Goal: Task Accomplishment & Management: Use online tool/utility

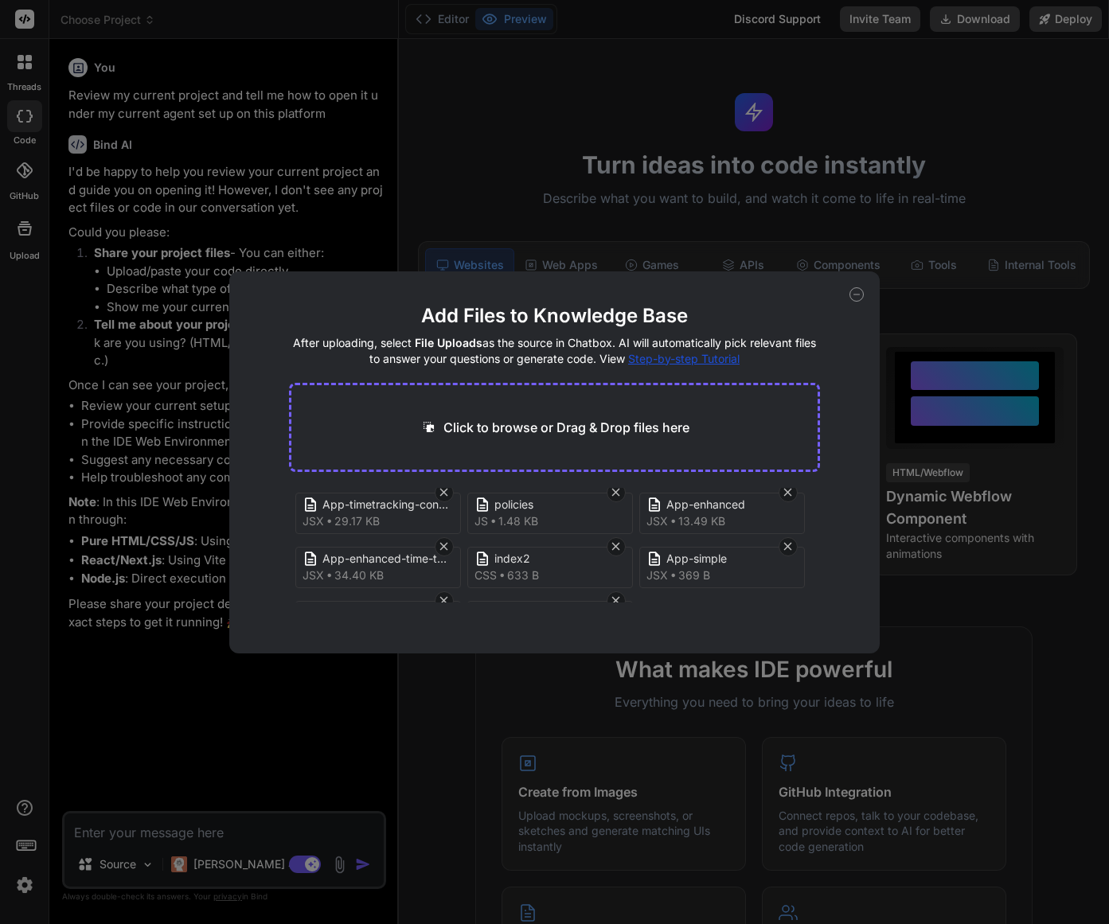
scroll to position [277, 0]
click at [221, 837] on div "Add Files to Knowledge Base After uploading, select File Uploads as the source …" at bounding box center [554, 462] width 1109 height 924
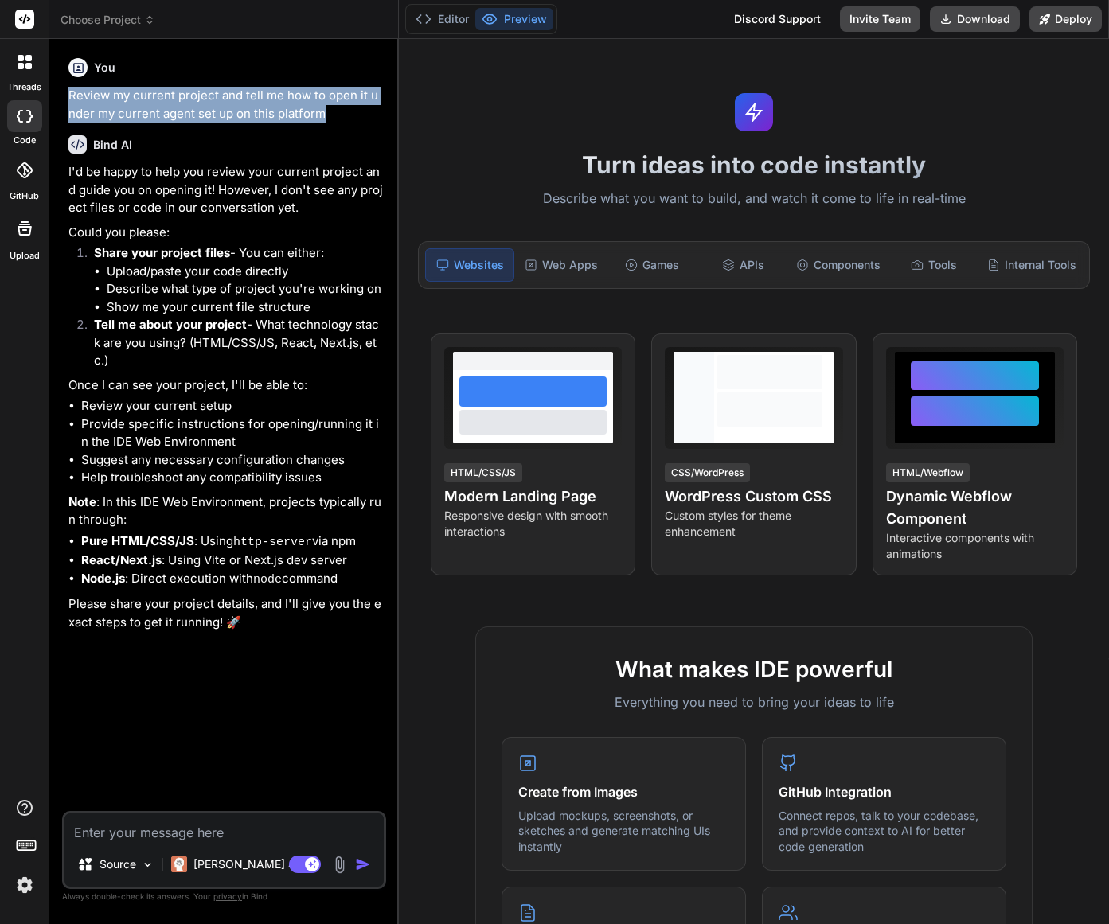
drag, startPoint x: 71, startPoint y: 96, endPoint x: 342, endPoint y: 115, distance: 271.4
click at [342, 115] on p "Review my current project and tell me how to open it under my current agent set…" at bounding box center [225, 105] width 314 height 36
copy p "Review my current project and tell me how to open it under my current agent set…"
type textarea "x"
click at [135, 836] on textarea at bounding box center [223, 828] width 319 height 29
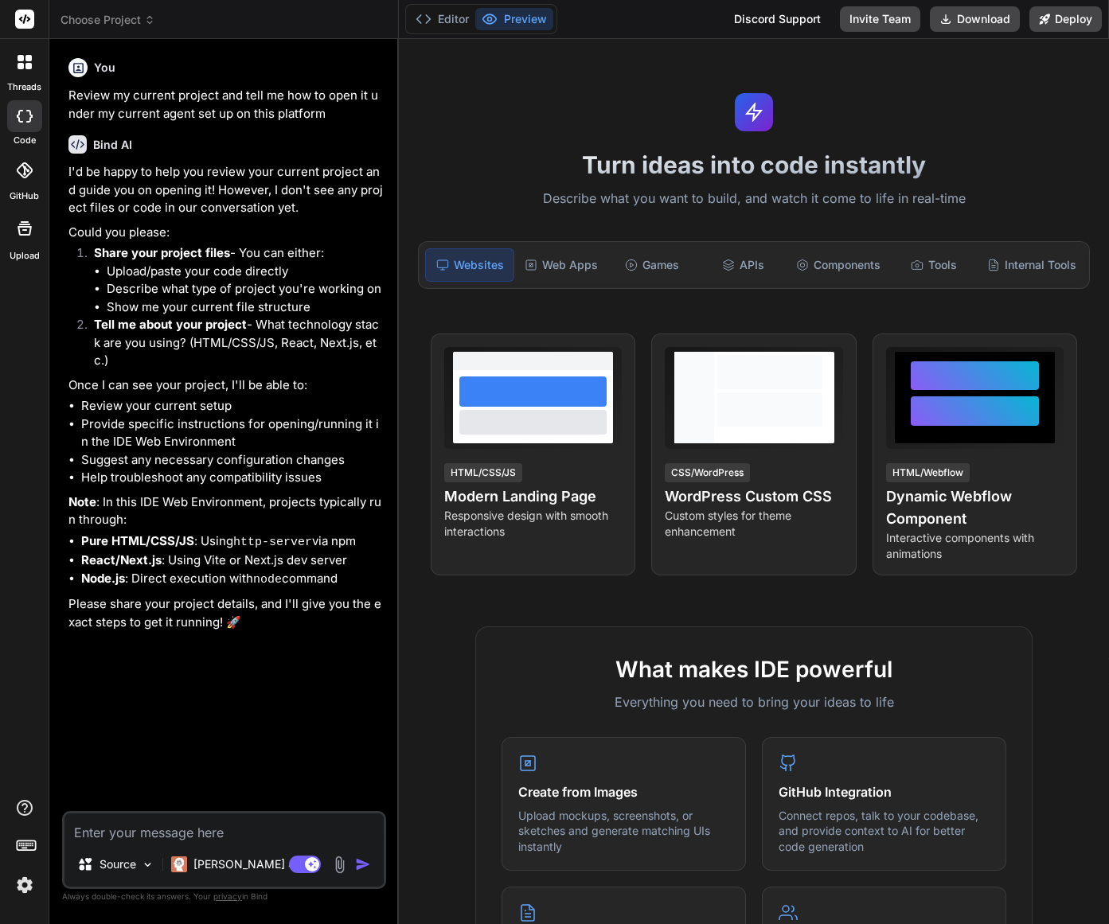
paste textarea "Review my current project and tell me how to open it under my current agent set…"
type textarea "Review my current project and tell me how to open it under my current agent set…"
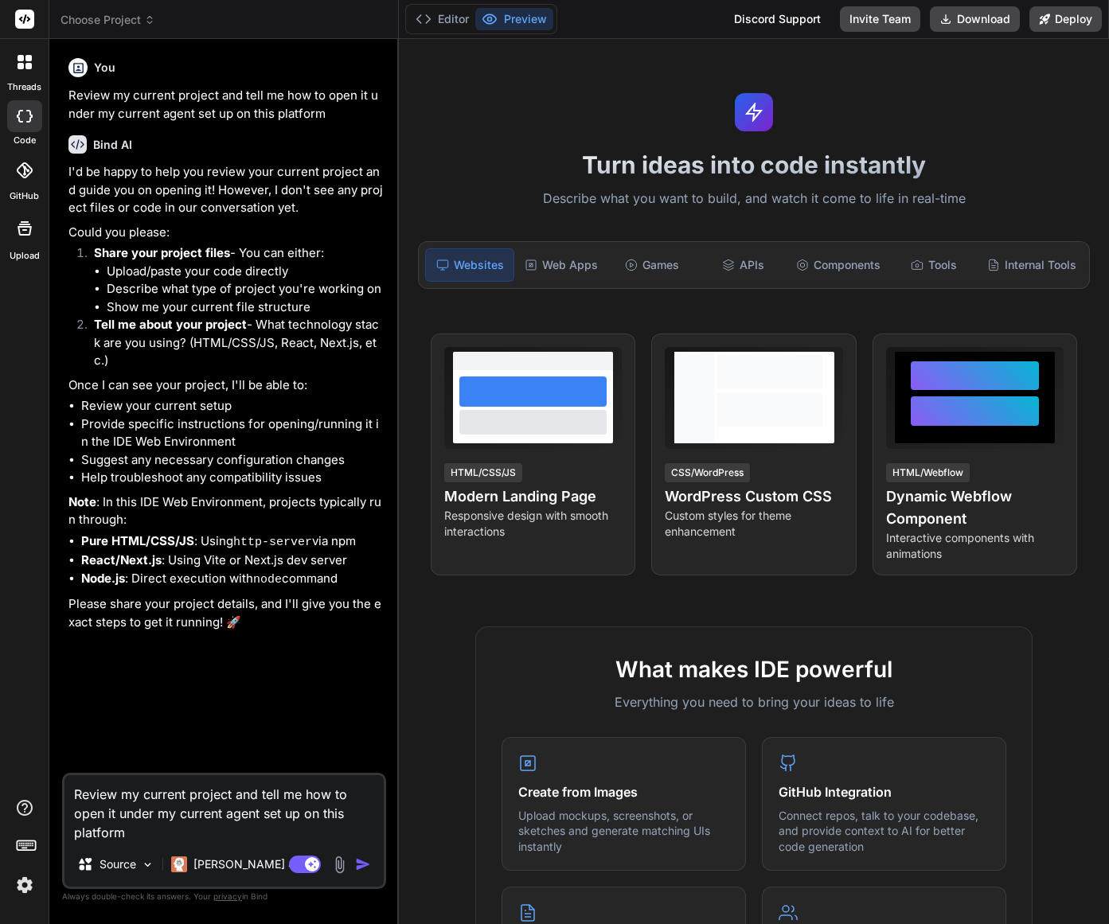
type textarea "x"
type textarea "Review my current project and tell me how to open it under my current agent set…"
click at [361, 870] on img "button" at bounding box center [363, 865] width 16 height 16
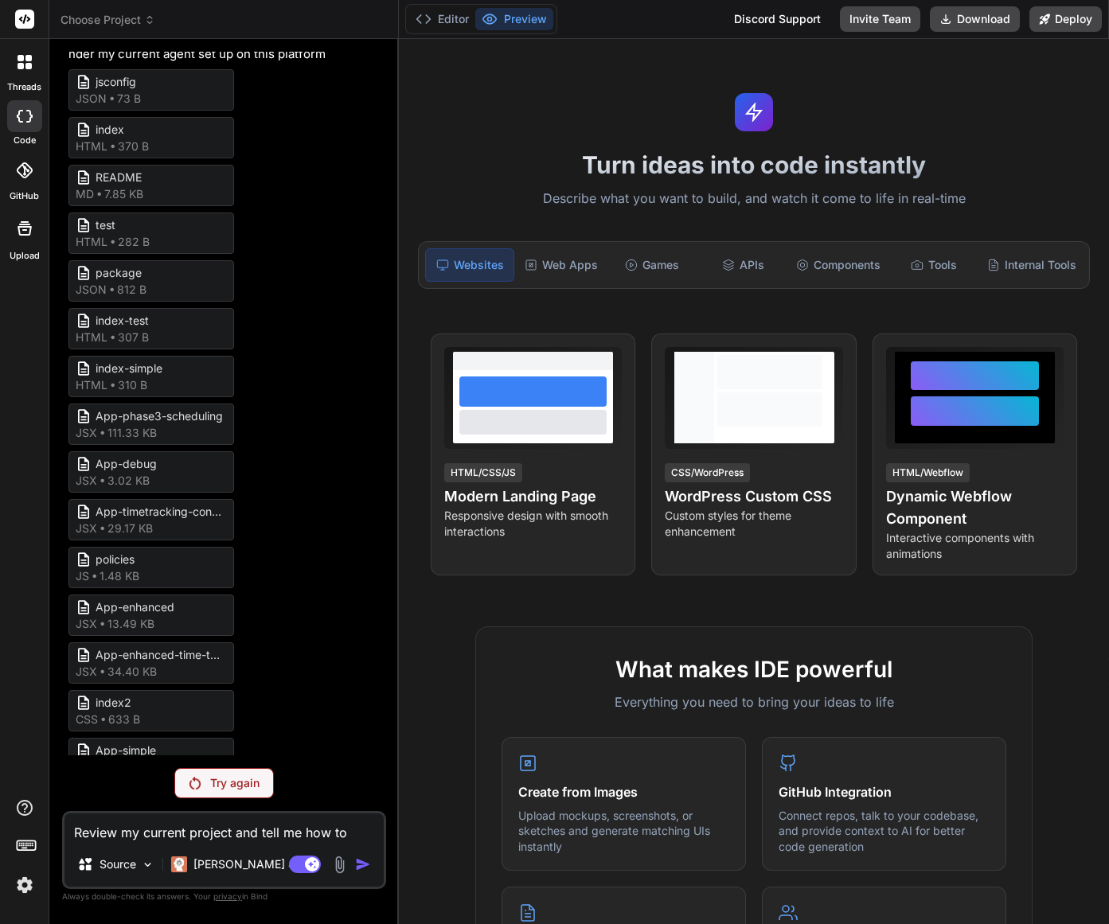
scroll to position [765, 0]
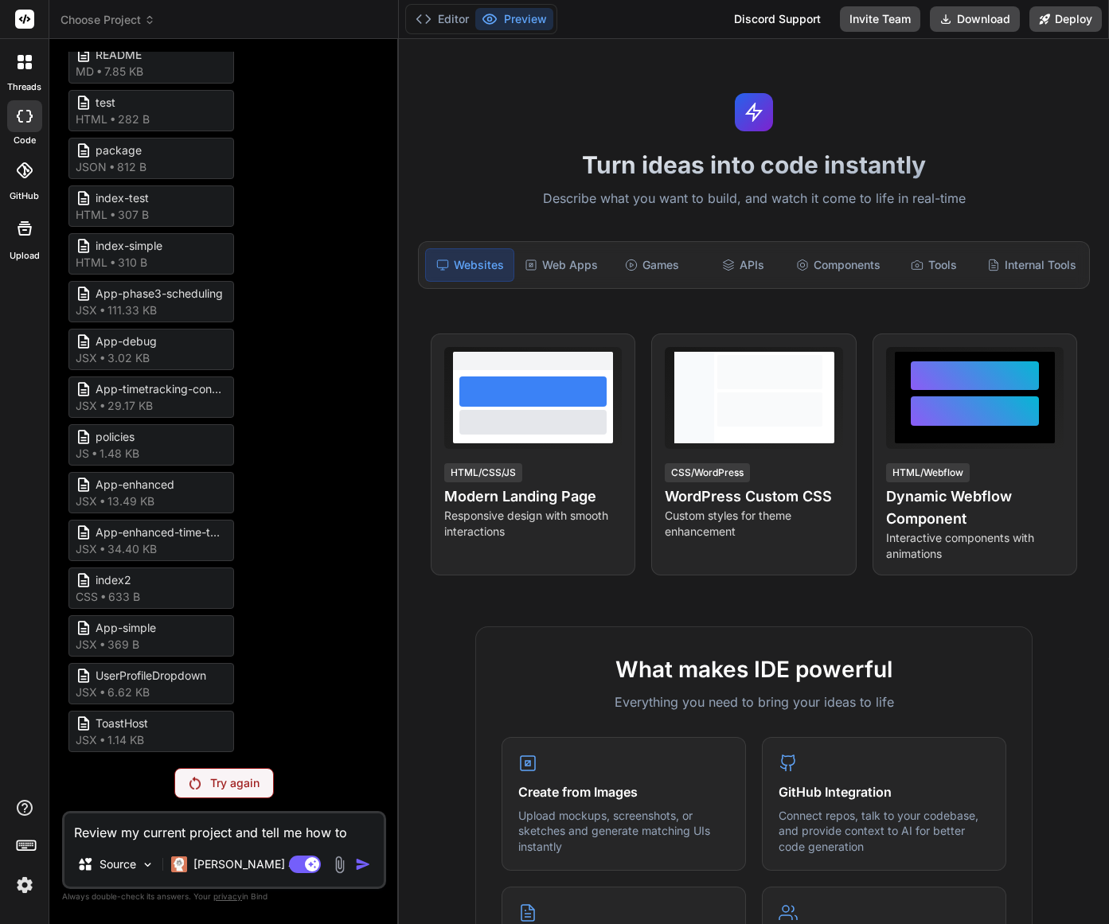
click at [257, 776] on p "Try again" at bounding box center [234, 783] width 49 height 16
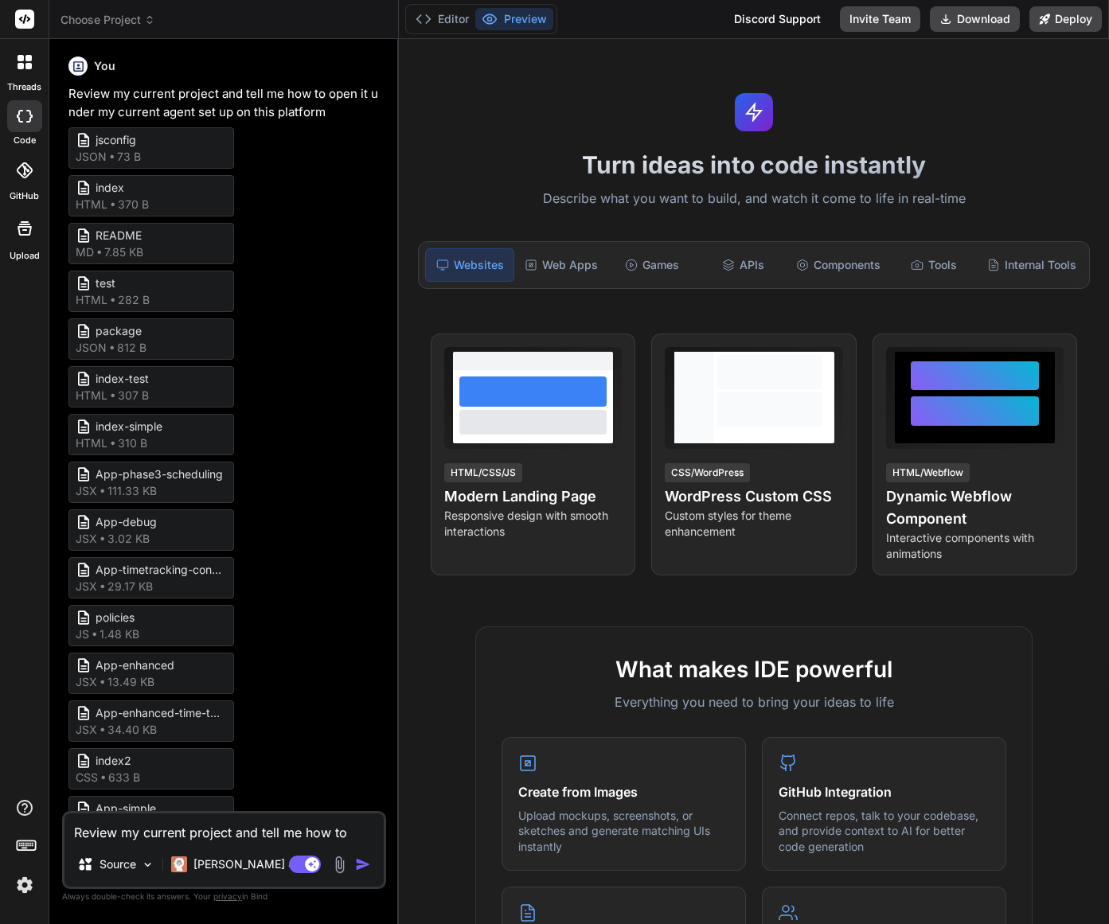
scroll to position [580, 0]
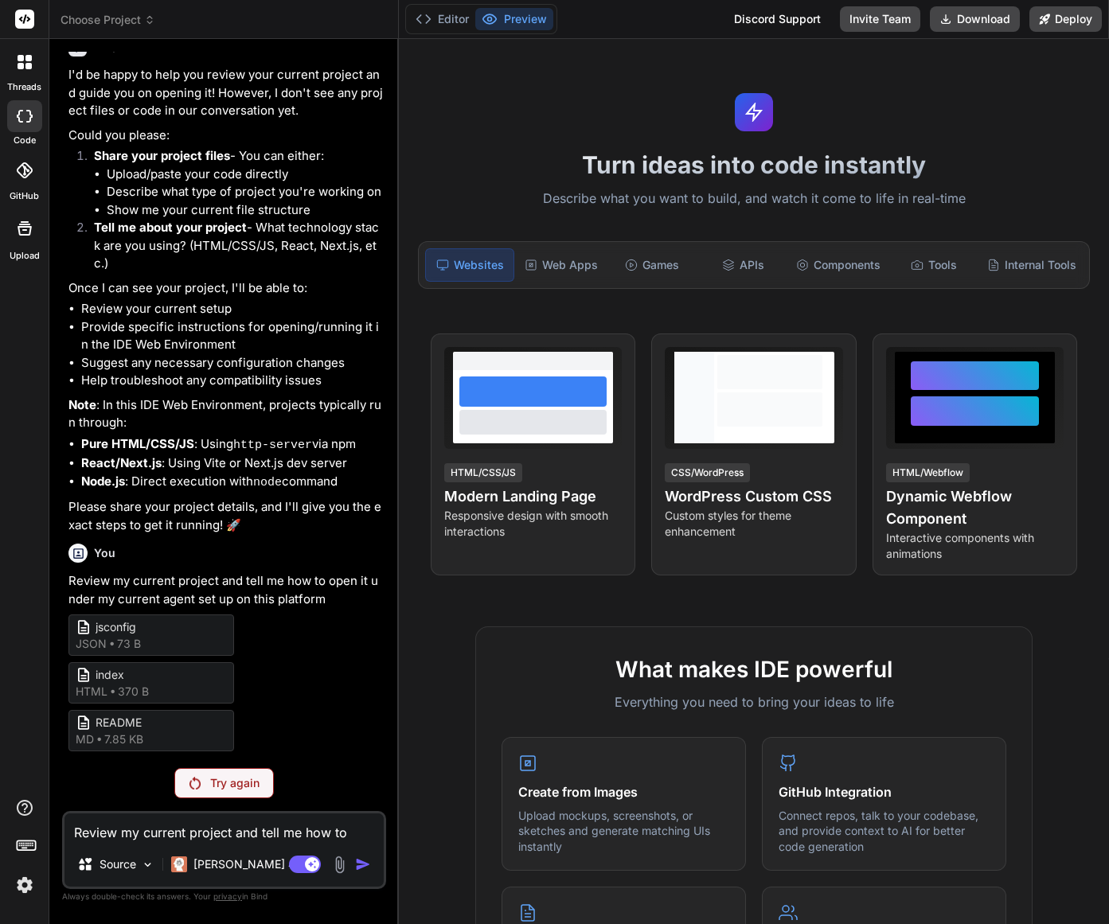
click at [251, 783] on p "Try again" at bounding box center [234, 783] width 49 height 16
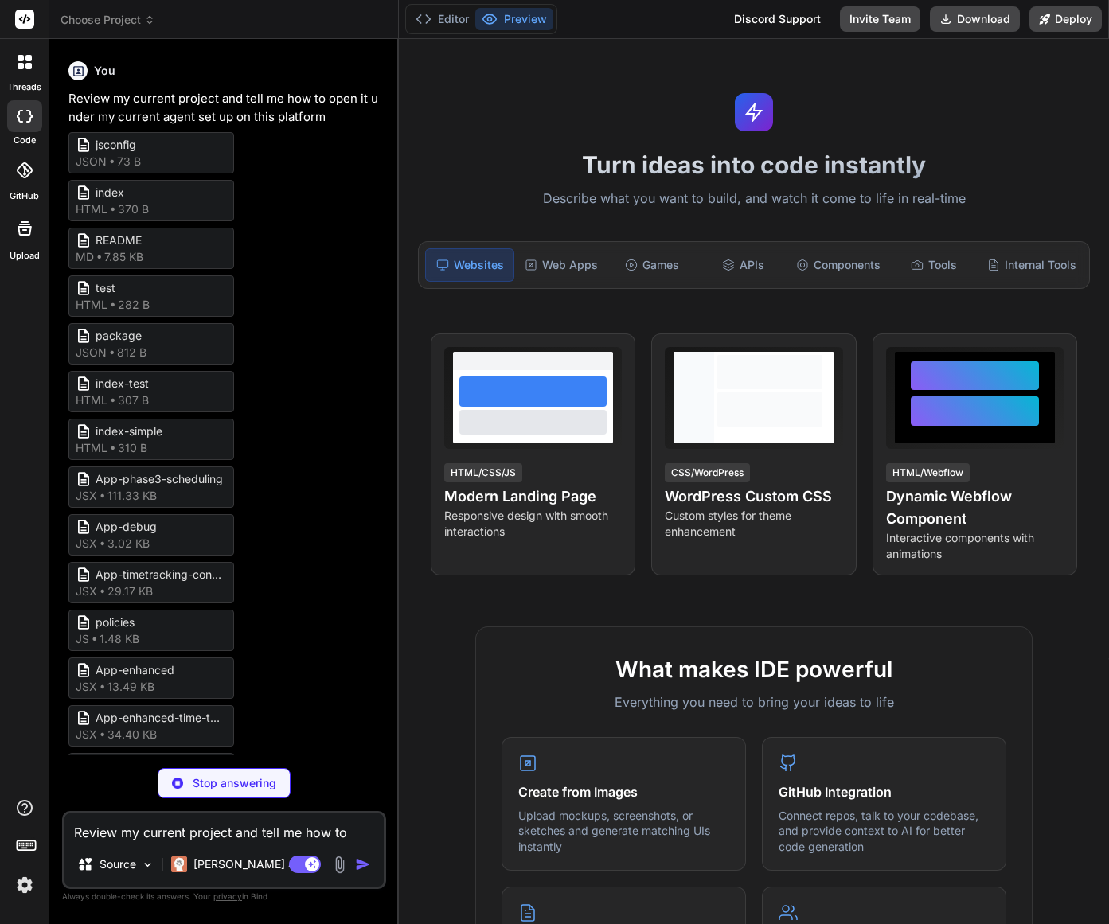
type textarea "x"
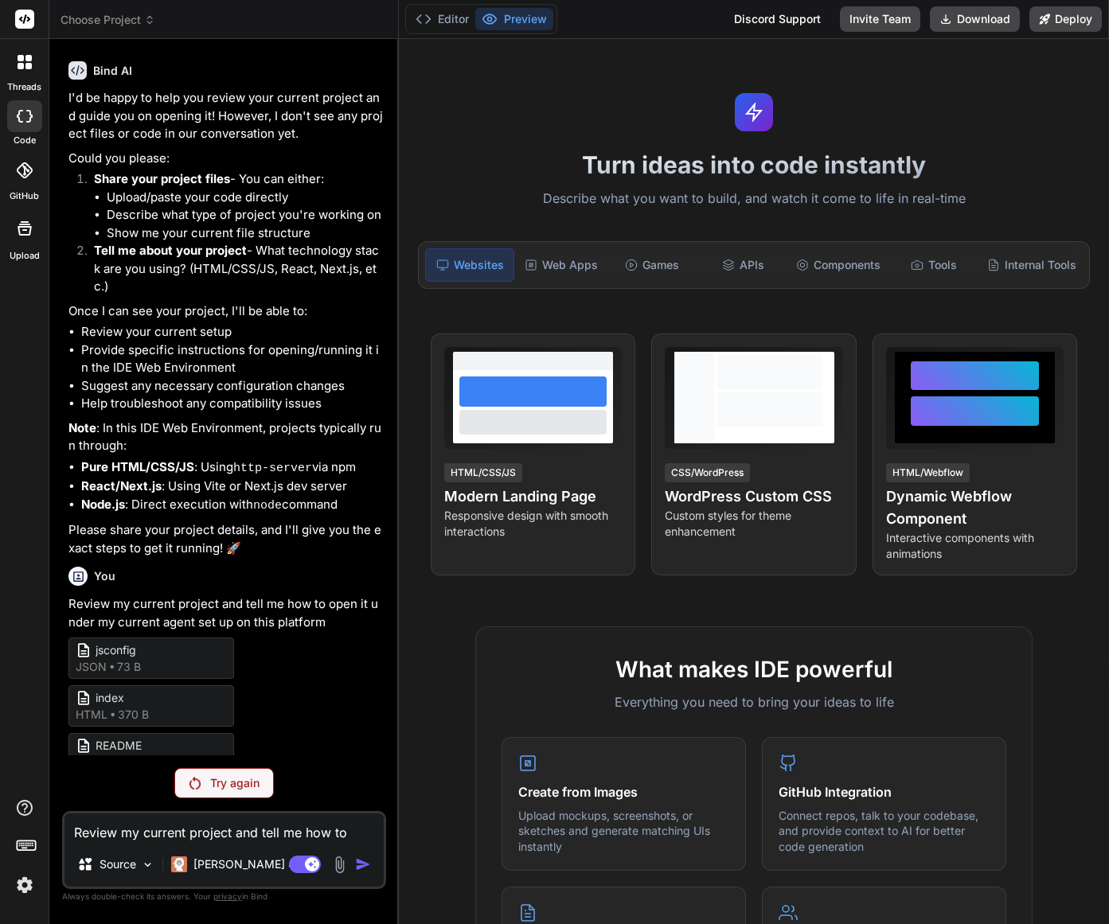
scroll to position [71, 0]
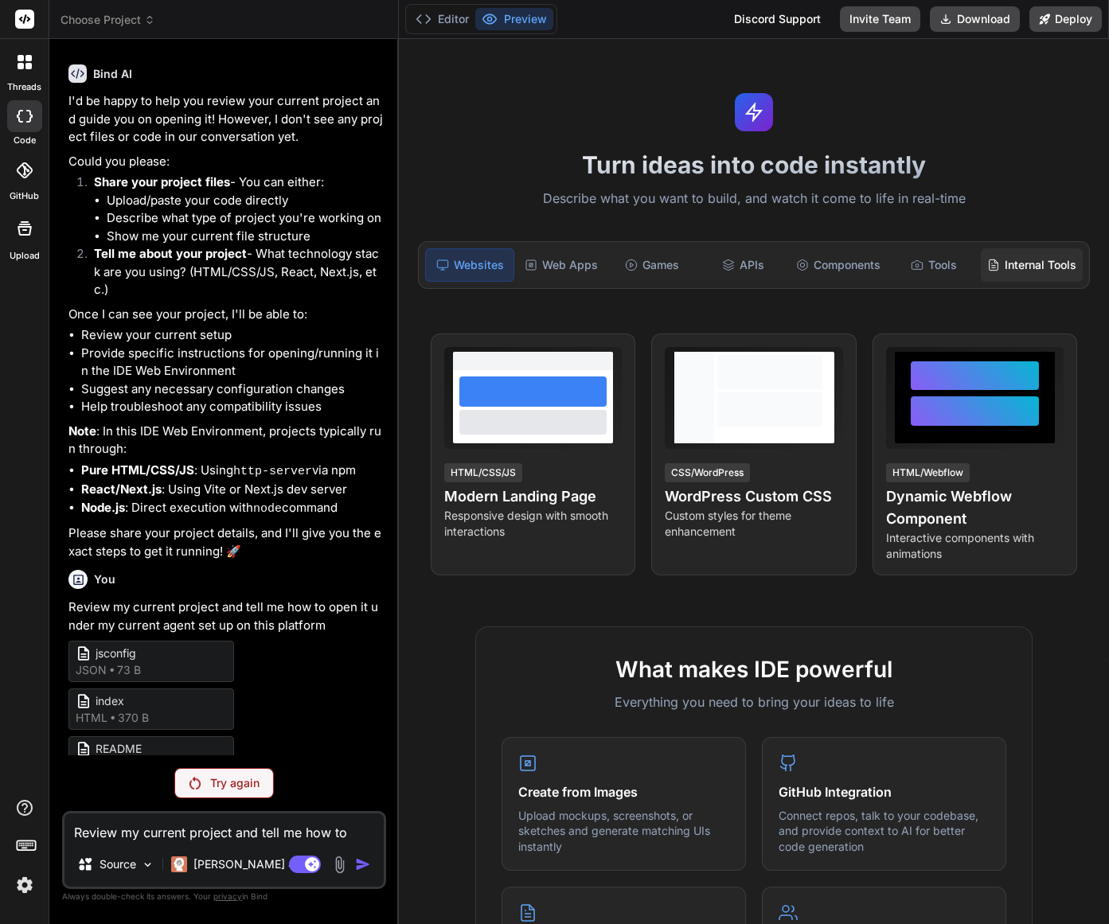
click at [1001, 264] on div "Internal Tools" at bounding box center [1032, 264] width 102 height 33
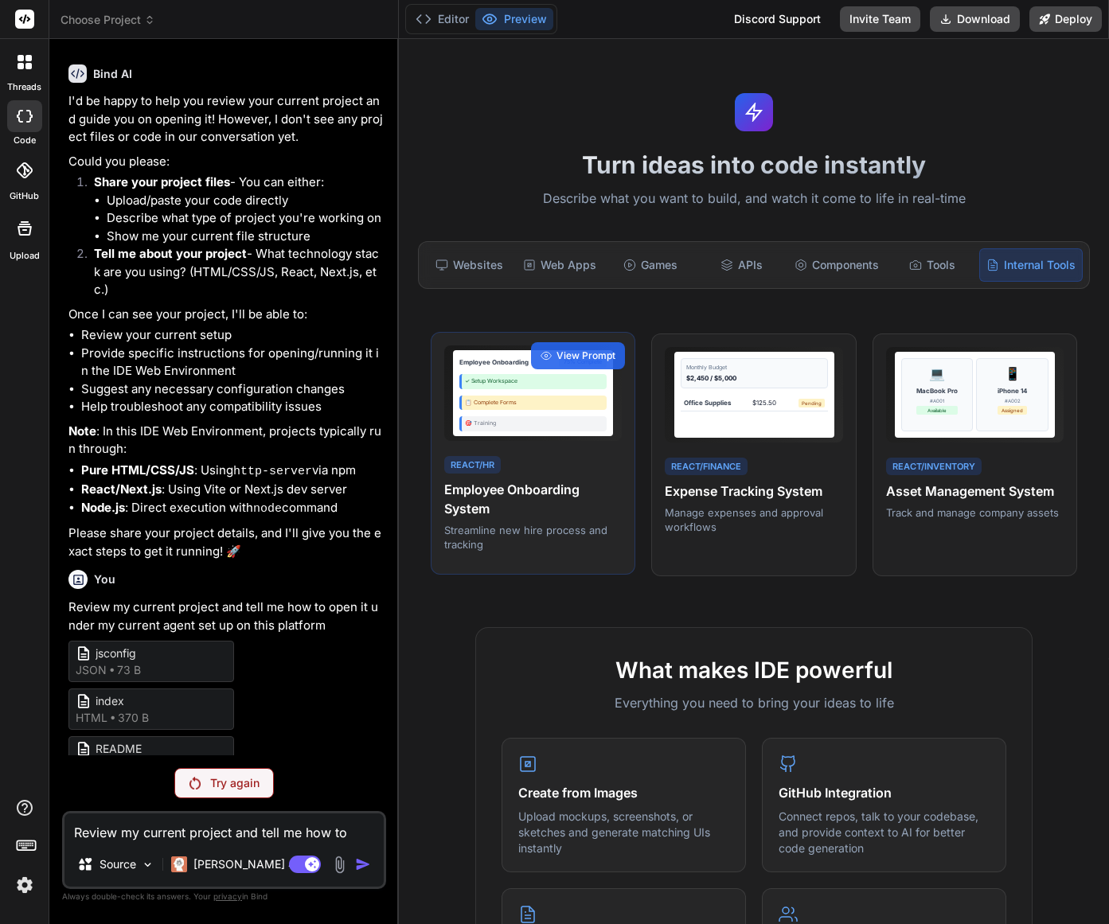
click at [569, 387] on div "✓ Setup Workspace" at bounding box center [532, 381] width 147 height 15
click at [583, 352] on span "View Prompt" at bounding box center [586, 356] width 59 height 14
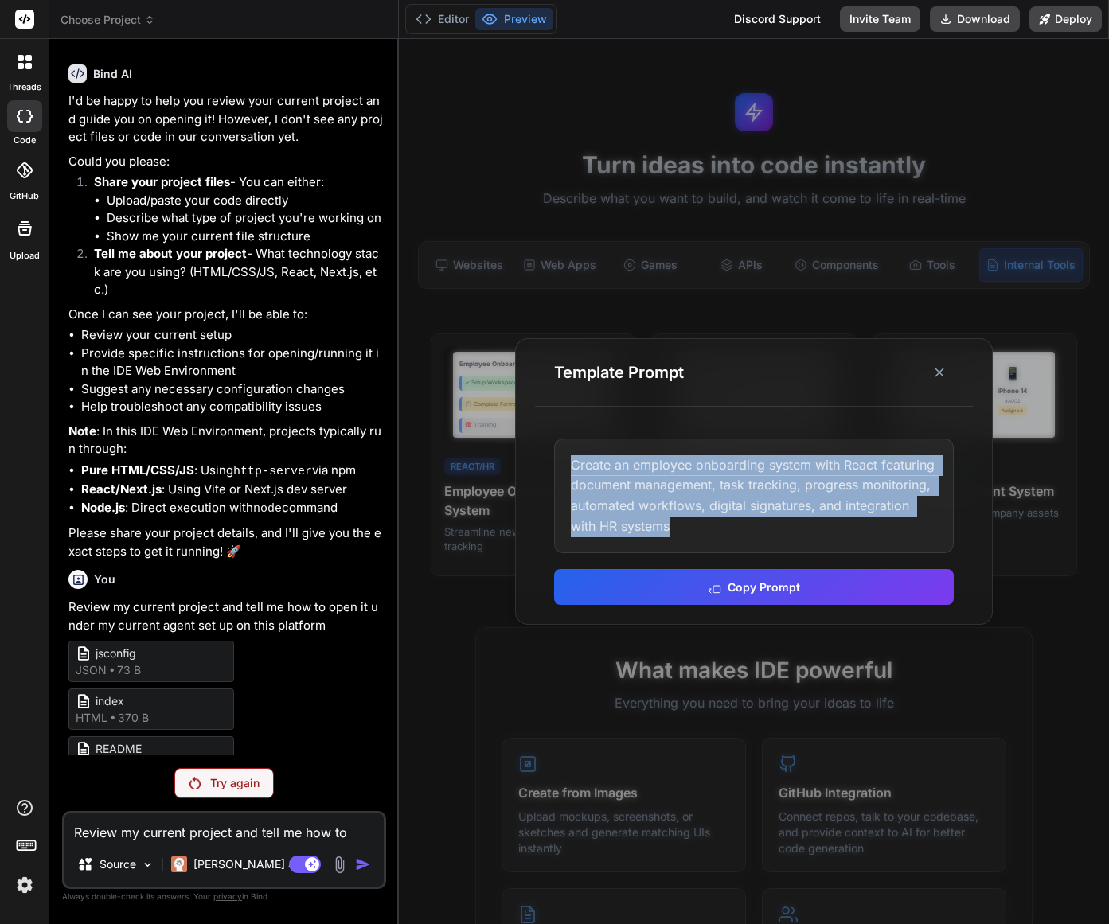
drag, startPoint x: 654, startPoint y: 528, endPoint x: 559, endPoint y: 469, distance: 111.6
click at [560, 469] on div "Create an employee onboarding system with React featuring document management, …" at bounding box center [754, 496] width 400 height 115
copy div "Create an employee onboarding system with React featuring document management, …"
click at [938, 375] on icon at bounding box center [940, 373] width 16 height 16
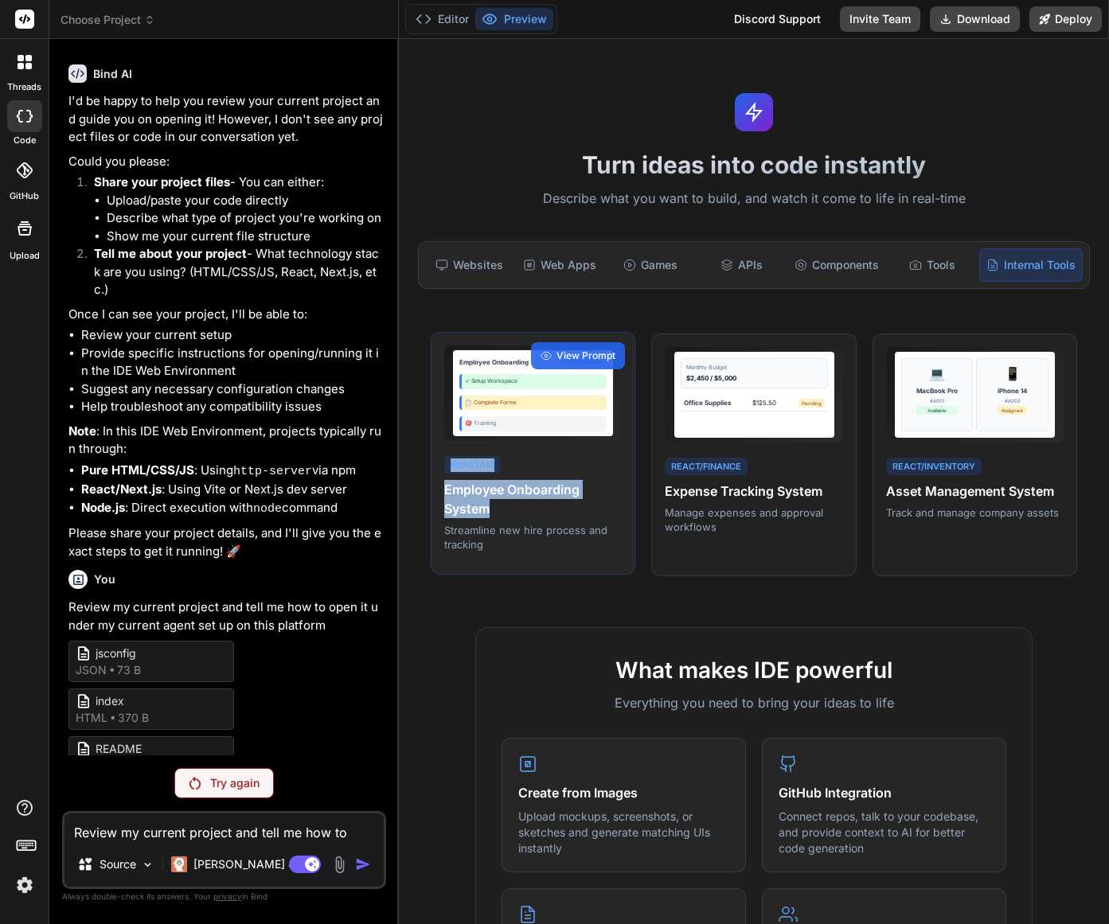
drag, startPoint x: 501, startPoint y: 514, endPoint x: 443, endPoint y: 469, distance: 73.3
click at [443, 469] on div "Employee Onboarding 75% Complete ✓ Setup Workspace 📋 Complete Forms 🎯 Training …" at bounding box center [533, 454] width 205 height 244
copy div "React/HR Employee Onboarding System"
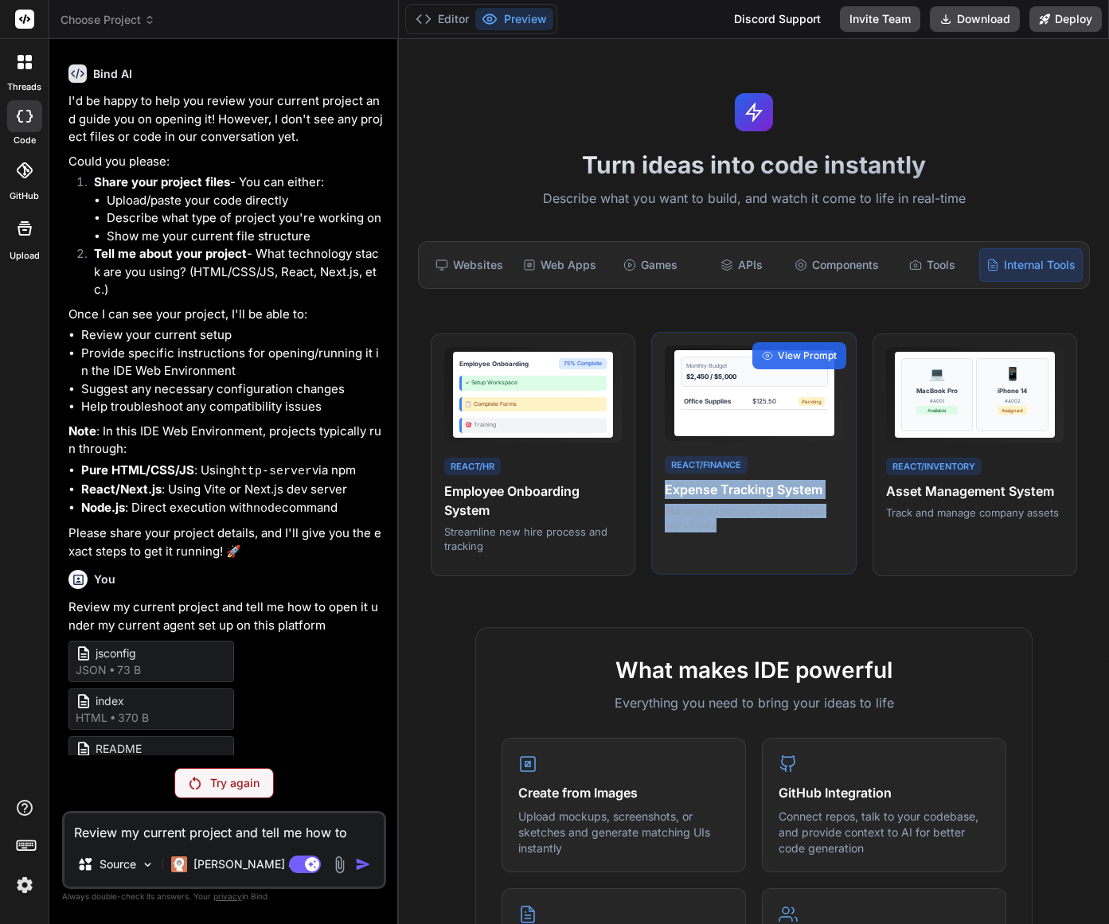
drag, startPoint x: 724, startPoint y: 530, endPoint x: 662, endPoint y: 494, distance: 71.7
click at [665, 494] on div "React/Finance Expense Tracking System Manage expenses and approval workflows" at bounding box center [754, 494] width 178 height 80
copy div "Expense Tracking System Manage expenses and approval workflows"
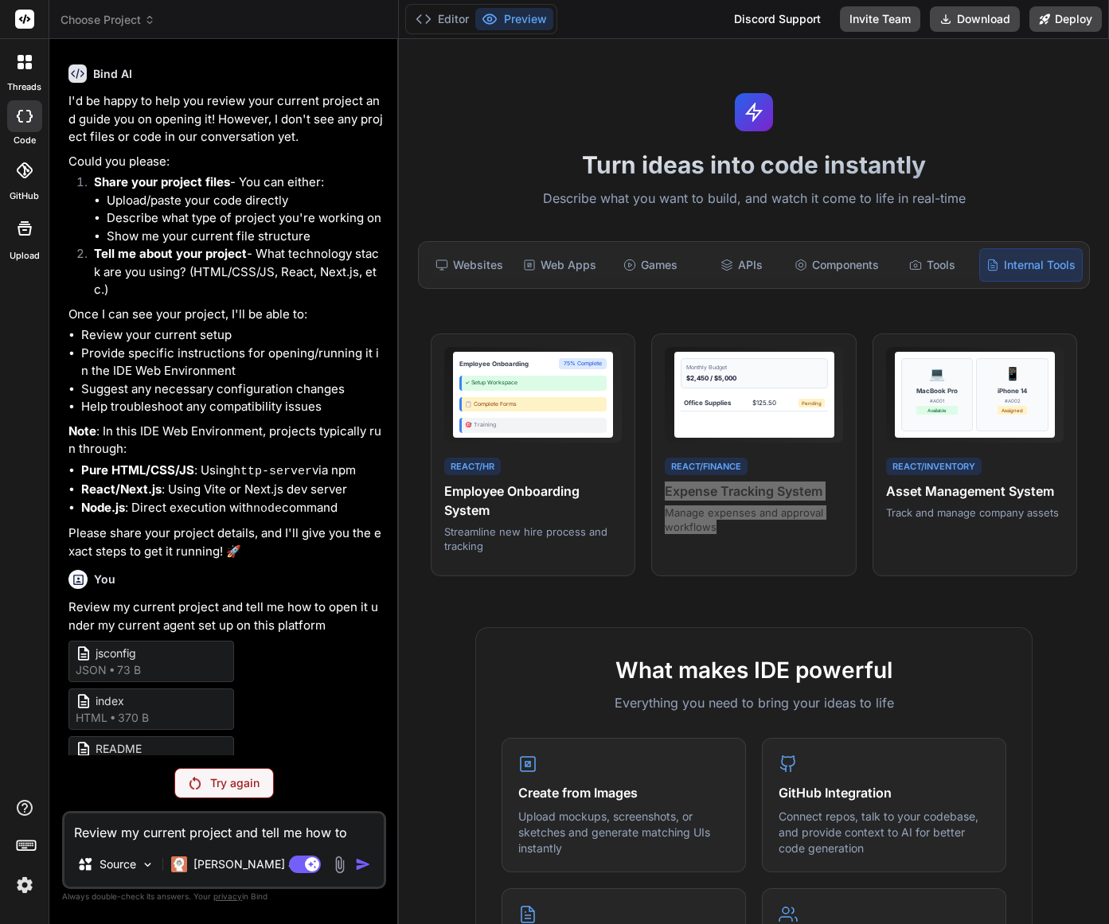
scroll to position [1, 0]
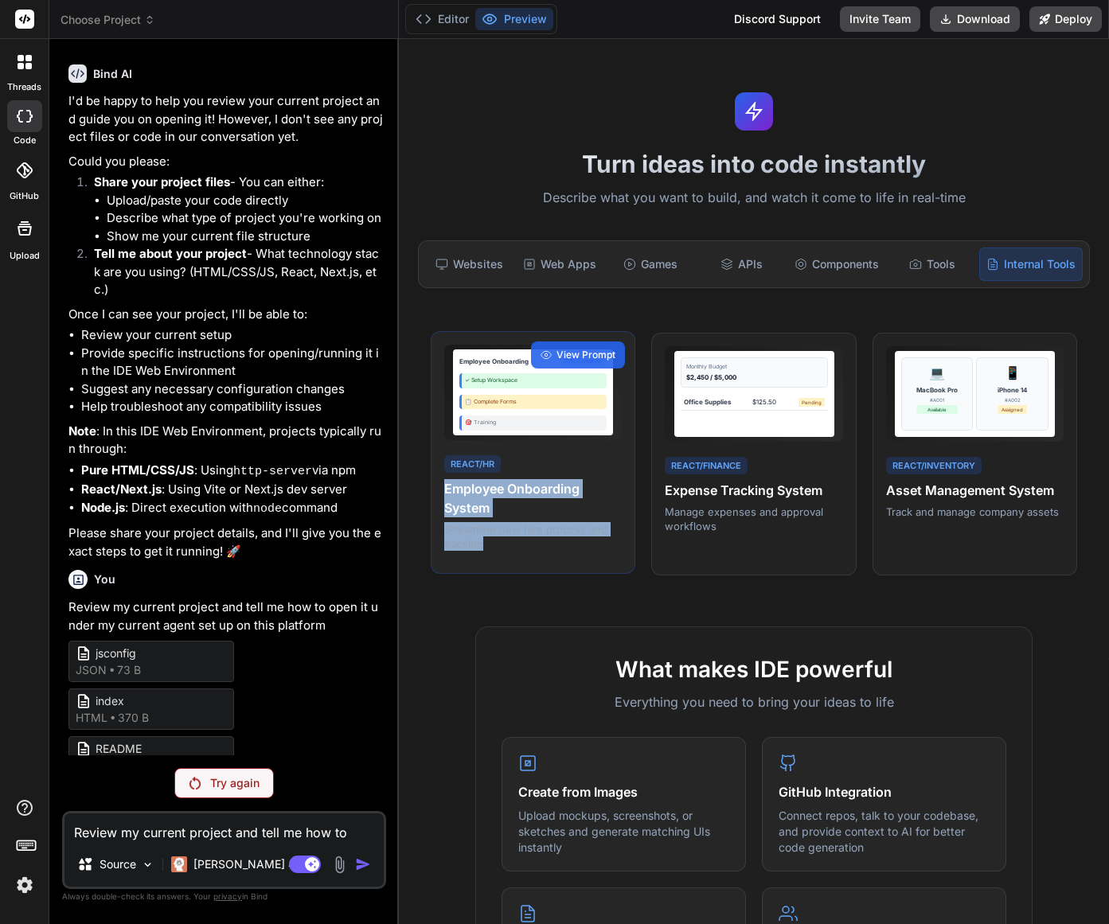
drag, startPoint x: 464, startPoint y: 536, endPoint x: 437, endPoint y: 489, distance: 54.2
click at [437, 489] on div "Employee Onboarding 75% Complete ✓ Setup Workspace 📋 Complete Forms 🎯 Training …" at bounding box center [533, 453] width 205 height 244
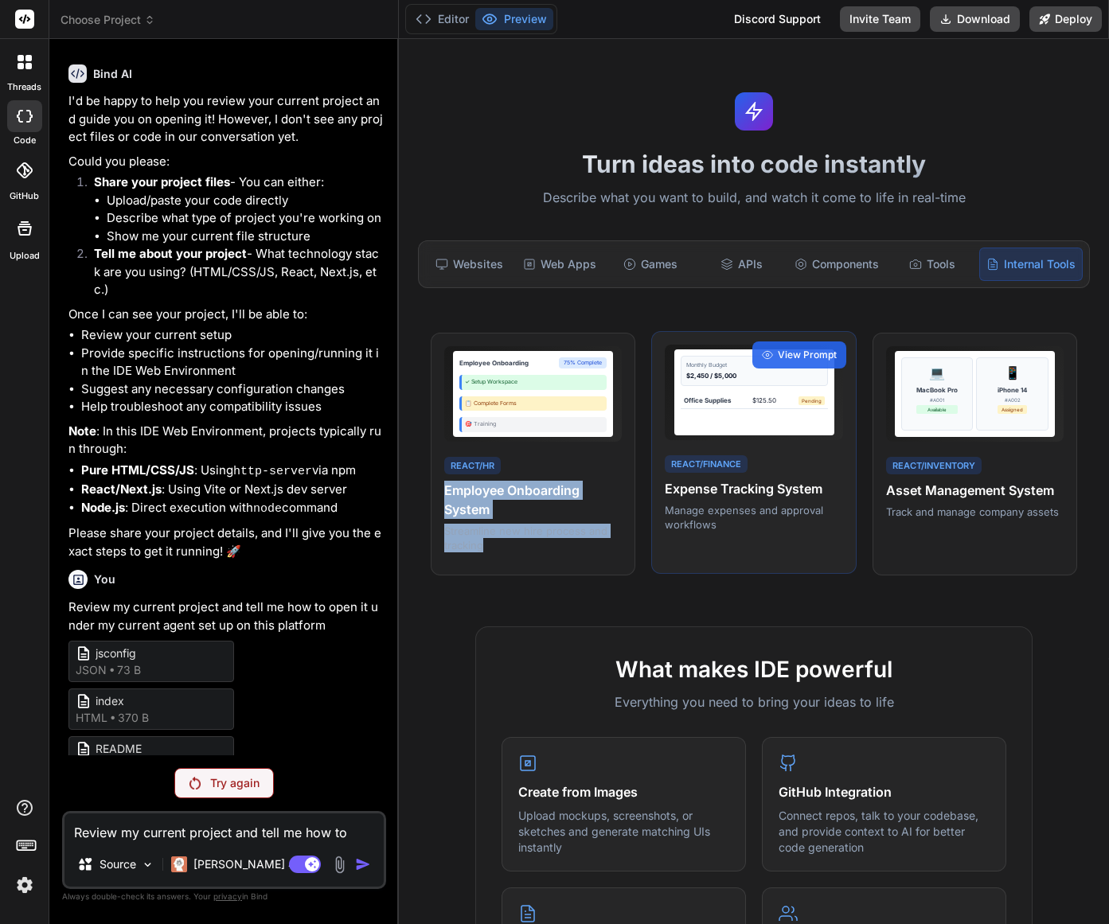
copy div "Employee Onboarding System Streamline new hire process and tracking"
click at [774, 463] on div "React/Finance Expense Tracking System Manage expenses and approval workflows" at bounding box center [754, 493] width 178 height 80
drag, startPoint x: 716, startPoint y: 466, endPoint x: 658, endPoint y: 463, distance: 58.2
click at [659, 465] on div "Monthly Budget $2,450 / $5,000 Office Supplies $125.50 Pending React/Finance Ex…" at bounding box center [753, 453] width 205 height 244
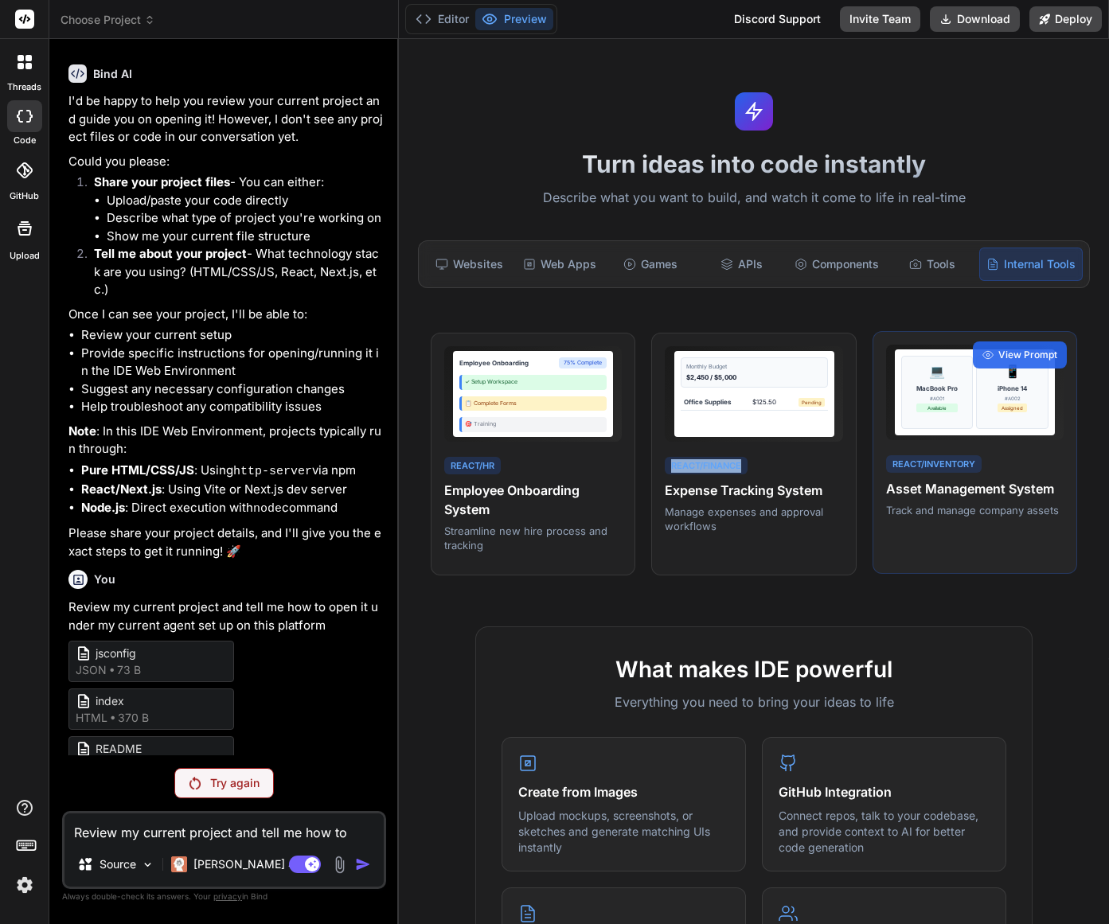
copy div "React/Finance"
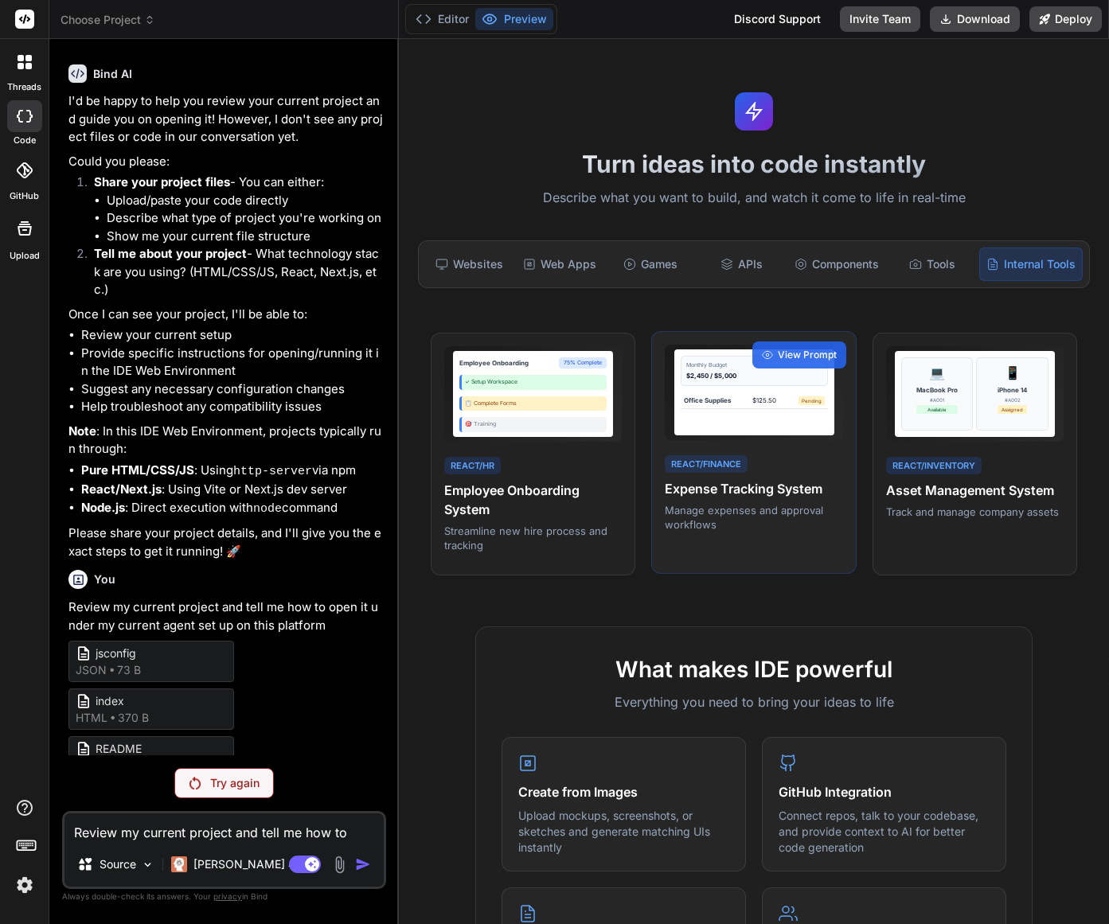
click at [756, 498] on h4 "Expense Tracking System" at bounding box center [754, 488] width 178 height 19
click at [756, 490] on h4 "Expense Tracking System" at bounding box center [754, 488] width 178 height 19
click at [803, 358] on span "View Prompt" at bounding box center [807, 355] width 59 height 14
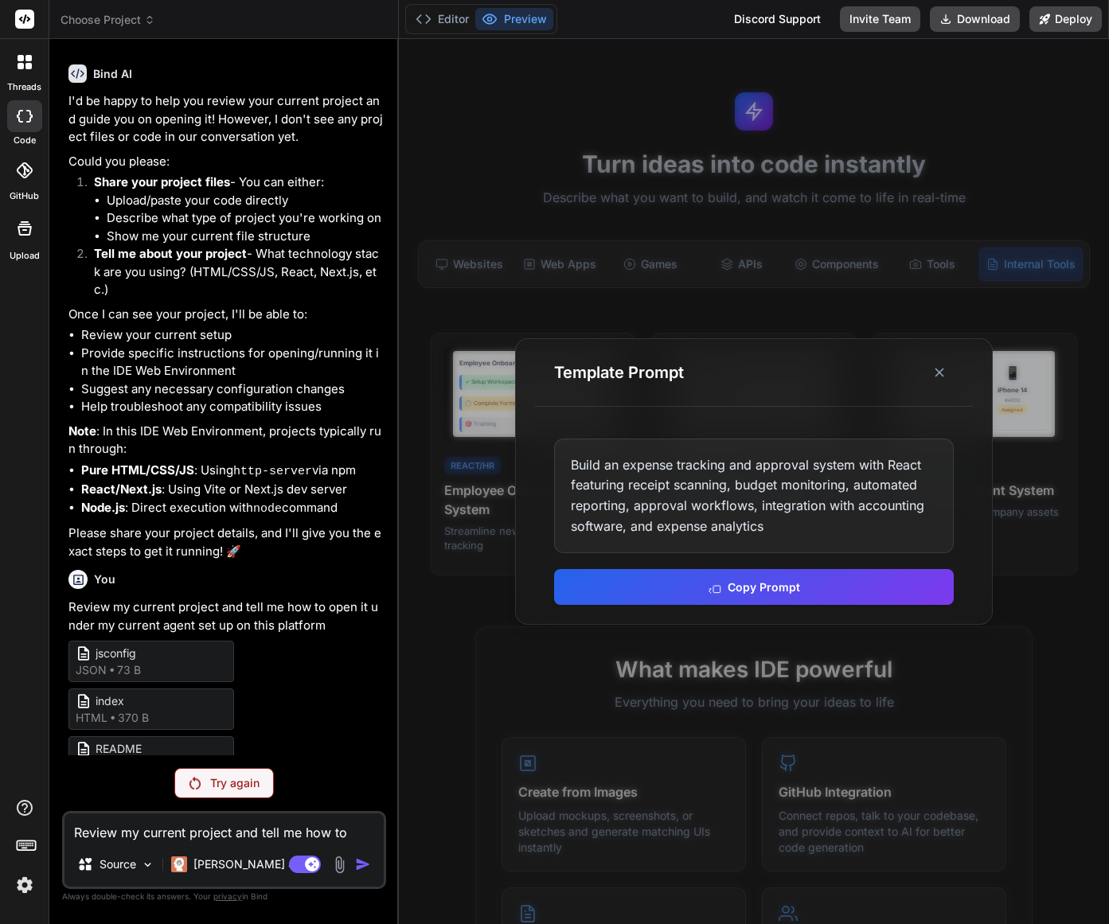
click at [775, 588] on button "Copy Prompt" at bounding box center [754, 587] width 400 height 36
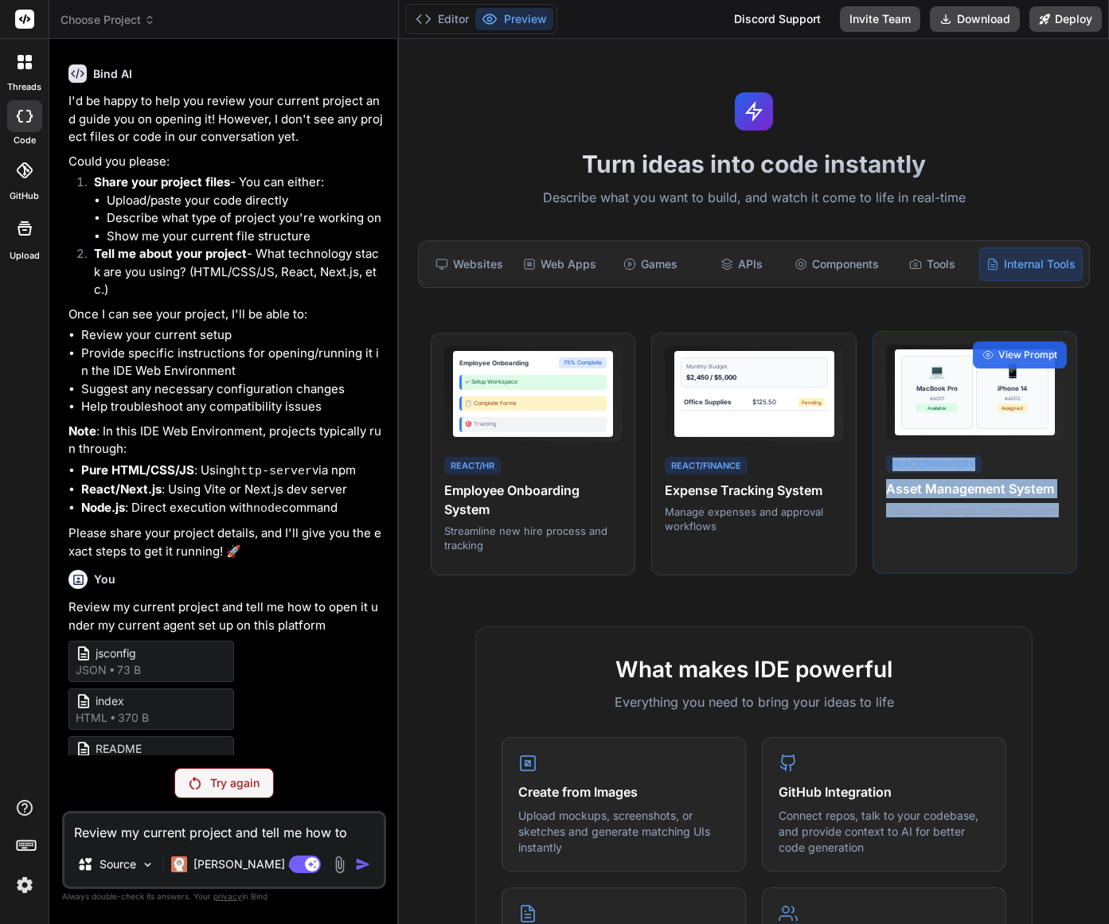
drag, startPoint x: 1018, startPoint y: 514, endPoint x: 883, endPoint y: 467, distance: 143.3
click at [883, 467] on div "💻 MacBook Pro #A001 Available 📱 iPhone 14 #A002 Assigned React/Inventory Asset …" at bounding box center [975, 453] width 205 height 244
copy div "React/Inventory Asset Management System Track and manage company assets"
drag, startPoint x: 993, startPoint y: 559, endPoint x: 992, endPoint y: 513, distance: 46.2
click at [993, 559] on div "💻 MacBook Pro #A001 Available 📱 iPhone 14 #A002 Assigned React/Inventory Asset …" at bounding box center [975, 453] width 205 height 244
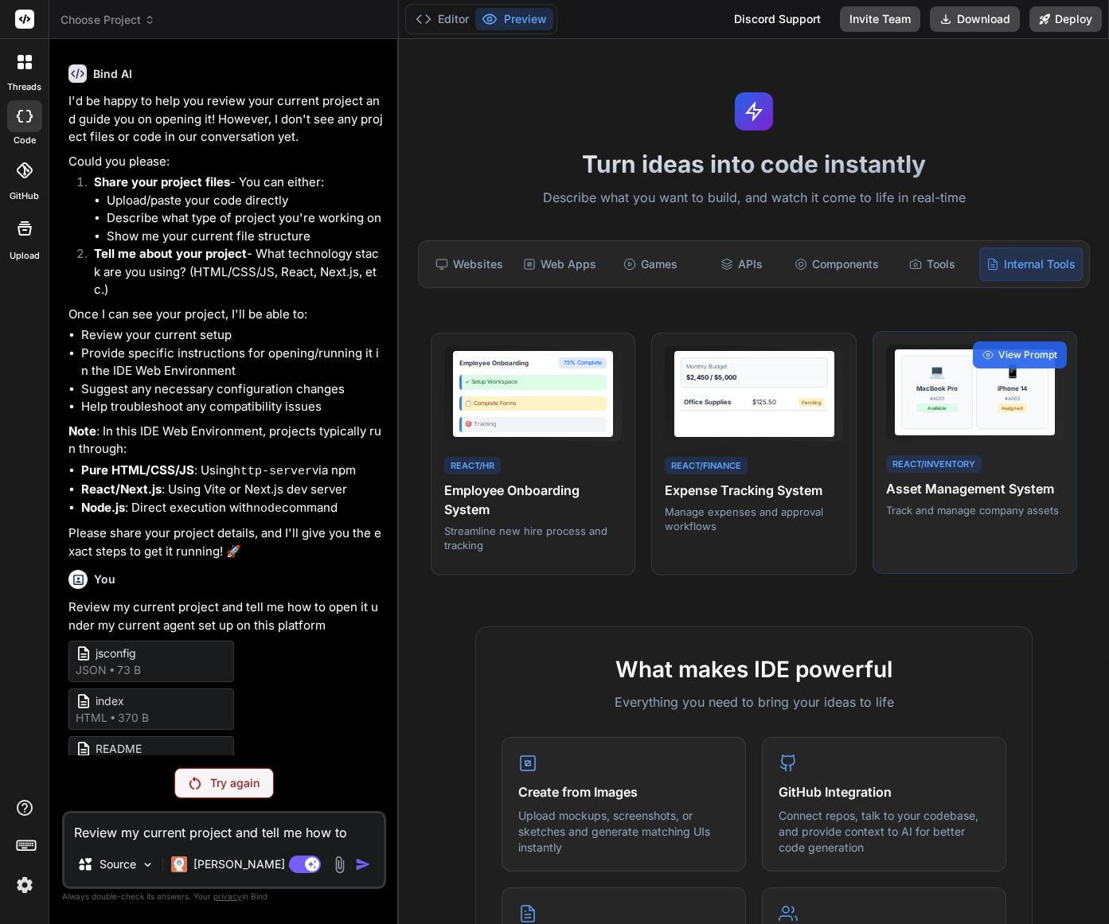
click at [990, 494] on h4 "Asset Management System" at bounding box center [975, 488] width 178 height 19
click at [1014, 342] on div "View Prompt" at bounding box center [1020, 355] width 94 height 27
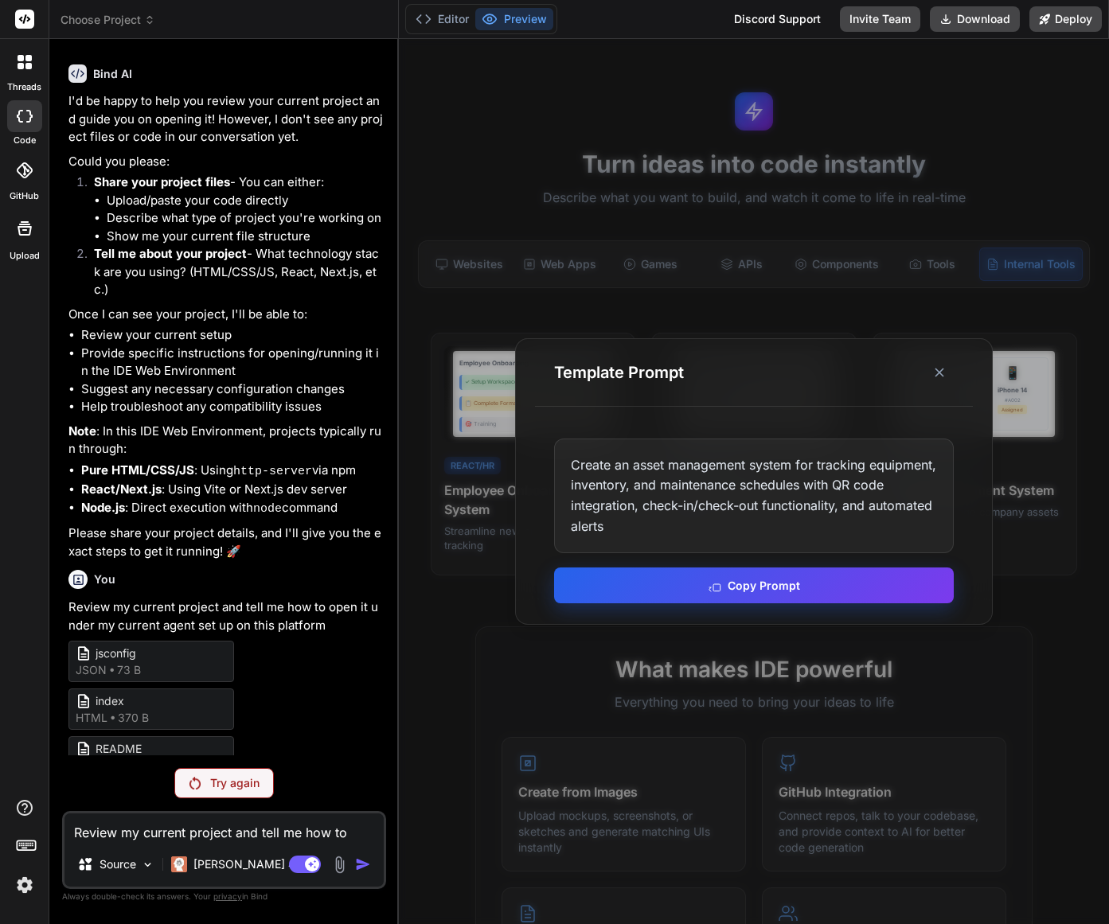
click at [764, 588] on button "Copy Prompt" at bounding box center [754, 586] width 400 height 36
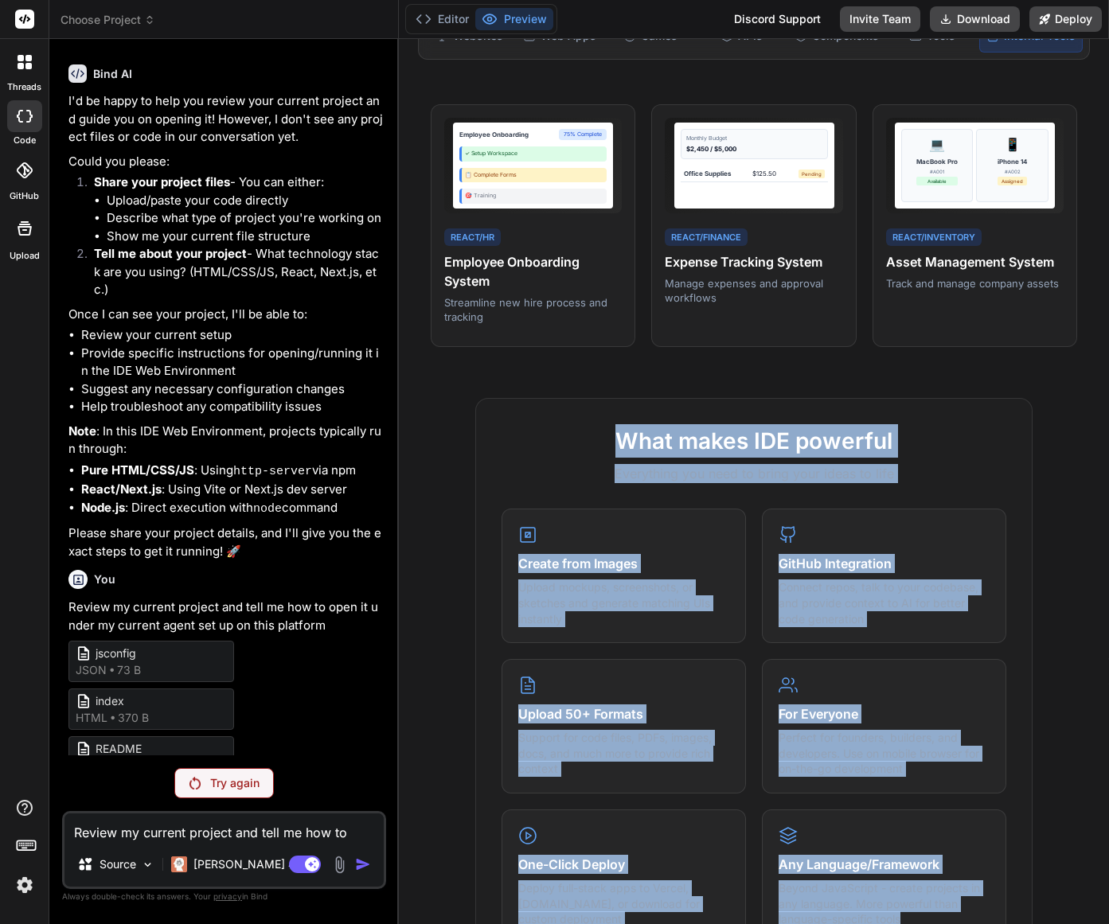
scroll to position [634, 0]
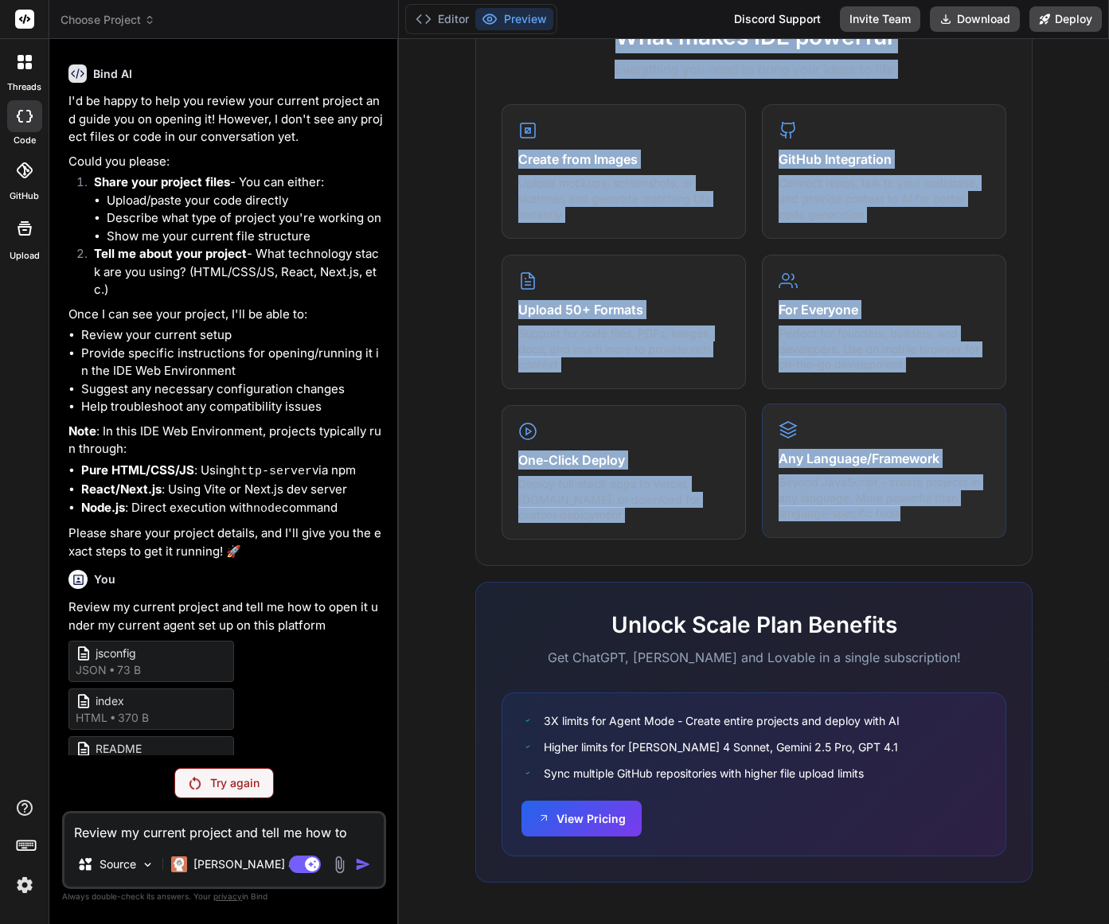
drag, startPoint x: 619, startPoint y: 437, endPoint x: 979, endPoint y: 524, distance: 371.0
click at [979, 524] on div "What makes IDE powerful Everything you need to bring your ideas to life Create …" at bounding box center [753, 280] width 557 height 572
copy div "What makes IDE powerful Everything you need to bring your ideas to life Create …"
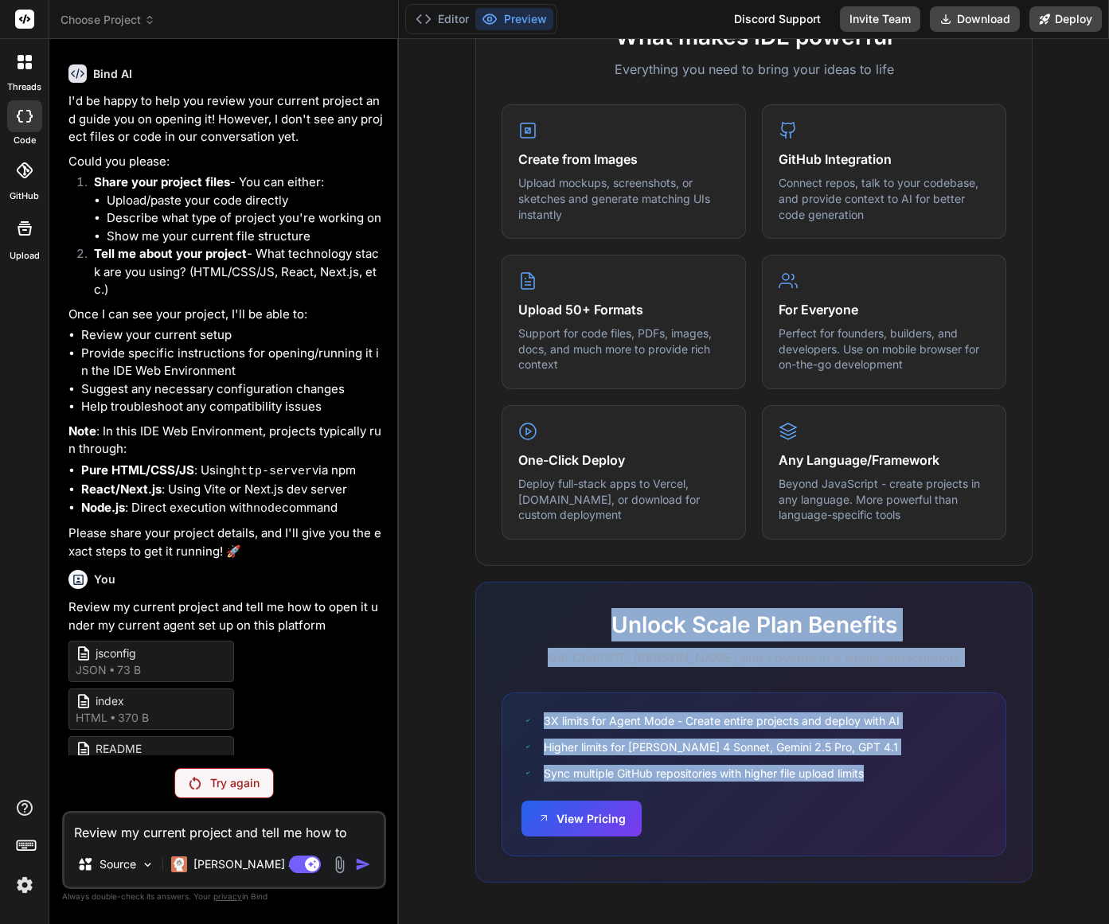
drag, startPoint x: 604, startPoint y: 620, endPoint x: 890, endPoint y: 777, distance: 326.0
click at [891, 778] on div "Unlock Scale Plan Benefits Get ChatGPT, Claude and Lovable in a single subscrip…" at bounding box center [753, 732] width 557 height 301
copy div "Unlock Scale Plan Benefits Get ChatGPT, Claude and Lovable in a single subscrip…"
click at [1062, 674] on div "What makes IDE powerful Everything you need to bring your ideas to life Create …" at bounding box center [753, 454] width 691 height 920
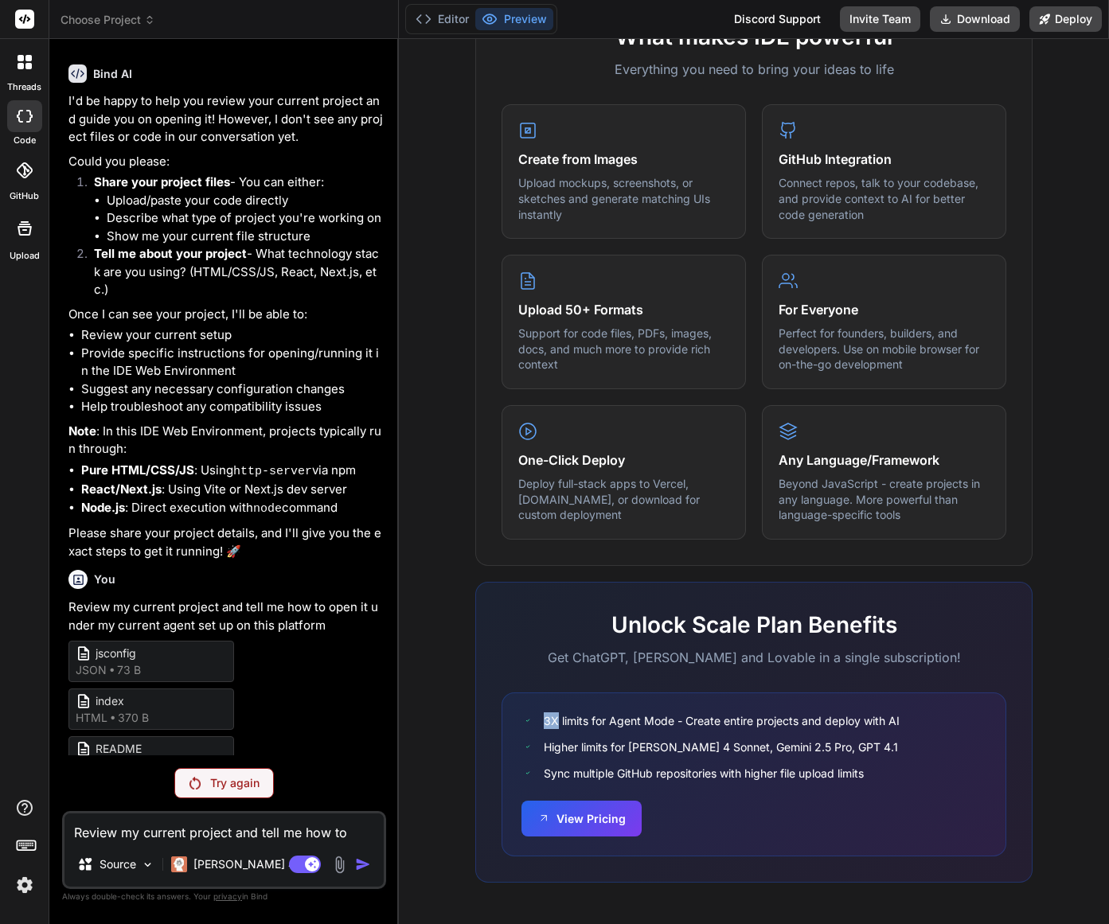
click at [1062, 674] on div "What makes IDE powerful Everything you need to bring your ideas to life Create …" at bounding box center [753, 454] width 691 height 920
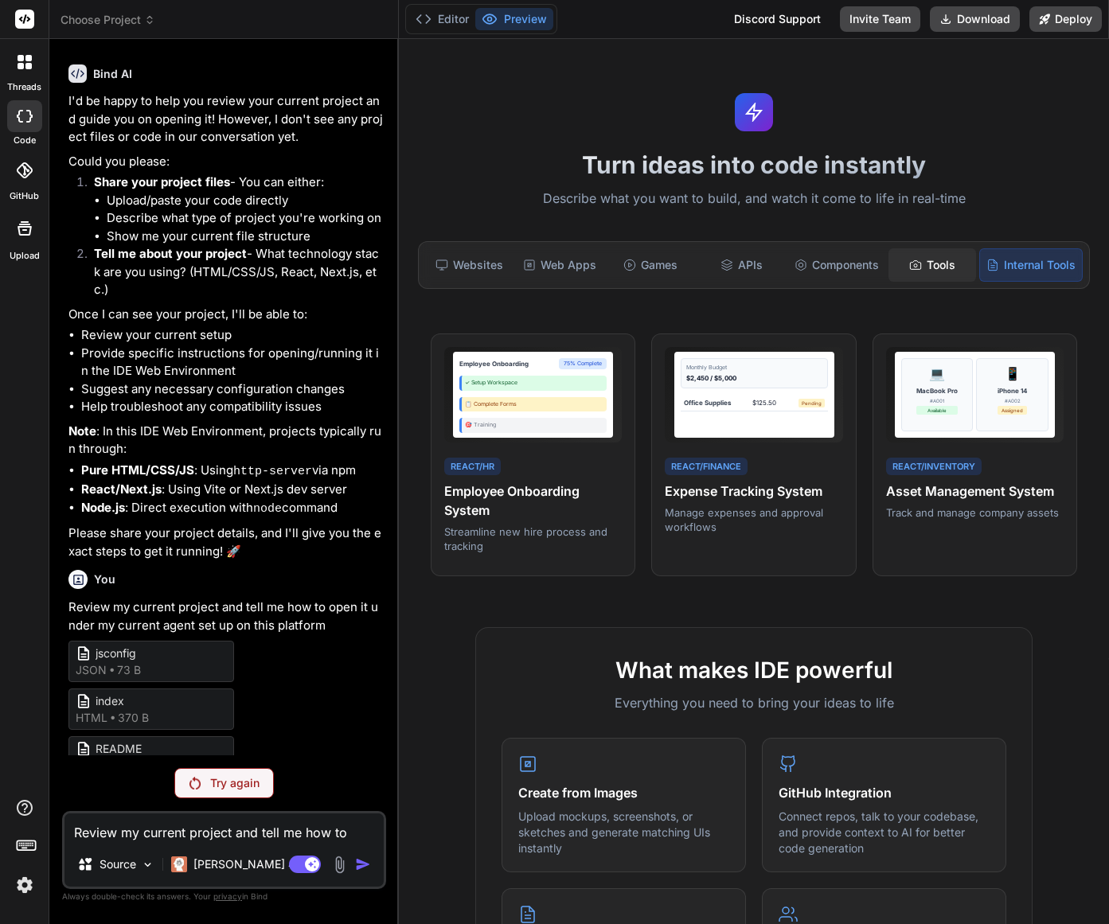
click at [934, 268] on div "Tools" at bounding box center [933, 264] width 88 height 33
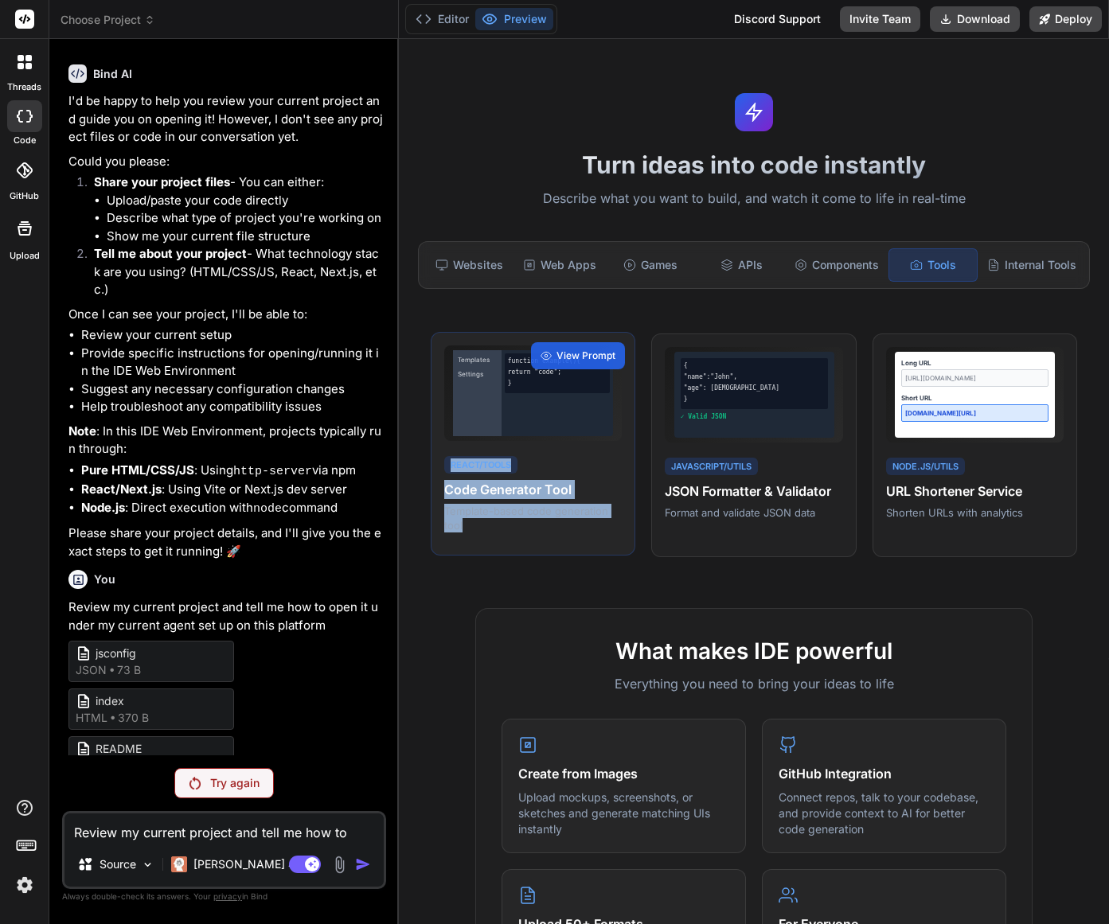
drag, startPoint x: 476, startPoint y: 532, endPoint x: 442, endPoint y: 464, distance: 75.8
click at [444, 464] on div "React/Tools Code Generator Tool Template-based code generation tool" at bounding box center [533, 494] width 178 height 80
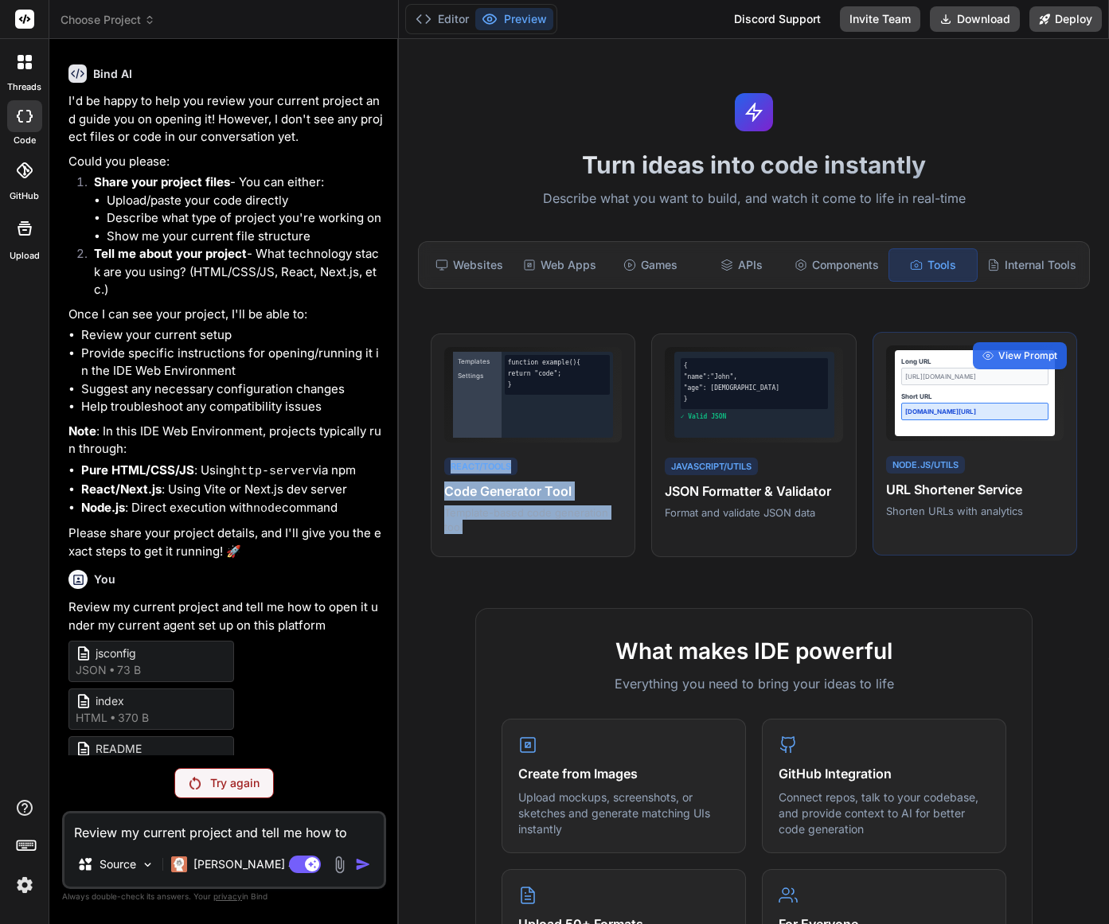
copy div "React/Tools Code Generator Tool Template-based code generation tool"
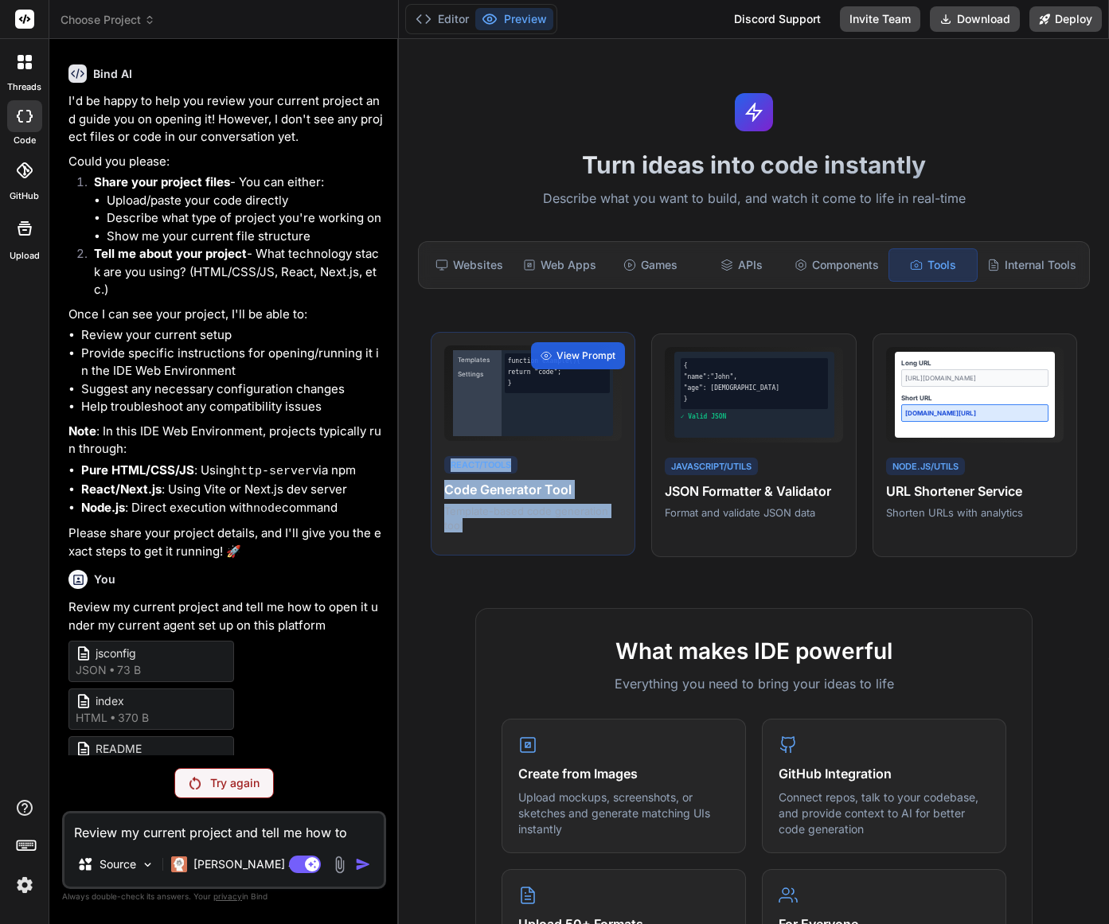
click at [567, 490] on h4 "Code Generator Tool" at bounding box center [533, 489] width 178 height 19
click at [592, 356] on span "View Prompt" at bounding box center [586, 356] width 59 height 14
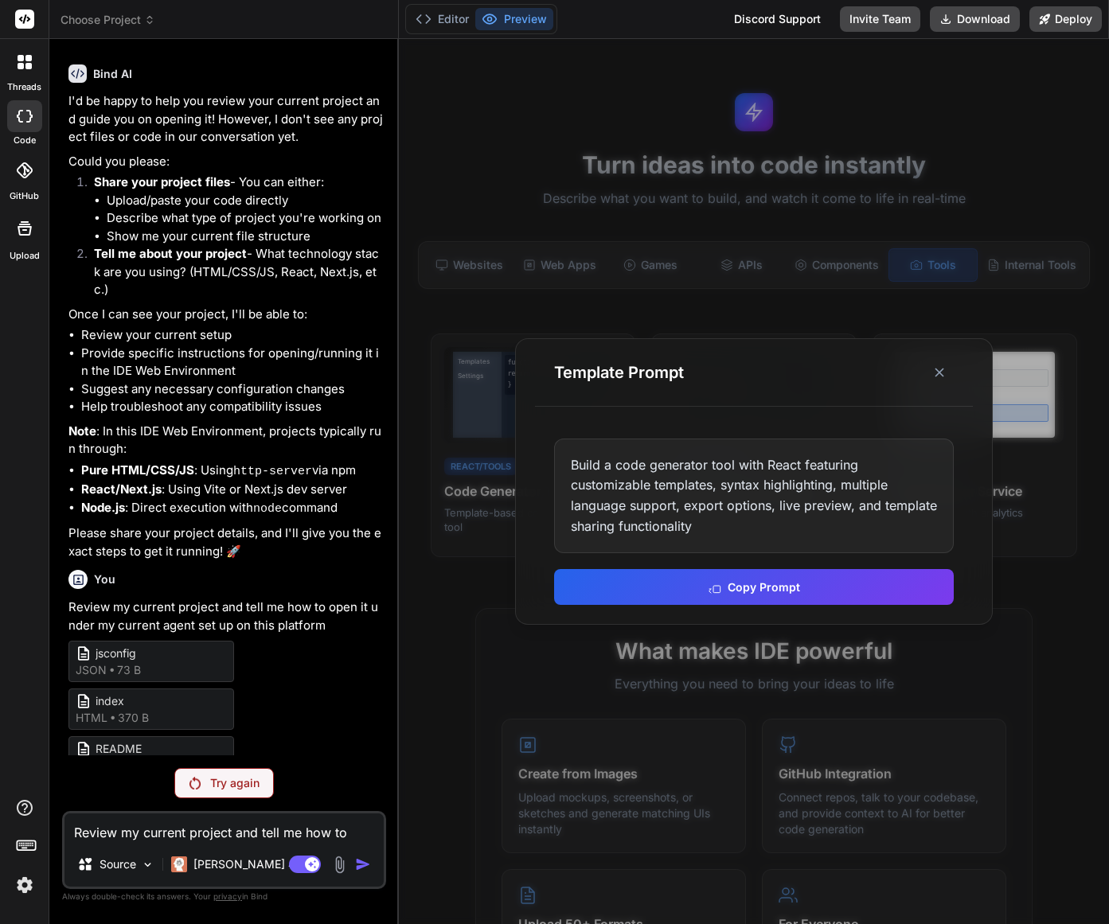
click at [796, 595] on button "Copy Prompt" at bounding box center [754, 587] width 400 height 36
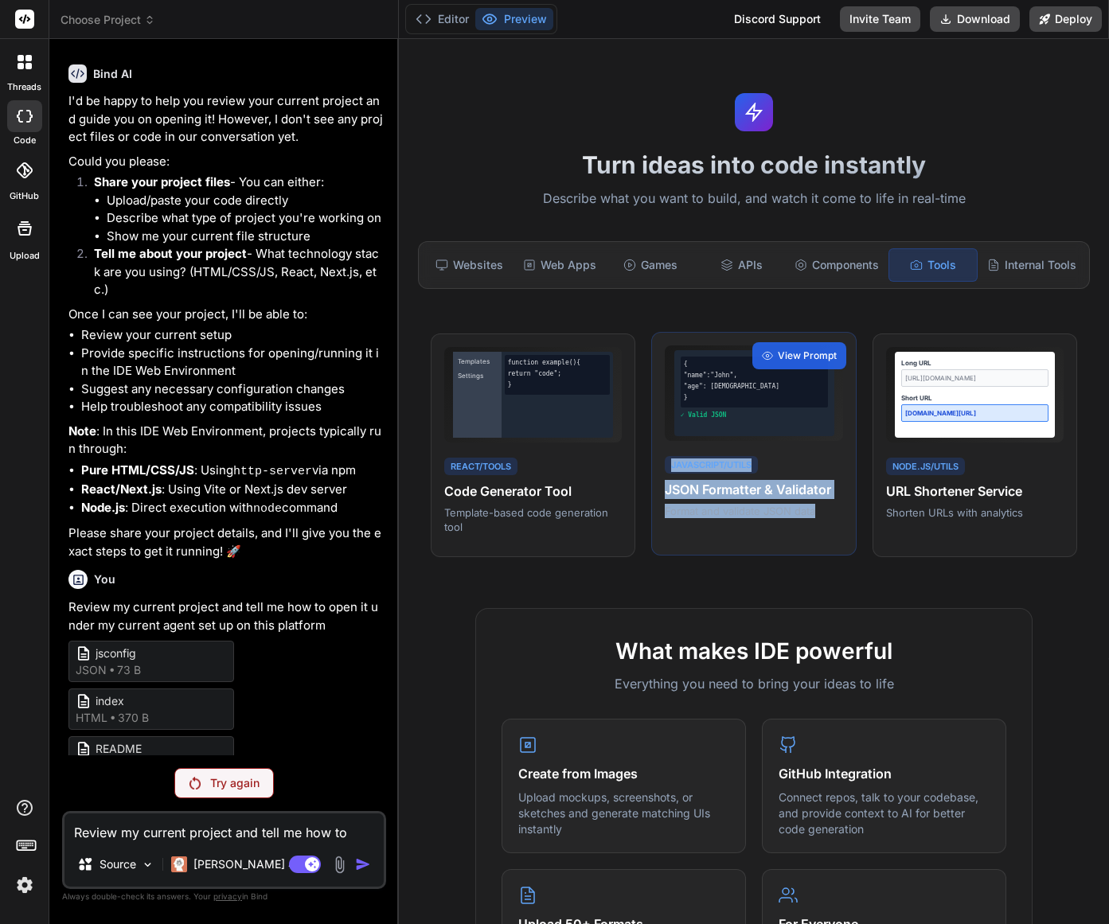
drag, startPoint x: 779, startPoint y: 505, endPoint x: 653, endPoint y: 468, distance: 131.0
click at [654, 469] on div "{ "name":"John", "age": 30 } ✓ Valid JSON JavaScript/Utils JSON Formatter & Val…" at bounding box center [753, 444] width 205 height 225
drag, startPoint x: 807, startPoint y: 455, endPoint x: 805, endPoint y: 426, distance: 28.7
click at [807, 455] on div "JavaScript/Utils JSON Formatter & Validator Format and validate JSON data" at bounding box center [754, 486] width 178 height 65
click at [807, 357] on span "View Prompt" at bounding box center [807, 356] width 59 height 14
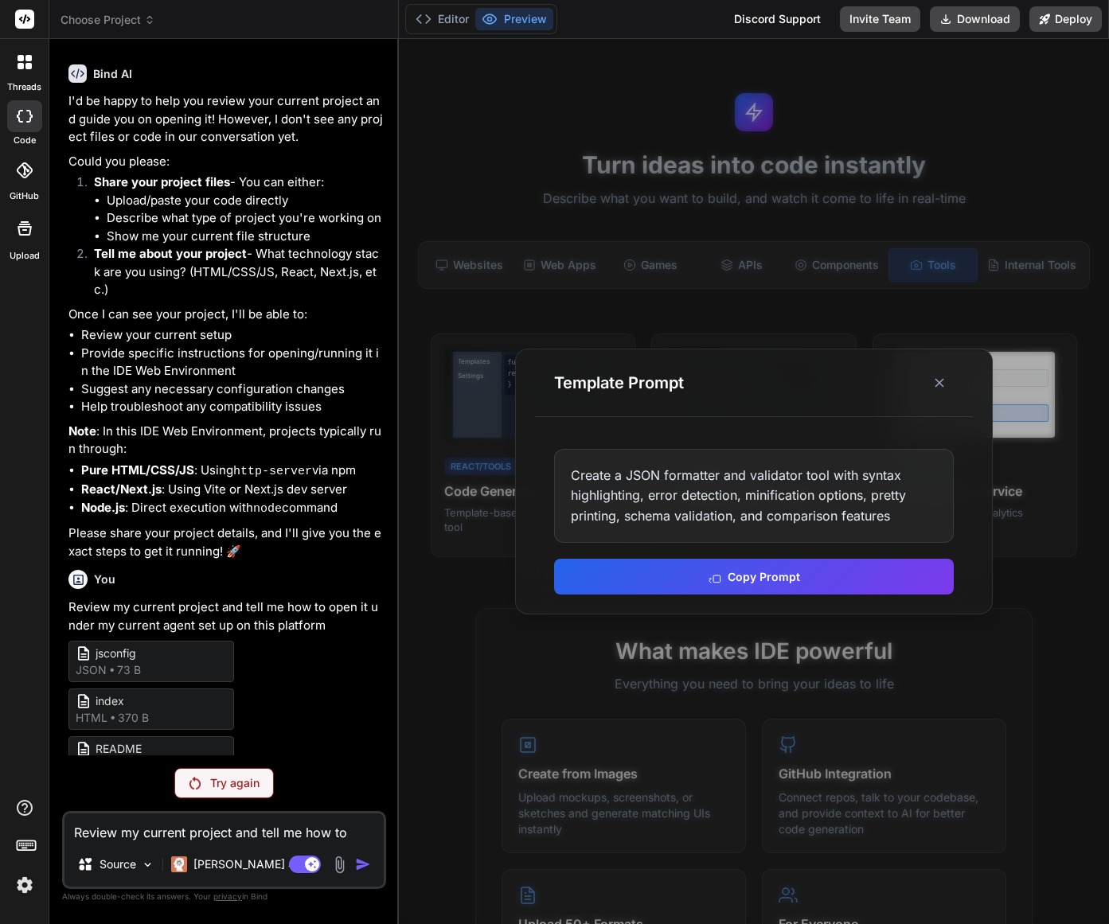
drag, startPoint x: 854, startPoint y: 580, endPoint x: 846, endPoint y: 582, distance: 8.1
click at [853, 580] on button "Copy Prompt" at bounding box center [754, 577] width 400 height 36
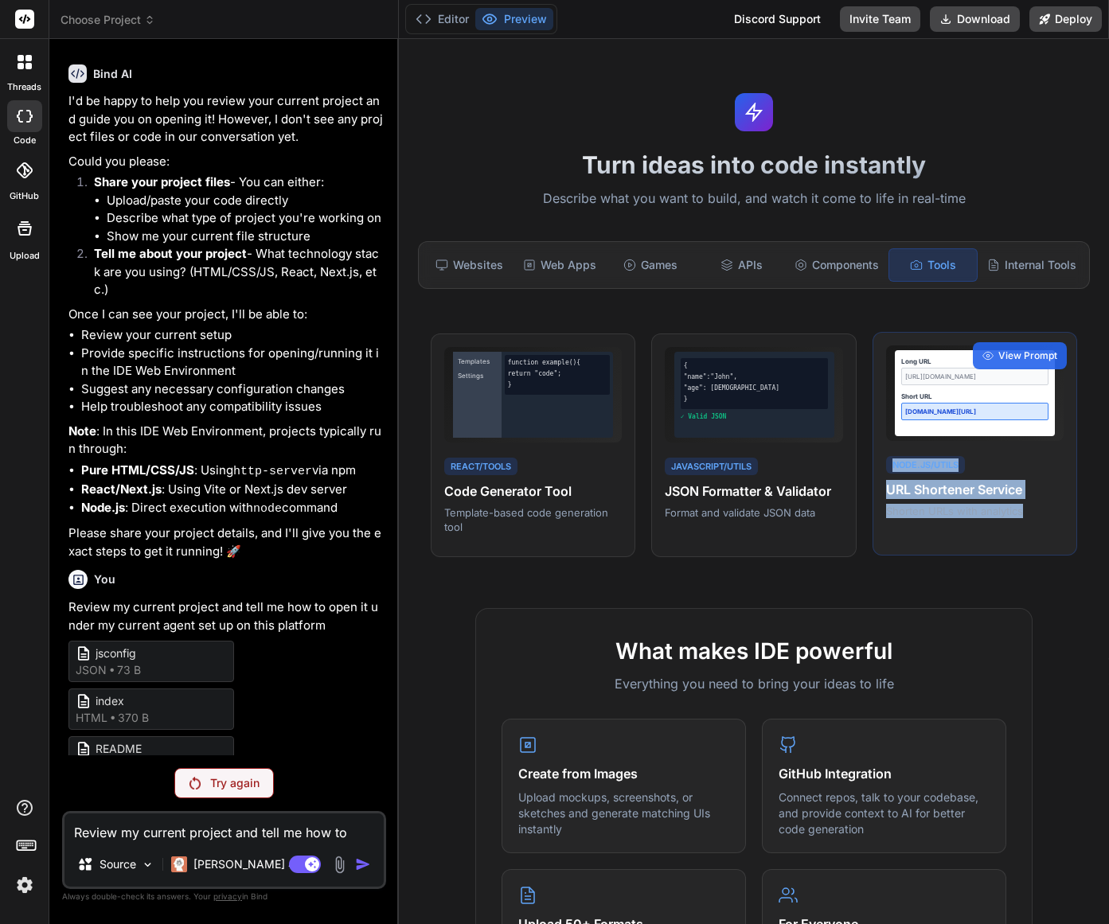
drag, startPoint x: 1016, startPoint y: 510, endPoint x: 876, endPoint y: 479, distance: 143.4
click at [876, 479] on div "Long URL https://example.com/very-long-url Short URL short.ly/abc123 Node.js/Ut…" at bounding box center [975, 444] width 205 height 225
drag, startPoint x: 1068, startPoint y: 426, endPoint x: 1038, endPoint y: 409, distance: 34.6
click at [1068, 425] on div "Templates Settings function example() { return "code"; } React/Tools Code Gener…" at bounding box center [753, 446] width 691 height 225
click at [1004, 354] on span "View Prompt" at bounding box center [1027, 356] width 59 height 14
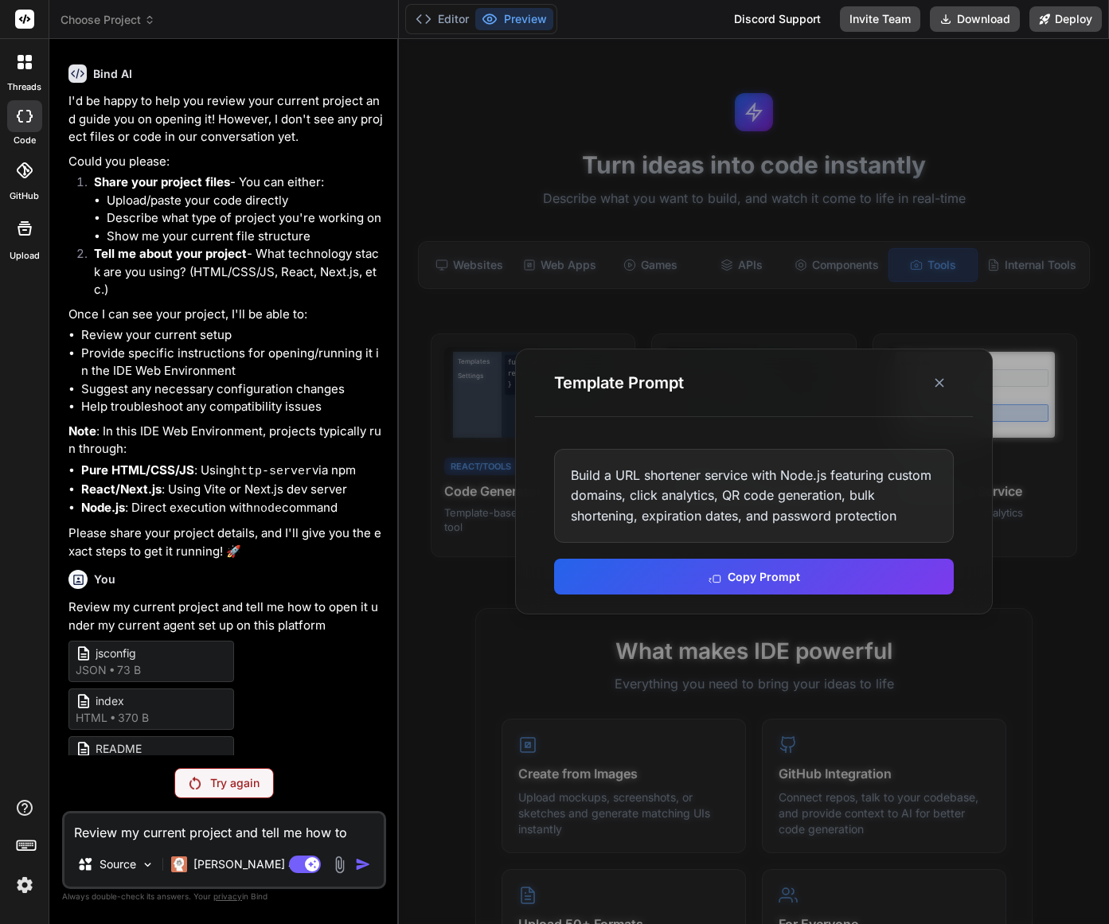
click at [833, 582] on button "Copy Prompt" at bounding box center [754, 577] width 400 height 36
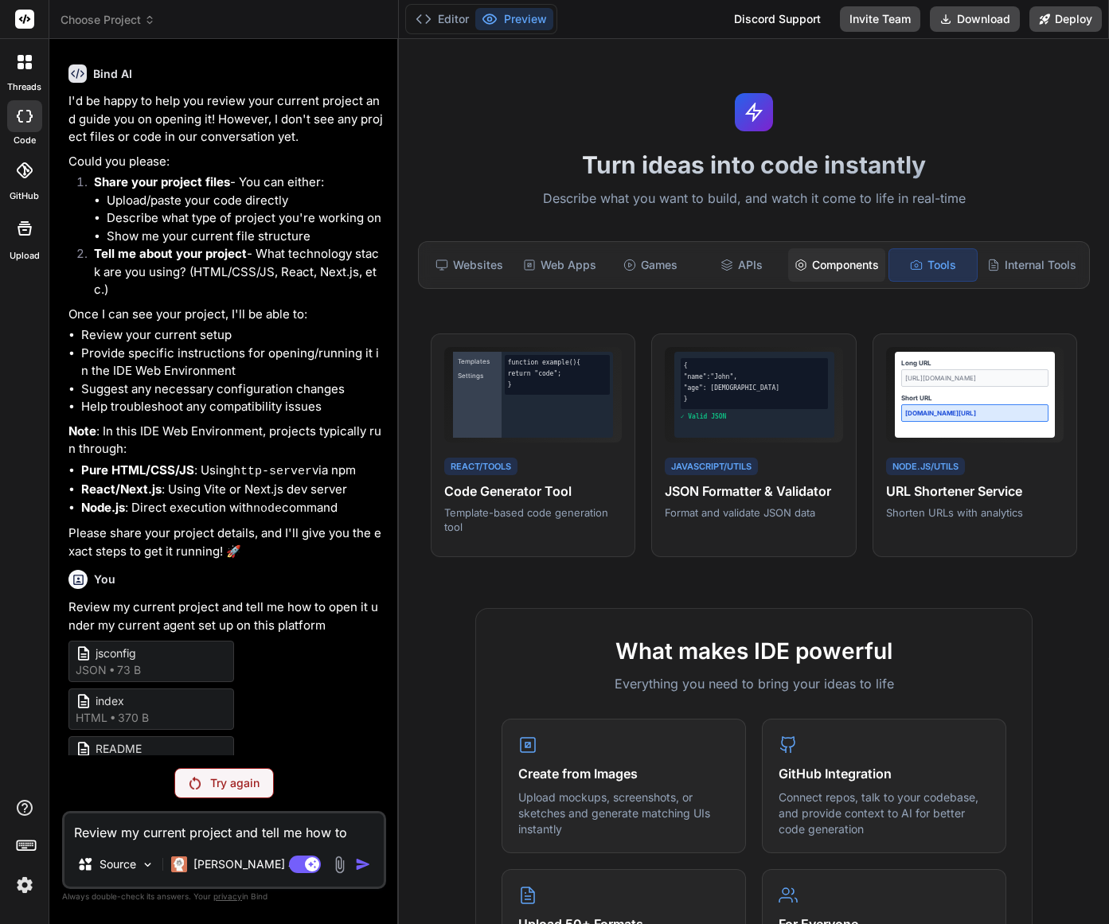
click at [846, 269] on div "Components" at bounding box center [836, 264] width 97 height 33
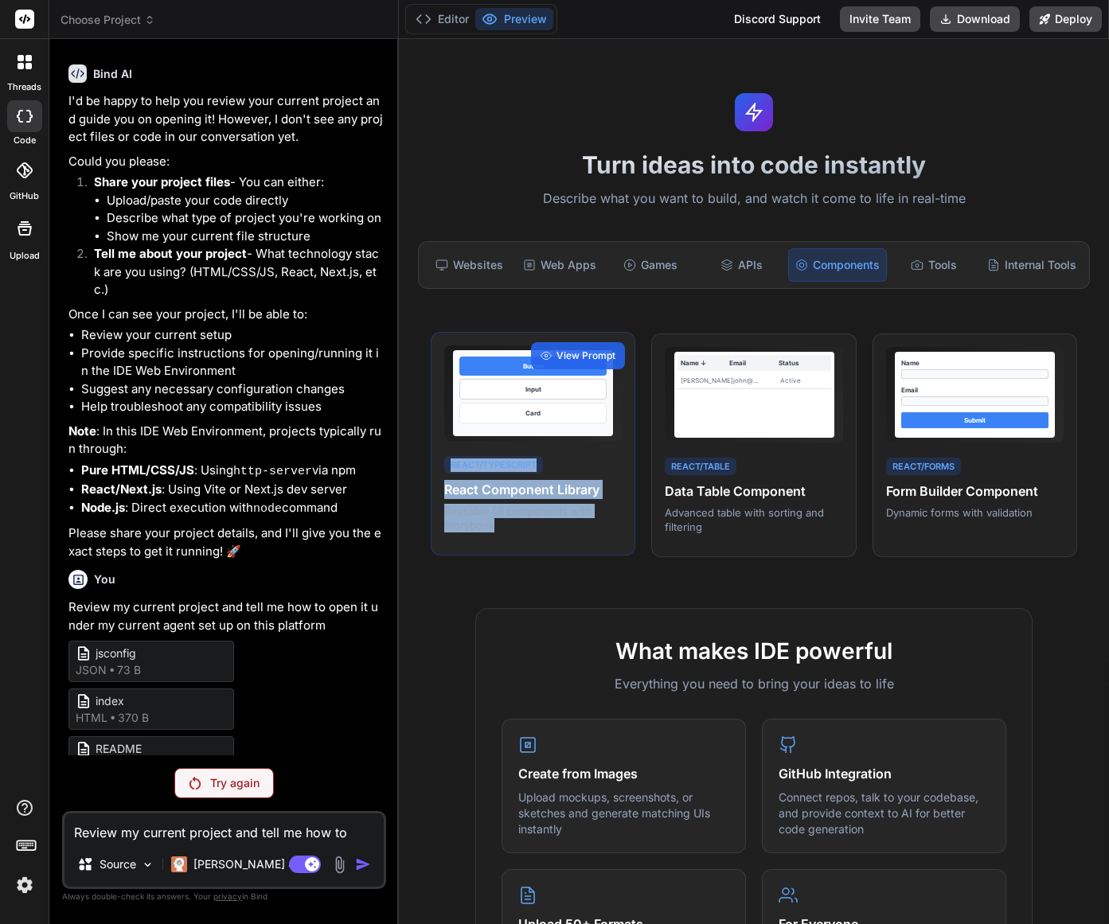
drag, startPoint x: 507, startPoint y: 529, endPoint x: 449, endPoint y: 463, distance: 87.4
click at [450, 463] on div "React/TypeScript React Component Library Reusable UI components with Storybook" at bounding box center [533, 494] width 178 height 80
click at [595, 354] on span "View Prompt" at bounding box center [586, 356] width 59 height 14
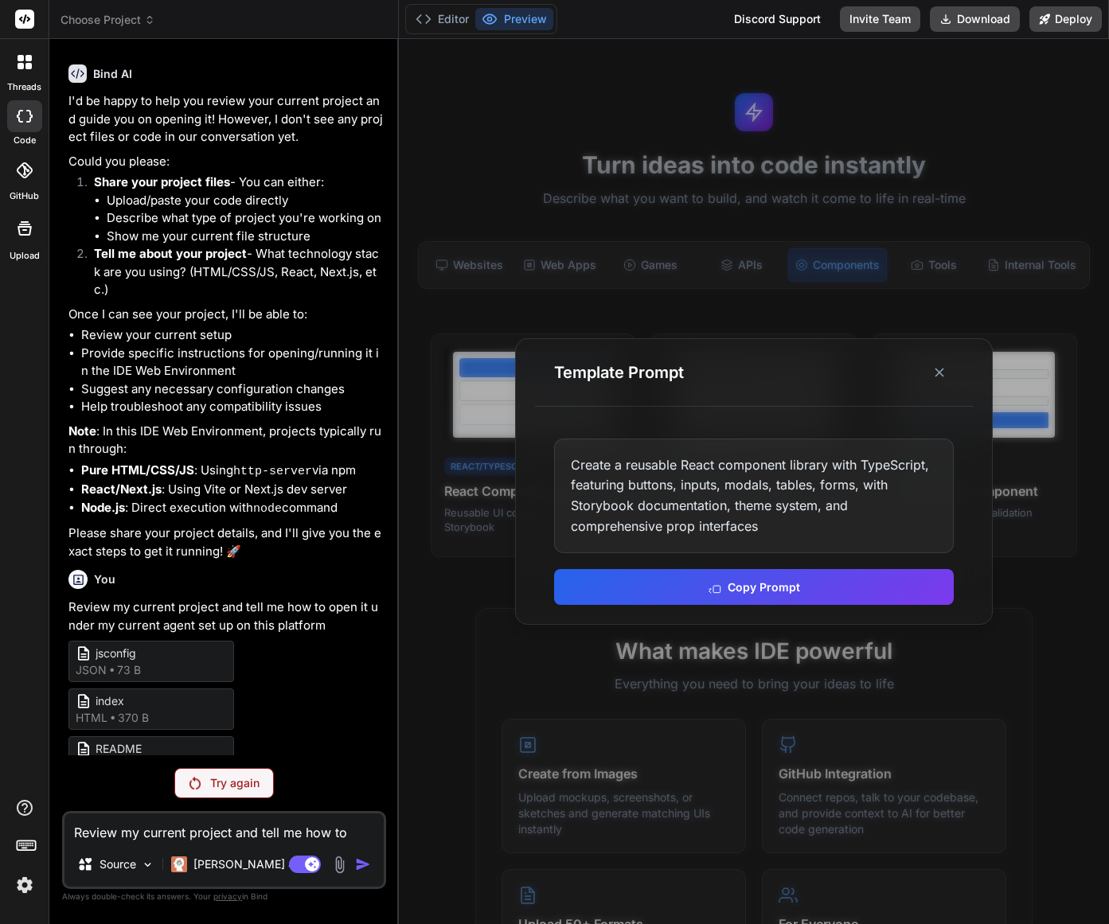
click at [799, 588] on button "Copy Prompt" at bounding box center [754, 587] width 400 height 36
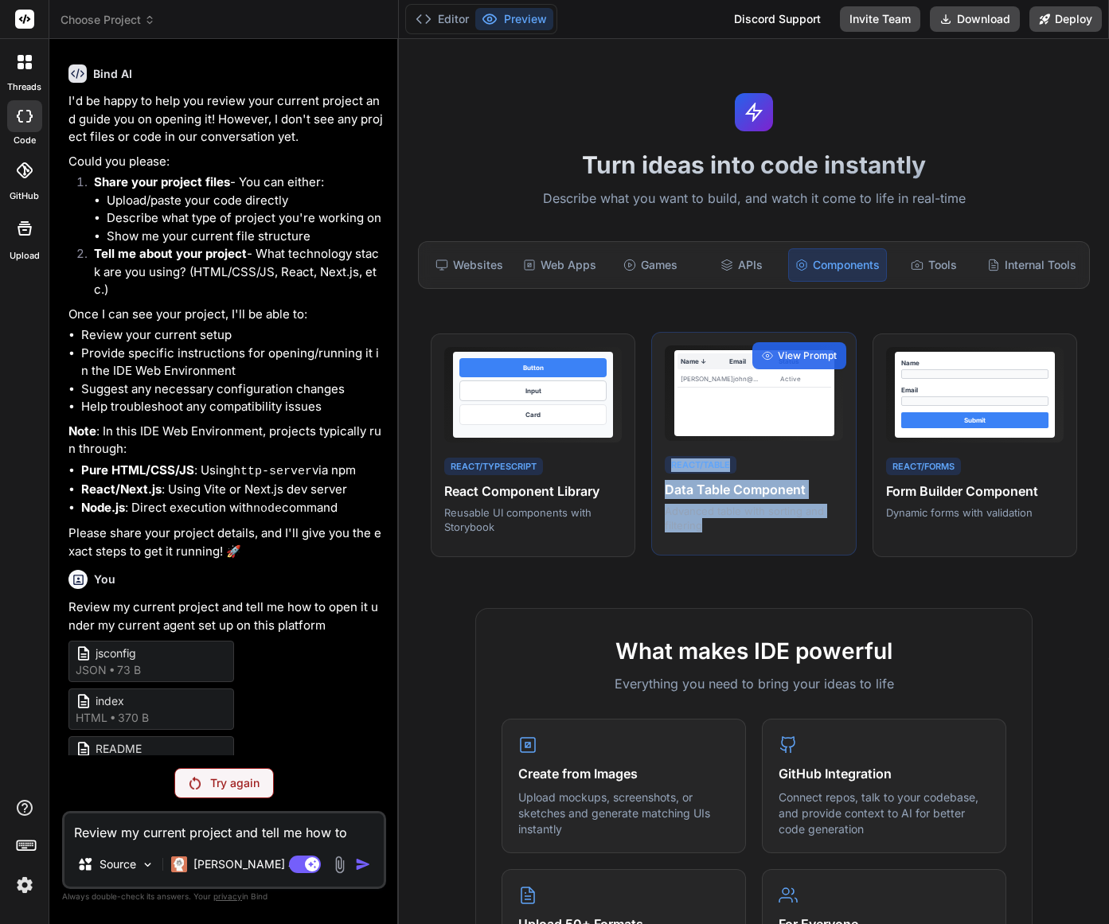
drag, startPoint x: 699, startPoint y: 525, endPoint x: 649, endPoint y: 467, distance: 76.2
click at [651, 467] on div "Name ↓ Email Status John Doe john@... Active React/Table Data Table Component A…" at bounding box center [753, 444] width 205 height 225
click at [806, 355] on span "View Prompt" at bounding box center [807, 356] width 59 height 14
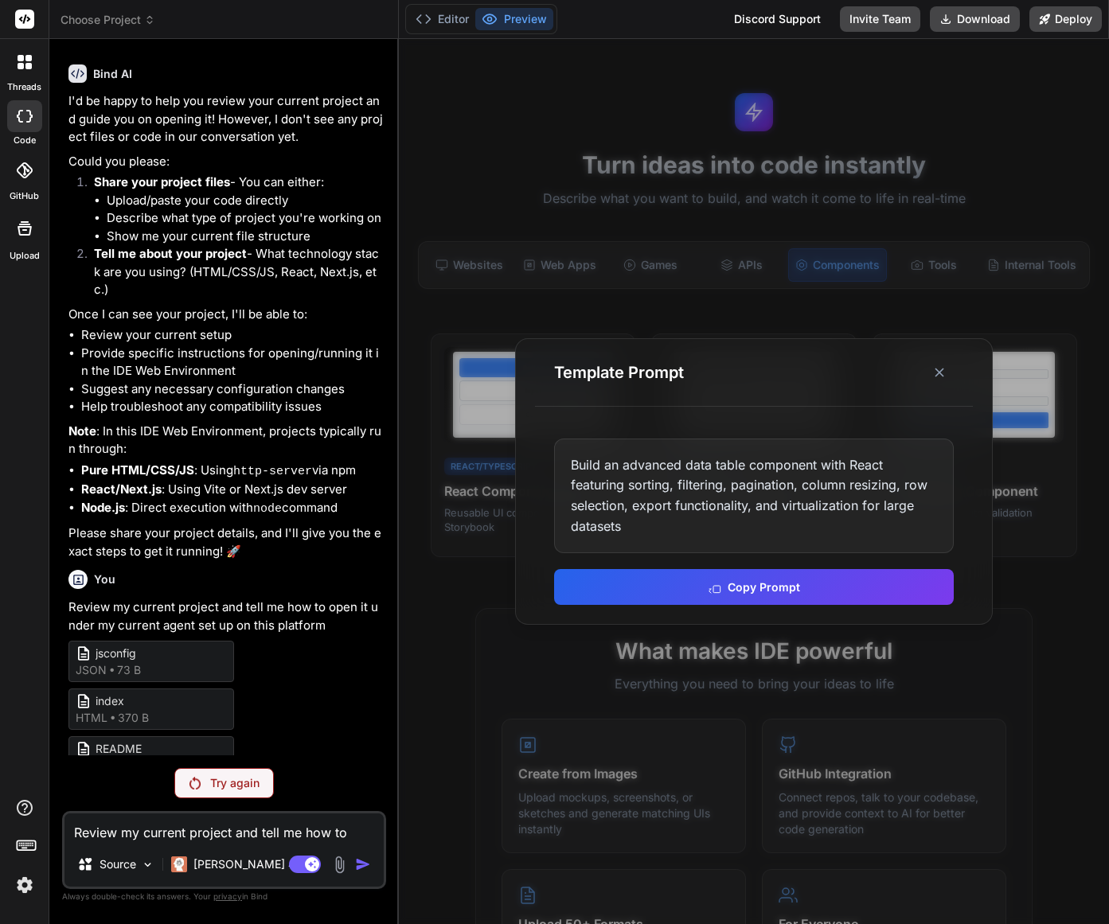
click at [779, 591] on button "Copy Prompt" at bounding box center [754, 587] width 400 height 36
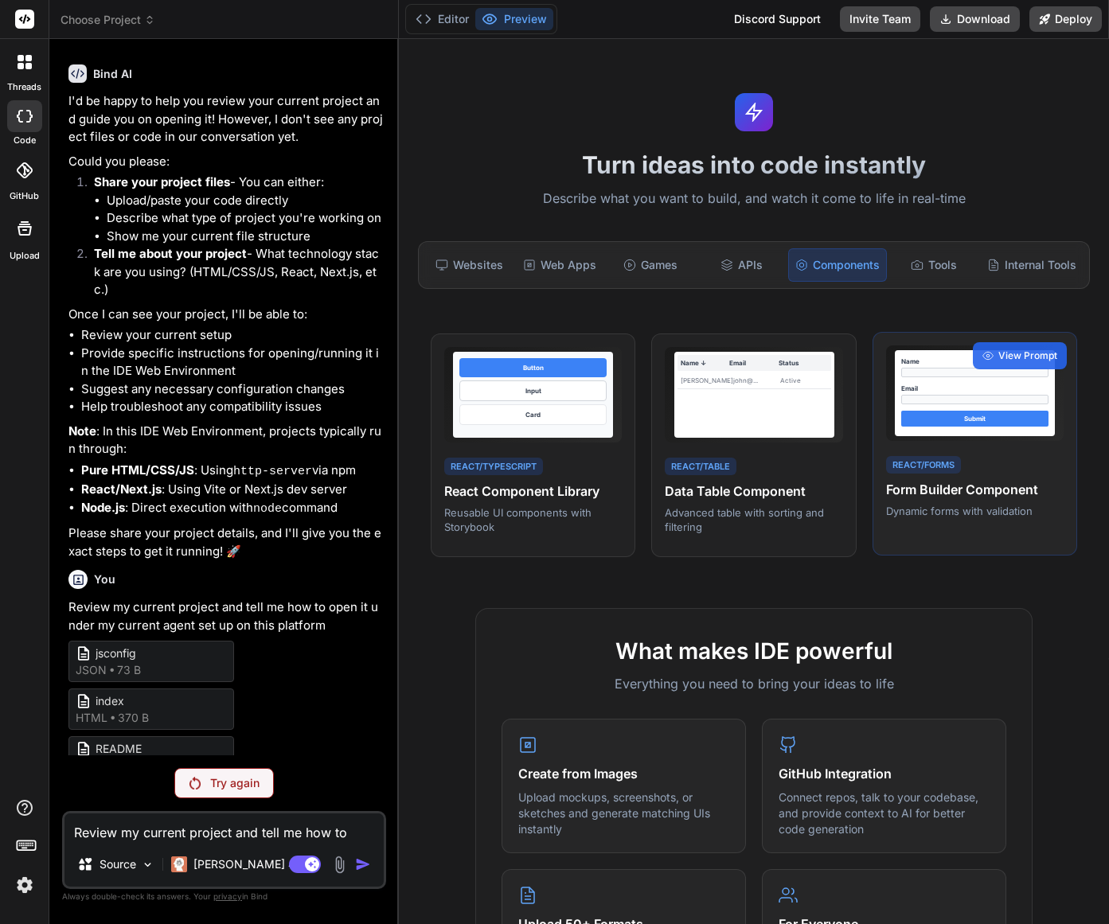
drag, startPoint x: 998, startPoint y: 456, endPoint x: 971, endPoint y: 459, distance: 28.0
click at [998, 456] on div "React/Forms Form Builder Component Dynamic forms with validation" at bounding box center [975, 486] width 178 height 65
drag, startPoint x: 1032, startPoint y: 518, endPoint x: 873, endPoint y: 470, distance: 165.7
click at [873, 470] on div "Name Email Submit React/Forms Form Builder Component Dynamic forms with validat…" at bounding box center [975, 444] width 205 height 225
click at [1018, 361] on span "View Prompt" at bounding box center [1027, 356] width 59 height 14
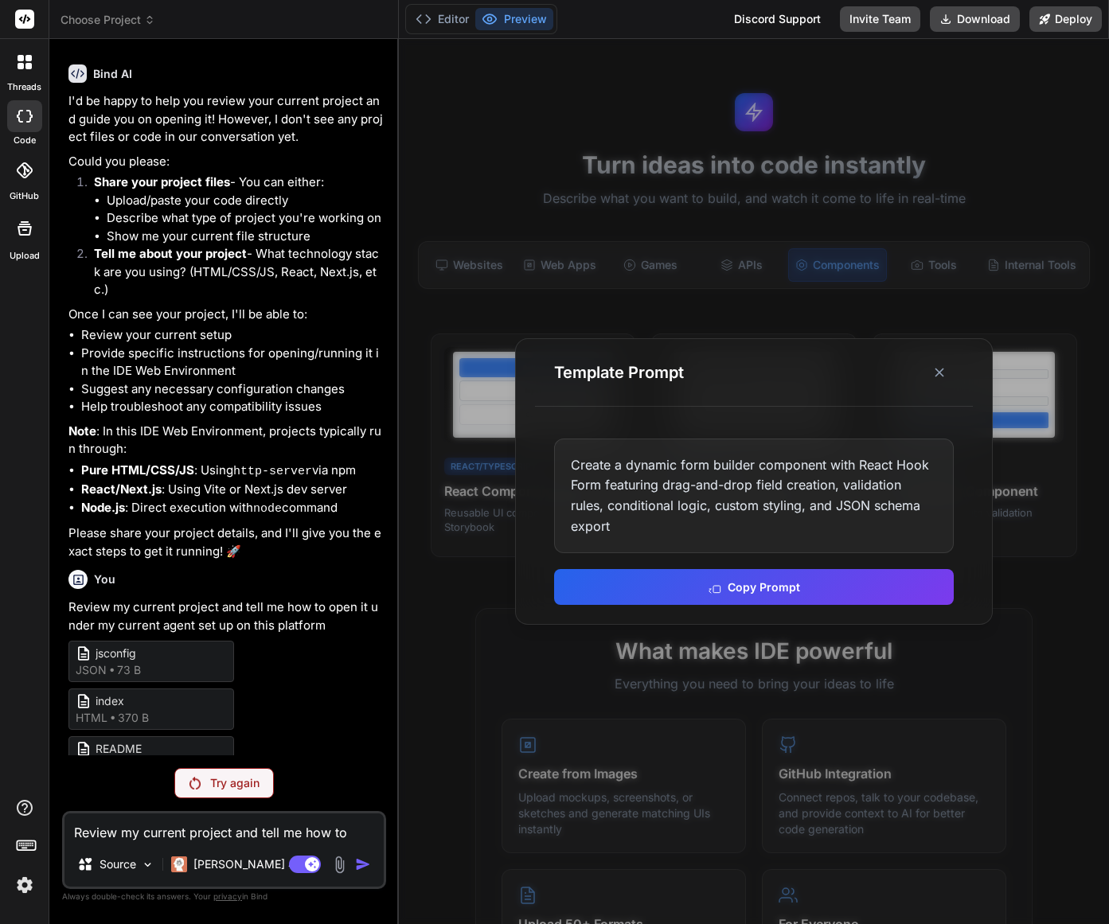
click at [806, 580] on button "Copy Prompt" at bounding box center [754, 587] width 400 height 36
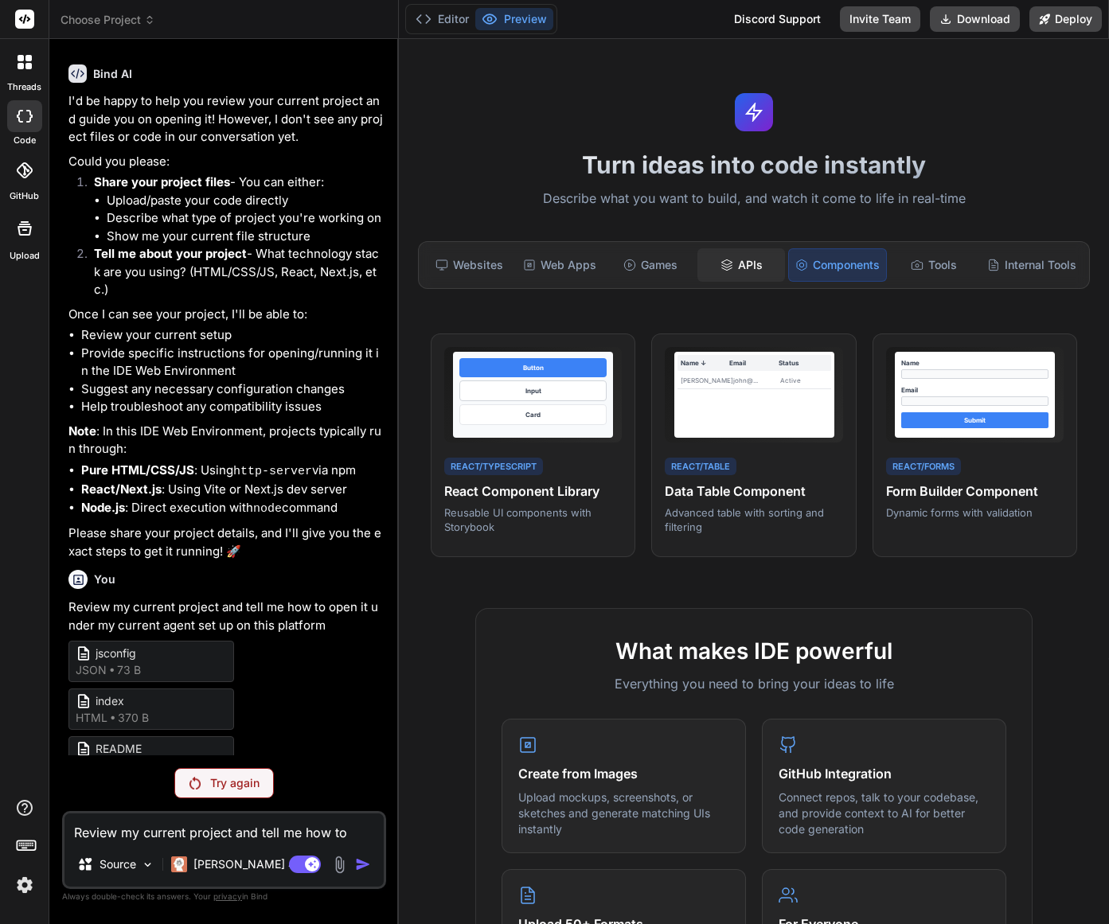
click at [739, 269] on div "APIs" at bounding box center [741, 264] width 88 height 33
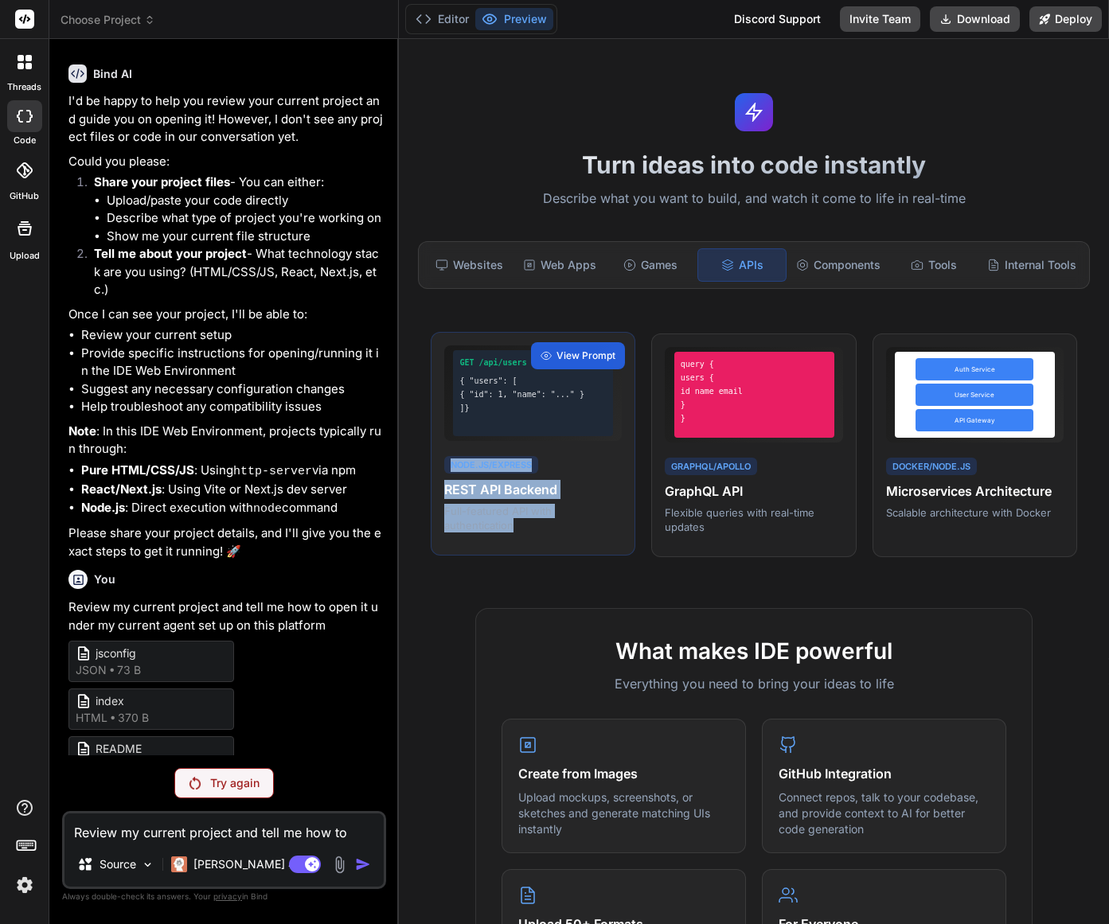
drag, startPoint x: 515, startPoint y: 529, endPoint x: 446, endPoint y: 465, distance: 94.1
click at [446, 465] on div "Node.js/Express REST API Backend Full-featured API with authentication" at bounding box center [533, 494] width 178 height 80
drag, startPoint x: 592, startPoint y: 538, endPoint x: 597, endPoint y: 463, distance: 75.0
click at [588, 533] on div "GET /api/users { "users": [ { "id": 1, "name": "..." } ]} Node.js/Express REST …" at bounding box center [533, 444] width 205 height 225
click at [604, 354] on span "View Prompt" at bounding box center [586, 356] width 59 height 14
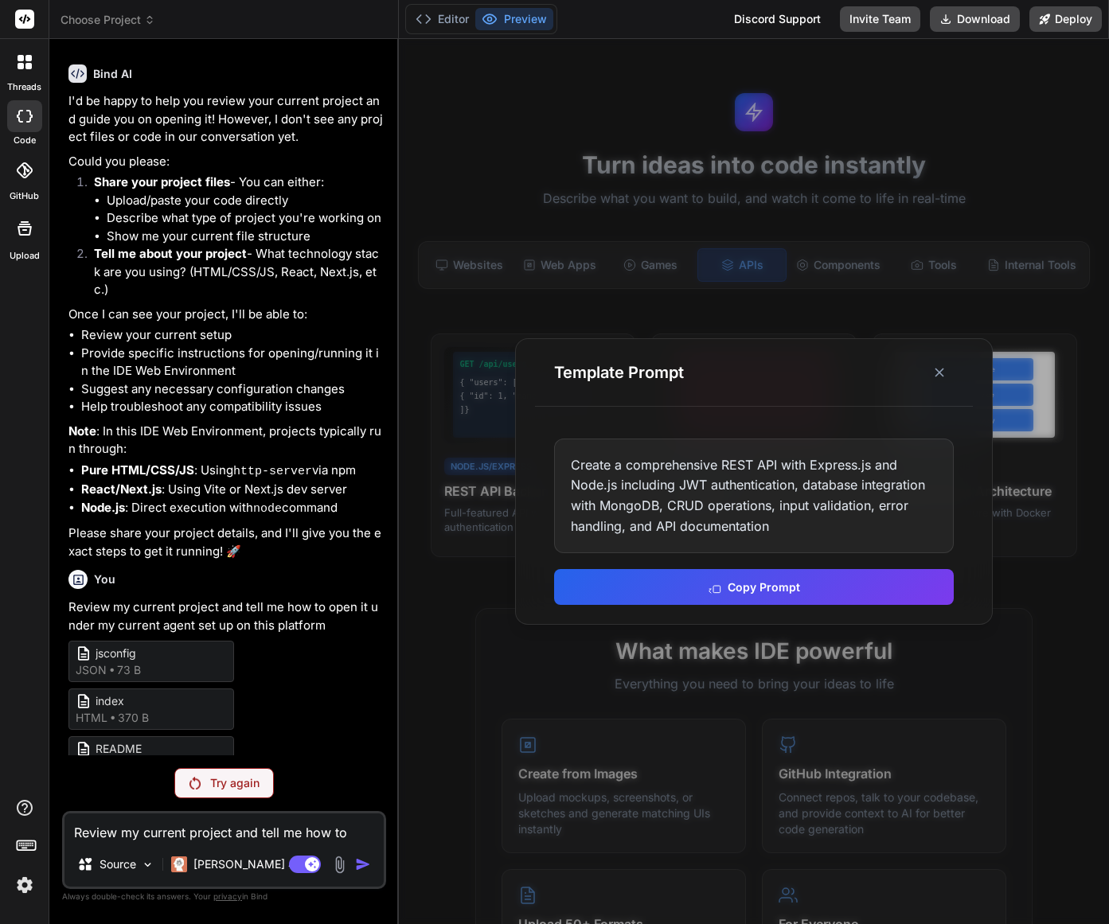
click at [826, 579] on button "Copy Prompt" at bounding box center [754, 587] width 400 height 36
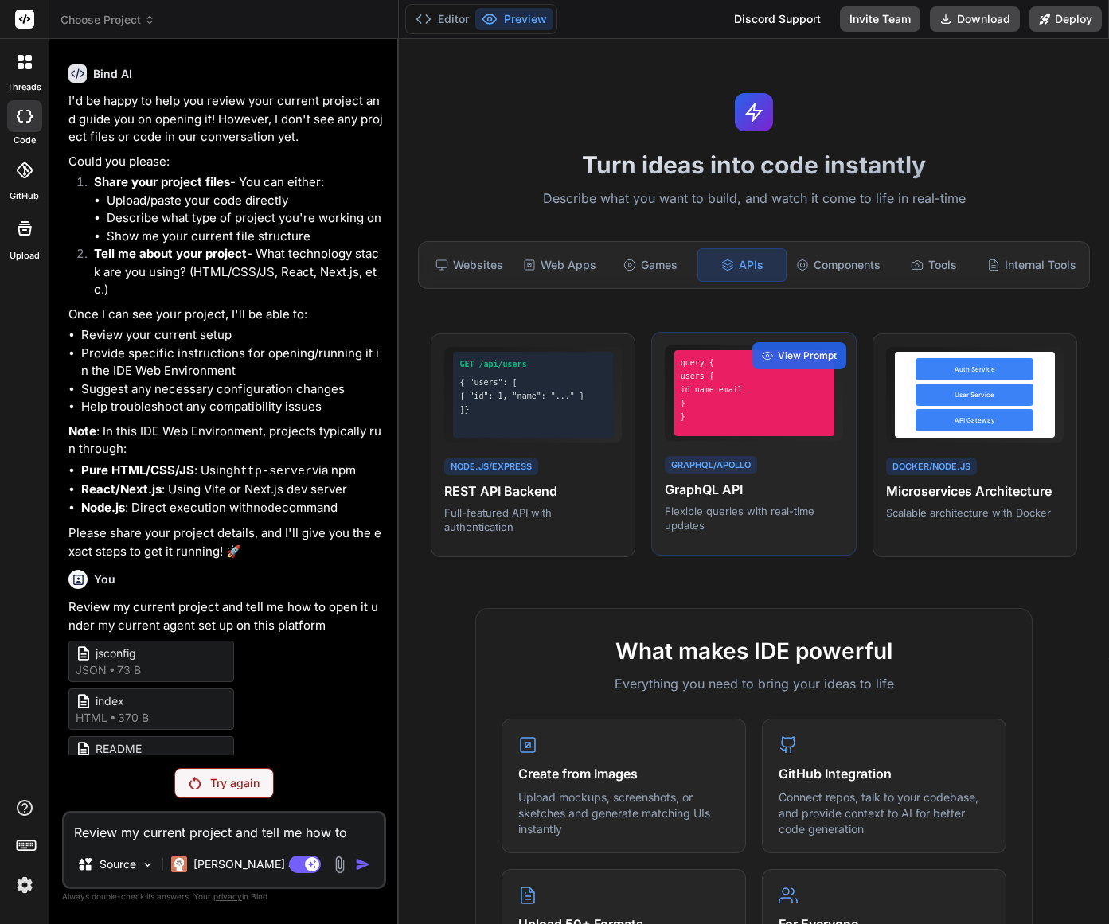
click at [724, 555] on div "query { users { id name email } } GraphQL/Apollo GraphQL API Flexible queries w…" at bounding box center [753, 444] width 205 height 225
drag, startPoint x: 718, startPoint y: 533, endPoint x: 654, endPoint y: 474, distance: 87.4
click at [654, 473] on div "query { users { id name email } } GraphQL/Apollo GraphQL API Flexible queries w…" at bounding box center [753, 444] width 205 height 225
click at [727, 580] on div "Turn ideas into code instantly Describe what you want to build, and watch it co…" at bounding box center [754, 481] width 710 height 885
click at [805, 356] on span "View Prompt" at bounding box center [807, 356] width 59 height 14
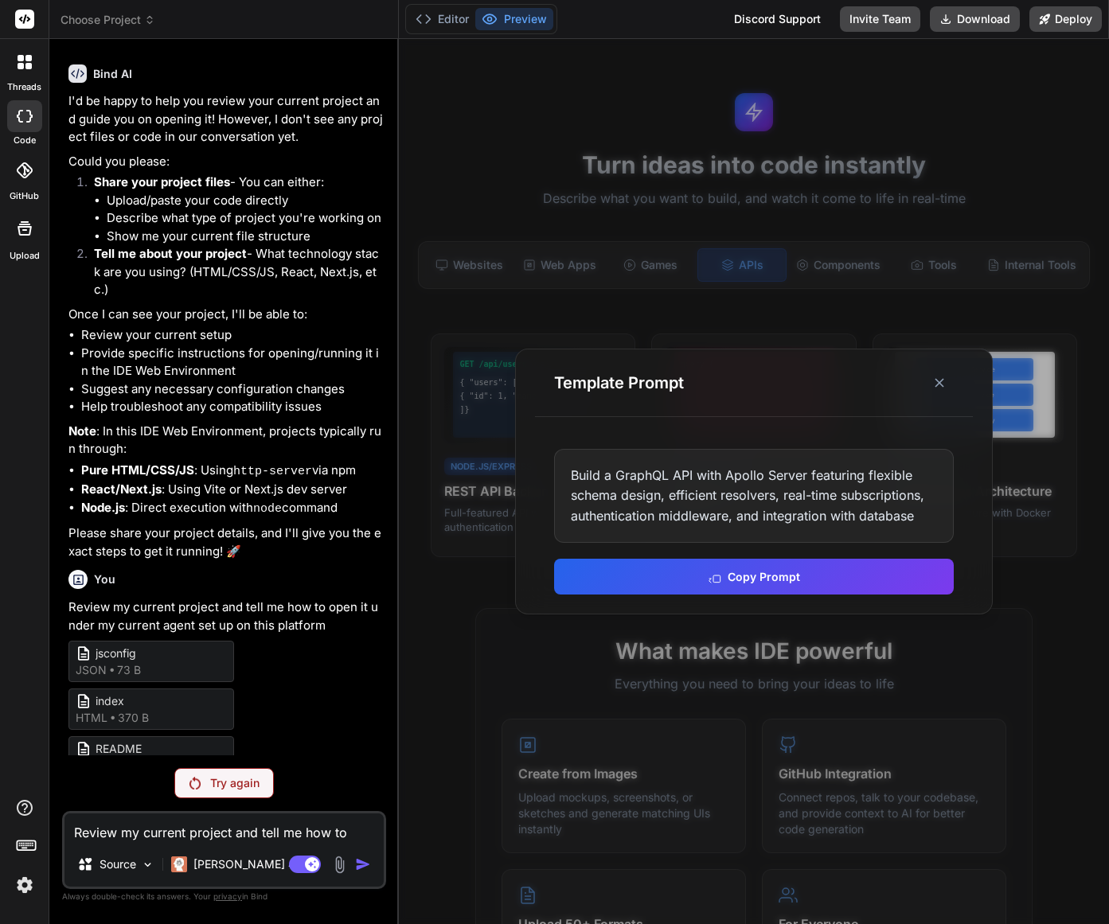
click at [798, 580] on button "Copy Prompt" at bounding box center [754, 577] width 400 height 36
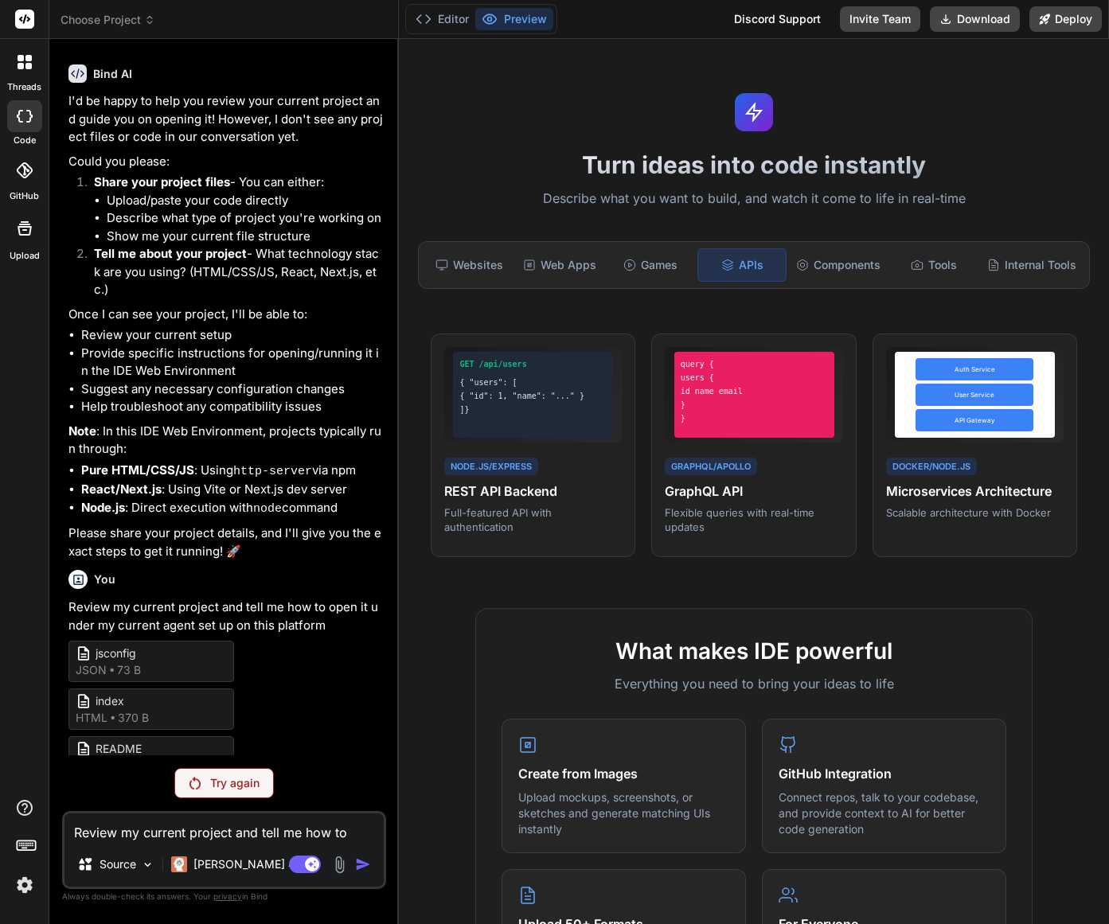
click at [993, 571] on div "Turn ideas into code instantly Describe what you want to build, and watch it co…" at bounding box center [754, 481] width 710 height 885
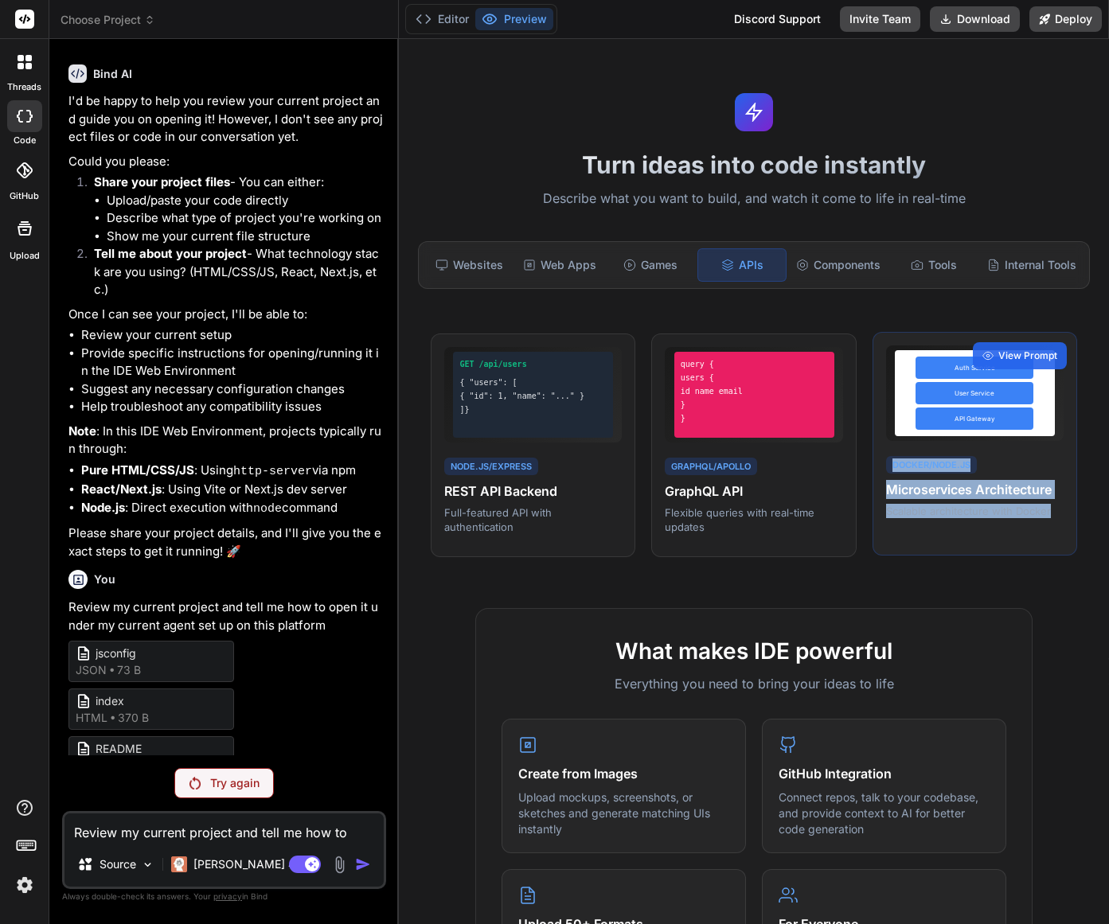
drag, startPoint x: 1049, startPoint y: 515, endPoint x: 876, endPoint y: 475, distance: 178.3
click at [876, 475] on div "Auth Service User Service API Gateway Docker/Node.js Microservices Architecture…" at bounding box center [975, 444] width 205 height 225
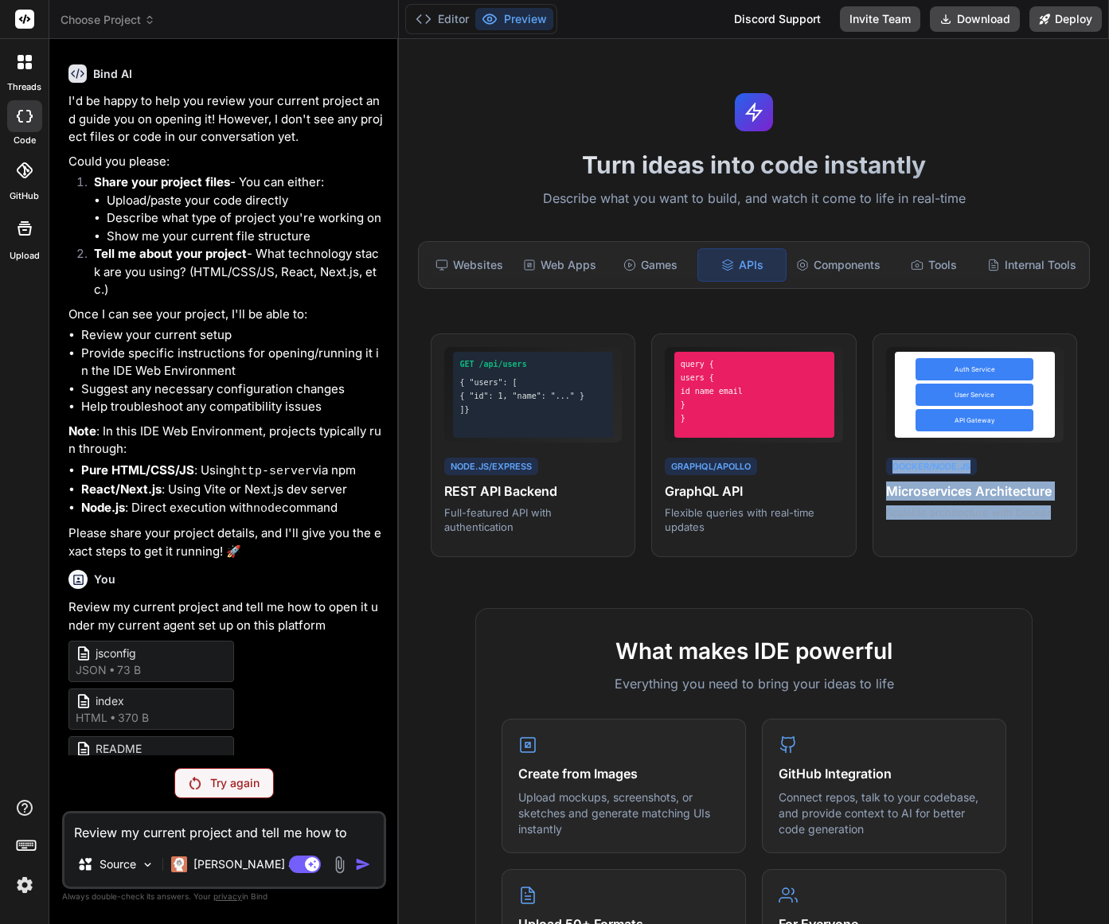
click at [1017, 584] on div "Turn ideas into code instantly Describe what you want to build, and watch it co…" at bounding box center [754, 481] width 710 height 885
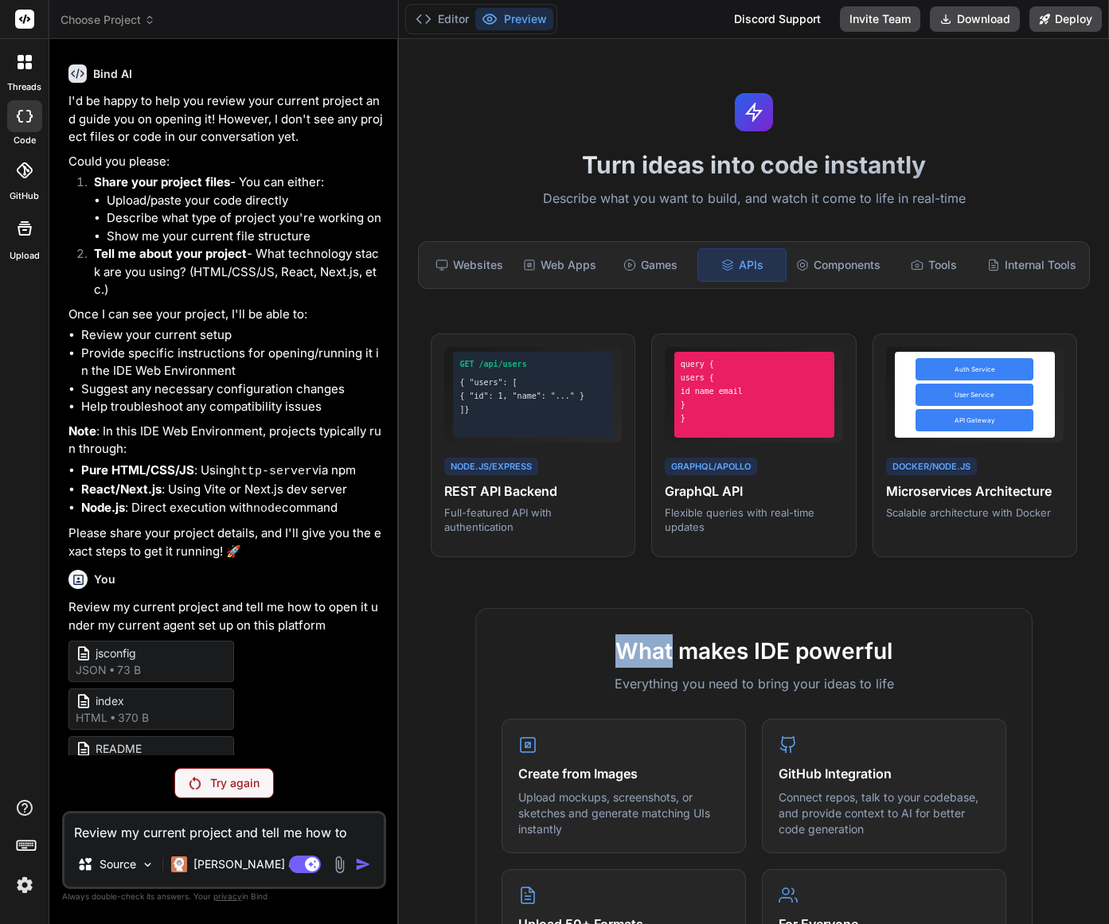
click at [1017, 584] on div "Turn ideas into code instantly Describe what you want to build, and watch it co…" at bounding box center [754, 481] width 710 height 885
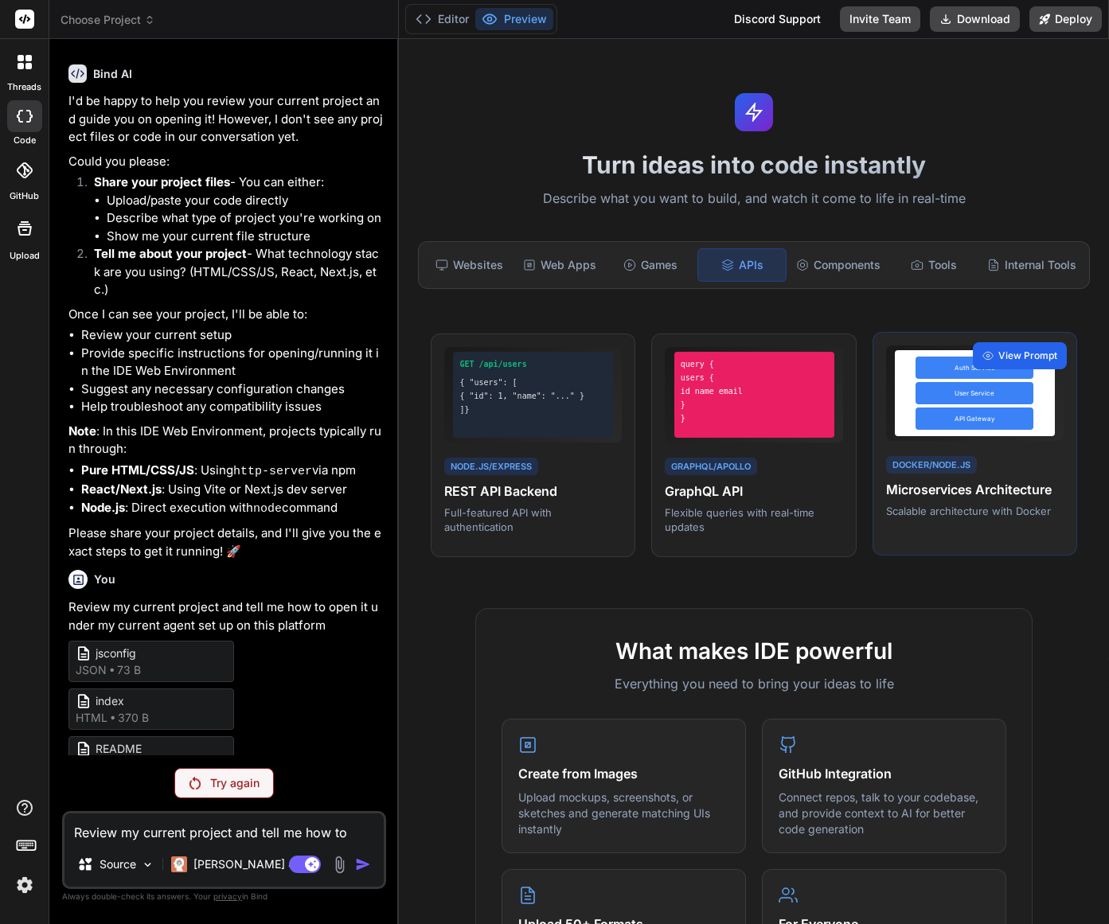
click at [1033, 350] on span "View Prompt" at bounding box center [1027, 356] width 59 height 14
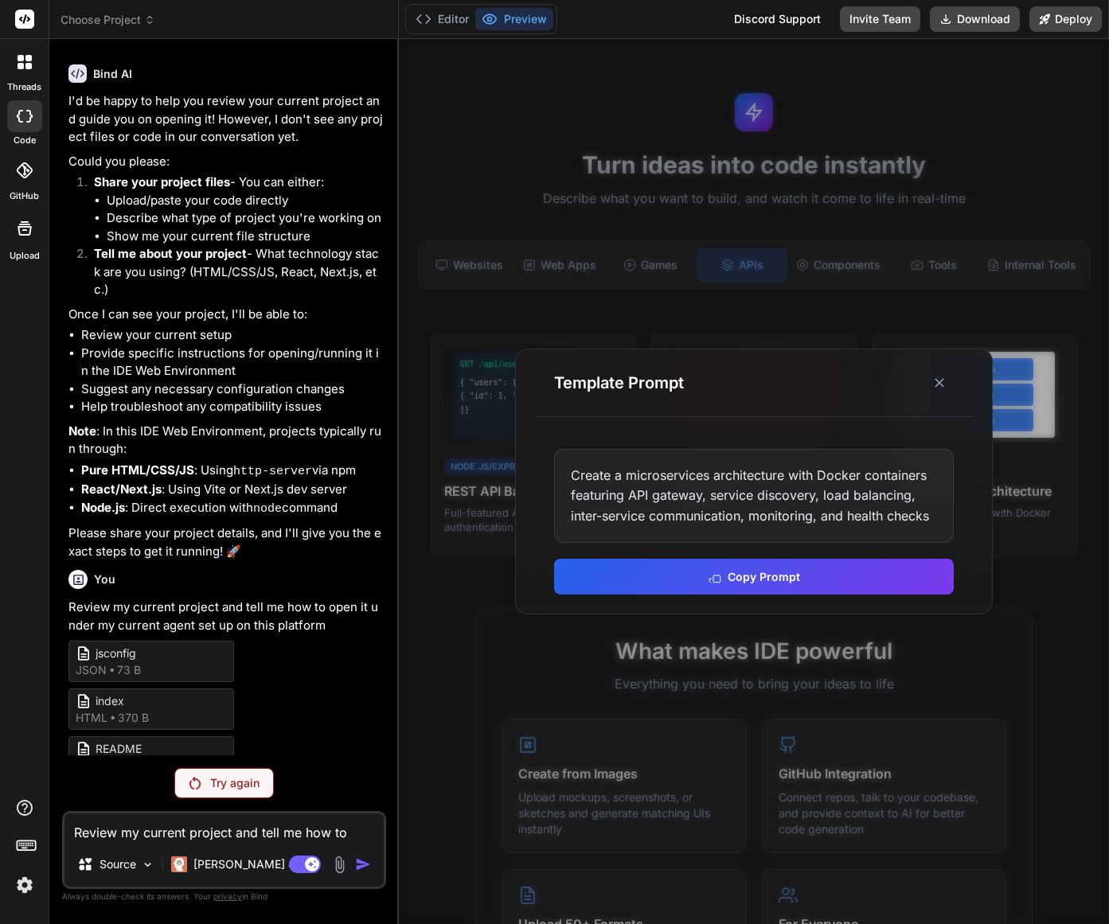
click at [778, 572] on button "Copy Prompt" at bounding box center [754, 577] width 400 height 36
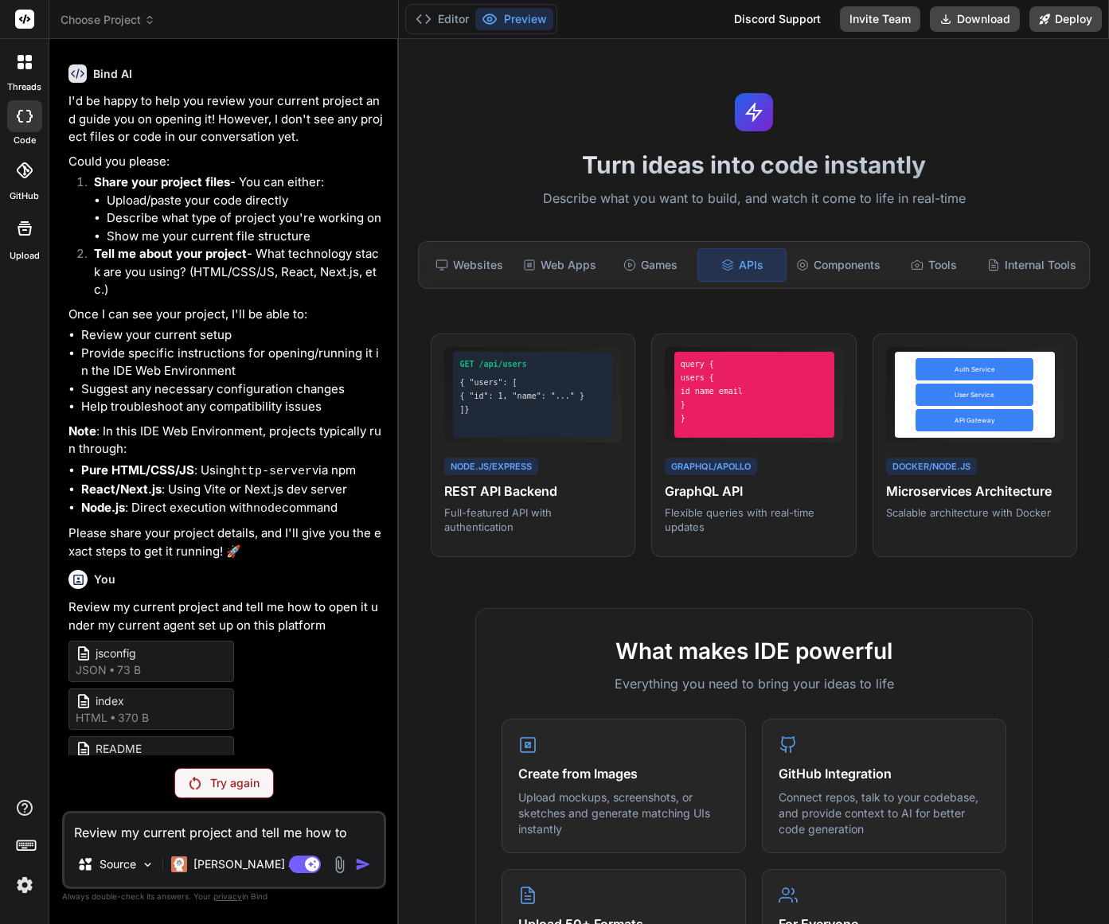
drag, startPoint x: 715, startPoint y: 309, endPoint x: 678, endPoint y: 289, distance: 42.4
click at [709, 307] on div "Turn ideas into code instantly Describe what you want to build, and watch it co…" at bounding box center [754, 481] width 710 height 885
click at [662, 272] on div "Games" at bounding box center [651, 264] width 88 height 33
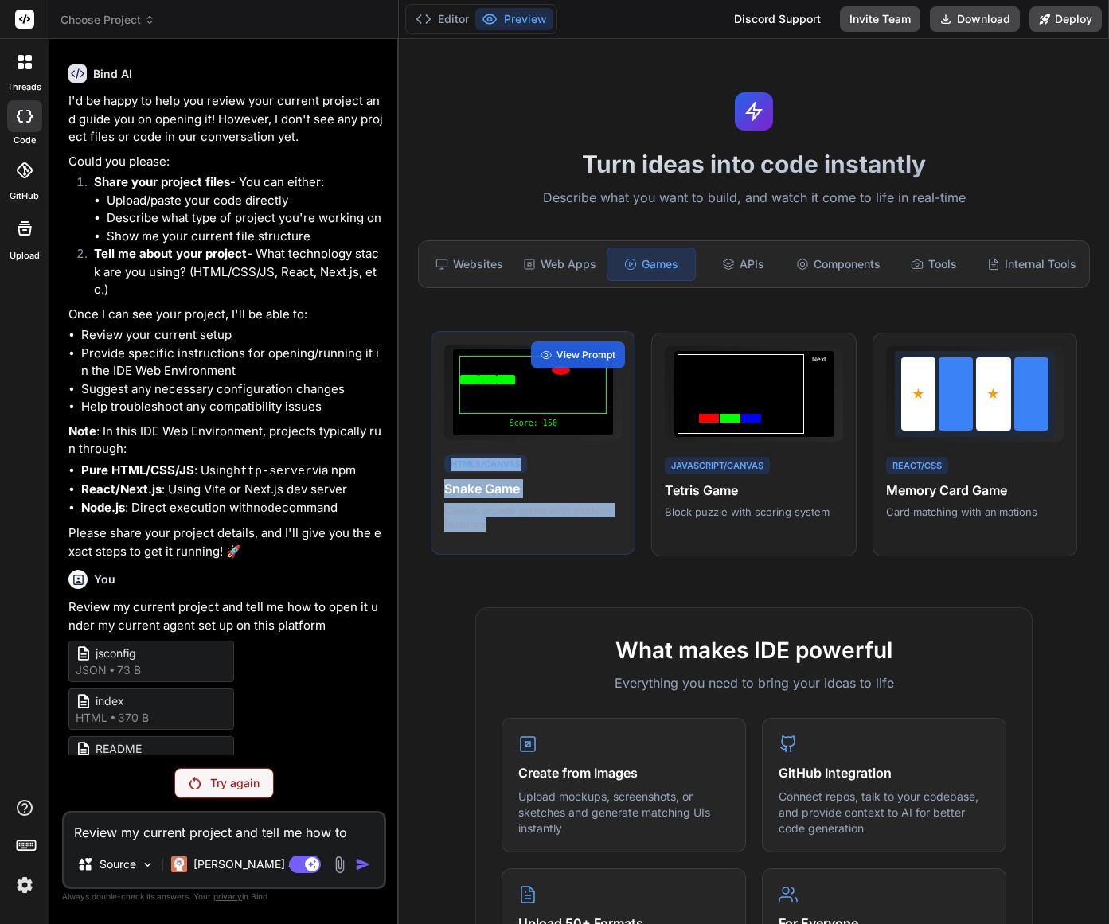
drag, startPoint x: 497, startPoint y: 531, endPoint x: 439, endPoint y: 463, distance: 89.3
click at [439, 463] on div "Score: 150 HTML5/Canvas Snake Game Classic arcade game with modern features Vie…" at bounding box center [533, 443] width 205 height 225
click at [589, 355] on span "View Prompt" at bounding box center [586, 355] width 59 height 14
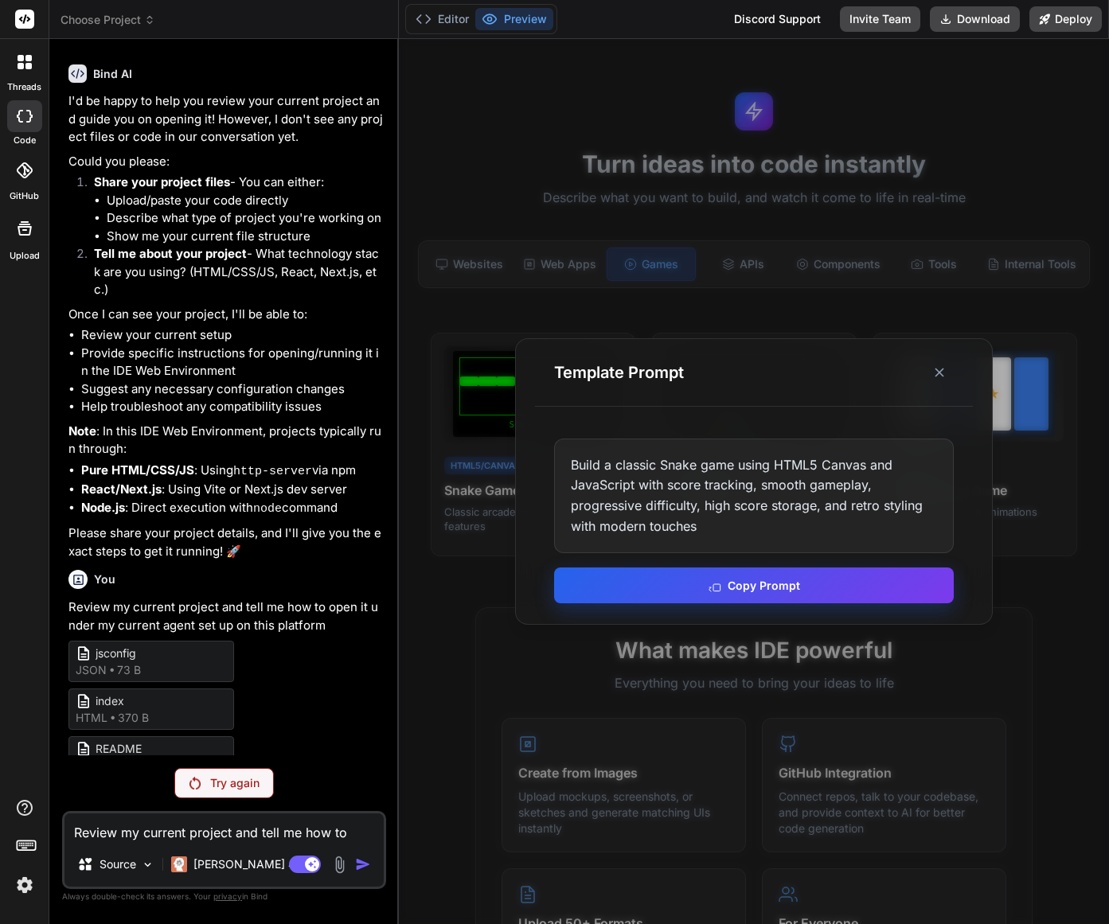
click at [753, 588] on button "Copy Prompt" at bounding box center [754, 586] width 400 height 36
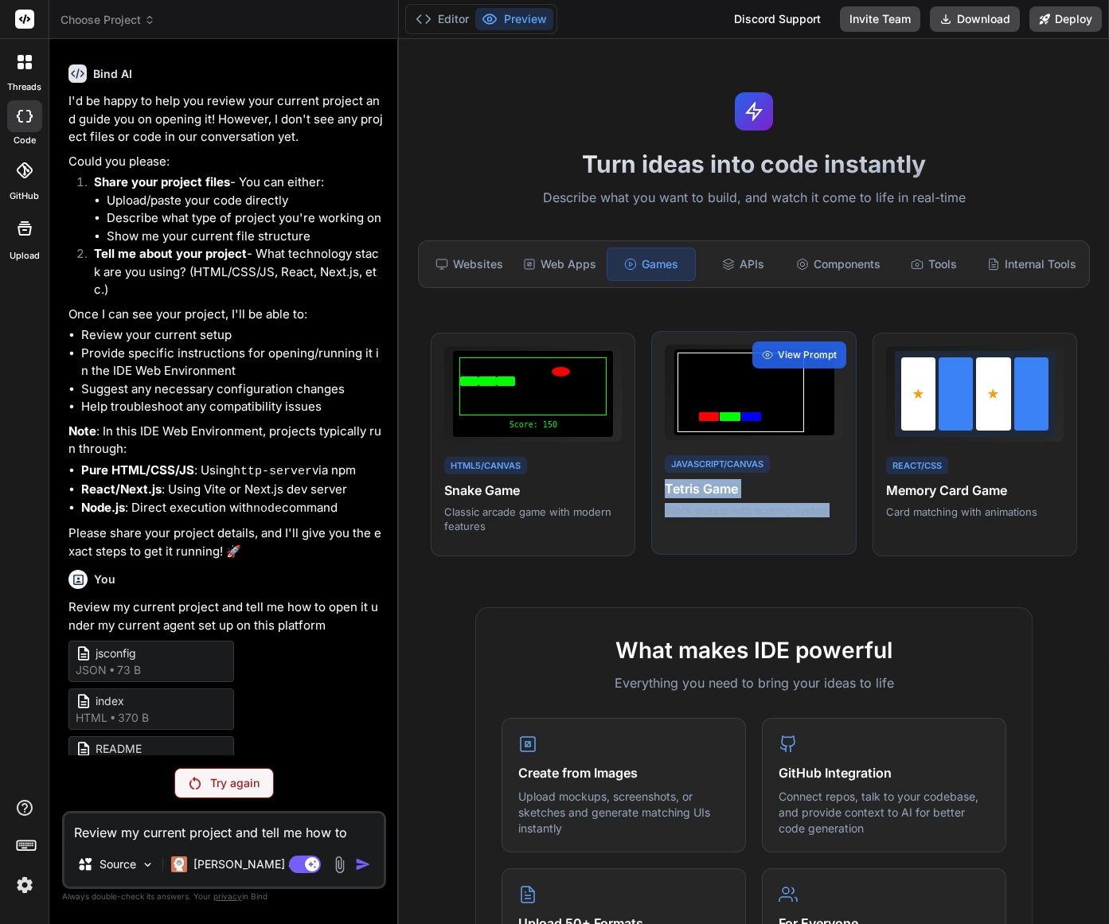
drag, startPoint x: 831, startPoint y: 512, endPoint x: 654, endPoint y: 485, distance: 179.6
click at [652, 485] on div "Next JavaScript/Canvas Tetris Game Block puzzle with scoring system View Prompt" at bounding box center [753, 443] width 205 height 225
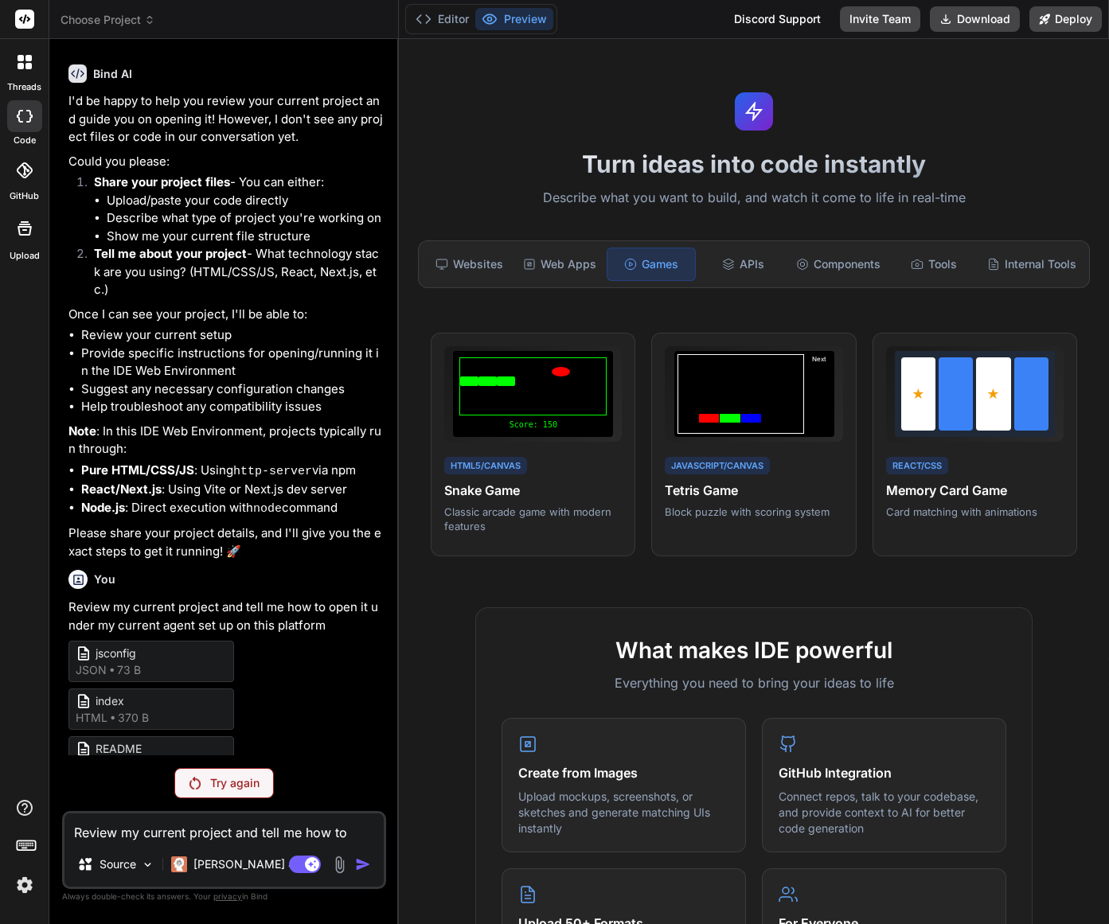
drag, startPoint x: 814, startPoint y: 587, endPoint x: 816, endPoint y: 578, distance: 9.1
click at [815, 582] on div "Turn ideas into code instantly Describe what you want to build, and watch it co…" at bounding box center [754, 481] width 710 height 885
click at [818, 353] on span "View Prompt" at bounding box center [807, 355] width 59 height 14
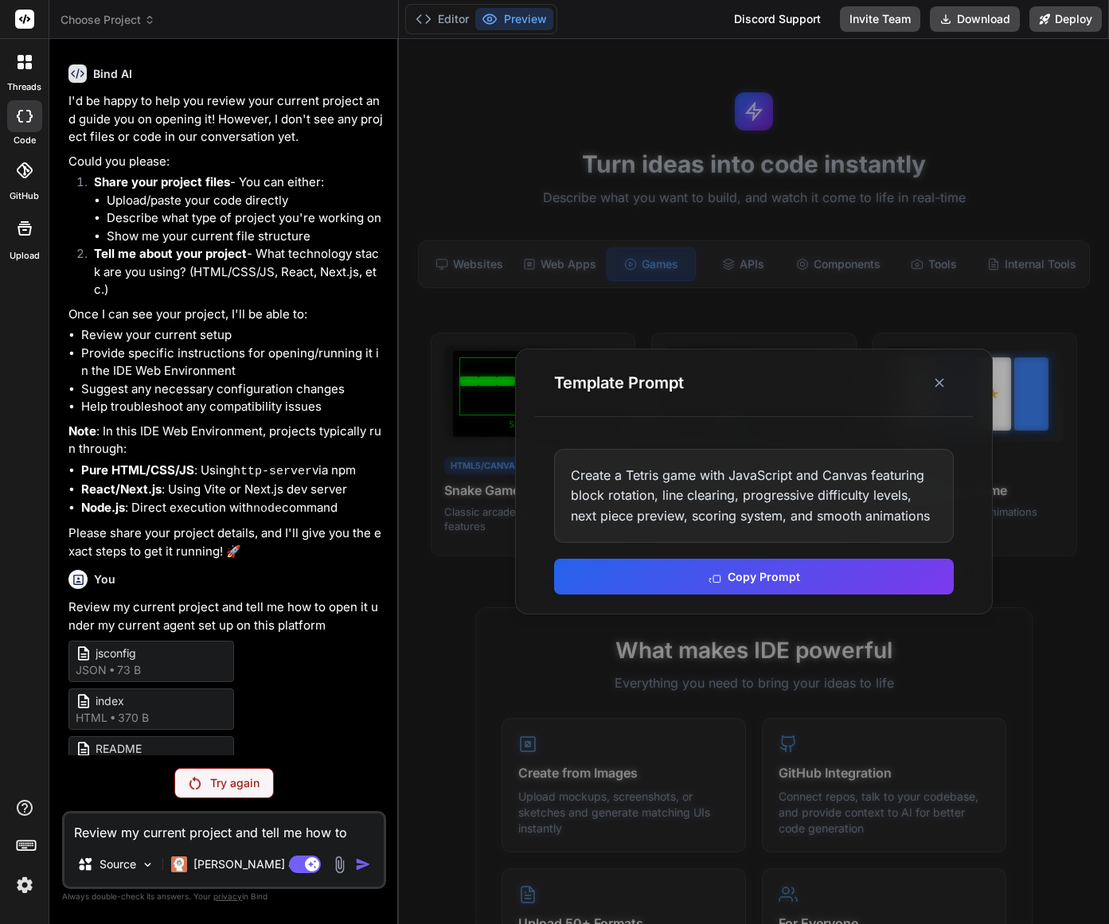
click at [810, 578] on button "Copy Prompt" at bounding box center [754, 577] width 400 height 36
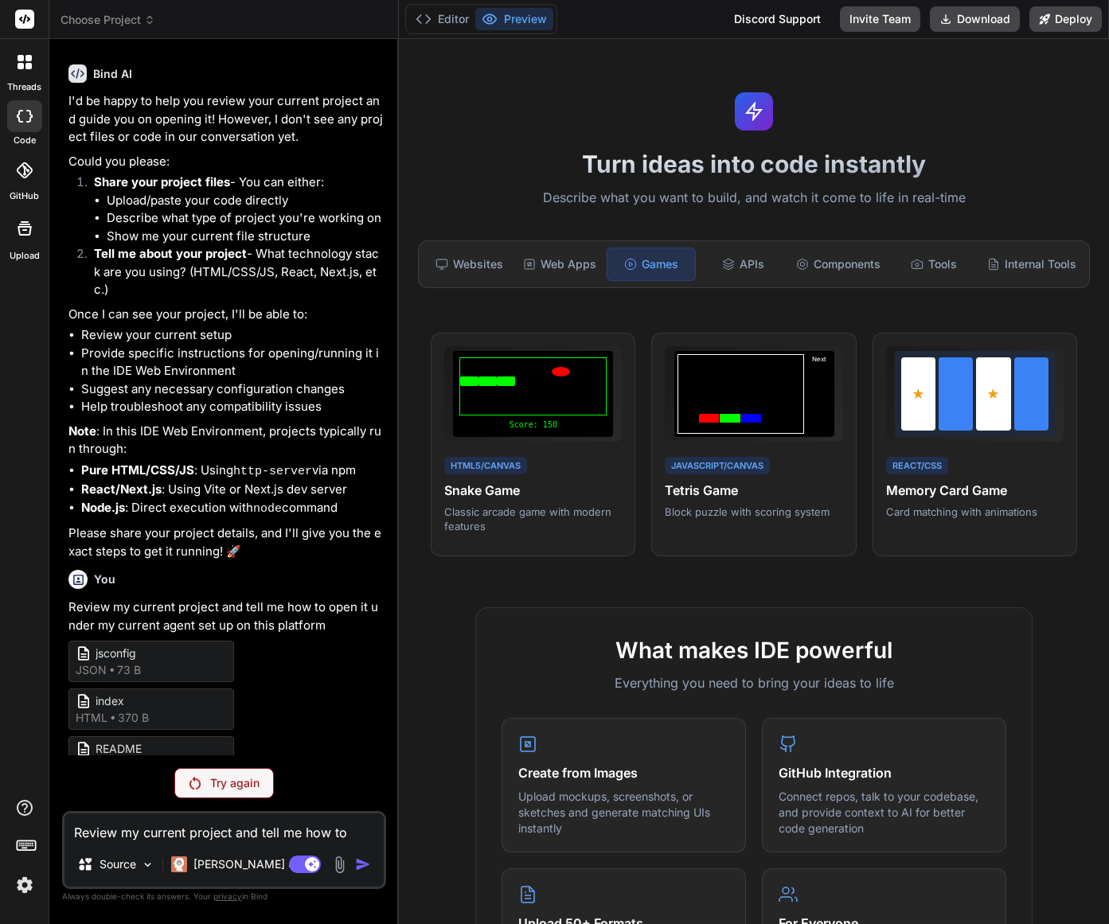
click at [1031, 569] on div "Turn ideas into code instantly Describe what you want to build, and watch it co…" at bounding box center [754, 481] width 710 height 885
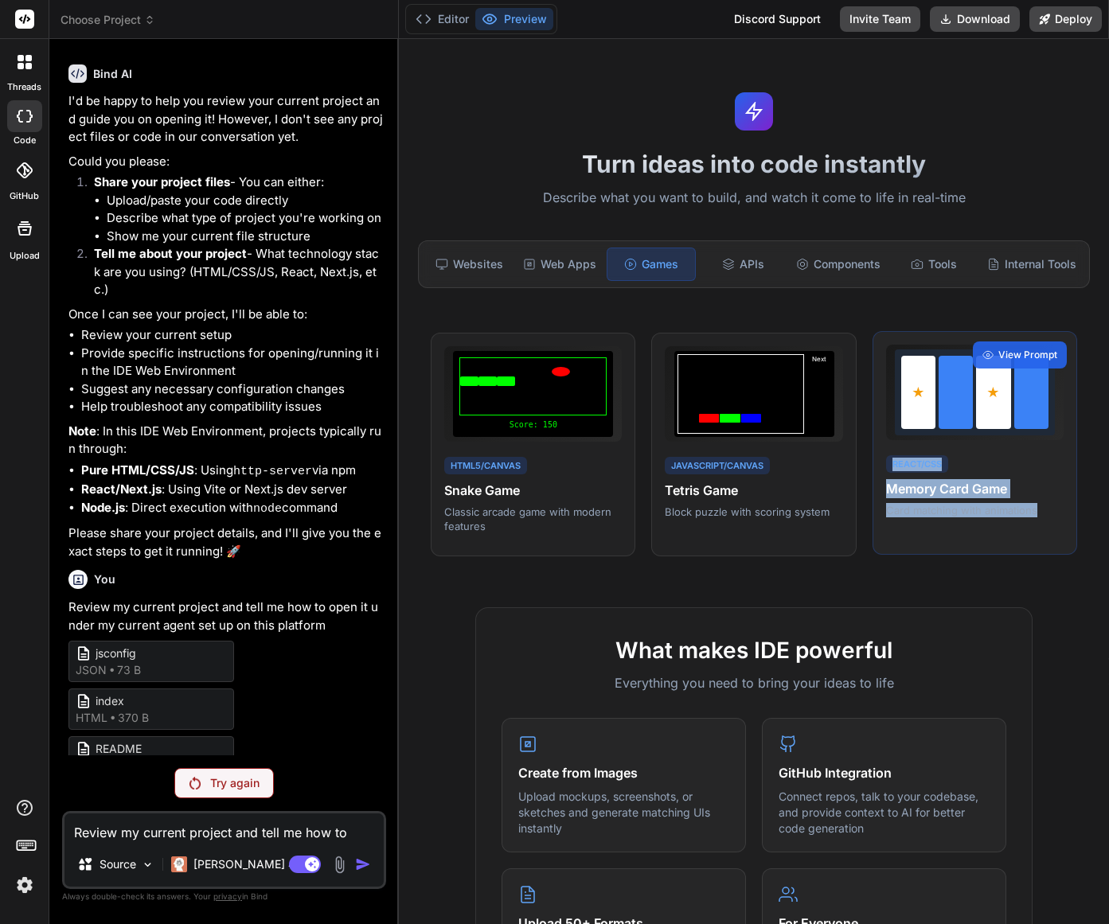
drag, startPoint x: 1029, startPoint y: 509, endPoint x: 881, endPoint y: 461, distance: 155.6
click at [886, 460] on div "React/CSS Memory Card Game Card matching with animations" at bounding box center [975, 485] width 178 height 65
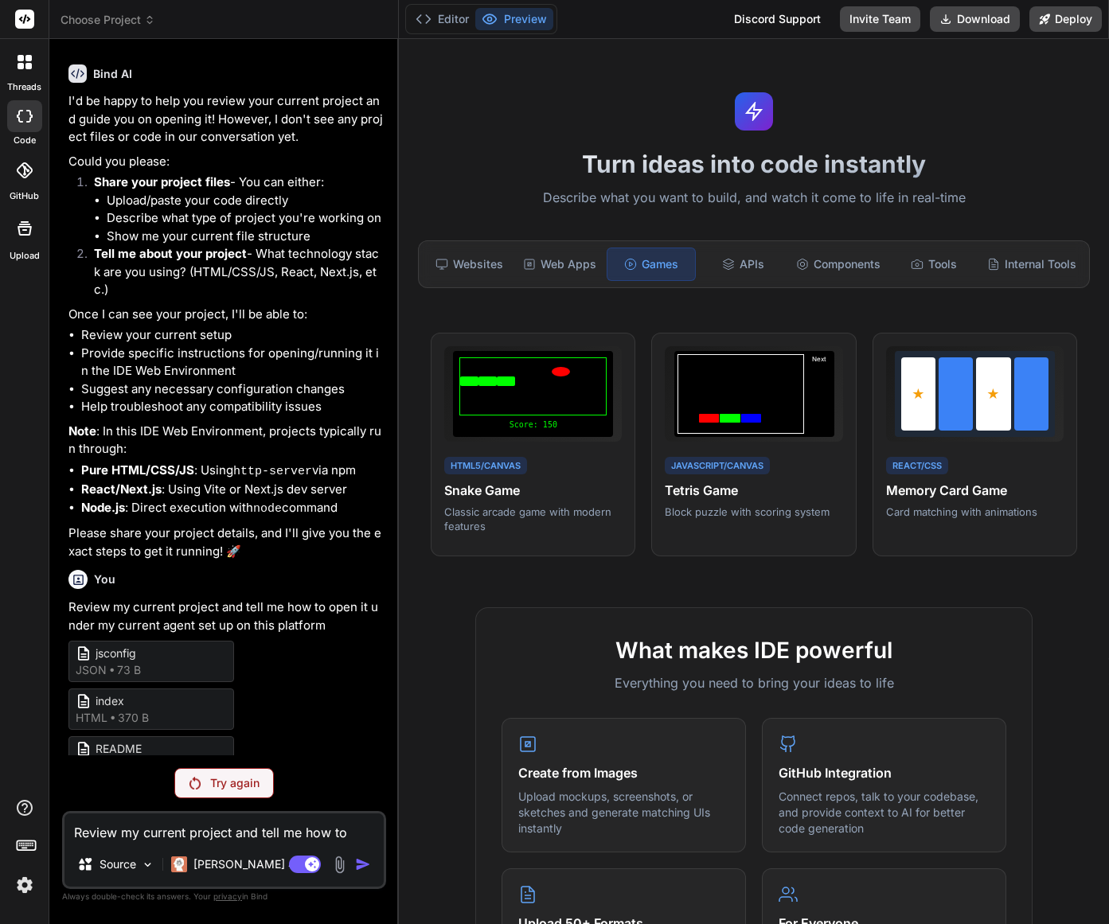
click at [1064, 592] on div "Turn ideas into code instantly Describe what you want to build, and watch it co…" at bounding box center [754, 481] width 710 height 885
click at [1019, 348] on span "View Prompt" at bounding box center [1027, 355] width 59 height 14
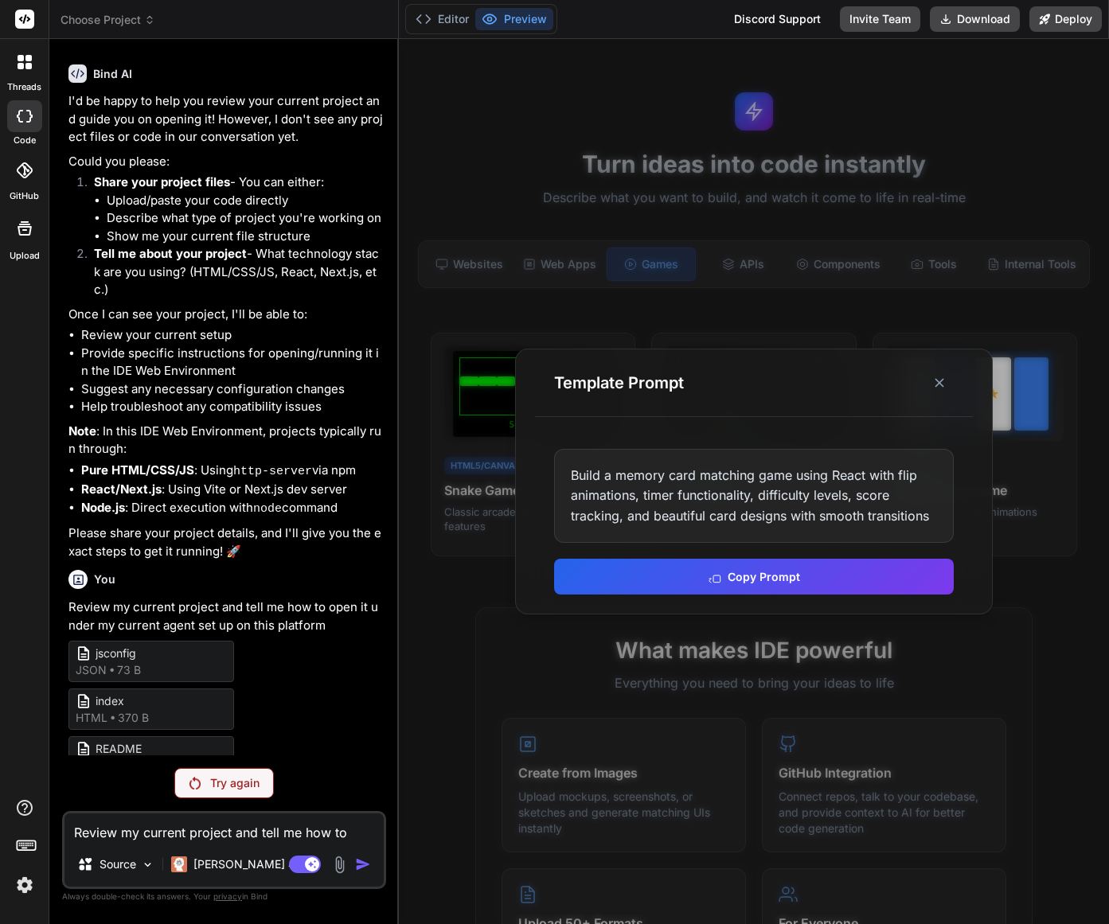
click at [853, 581] on button "Copy Prompt" at bounding box center [754, 577] width 400 height 36
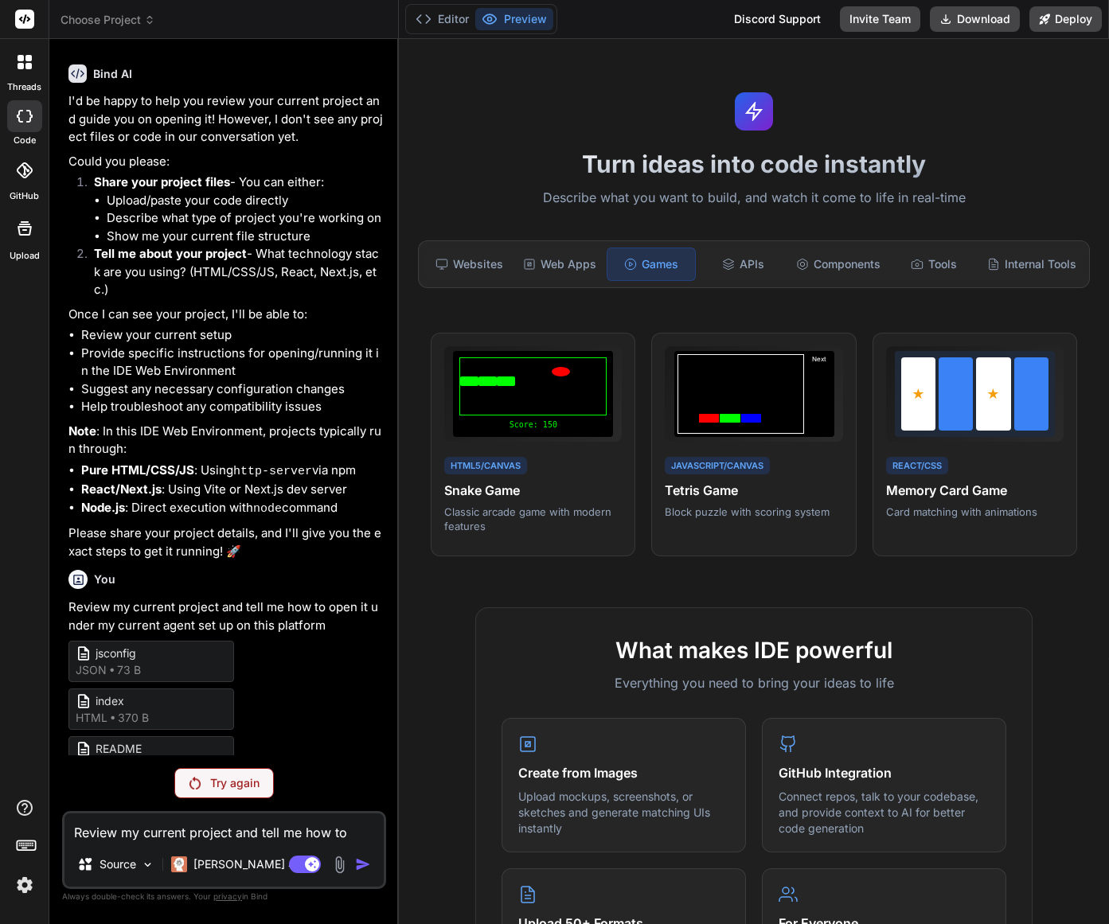
click at [1025, 595] on div "Turn ideas into code instantly Describe what you want to build, and watch it co…" at bounding box center [754, 481] width 710 height 885
click at [562, 269] on div "Web Apps" at bounding box center [560, 264] width 88 height 33
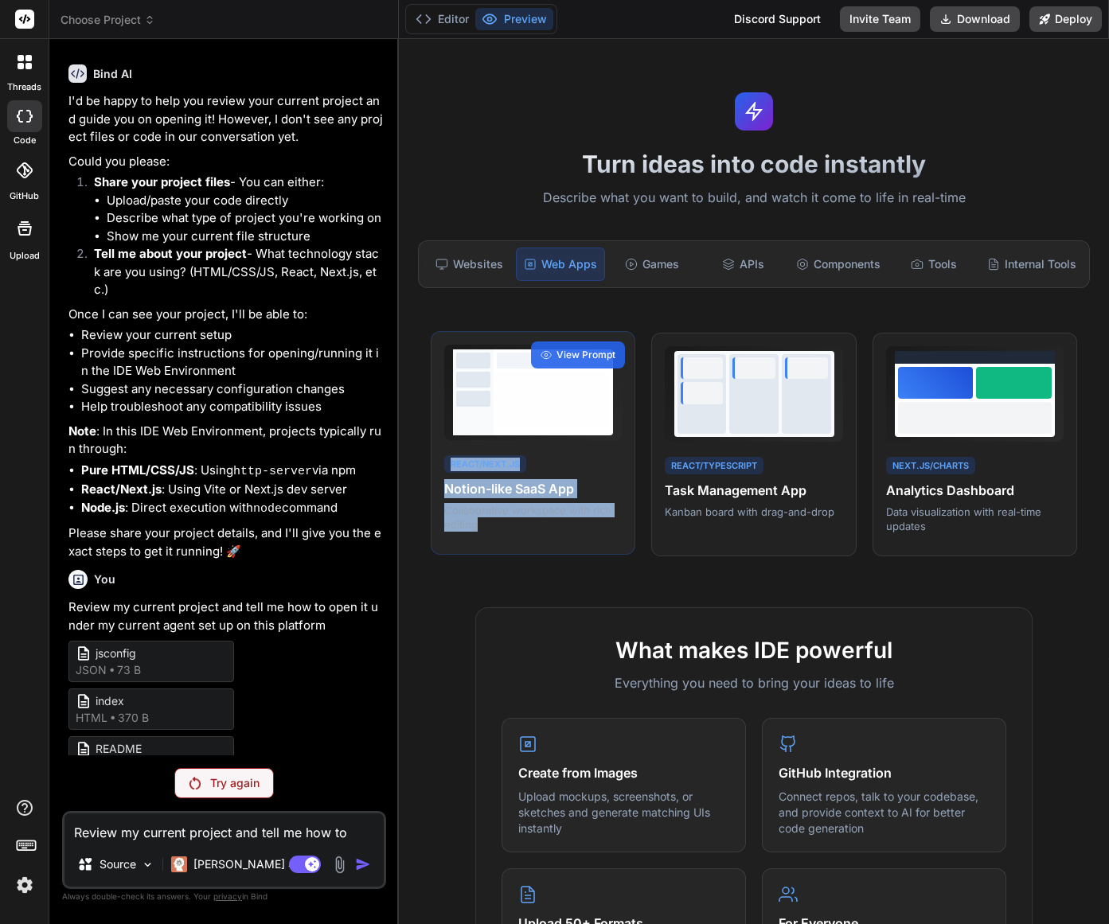
drag, startPoint x: 493, startPoint y: 533, endPoint x: 447, endPoint y: 463, distance: 83.9
click at [447, 463] on div "React/Next.js Notion-like SaaS App Collaborative workspace with rich editing Vi…" at bounding box center [533, 443] width 205 height 225
click at [868, 575] on div "Turn ideas into code instantly Describe what you want to build, and watch it co…" at bounding box center [754, 481] width 710 height 885
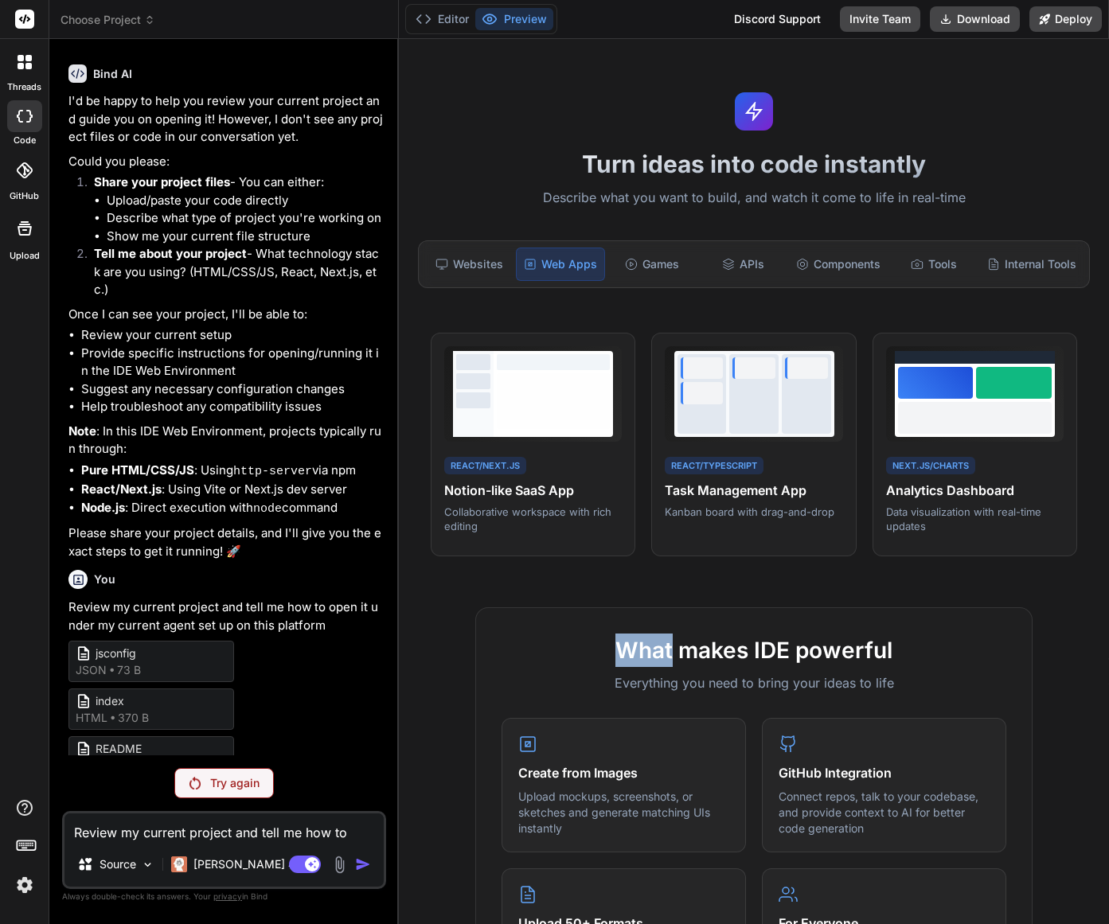
click at [867, 575] on div "Turn ideas into code instantly Describe what you want to build, and watch it co…" at bounding box center [754, 481] width 710 height 885
click at [592, 354] on span "View Prompt" at bounding box center [586, 355] width 59 height 14
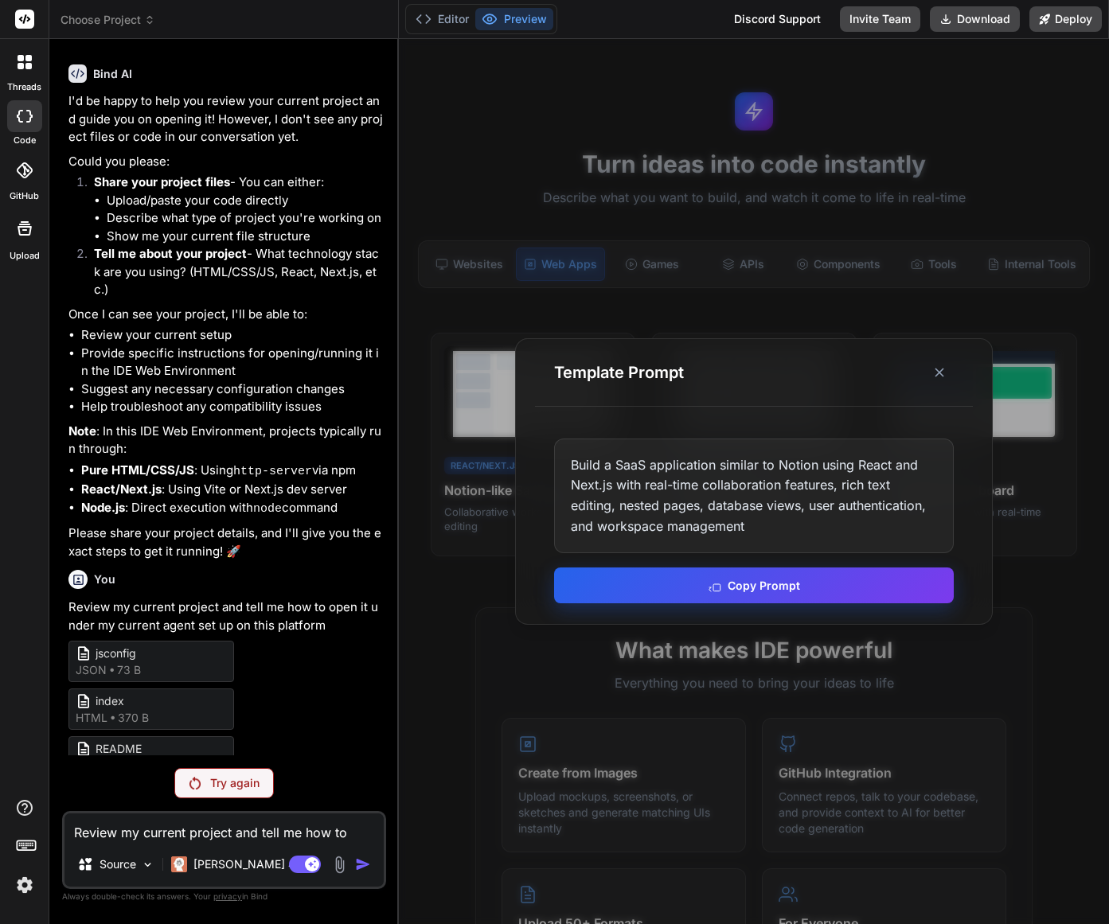
click at [783, 590] on button "Copy Prompt" at bounding box center [754, 586] width 400 height 36
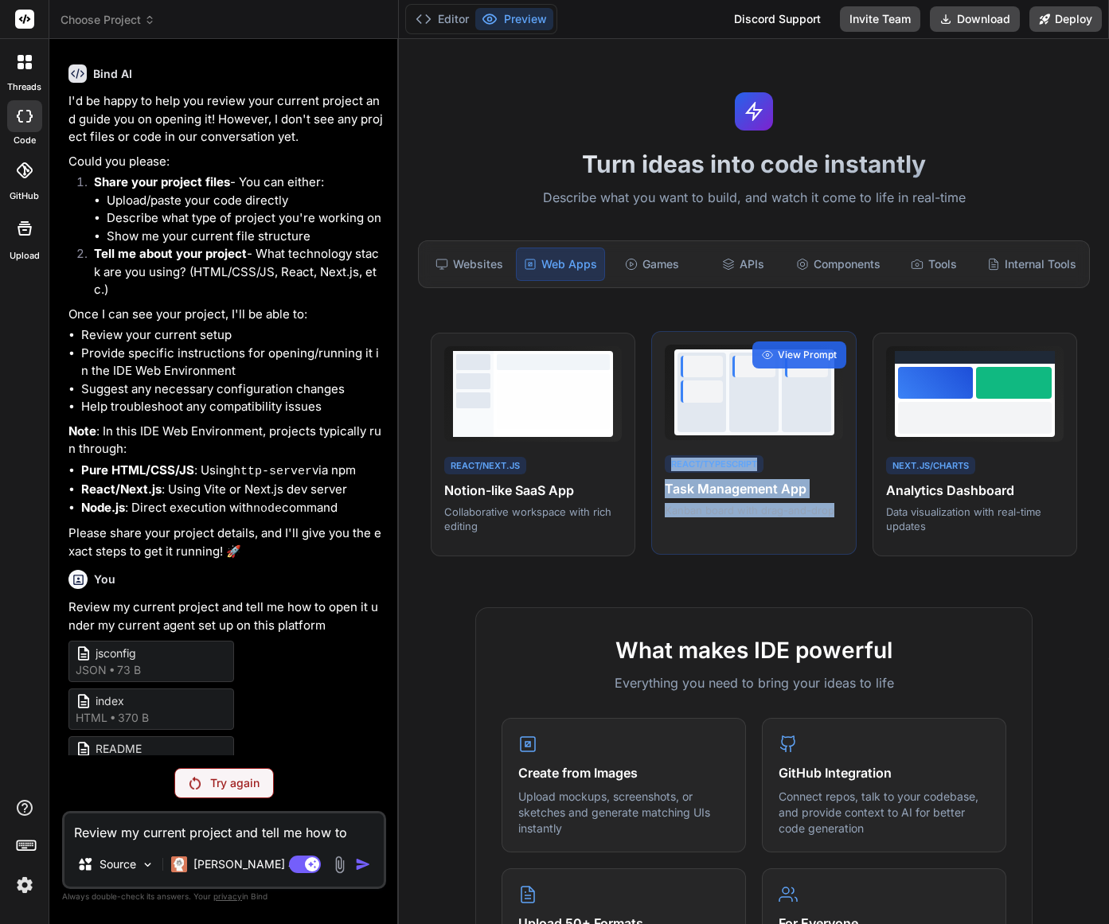
drag, startPoint x: 719, startPoint y: 489, endPoint x: 658, endPoint y: 472, distance: 62.8
click at [659, 472] on div "React/TypeScript Task Management App Kanban board with drag-and-drop View Prompt" at bounding box center [753, 443] width 205 height 225
click at [918, 586] on div "Turn ideas into code instantly Describe what you want to build, and watch it co…" at bounding box center [754, 481] width 710 height 885
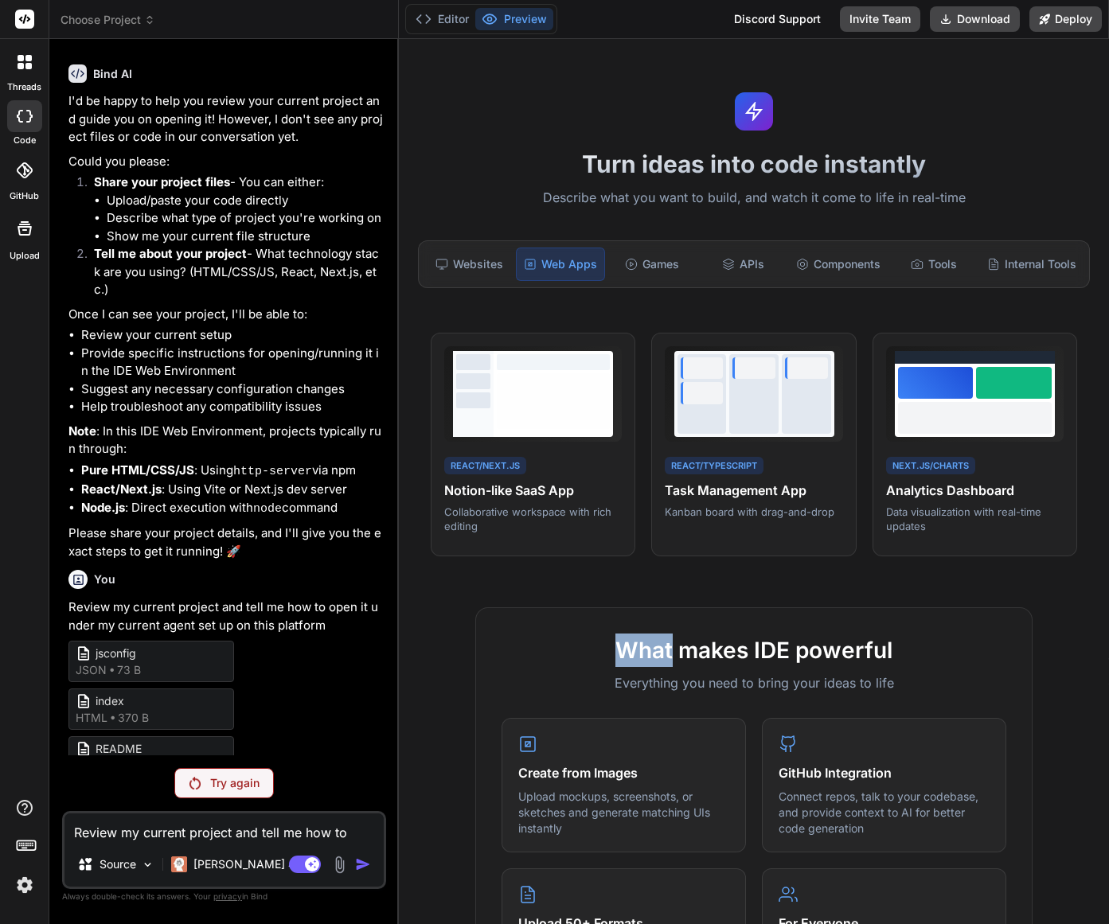
click at [918, 586] on div "Turn ideas into code instantly Describe what you want to build, and watch it co…" at bounding box center [754, 481] width 710 height 885
click at [809, 509] on p "Kanban board with drag-and-drop" at bounding box center [754, 510] width 178 height 14
click at [810, 350] on span "View Prompt" at bounding box center [807, 355] width 59 height 14
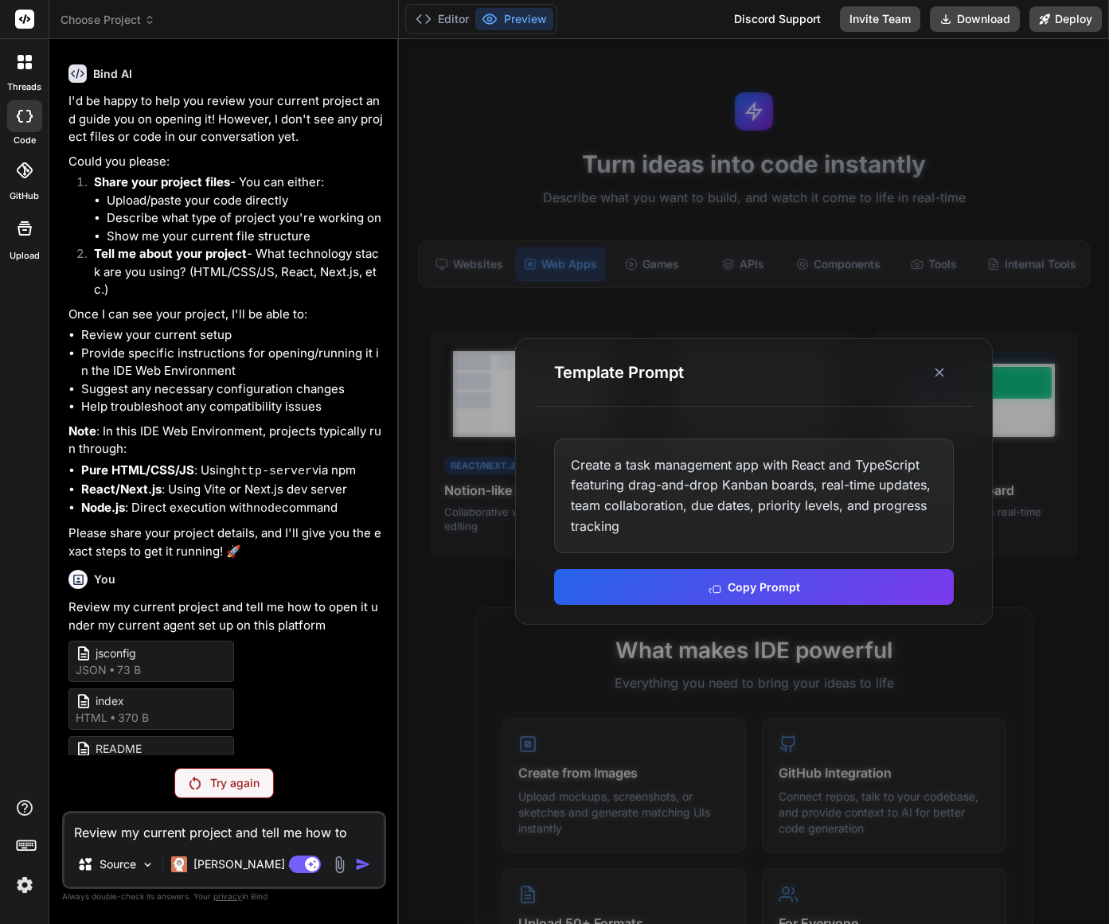
click at [844, 591] on button "Copy Prompt" at bounding box center [754, 587] width 400 height 36
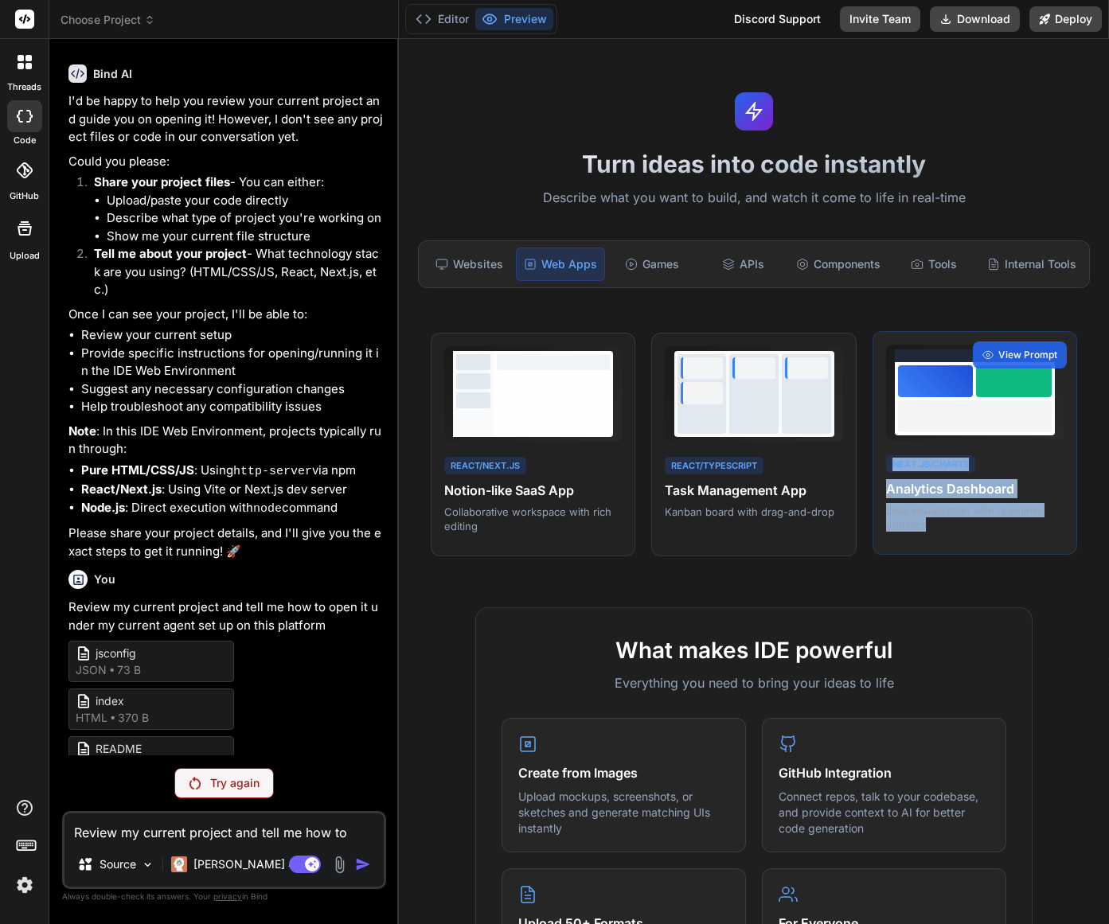
drag, startPoint x: 947, startPoint y: 532, endPoint x: 885, endPoint y: 466, distance: 90.7
click at [885, 466] on div "Next.js/Charts Analytics Dashboard Data visualization with real-time updates Vi…" at bounding box center [975, 443] width 205 height 225
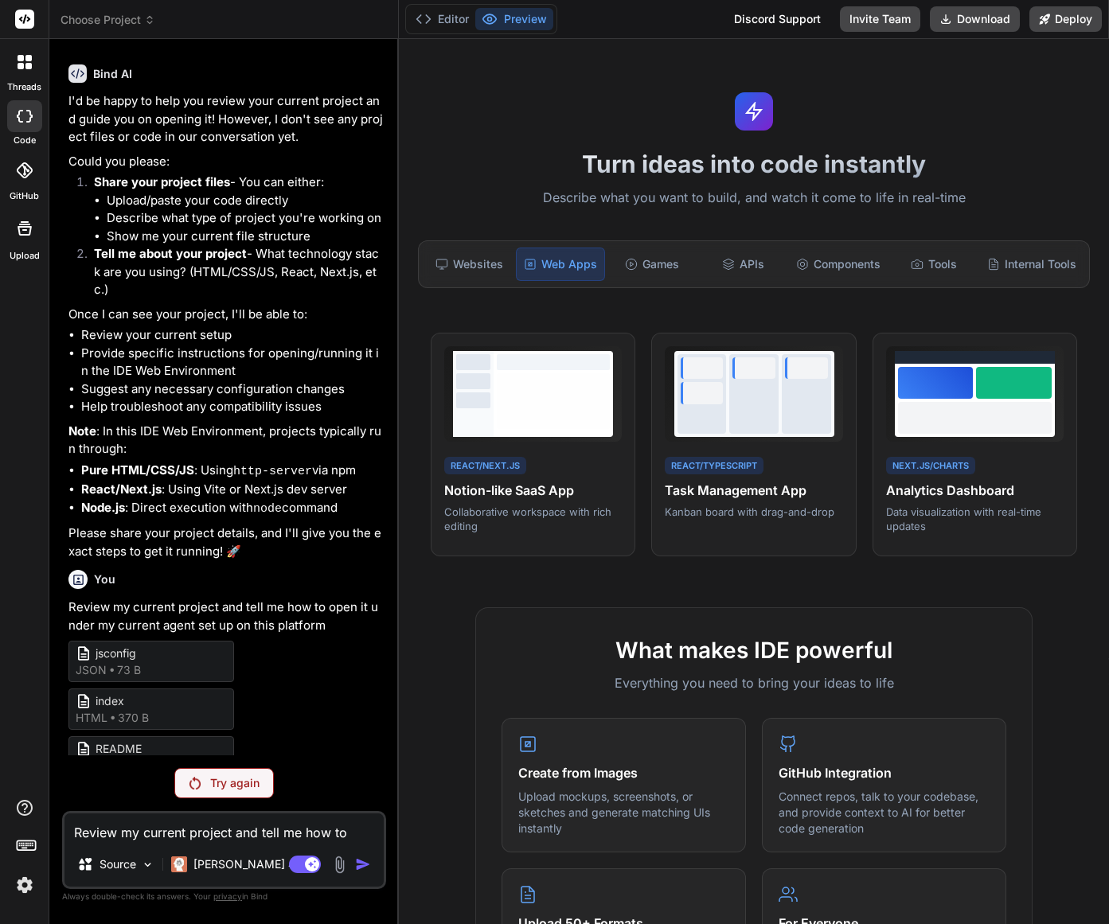
click at [1067, 569] on div "Turn ideas into code instantly Describe what you want to build, and watch it co…" at bounding box center [754, 481] width 710 height 885
click at [1025, 350] on span "View Prompt" at bounding box center [1027, 355] width 59 height 14
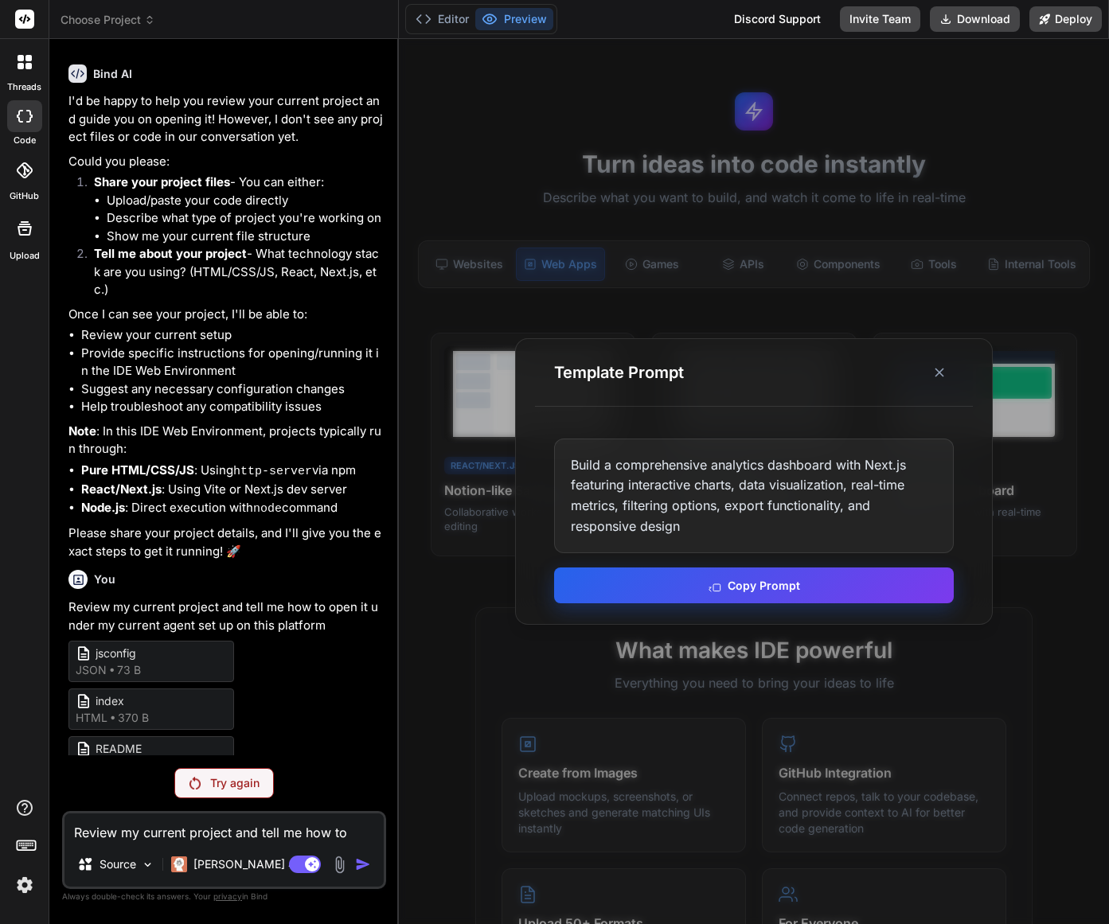
click at [818, 595] on button "Copy Prompt" at bounding box center [754, 586] width 400 height 36
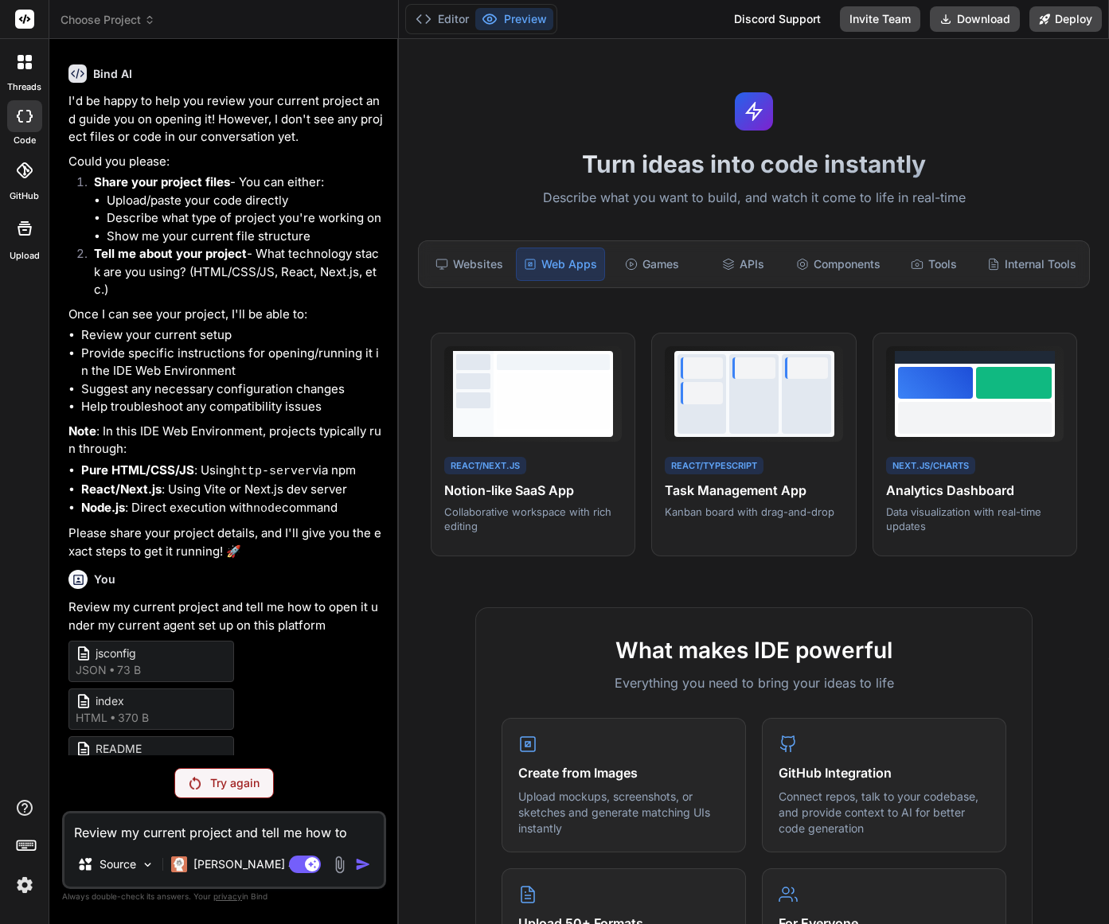
click at [1021, 596] on div "Turn ideas into code instantly Describe what you want to build, and watch it co…" at bounding box center [754, 481] width 710 height 885
click at [1020, 596] on div "Turn ideas into code instantly Describe what you want to build, and watch it co…" at bounding box center [754, 481] width 710 height 885
click at [498, 268] on div "Websites" at bounding box center [469, 264] width 88 height 33
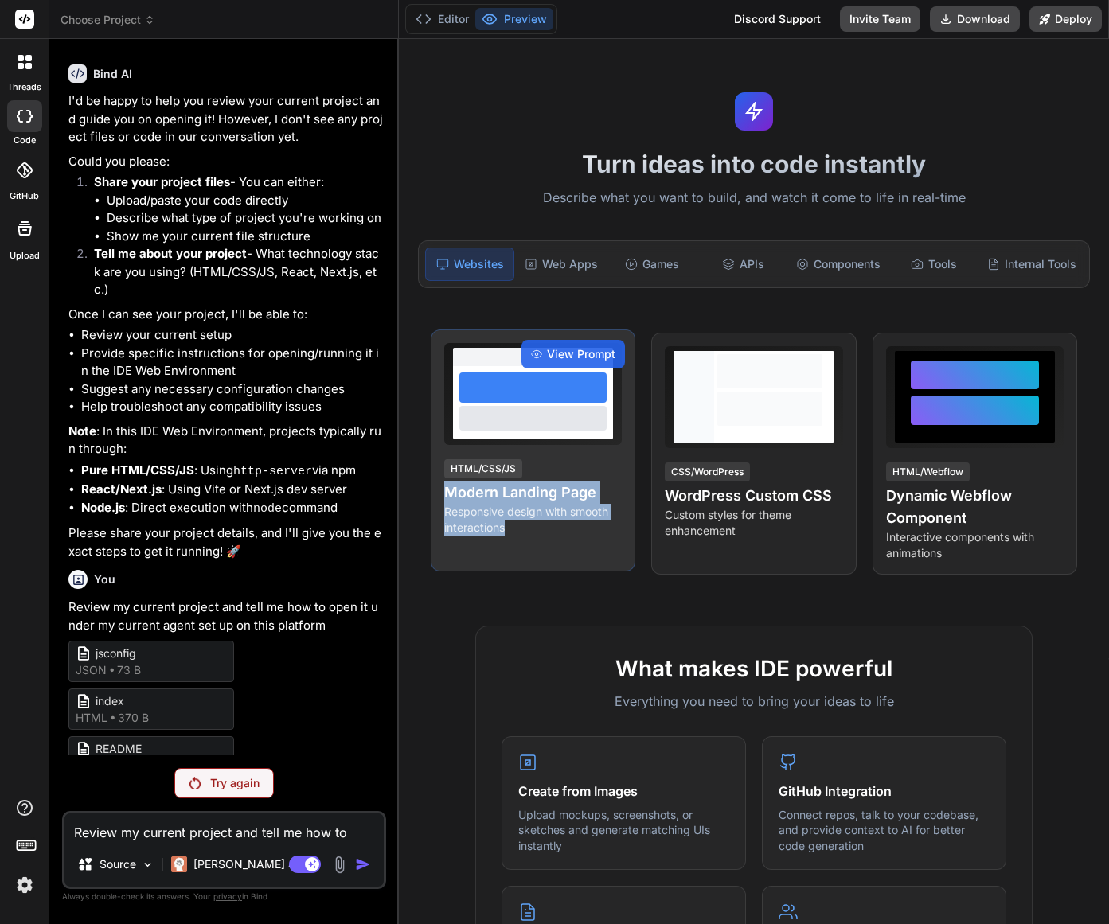
drag, startPoint x: 533, startPoint y: 535, endPoint x: 448, endPoint y: 479, distance: 101.6
click at [448, 479] on div "HTML/CSS/JS Modern Landing Page Responsive design with smooth interactions" at bounding box center [533, 497] width 178 height 78
drag, startPoint x: 545, startPoint y: 529, endPoint x: 537, endPoint y: 532, distance: 8.6
click at [545, 529] on p "Responsive design with smooth interactions" at bounding box center [533, 520] width 178 height 32
drag, startPoint x: 521, startPoint y: 533, endPoint x: 448, endPoint y: 468, distance: 97.0
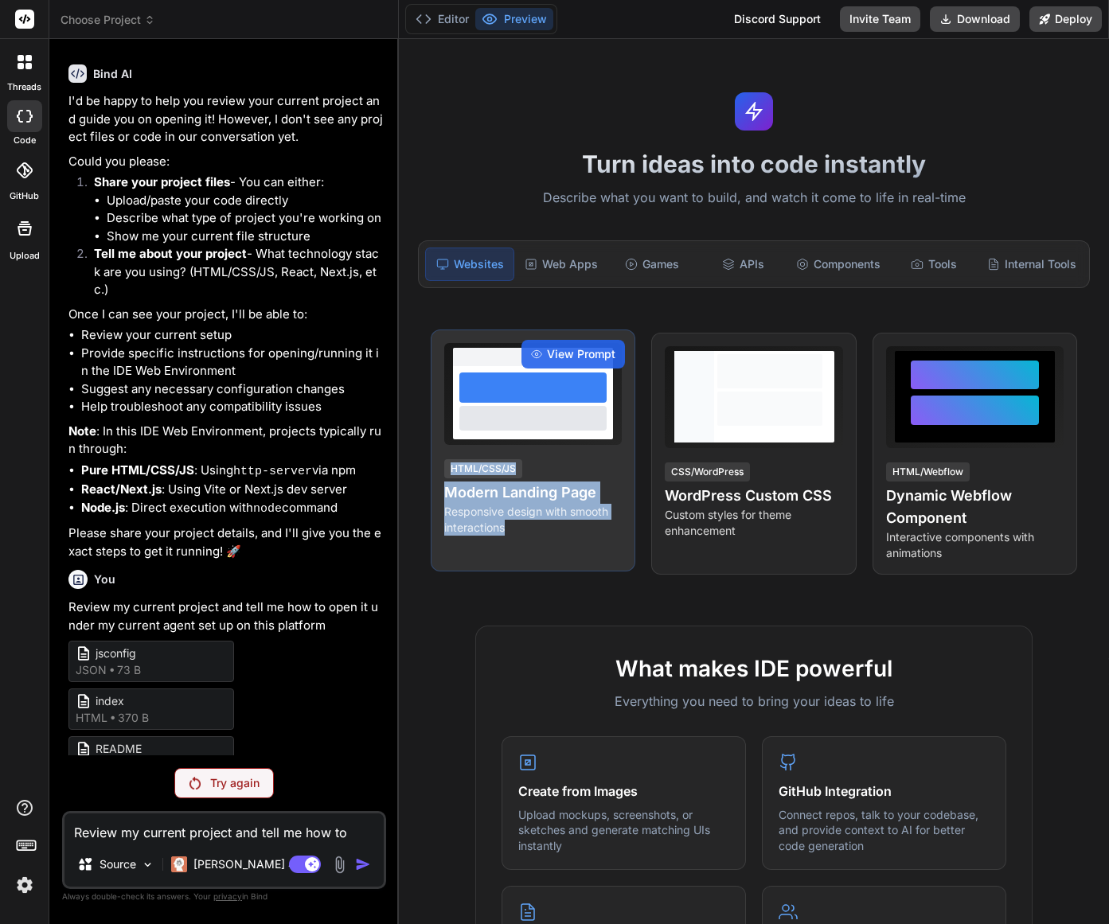
click at [448, 468] on div "HTML/CSS/JS Modern Landing Page Responsive design with smooth interactions" at bounding box center [533, 497] width 178 height 78
click at [622, 566] on div "View Prompt HTML/CSS/JS Modern Landing Page Responsive design with smooth inter…" at bounding box center [533, 451] width 205 height 242
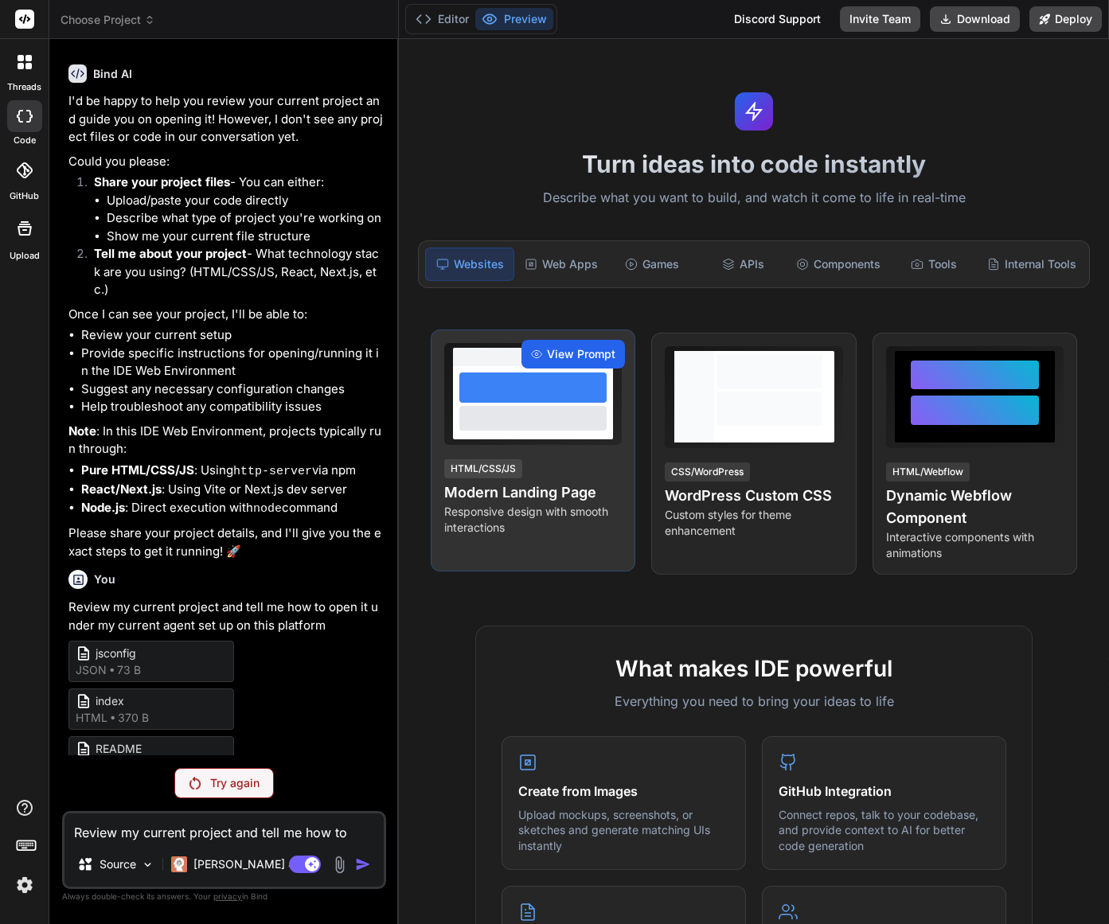
click at [580, 362] on div "View Prompt" at bounding box center [574, 354] width 104 height 29
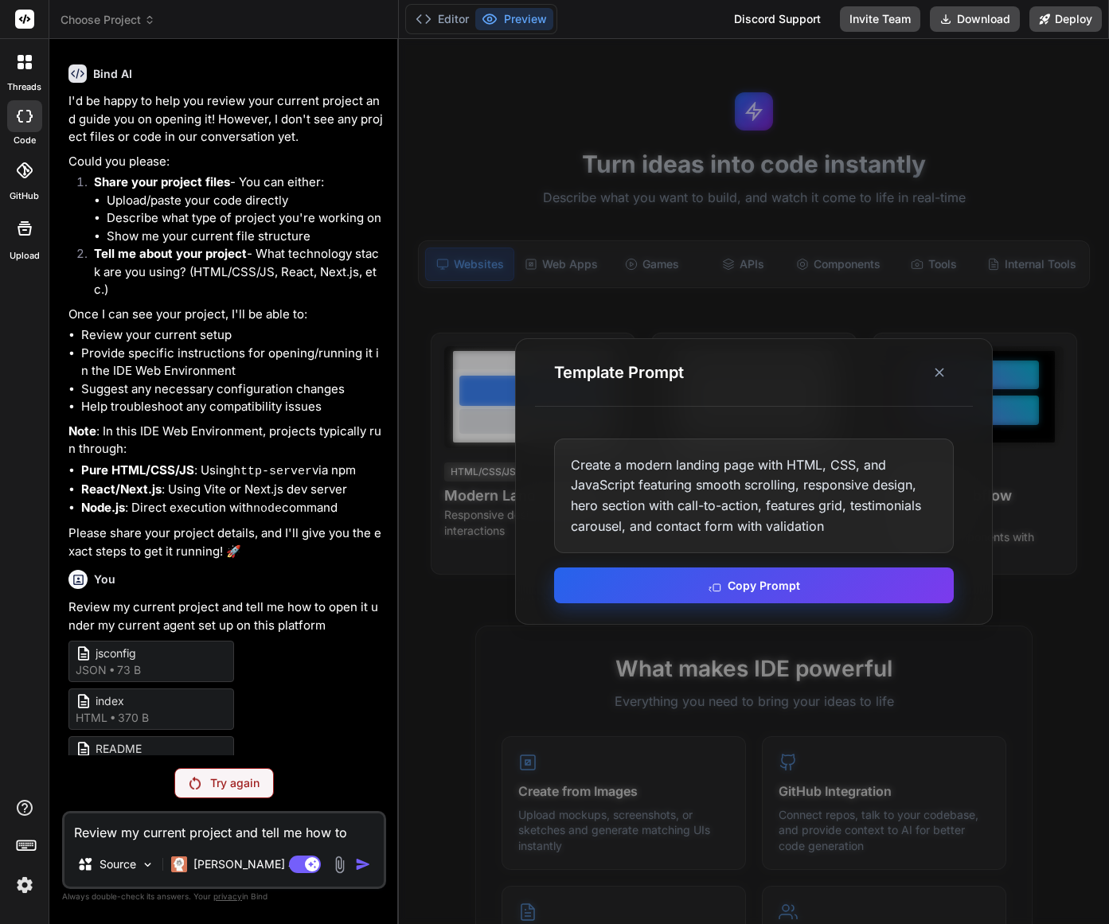
click at [800, 584] on button "Copy Prompt" at bounding box center [754, 586] width 400 height 36
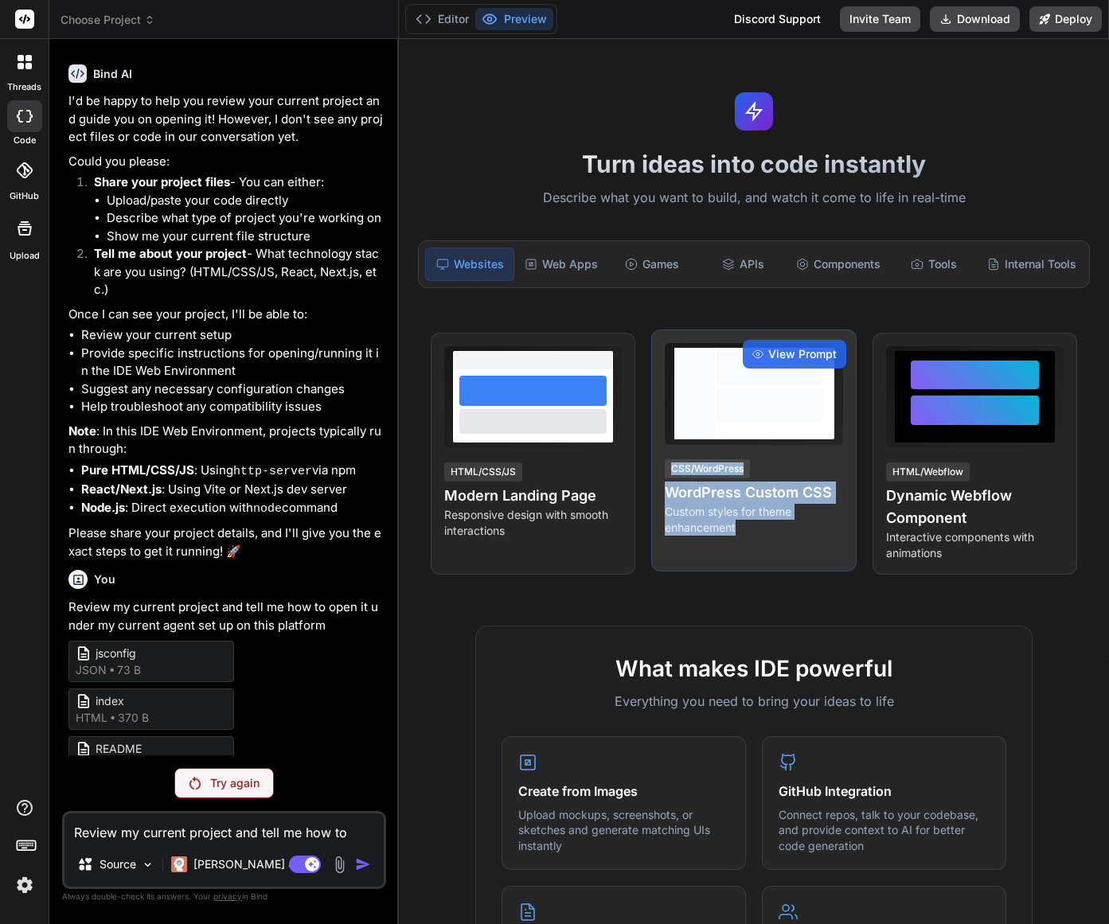
drag, startPoint x: 745, startPoint y: 533, endPoint x: 665, endPoint y: 471, distance: 101.6
click at [666, 471] on div "CSS/WordPress WordPress Custom CSS Custom styles for theme enhancement" at bounding box center [754, 497] width 178 height 78
click at [831, 554] on div "View Prompt CSS/WordPress WordPress Custom CSS Custom styles for theme enhancem…" at bounding box center [753, 451] width 205 height 242
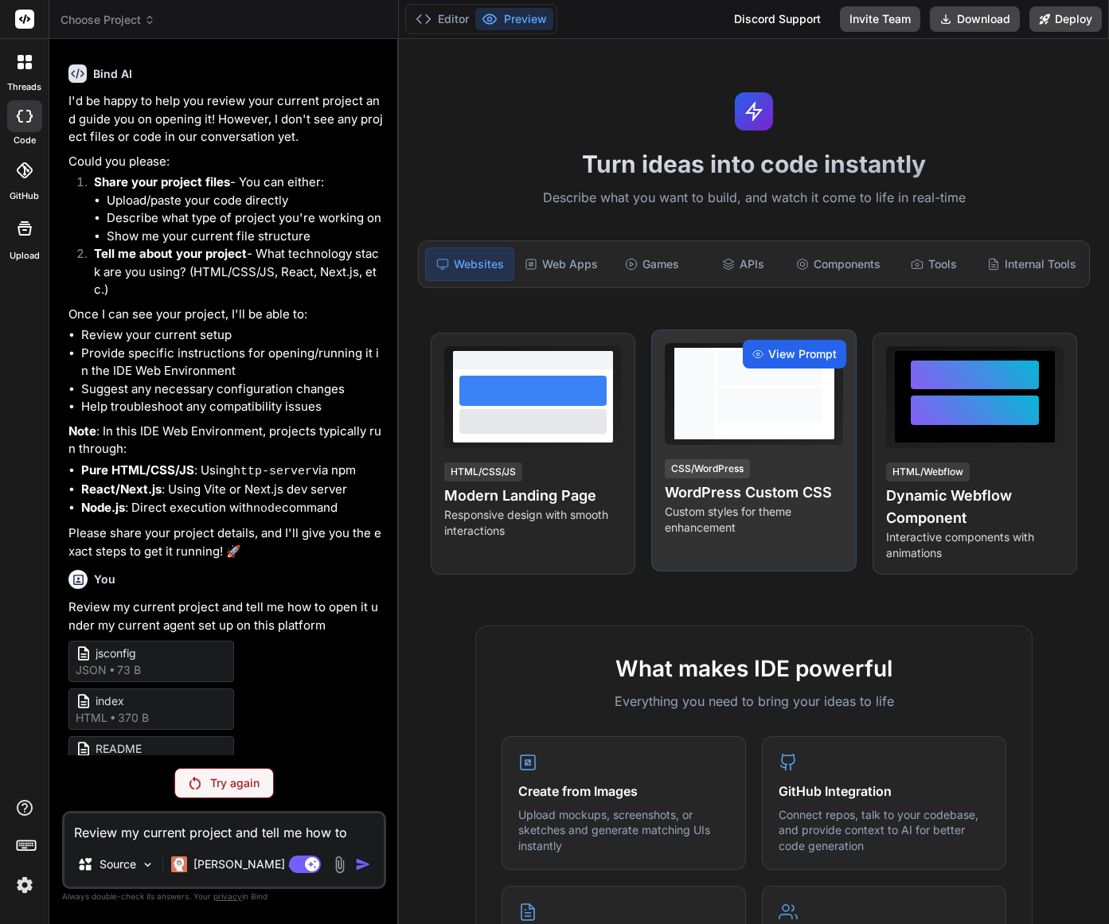
click at [791, 361] on span "View Prompt" at bounding box center [802, 354] width 68 height 16
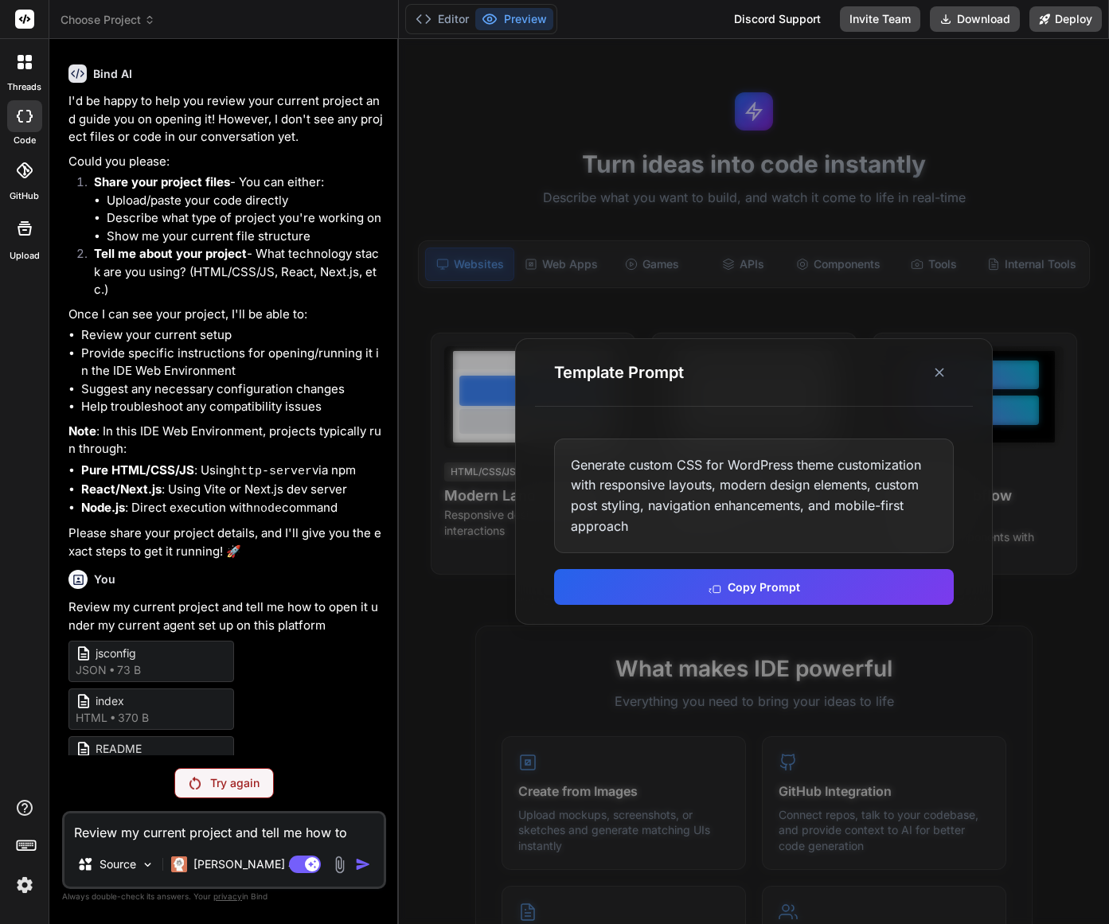
click at [804, 591] on button "Copy Prompt" at bounding box center [754, 587] width 400 height 36
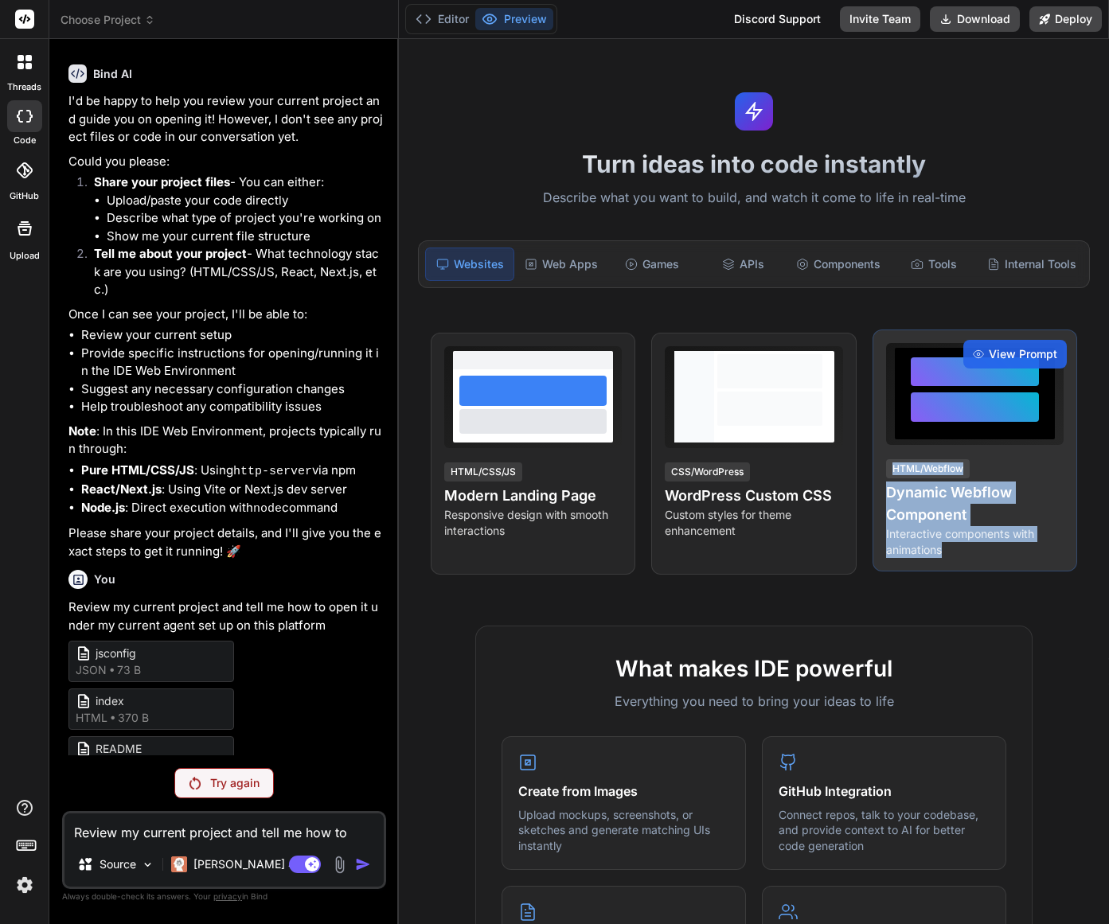
drag, startPoint x: 951, startPoint y: 554, endPoint x: 864, endPoint y: 447, distance: 137.5
click at [873, 447] on div "View Prompt HTML/Webflow Dynamic Webflow Component Interactive components with …" at bounding box center [975, 451] width 205 height 242
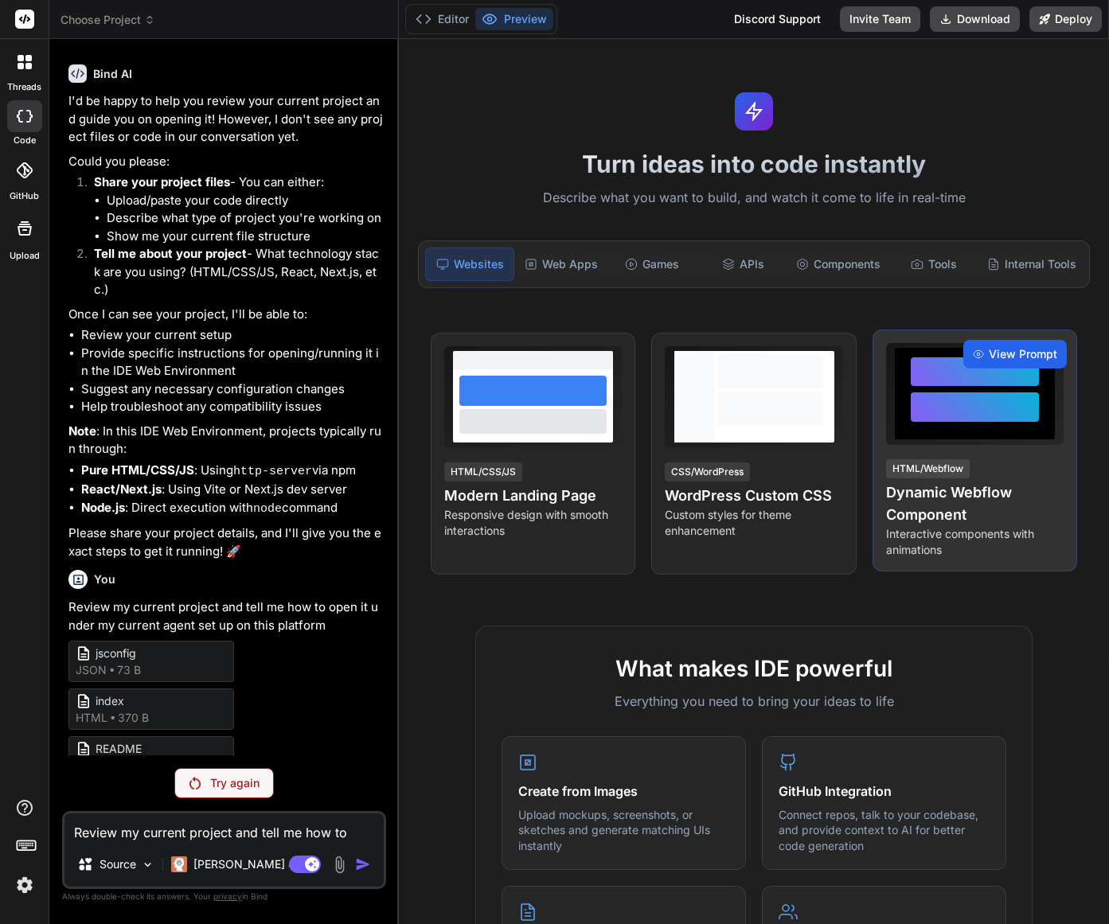
click at [1031, 363] on div "View Prompt" at bounding box center [1015, 354] width 104 height 29
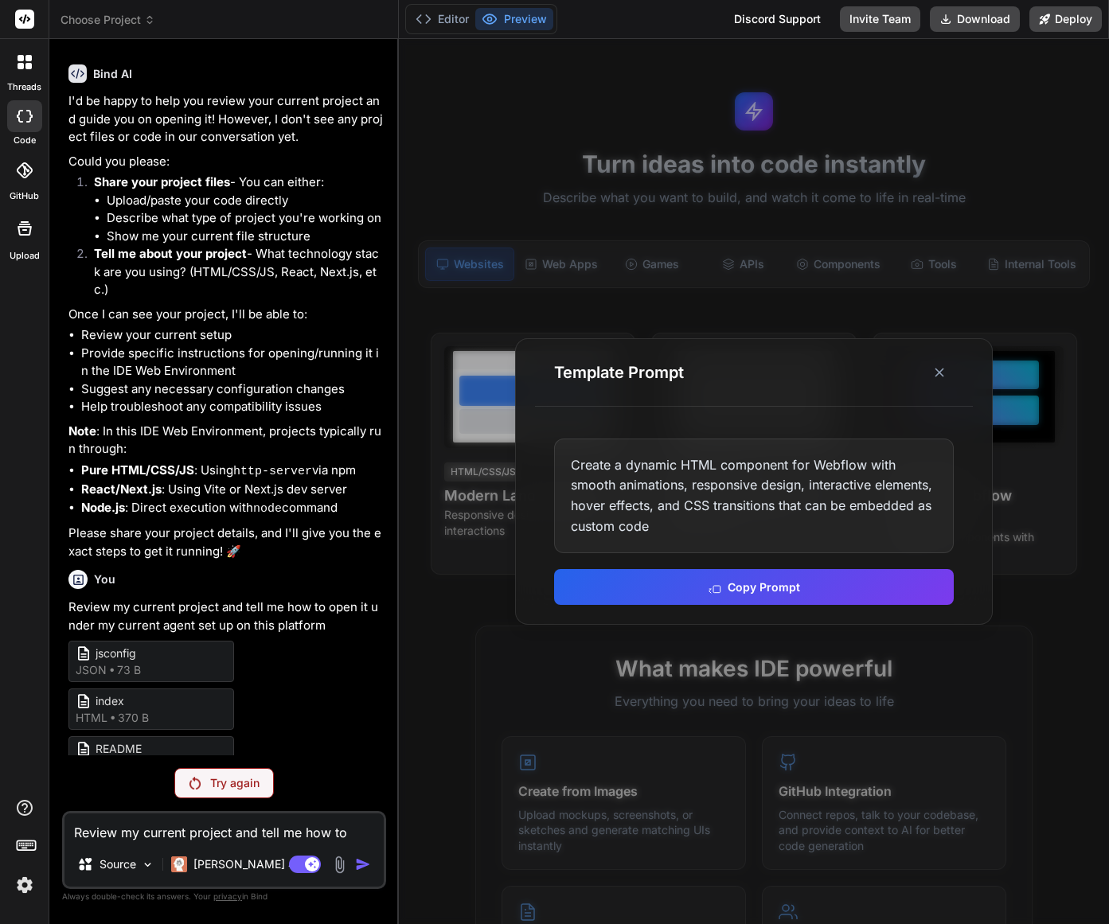
click at [831, 600] on button "Copy Prompt" at bounding box center [754, 587] width 400 height 36
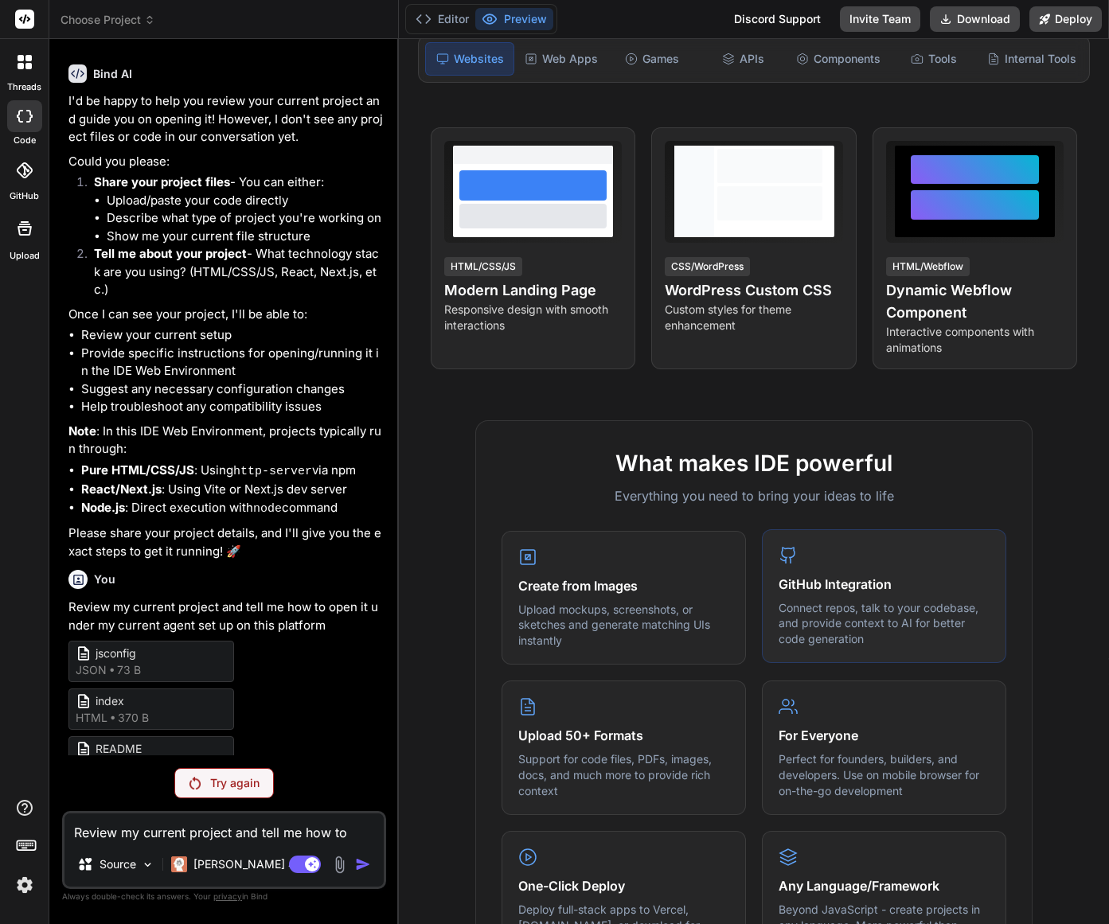
scroll to position [213, 0]
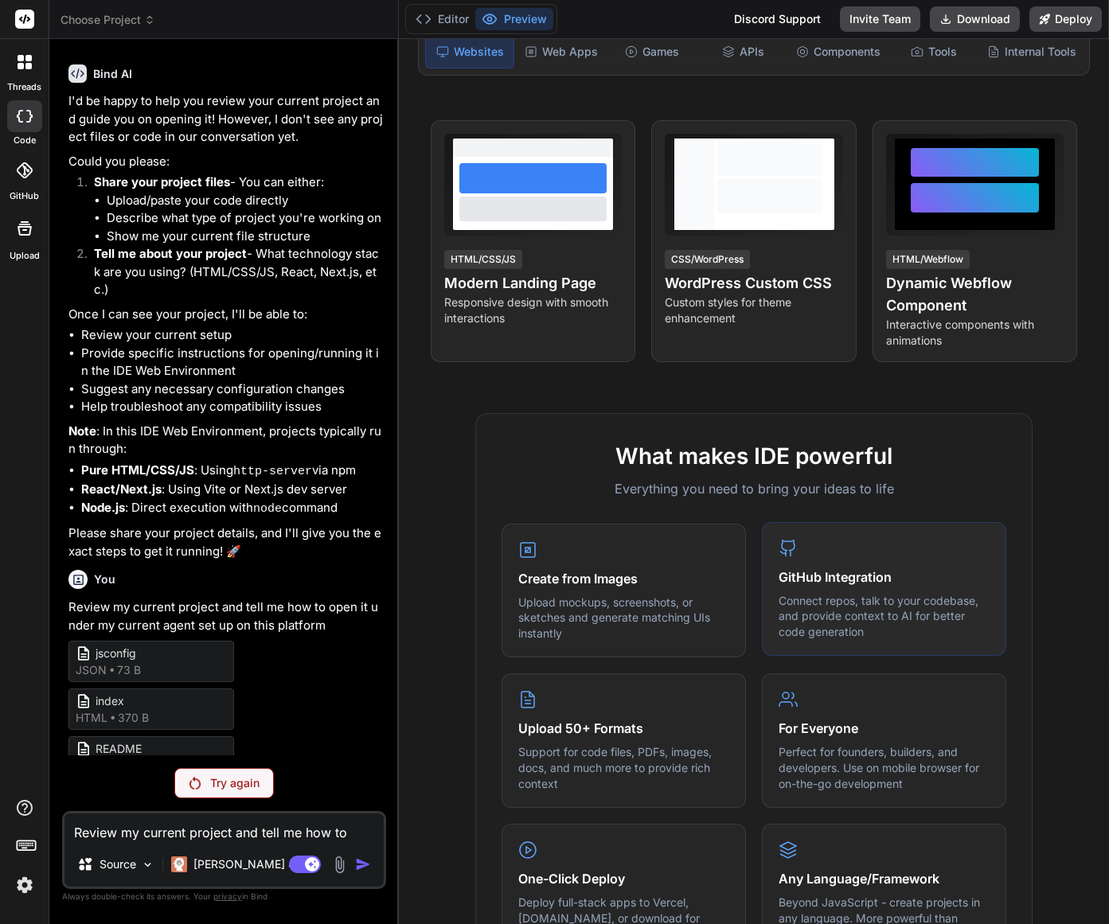
click at [876, 614] on p "Connect repos, talk to your codebase, and provide context to AI for better code…" at bounding box center [884, 616] width 211 height 47
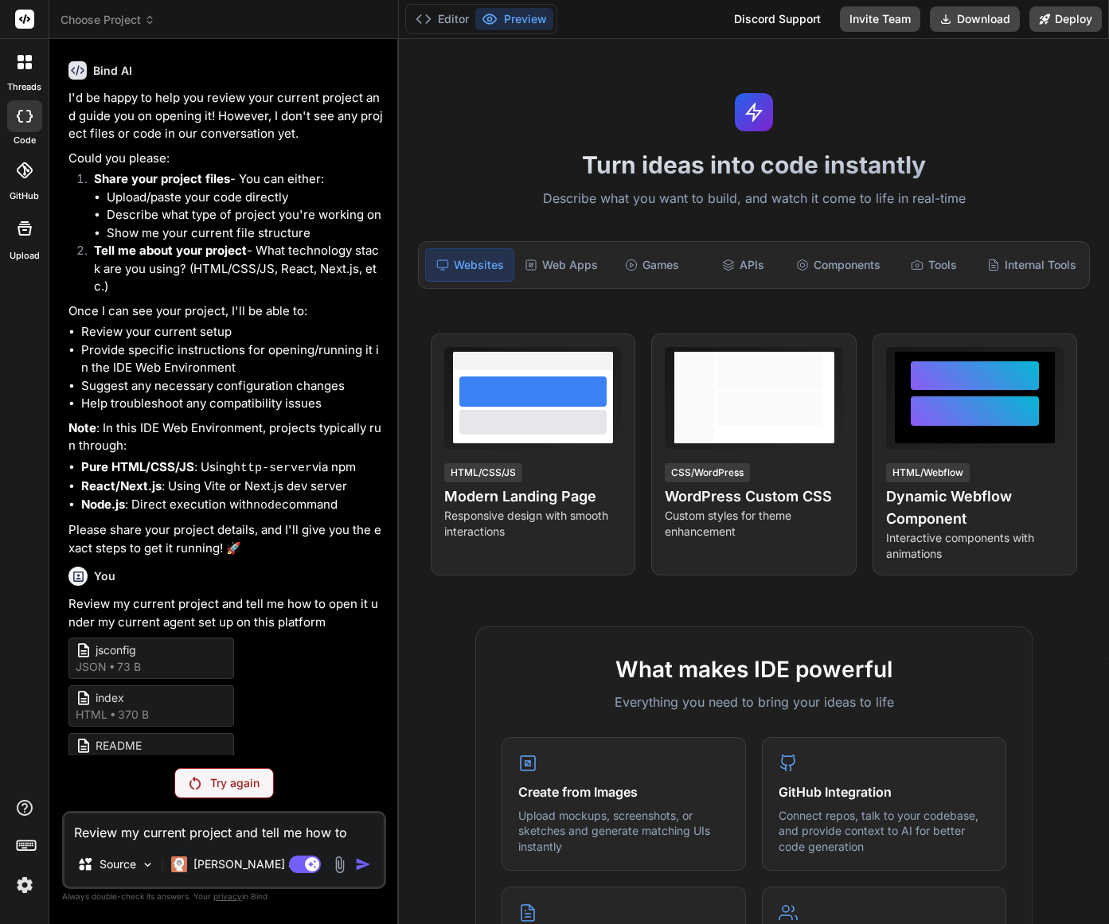
scroll to position [76, 0]
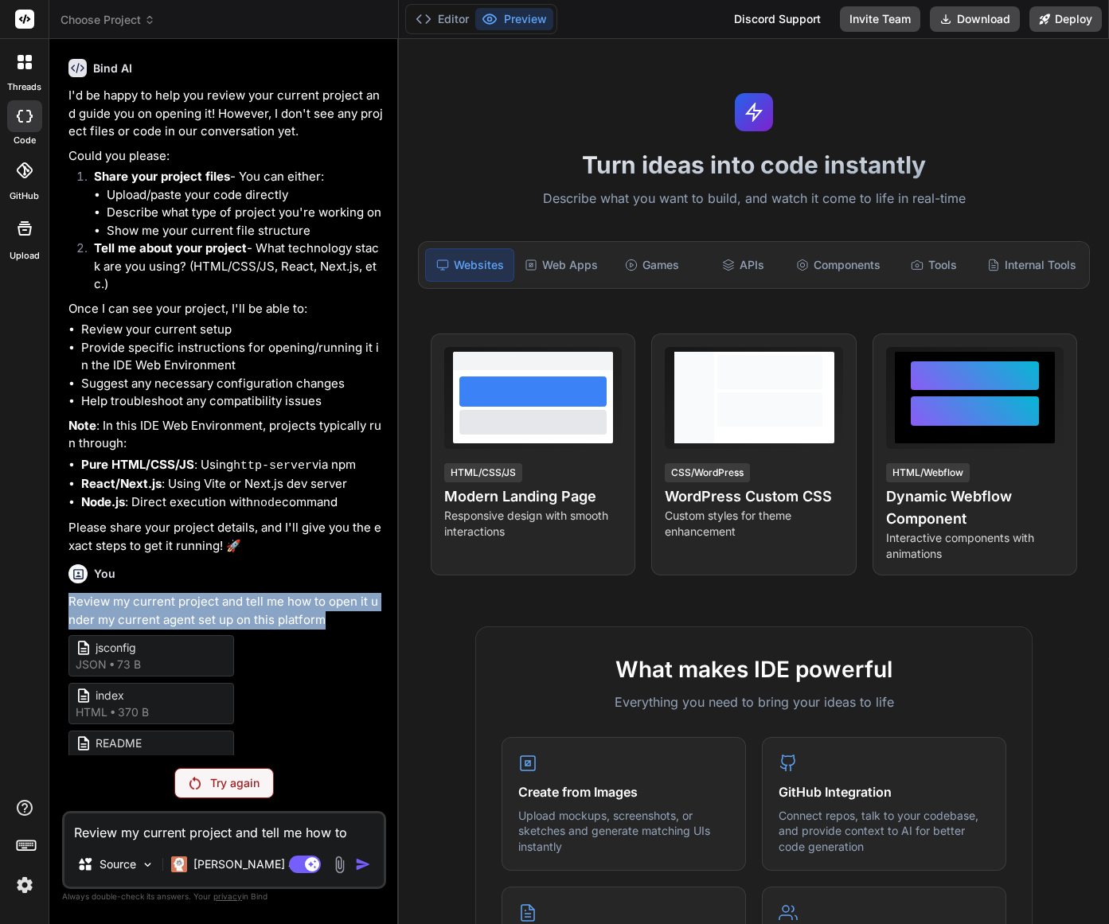
drag, startPoint x: 318, startPoint y: 613, endPoint x: 333, endPoint y: 612, distance: 14.4
click at [333, 612] on p "Review my current project and tell me how to open it under my current agent set…" at bounding box center [225, 611] width 314 height 36
click at [218, 825] on textarea "Review my current project and tell me how to open it under my current agent set…" at bounding box center [223, 828] width 319 height 29
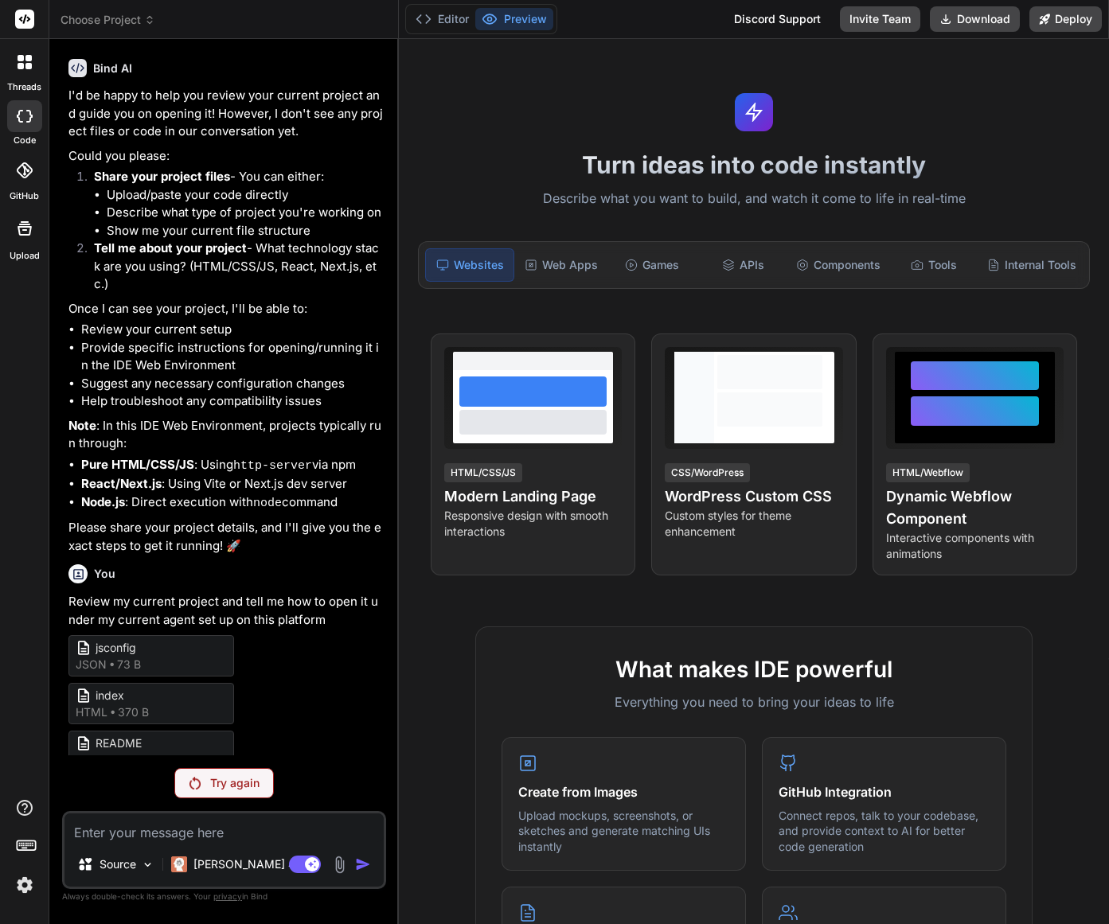
type textarea "R"
type textarea "x"
type textarea "Re"
type textarea "x"
type textarea "Rev"
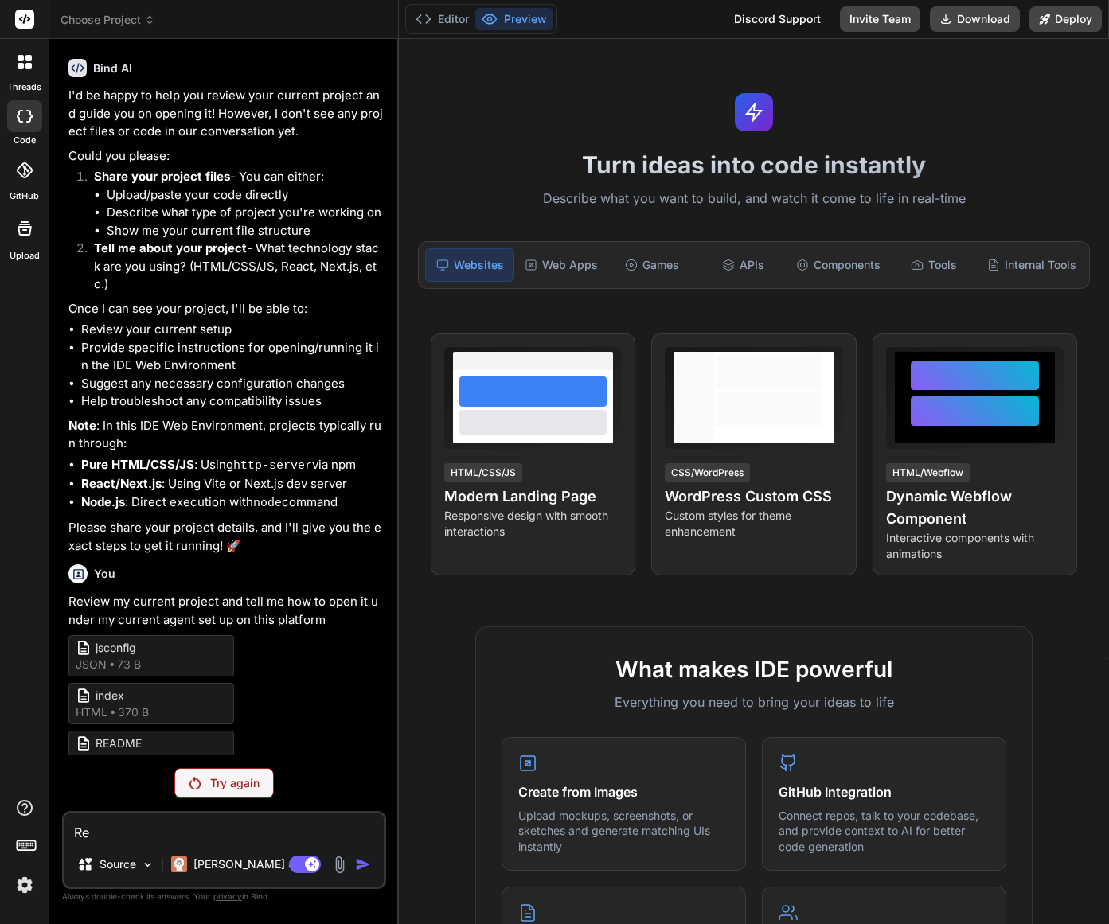
type textarea "x"
type textarea "Revi"
type textarea "x"
type textarea "Revie"
type textarea "x"
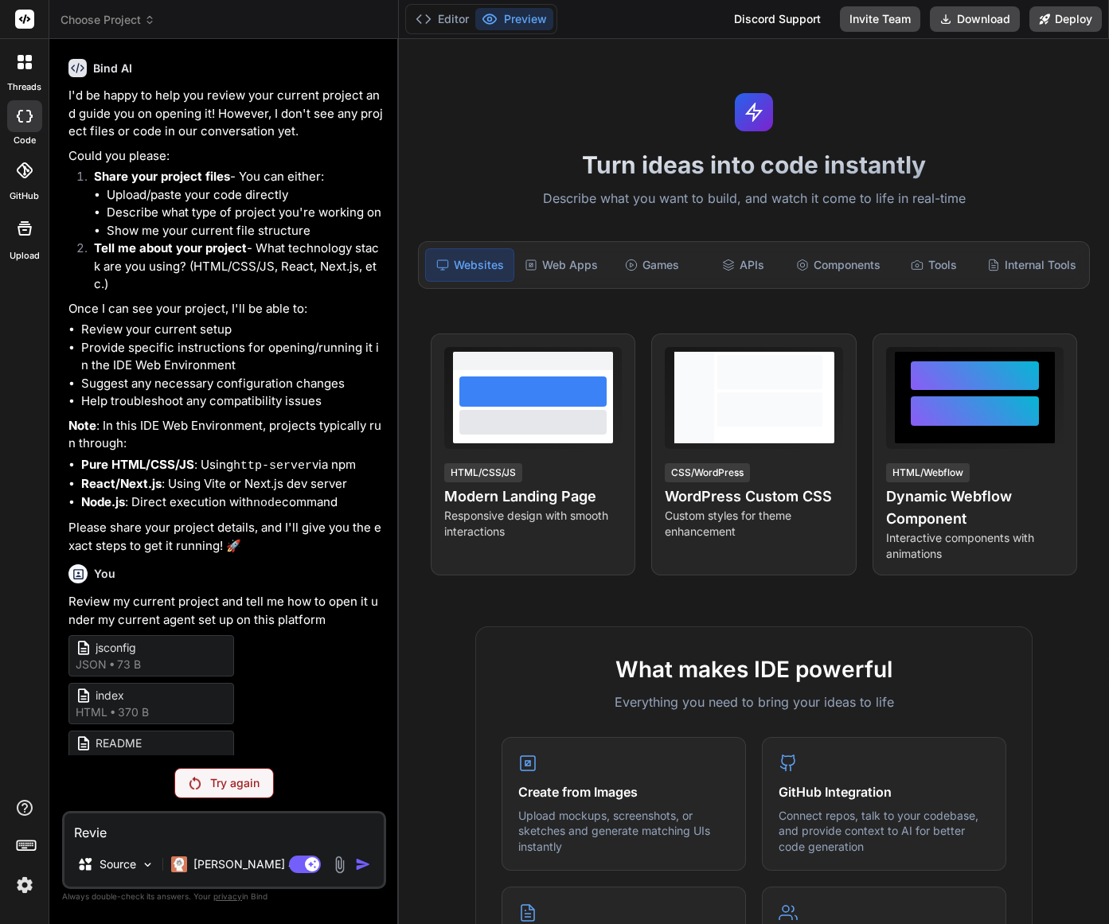
type textarea "Review"
type textarea "x"
type textarea "Review"
type textarea "x"
type textarea "Review m"
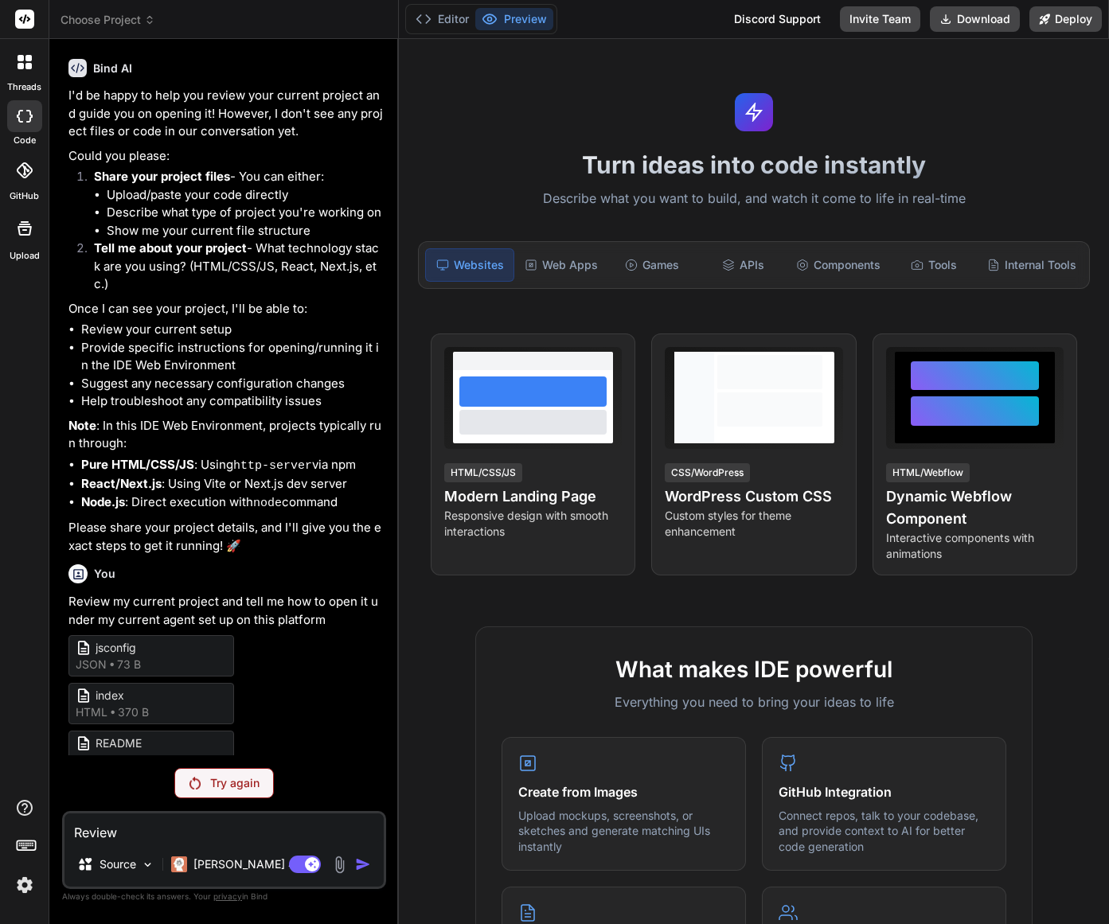
type textarea "x"
type textarea "Review my"
type textarea "x"
type textarea "Review my"
type textarea "x"
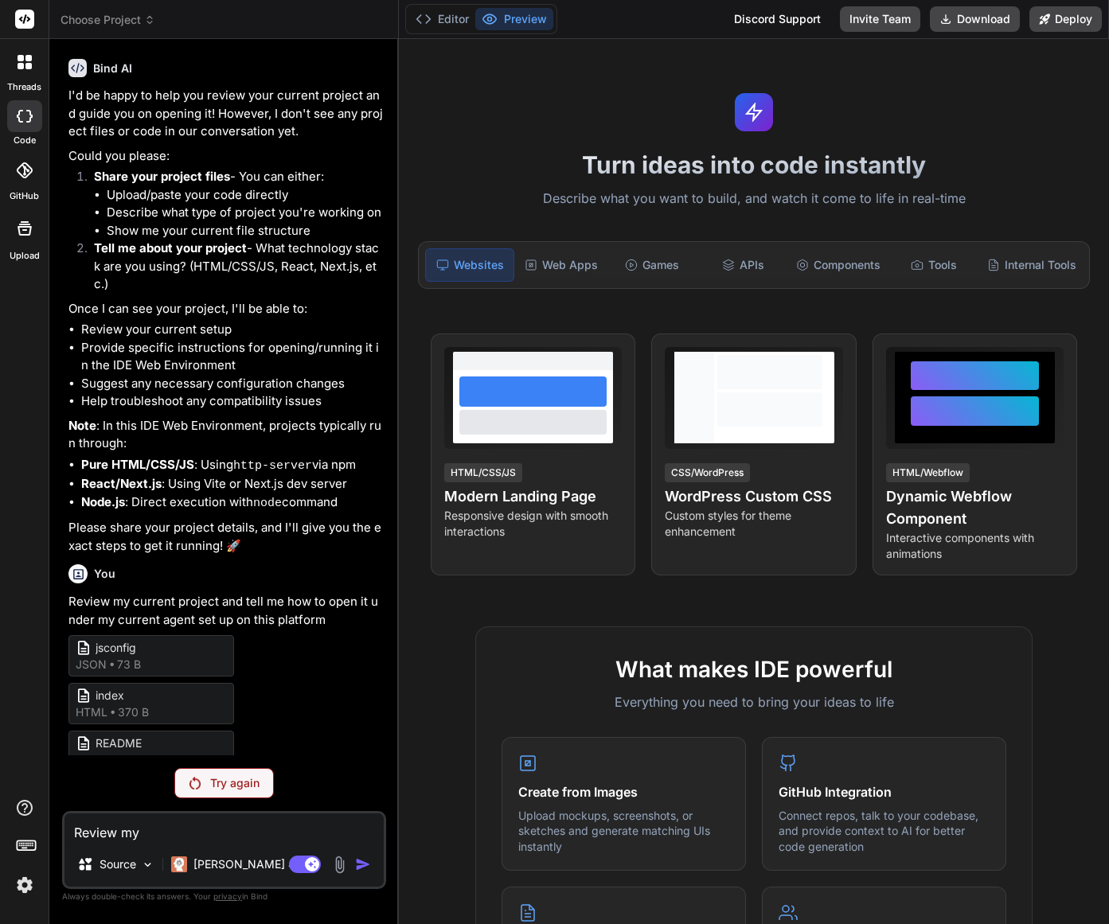
type textarea "Review my c"
type textarea "x"
type textarea "Review my cu"
type textarea "x"
type textarea "Review my cur"
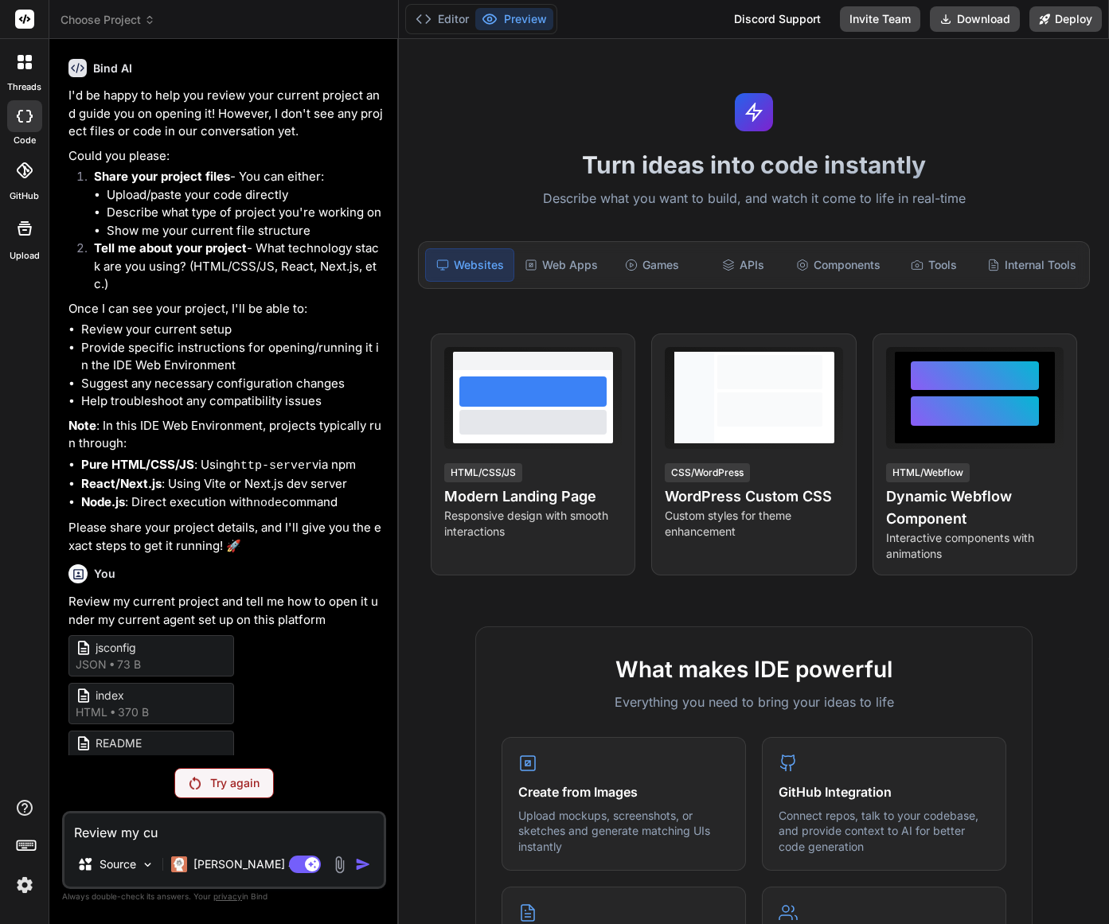
type textarea "x"
type textarea "Review my curr"
type textarea "x"
type textarea "Review my curre"
type textarea "x"
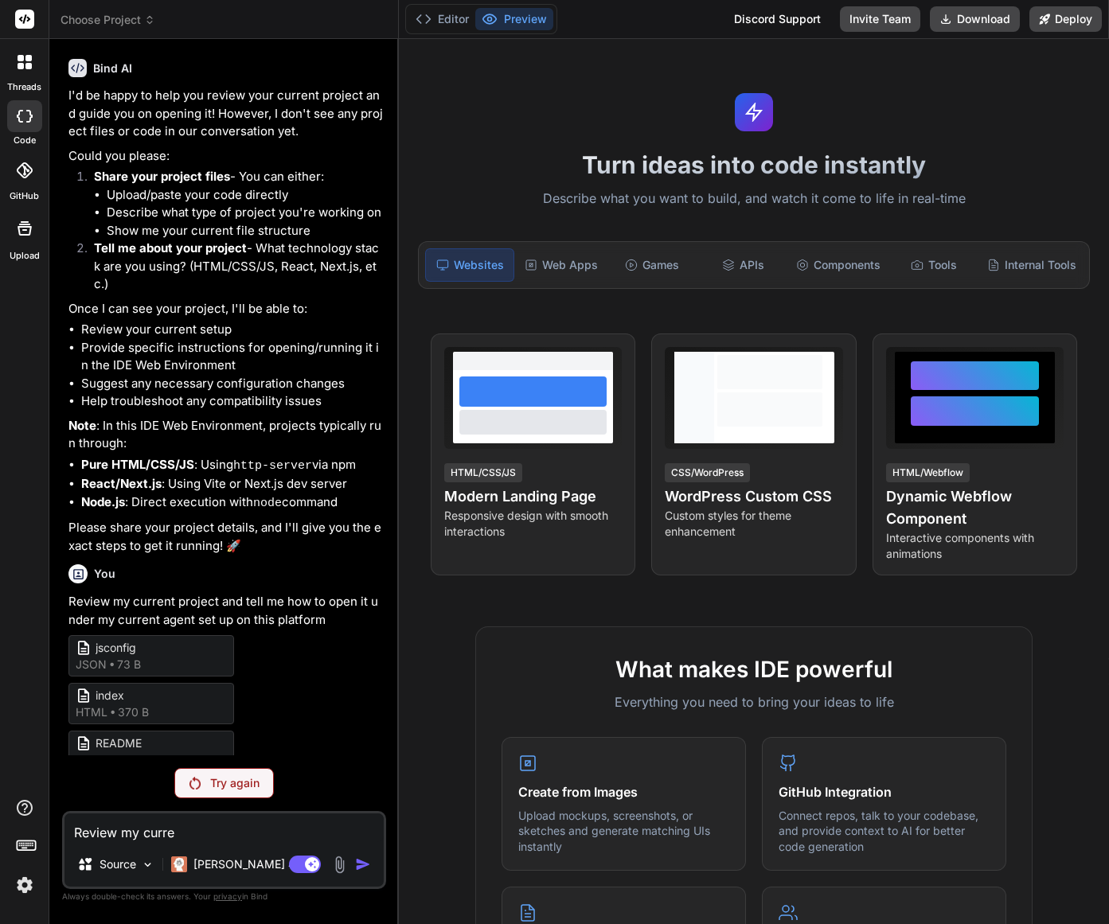
type textarea "Review my curren"
type textarea "x"
type textarea "Review my current"
type textarea "x"
type textarea "Review my current"
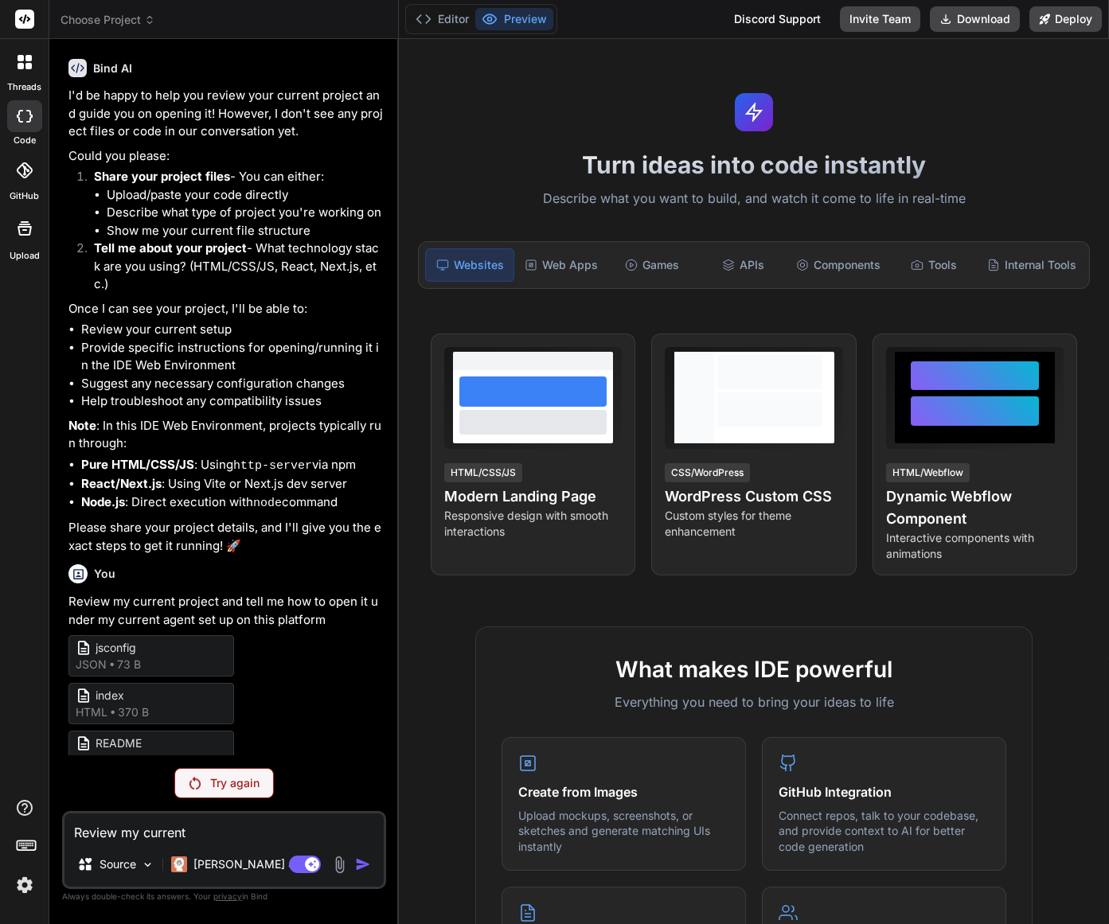
type textarea "x"
type textarea "Review my current p"
type textarea "x"
type textarea "Review my current pr"
type textarea "x"
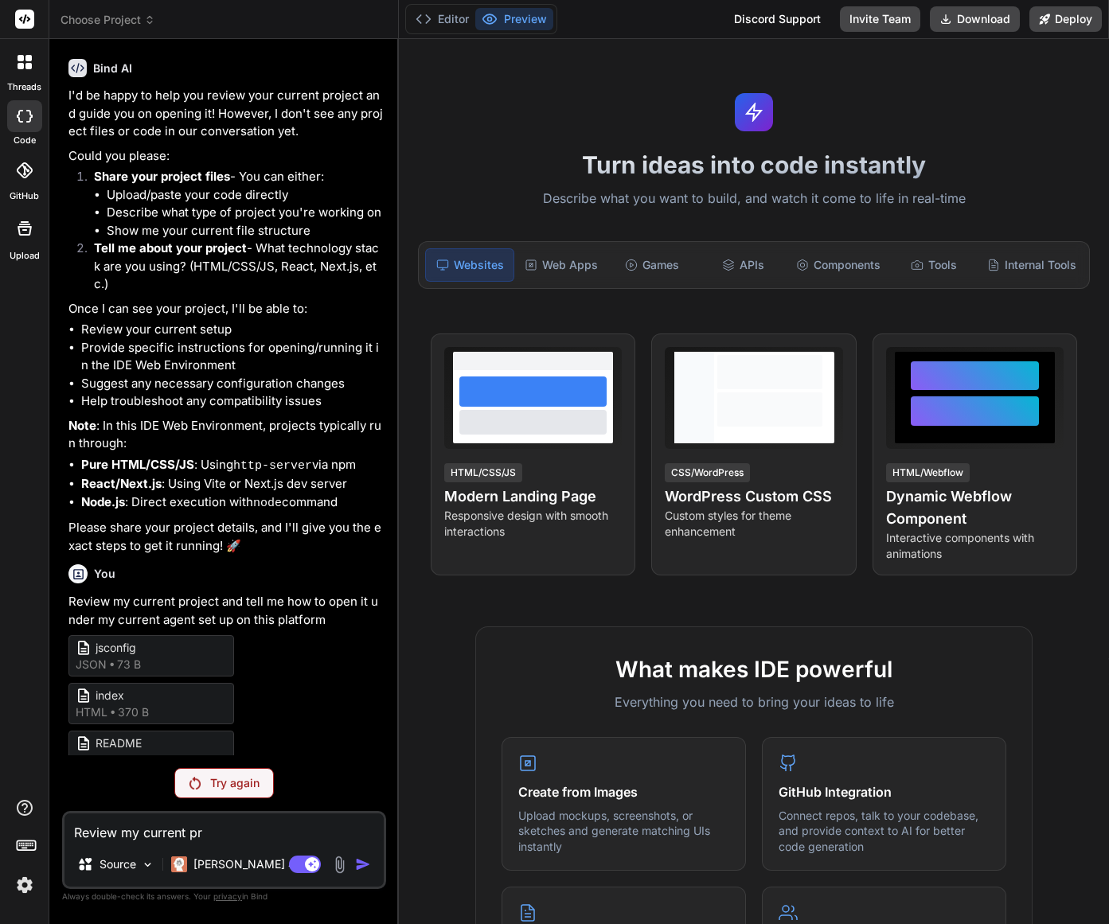
type textarea "Review my current pro"
type textarea "x"
type textarea "Review my current proj"
type textarea "x"
type textarea "Review my current proje"
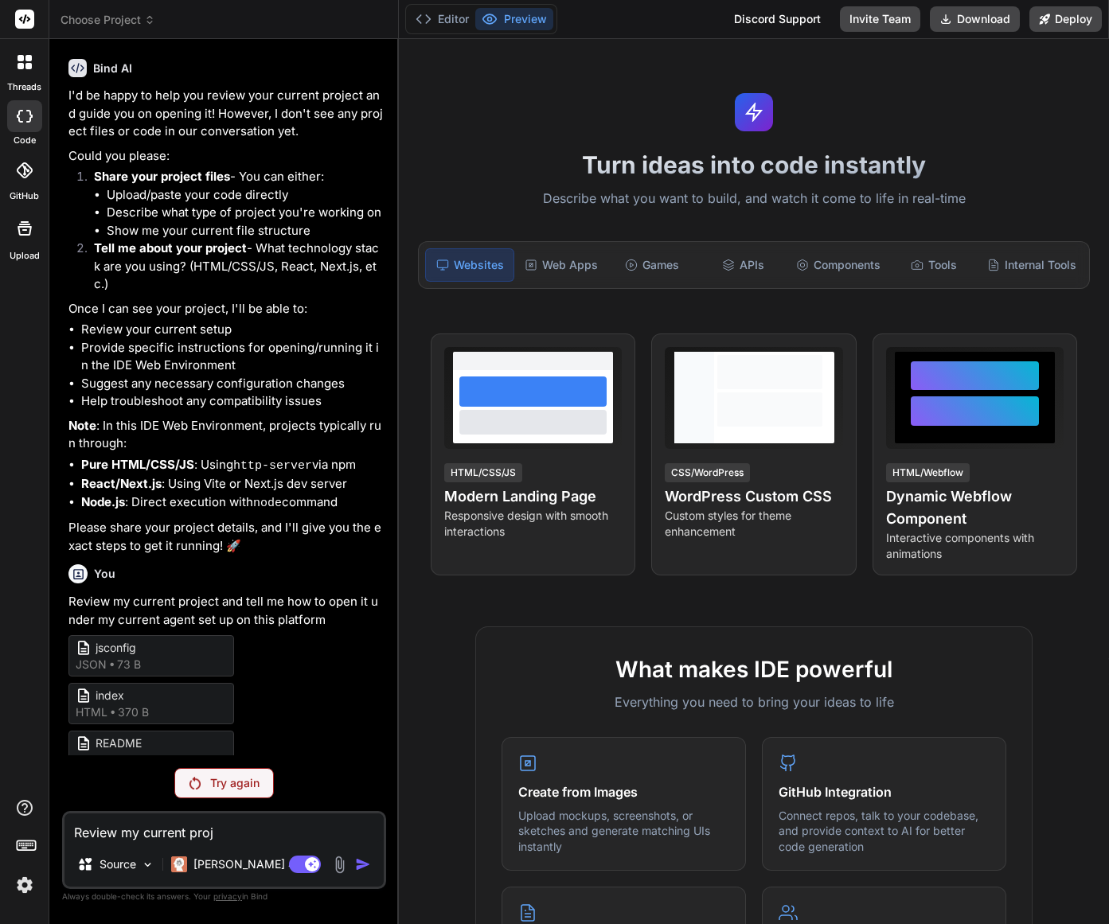
type textarea "x"
type textarea "Review my current projec"
type textarea "x"
type textarea "Review my current project"
type textarea "x"
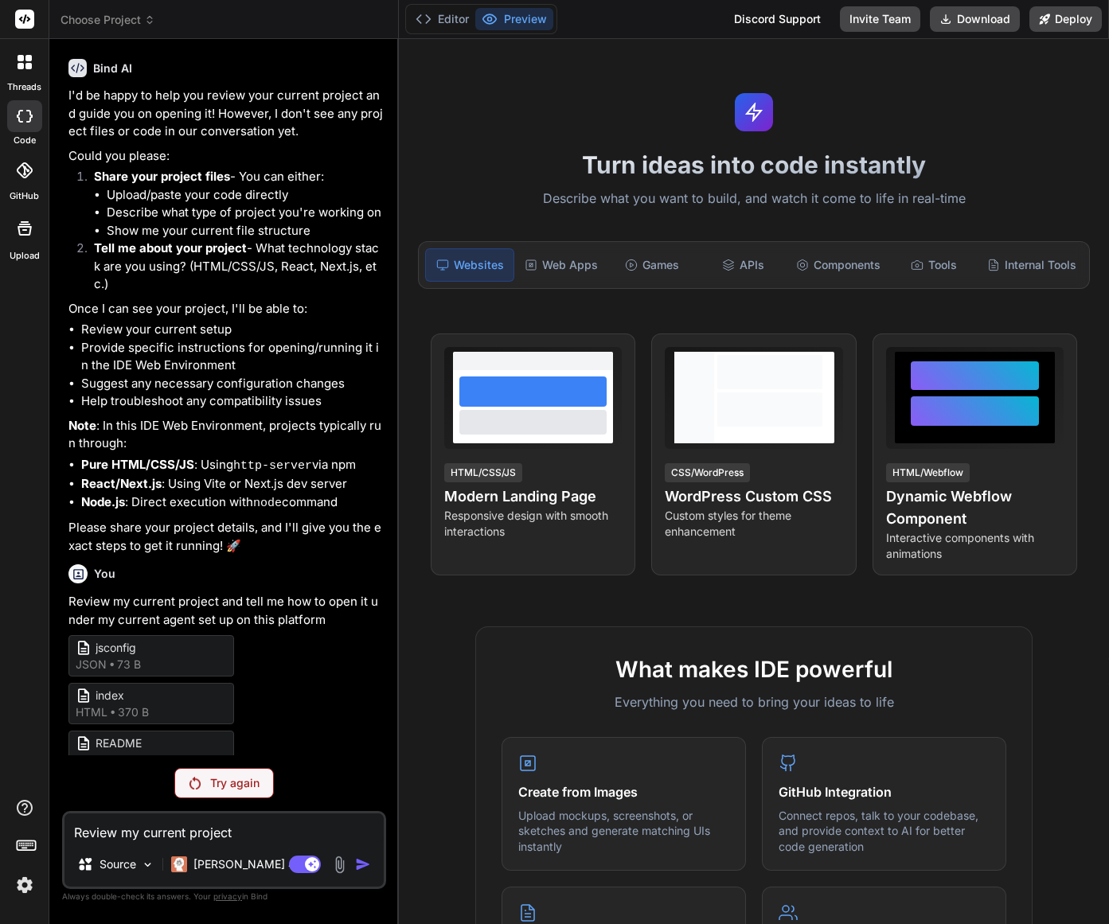
type textarea "Review my current project"
type textarea "x"
type textarea "Review my current project c"
type textarea "x"
type textarea "Review my current project co"
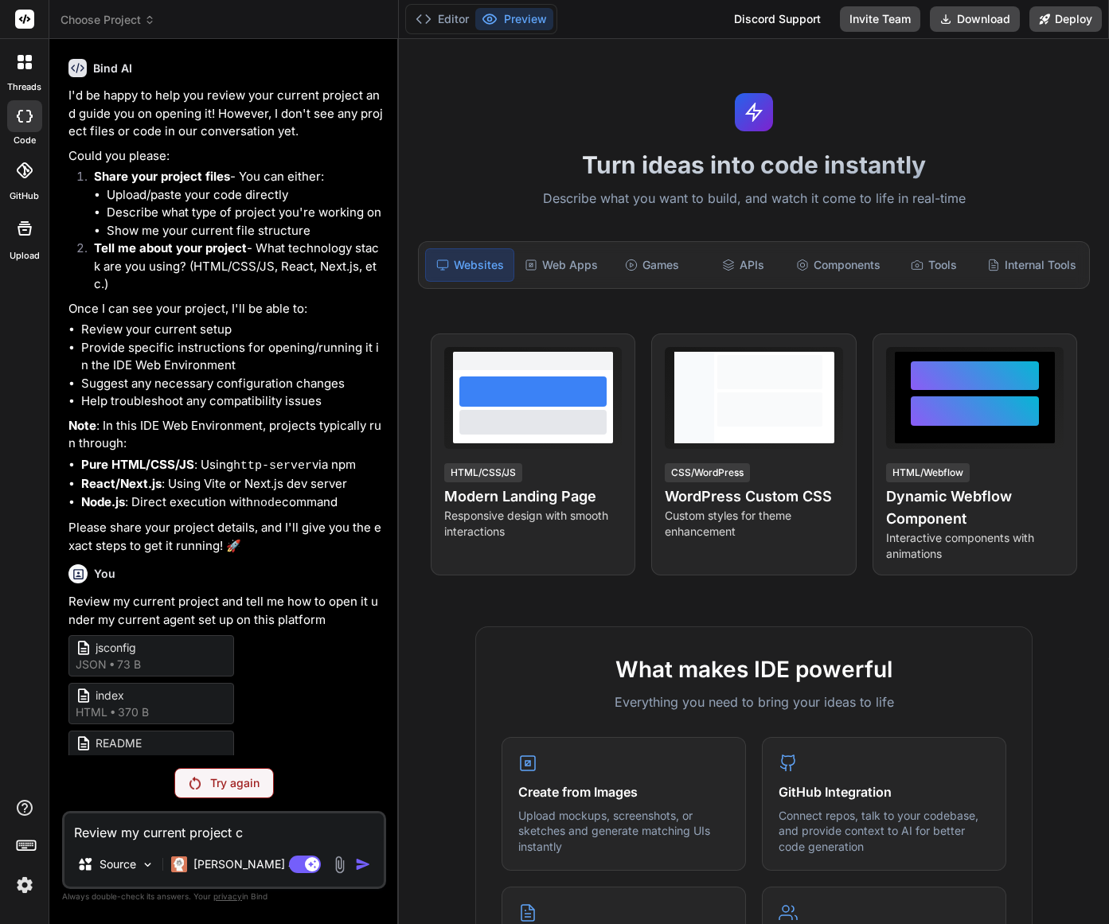
type textarea "x"
type textarea "Review my current project cod"
type textarea "x"
type textarea "Review my current project code"
type textarea "x"
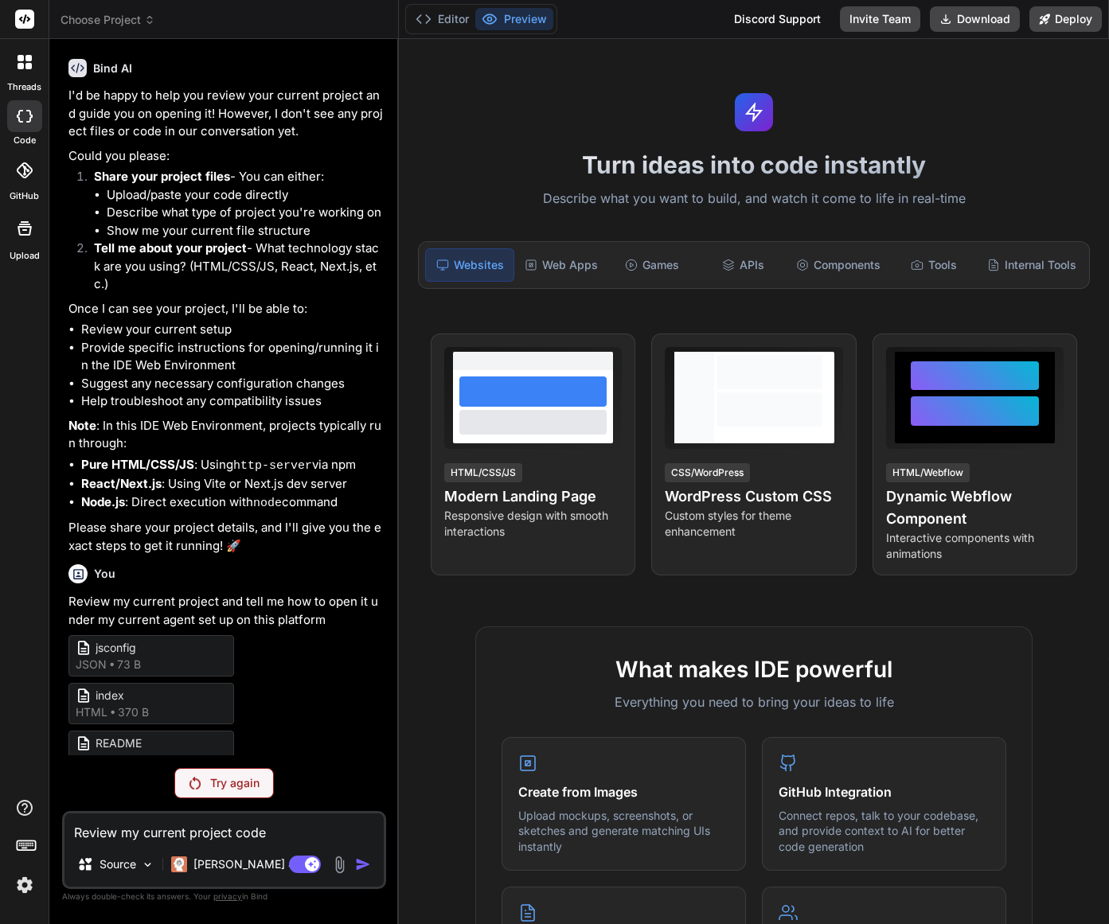
type textarea "Review my current project code"
type textarea "x"
type textarea "Review my current project code a"
type textarea "x"
type textarea "Review my current project code at"
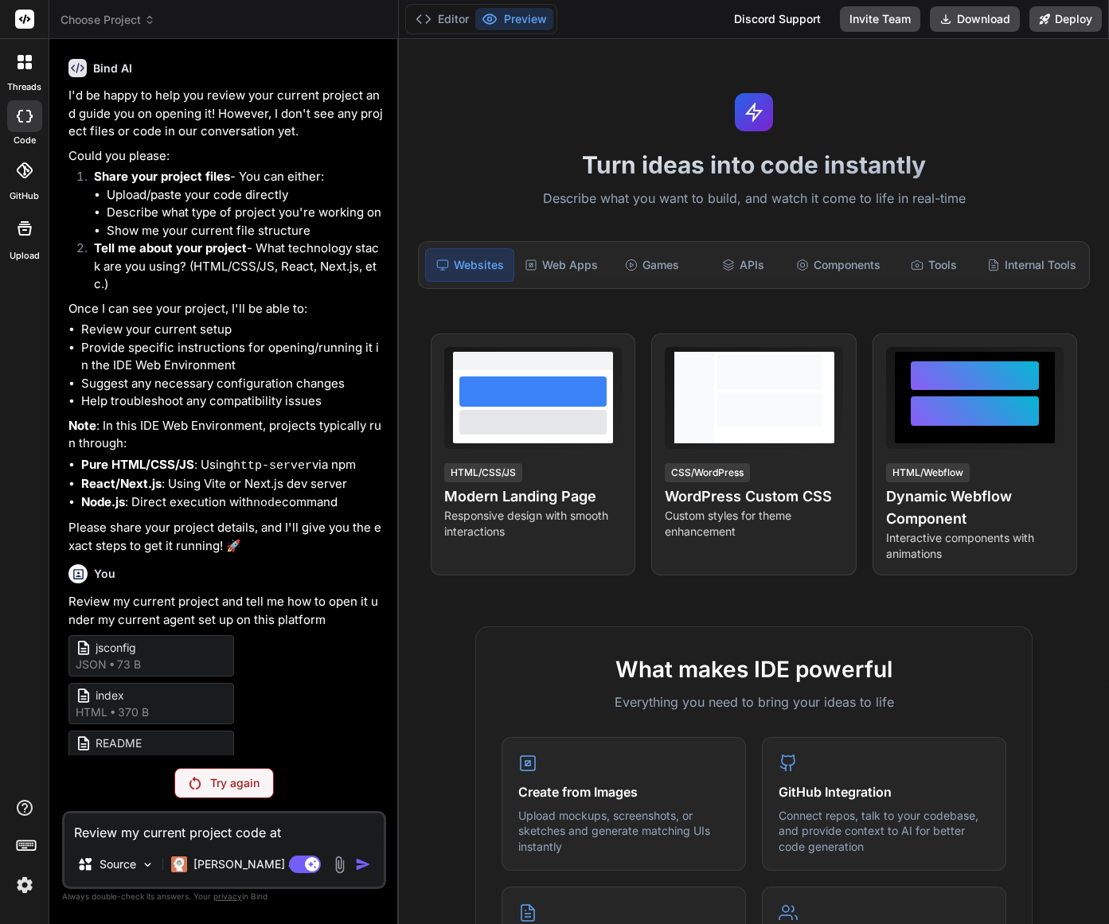
type textarea "x"
type textarea "Review my current project code att"
type textarea "x"
type textarea "Review my current project code attc"
type textarea "x"
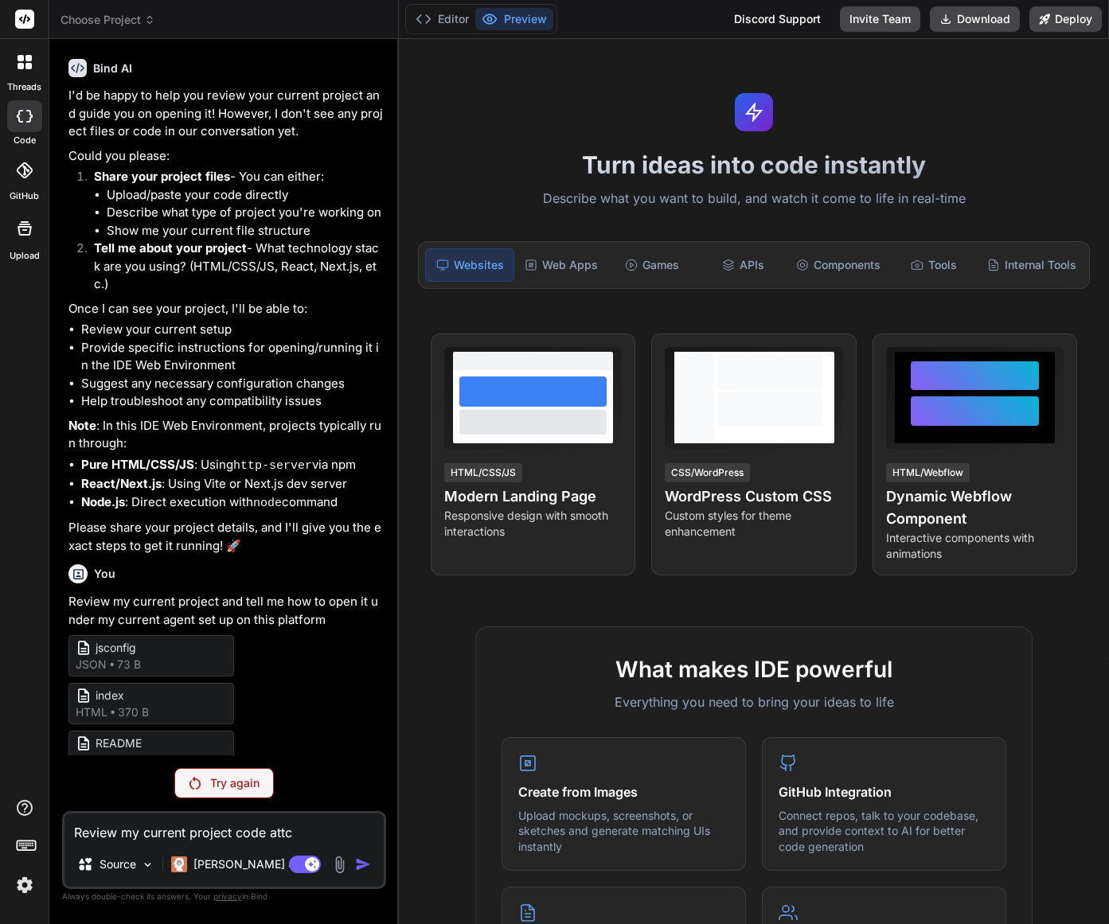
type textarea "Review my current project code attc="
type textarea "x"
type textarea "Review my current project code attc"
type textarea "x"
type textarea "Review my current project code attca"
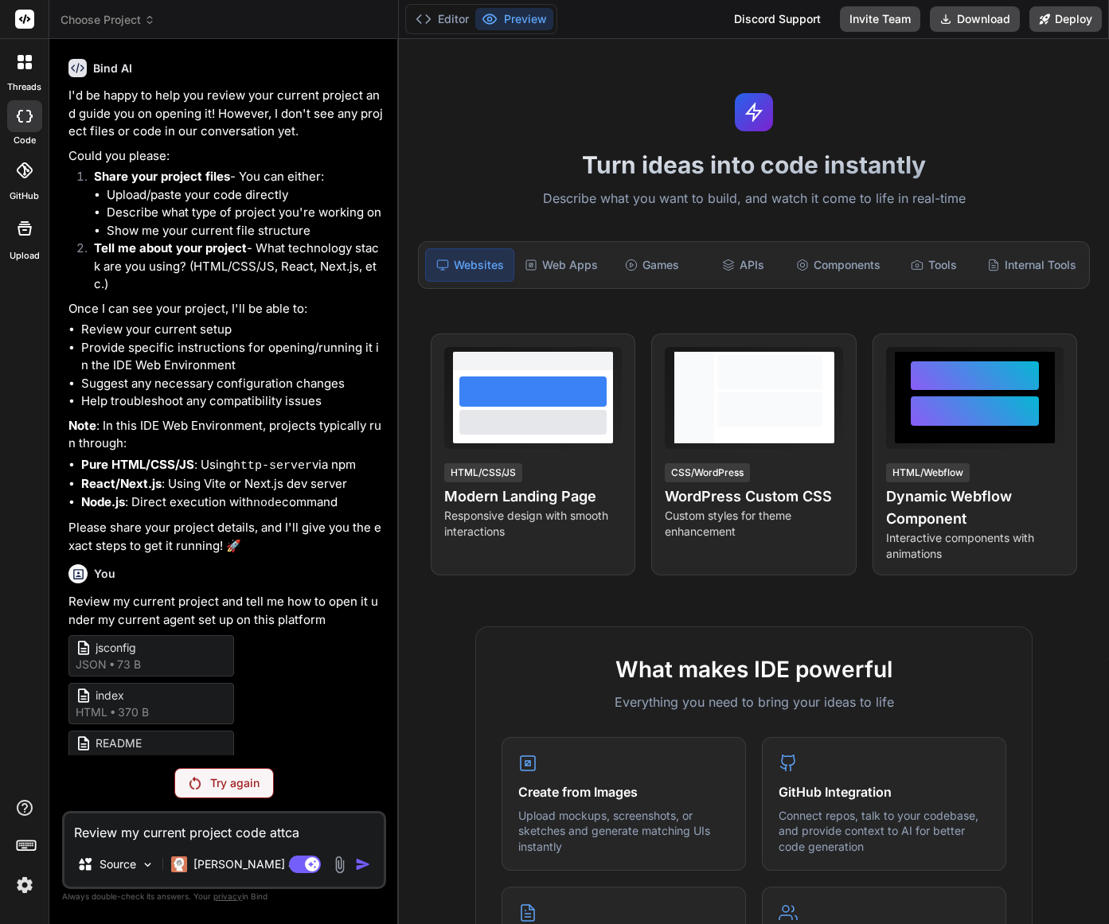
type textarea "x"
type textarea "Review my current project code attc"
type textarea "x"
type textarea "Review my current project code att"
type textarea "x"
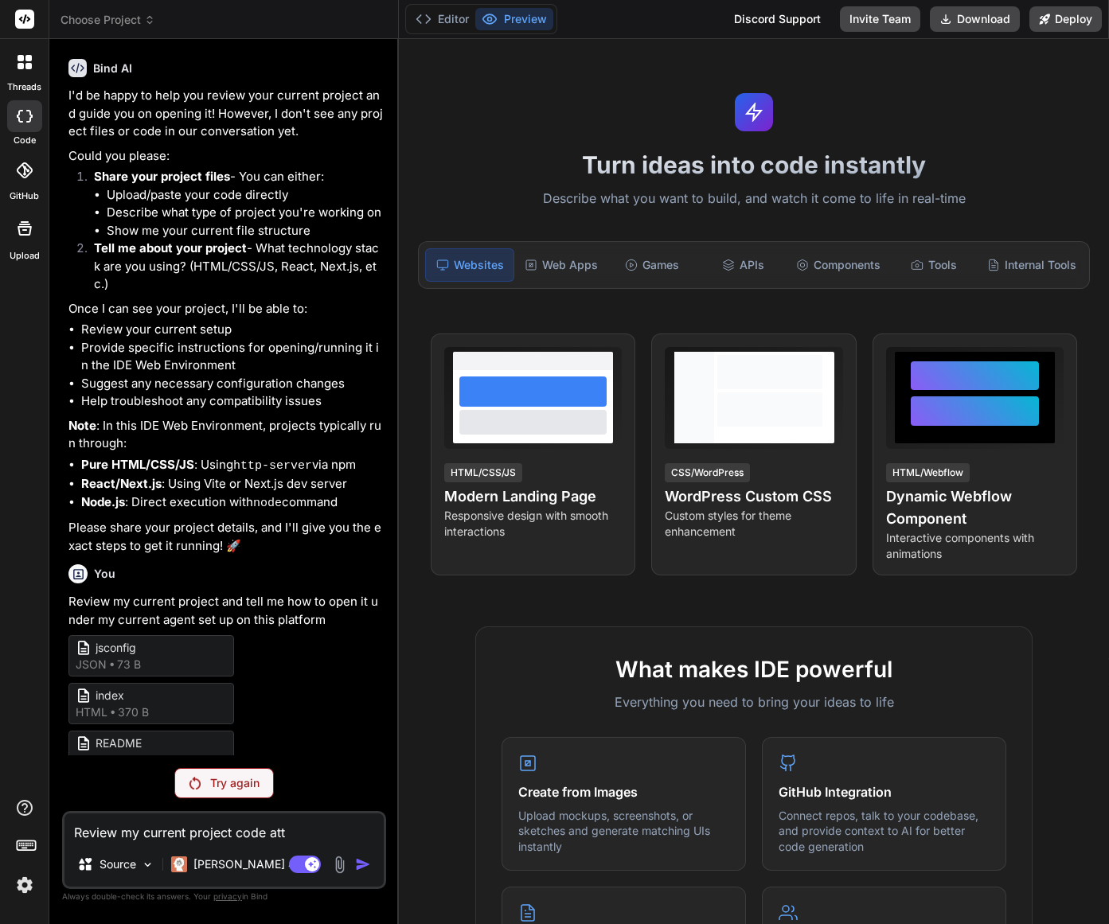
type textarea "Review my current project code atta"
type textarea "x"
type textarea "Review my current project code attat"
type textarea "x"
type textarea "Review my current project code attatc"
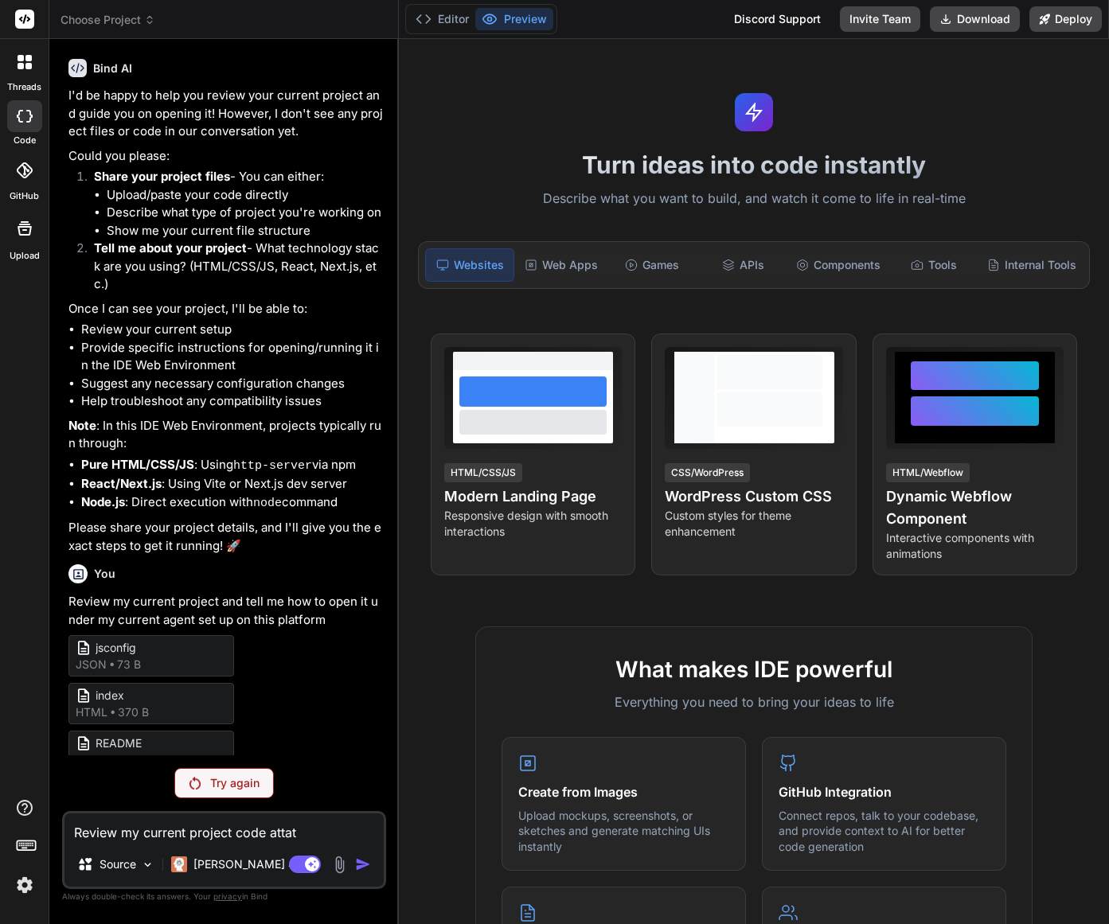
type textarea "x"
type textarea "Review my current project code attatc="
type textarea "x"
type textarea "Review my current project code attatc"
type textarea "x"
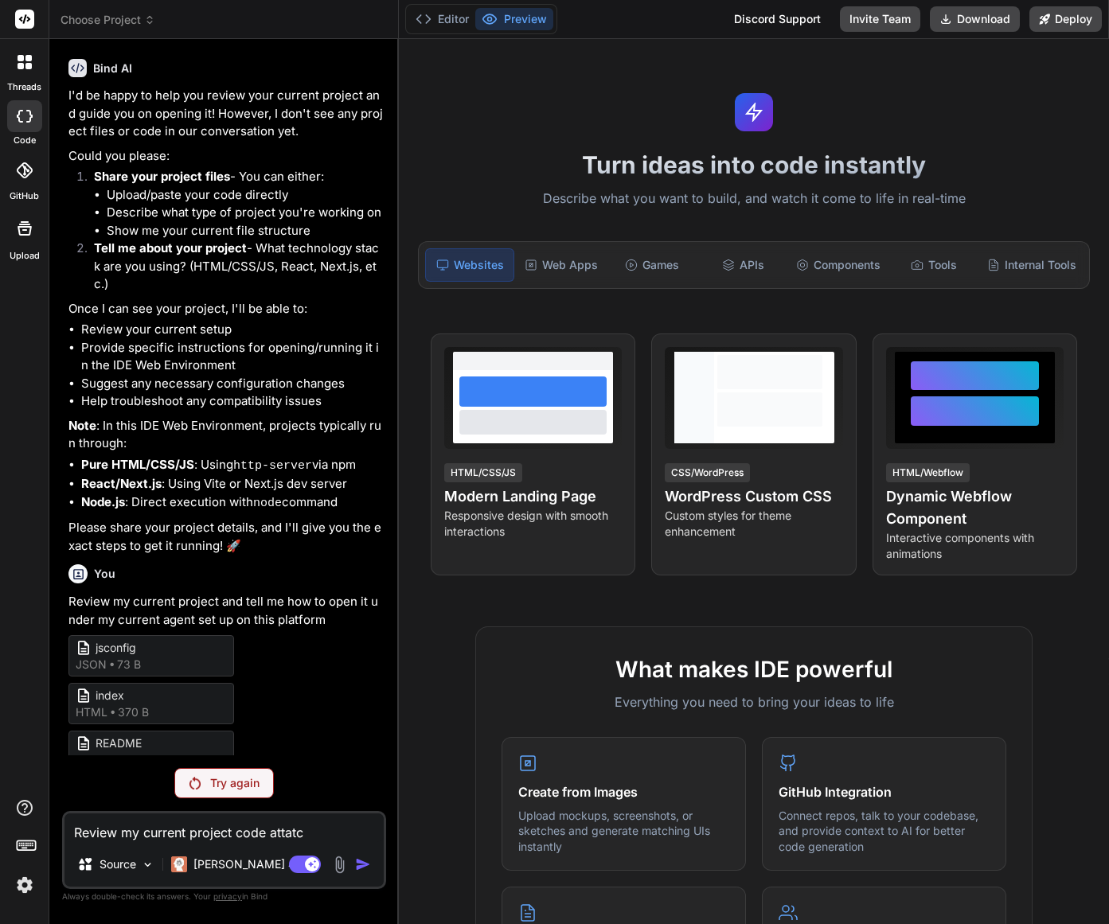
type textarea "Review my current project code attat"
type textarea "x"
type textarea "Review my current project code atta"
type textarea "x"
type textarea "Review my current project code attac"
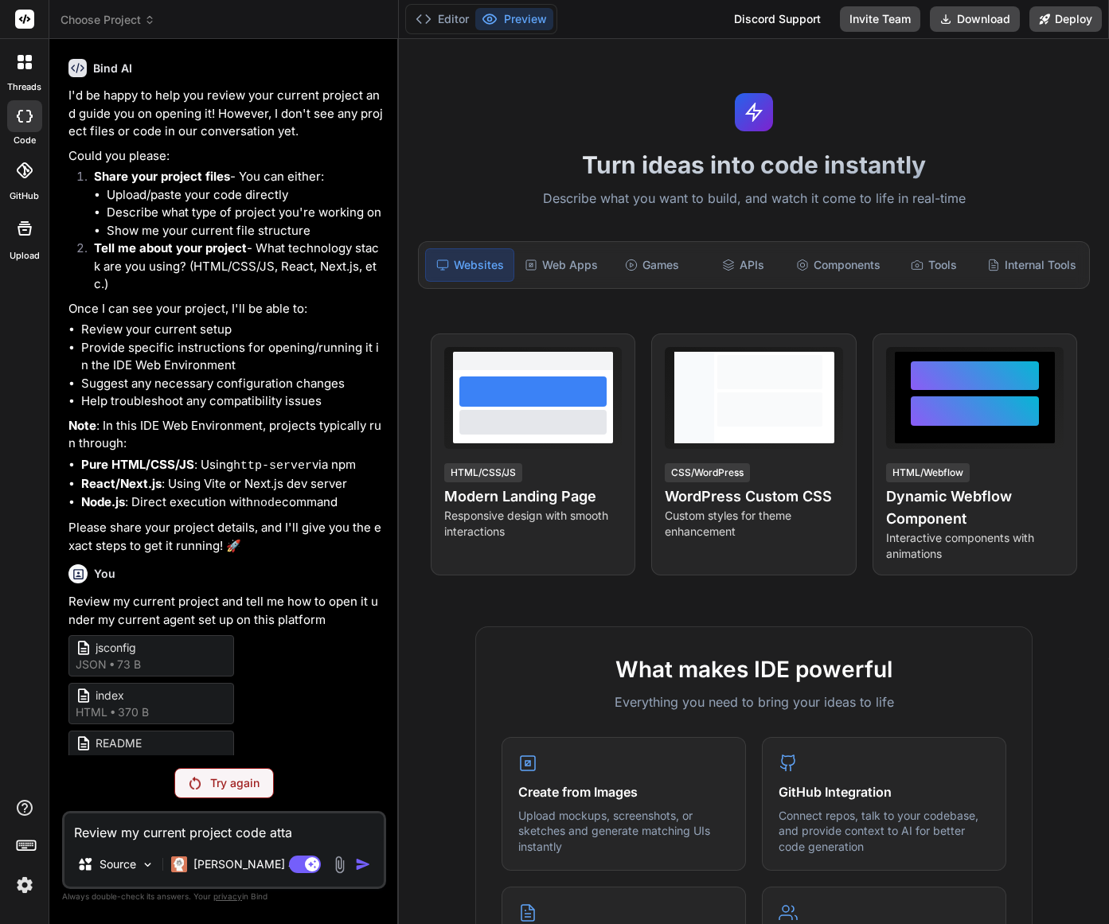
type textarea "x"
type textarea "Review my current project code attach"
type textarea "x"
type textarea "Review my current project code attache"
type textarea "x"
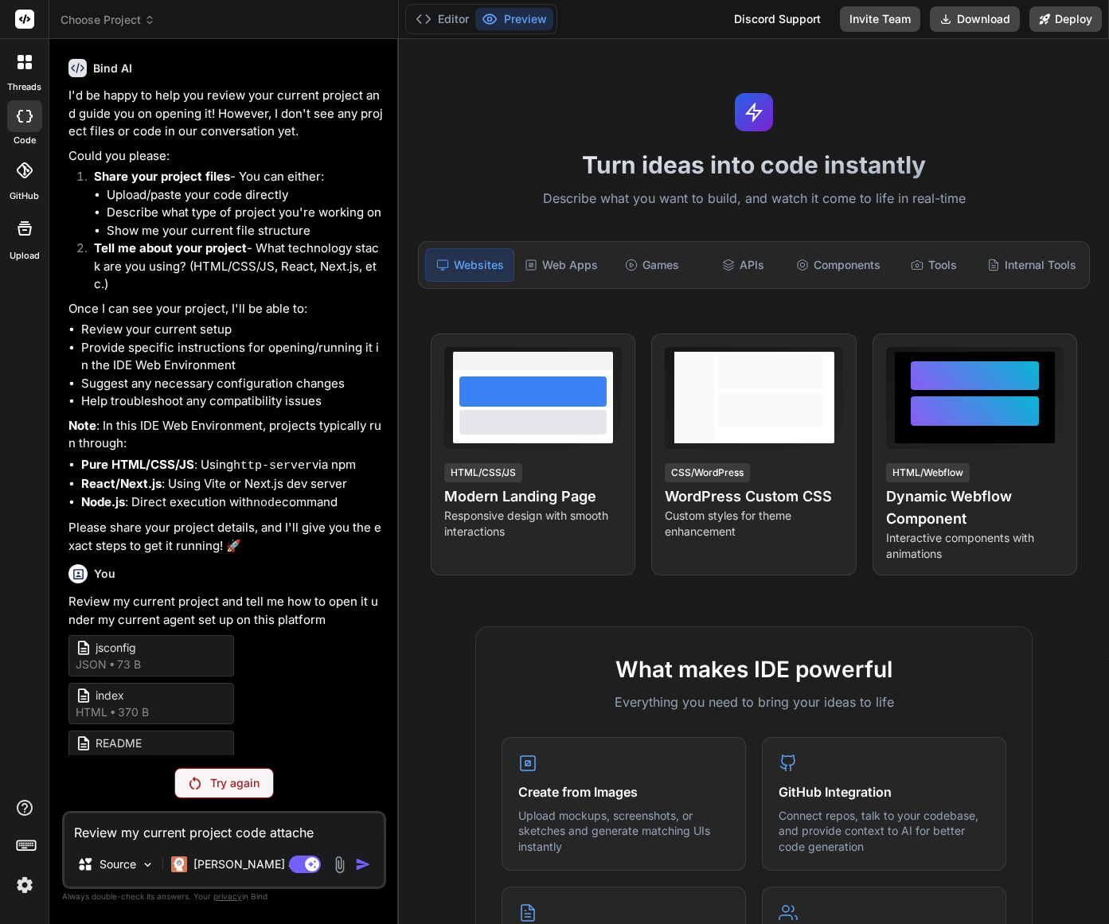
type textarea "Review my current project code attached"
type textarea "x"
type textarea "Review my current project code attached"
type textarea "x"
type textarea "Review my current project code attached f"
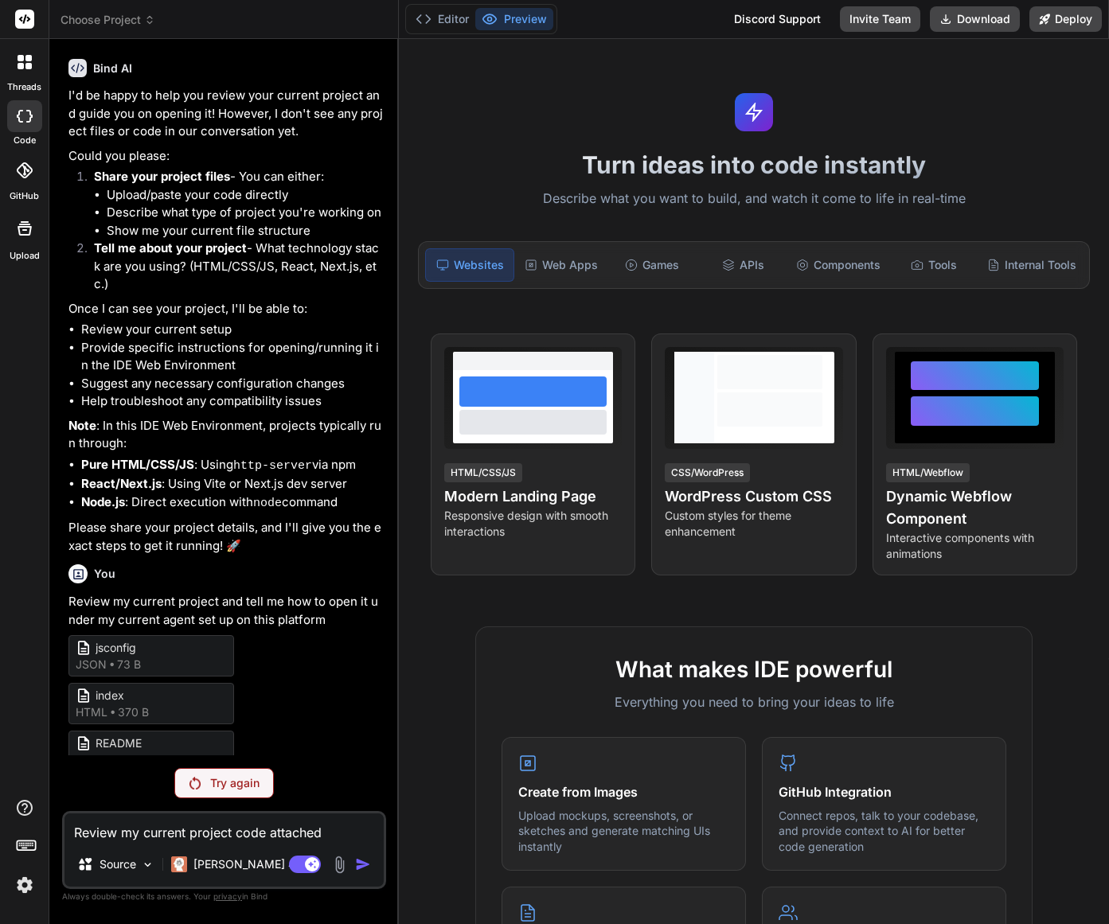
type textarea "x"
type textarea "Review my current project code attached fu"
type textarea "x"
type textarea "Review my current project code attached fuk"
type textarea "x"
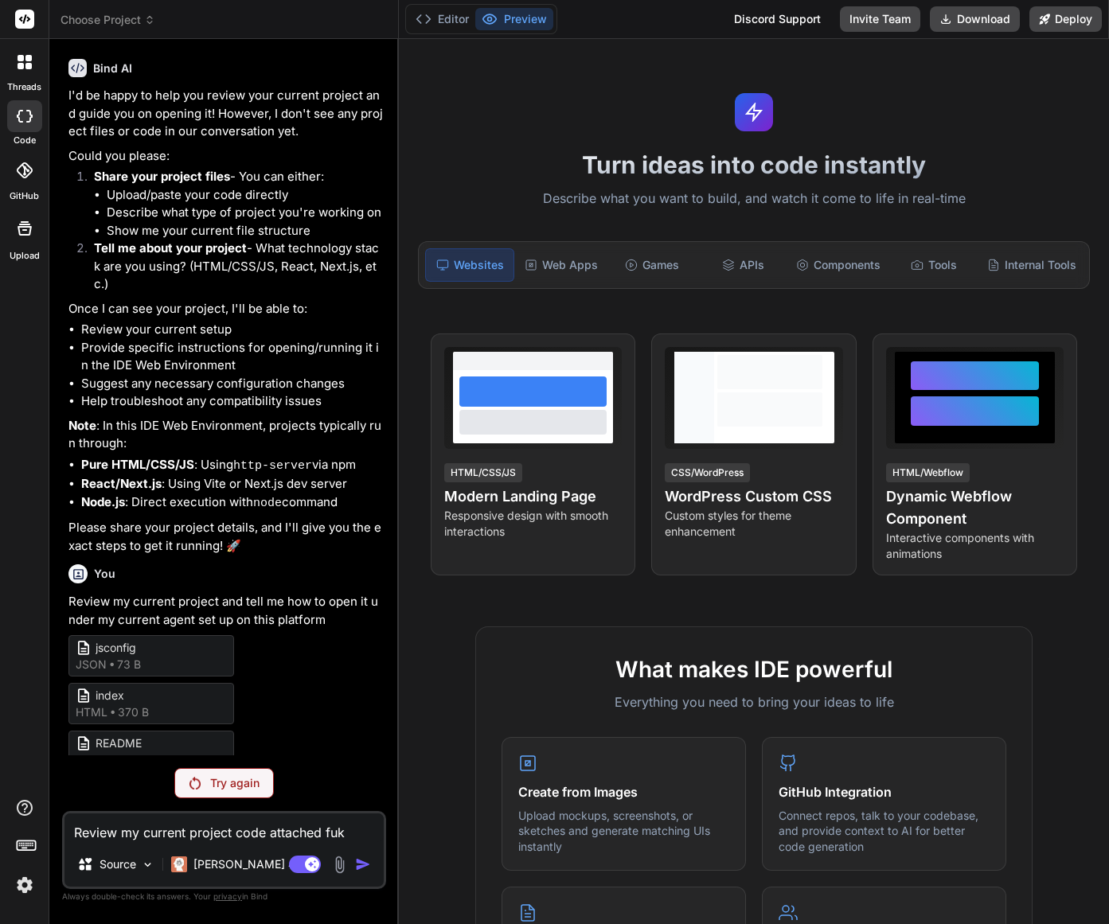
type textarea "Review my current project code attached fuke"
type textarea "x"
type textarea "Review my current project code attached fuke="
type textarea "x"
type textarea "Review my current project code attached fuke=="
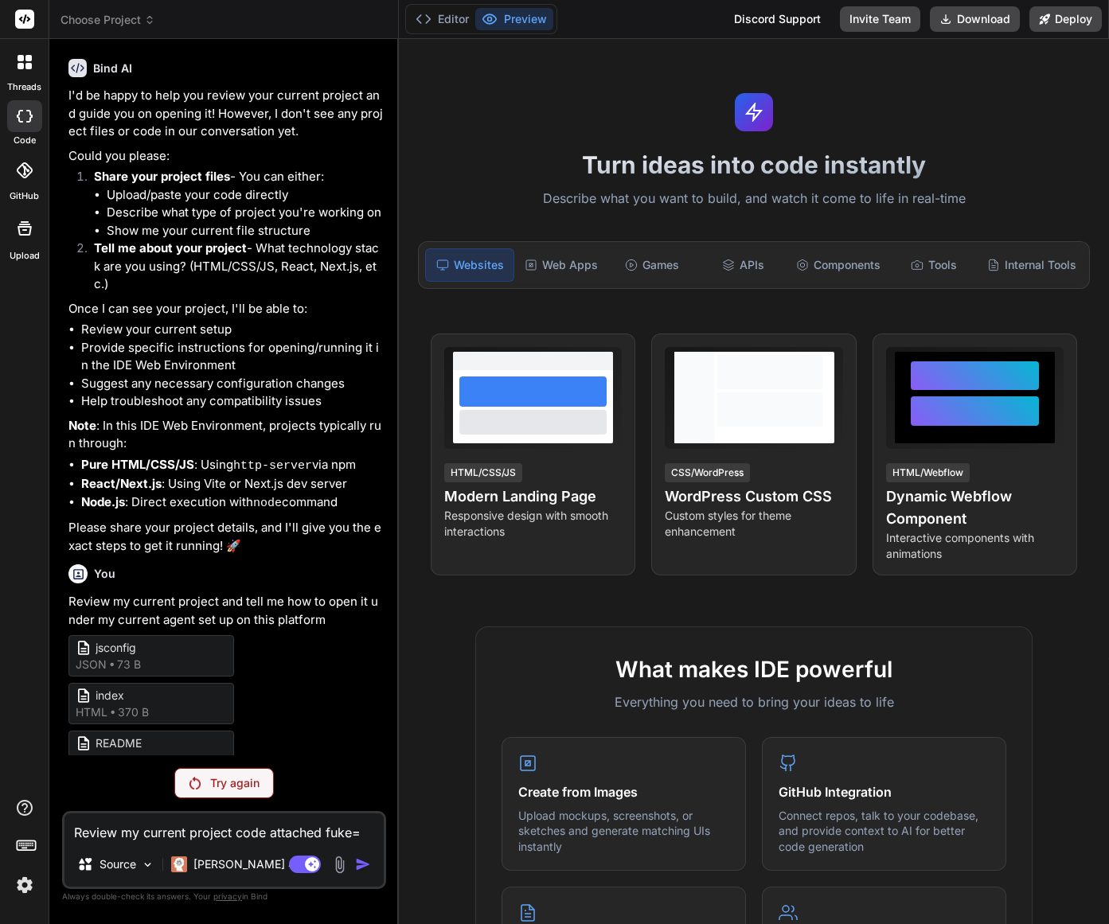
type textarea "x"
type textarea "Review my current project code attached fuke="
type textarea "x"
type textarea "Review my current project code attached fuke"
type textarea "x"
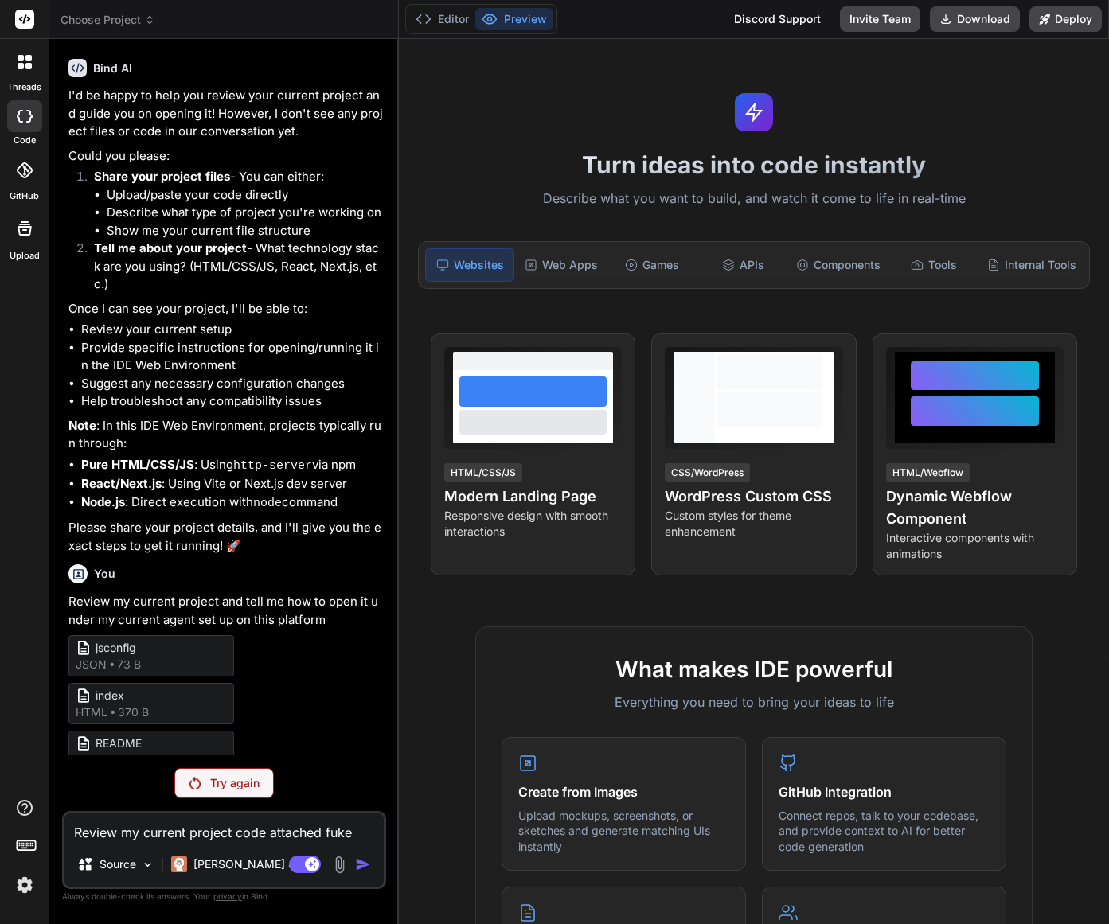
type textarea "Review my current project code attached fuk"
type textarea "x"
type textarea "Review my current project code attached fu"
type textarea "x"
type textarea "Review my current project code attached f"
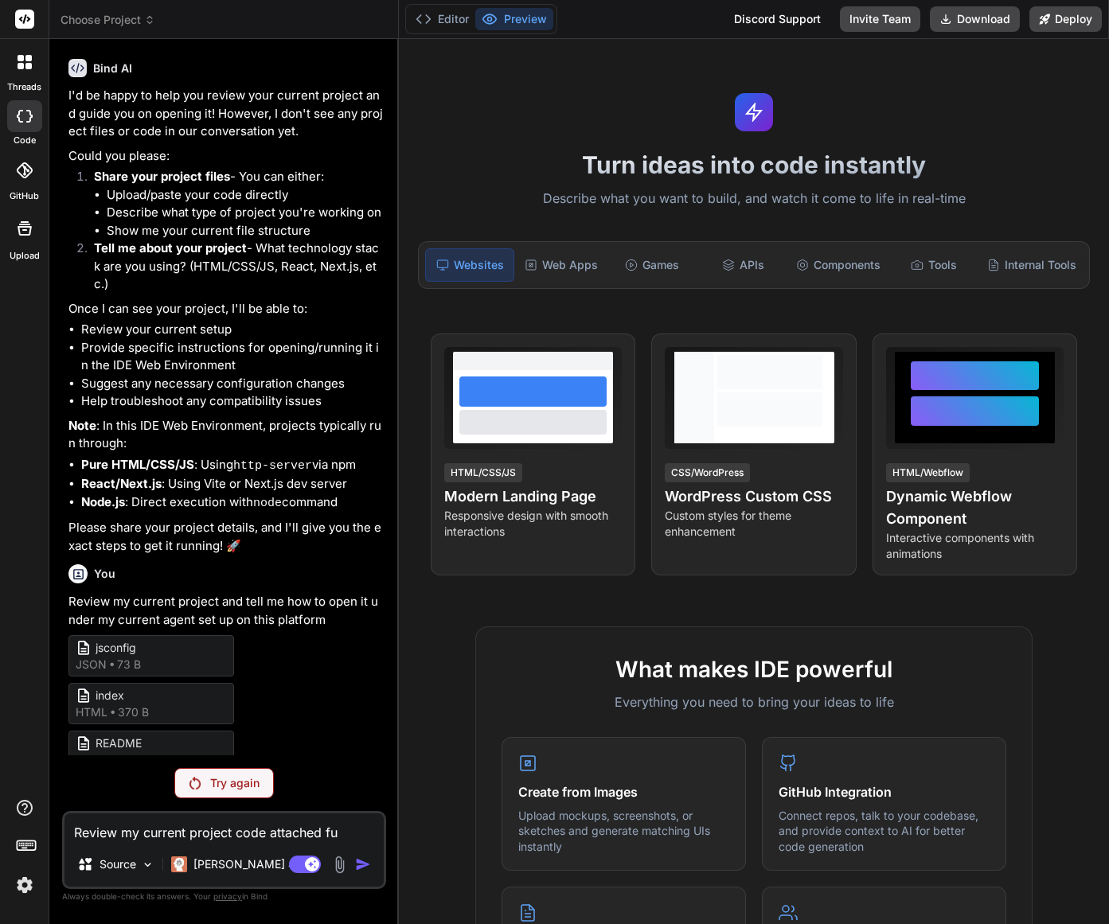
type textarea "x"
type textarea "Review my current project code attached fi"
type textarea "x"
type textarea "Review my current project code attached fil"
type textarea "x"
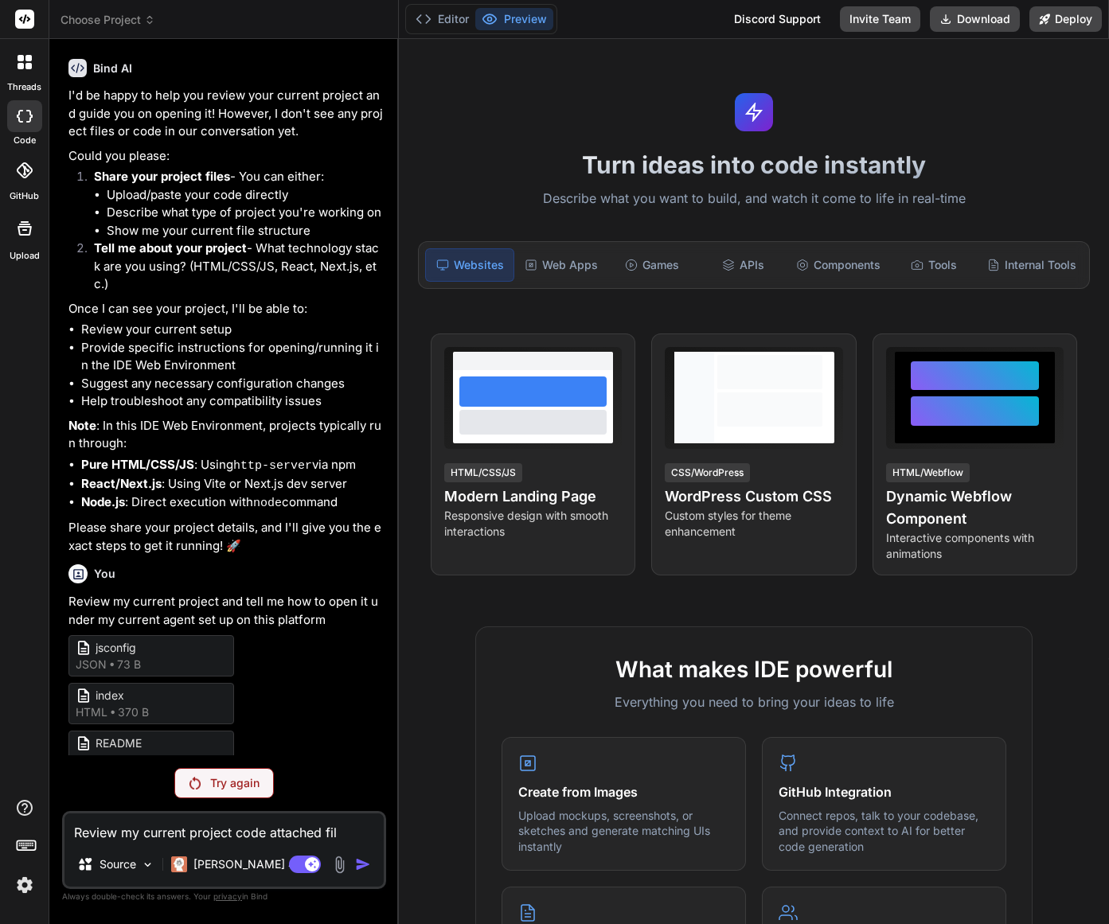
type textarea "Review my current project code attached file"
type textarea "x"
type textarea "Review my current project code attached file"
type textarea "x"
type textarea "Review my current project code attached file a"
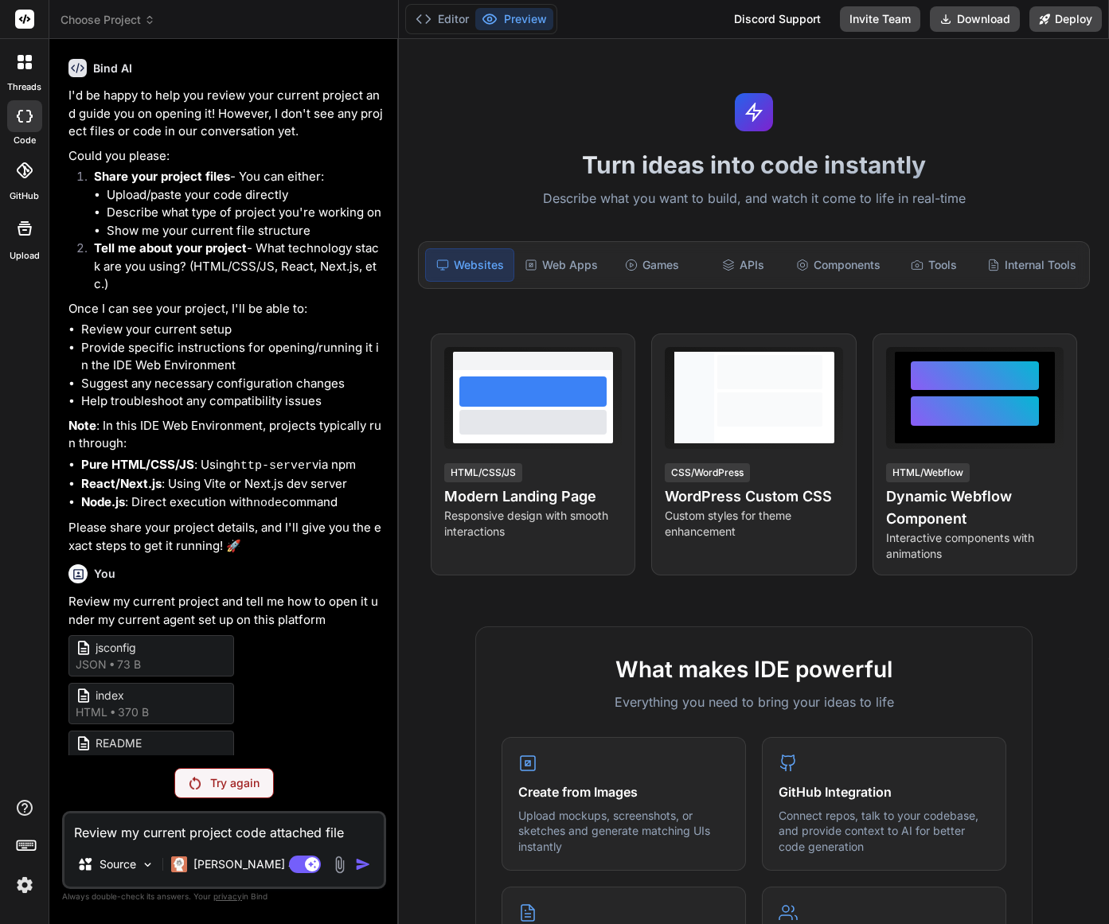
type textarea "x"
type textarea "Review my current project code attached file ab"
type textarea "x"
type textarea "Review my current project code attached file abo"
type textarea "x"
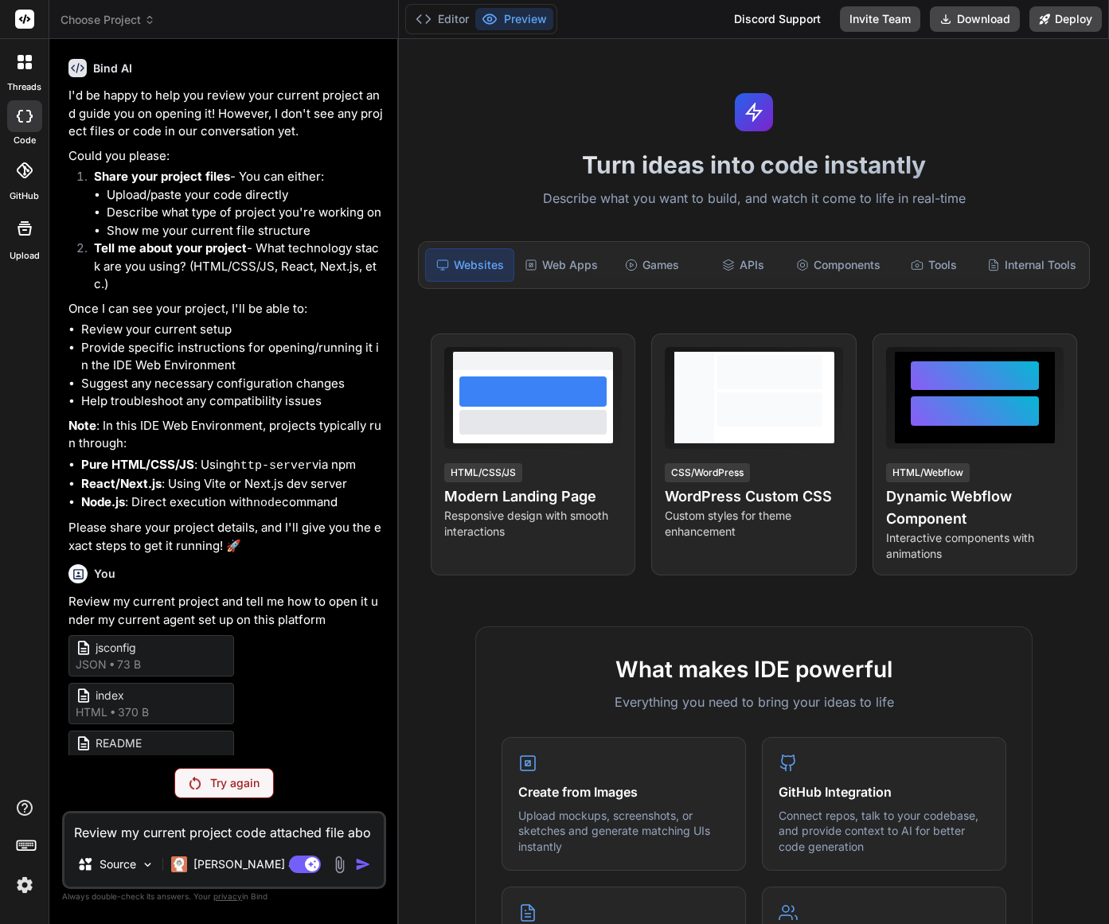
type textarea "Review my current project code attached file abov"
type textarea "x"
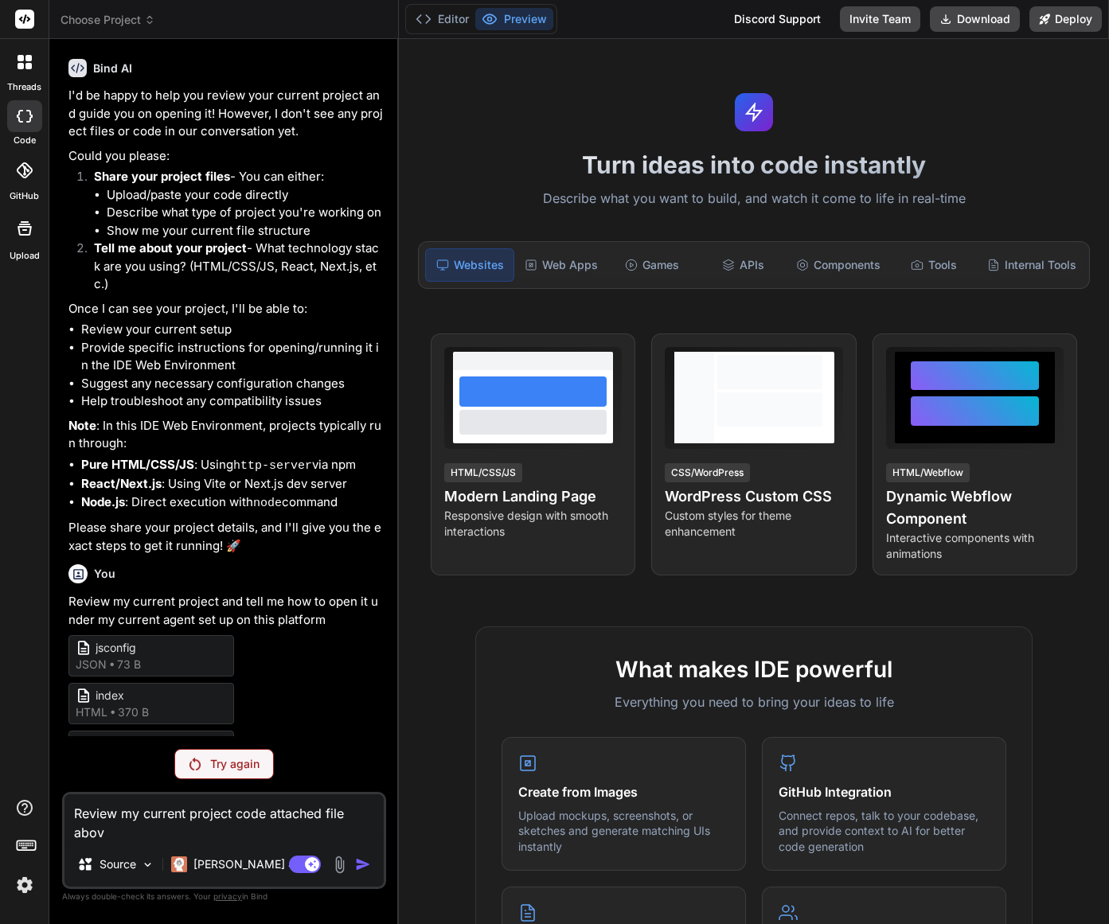
type textarea "Review my current project code attached file above"
type textarea "x"
type textarea "Review my current project code attached file above"
type textarea "x"
type textarea "Review my current project code attached file above a"
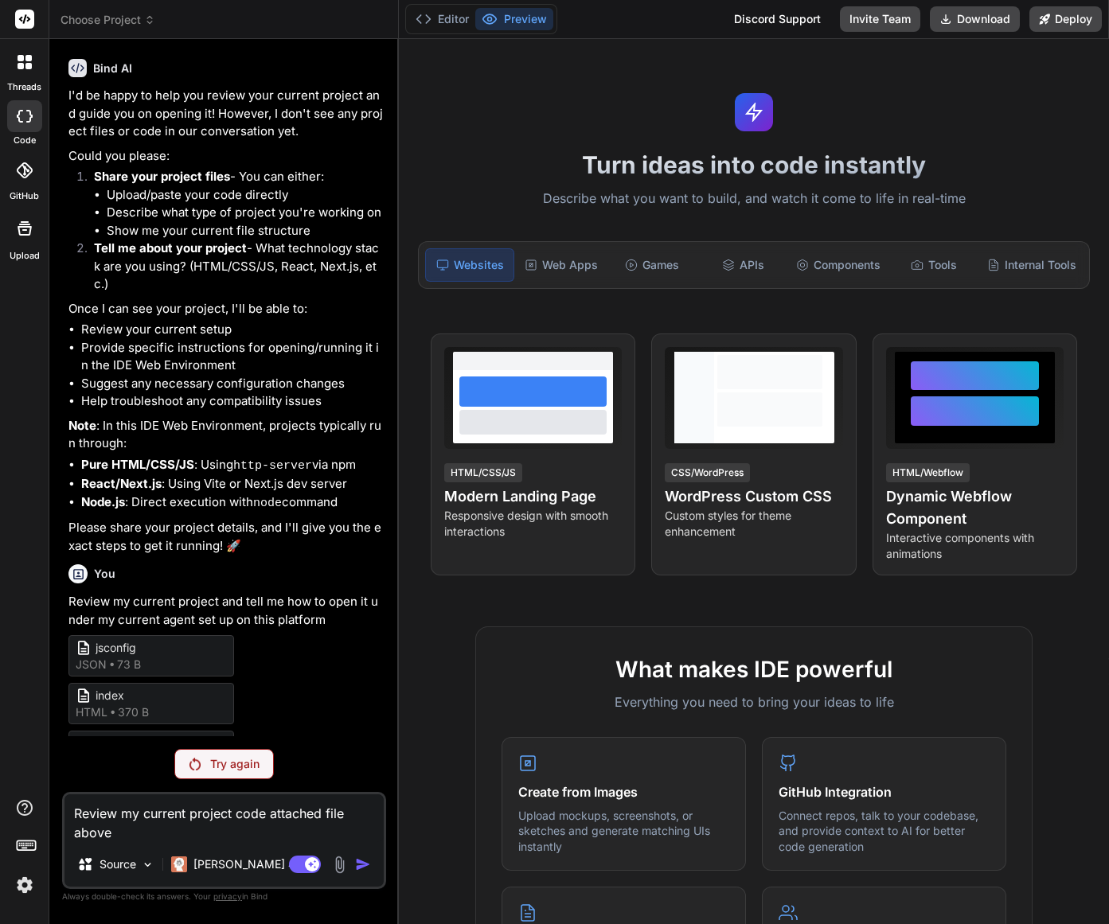
type textarea "x"
type textarea "Review my current project code attached file above an"
type textarea "x"
type textarea "Review my current project code attached file above and"
type textarea "x"
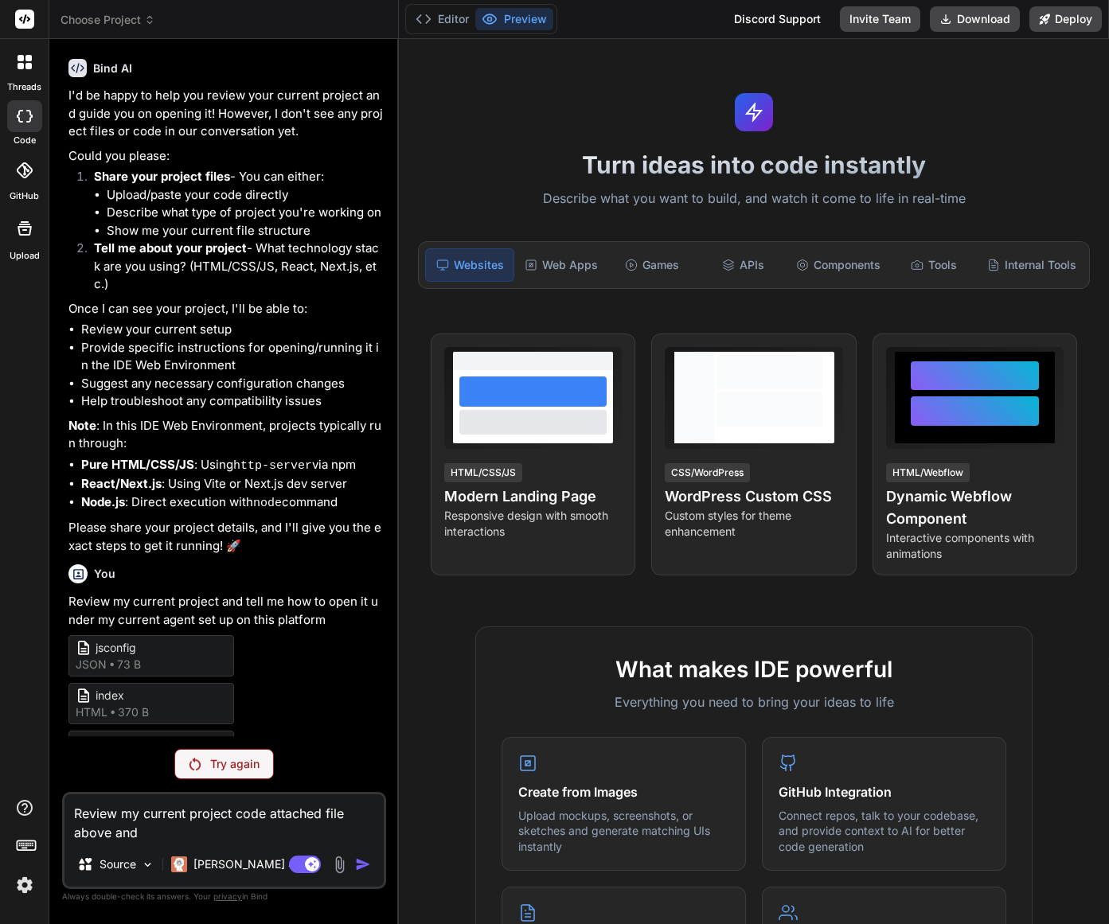
type textarea "Review my current project code attached file above and"
type textarea "x"
type textarea "Review my current project code attached file above and r"
type textarea "x"
type textarea "Review my current project code attached file above and ru"
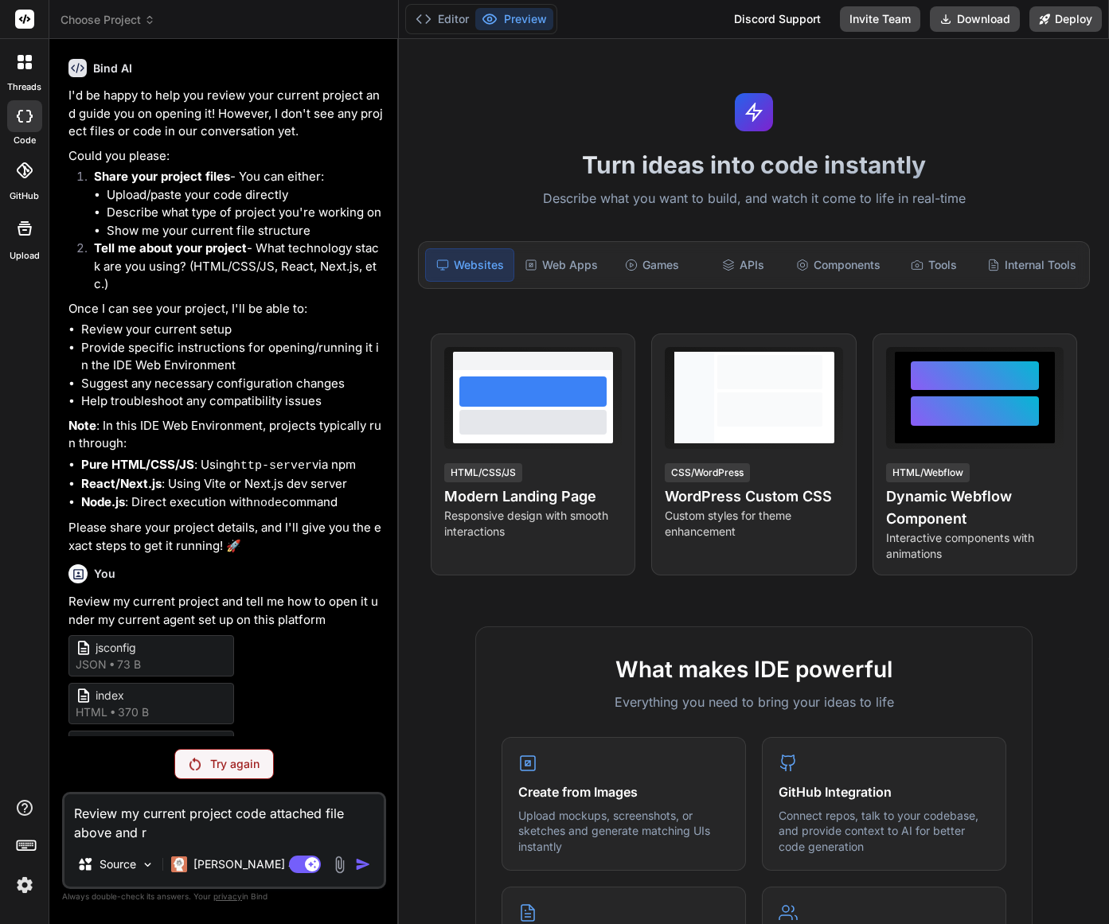
type textarea "x"
type textarea "Review my current project code attached file above and run"
type textarea "x"
type textarea "Review my current project code attached file above and run"
type textarea "x"
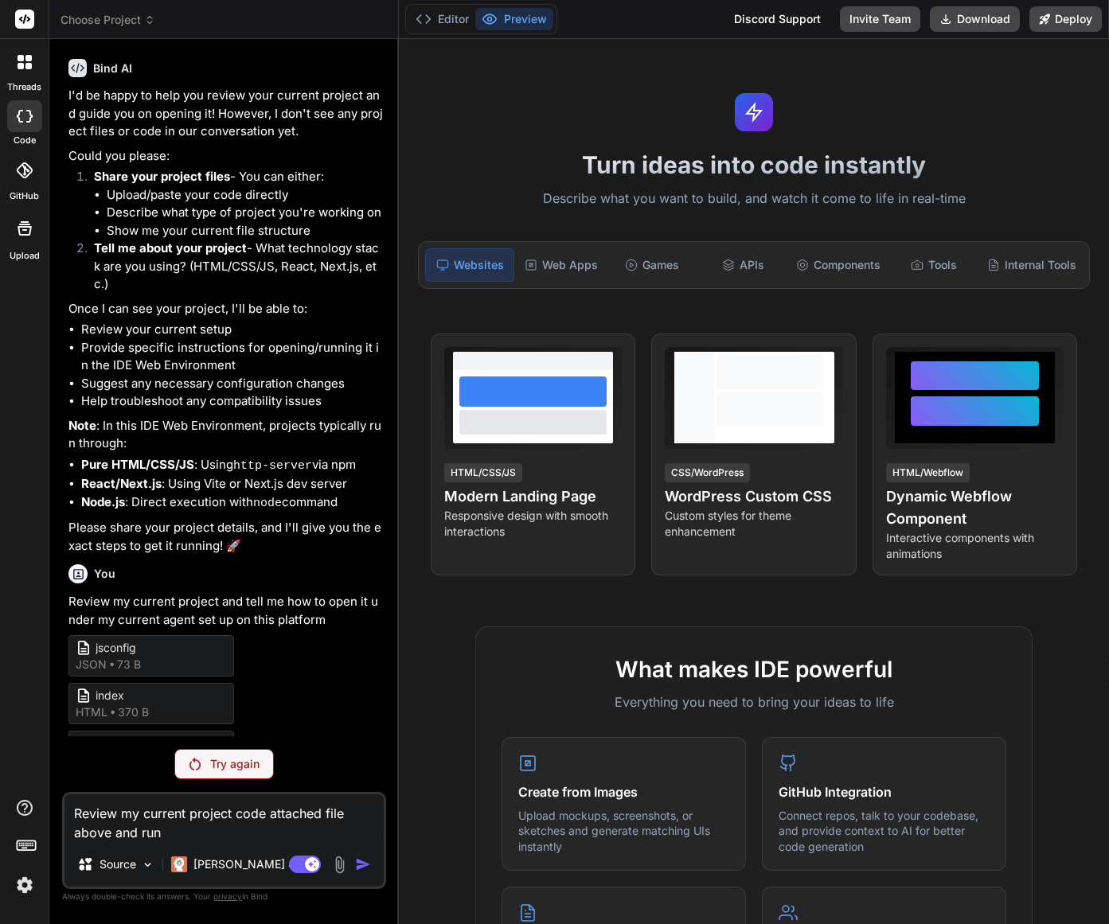
type textarea "Review my current project code attached file above and run a"
type textarea "x"
type textarea "Review my current project code attached file above and run an"
type textarea "x"
type textarea "Review my current project code attached file above and run and"
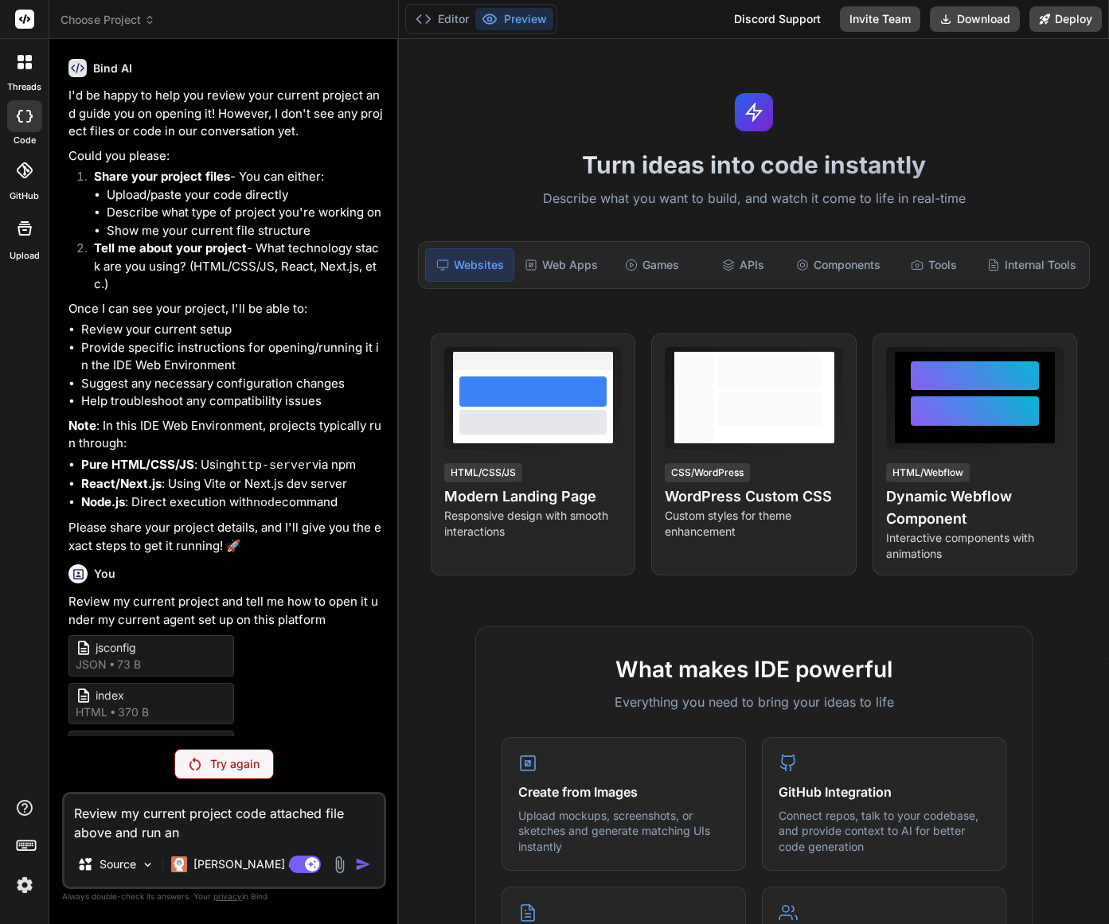
type textarea "x"
type textarea "Review my current project code attached file above and run and"
type textarea "x"
type textarea "Review my current project code attached file above and run and d"
type textarea "x"
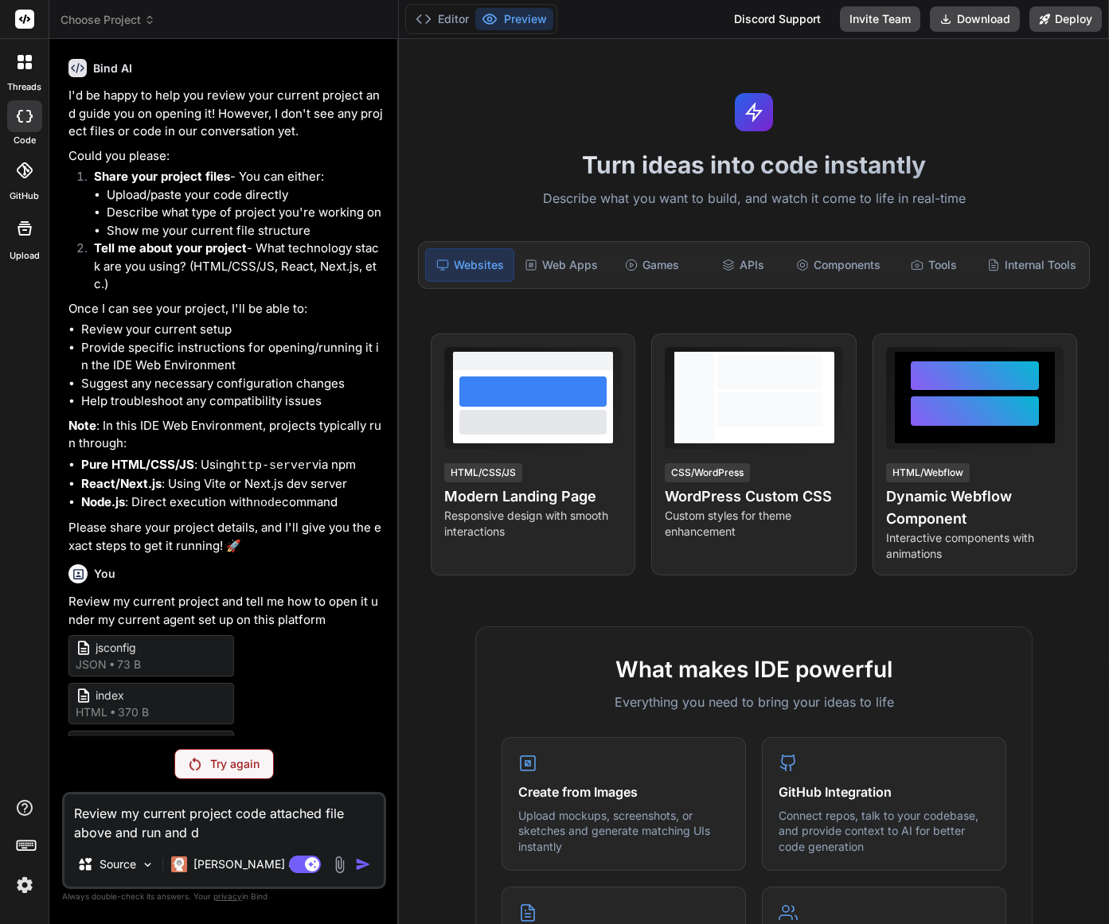
type textarea "Review my current project code attached file above and run and di"
type textarea "x"
type textarea "Review my current project code attached file above and run and dis"
type textarea "x"
type textarea "Review my current project code attached file above and run and disp"
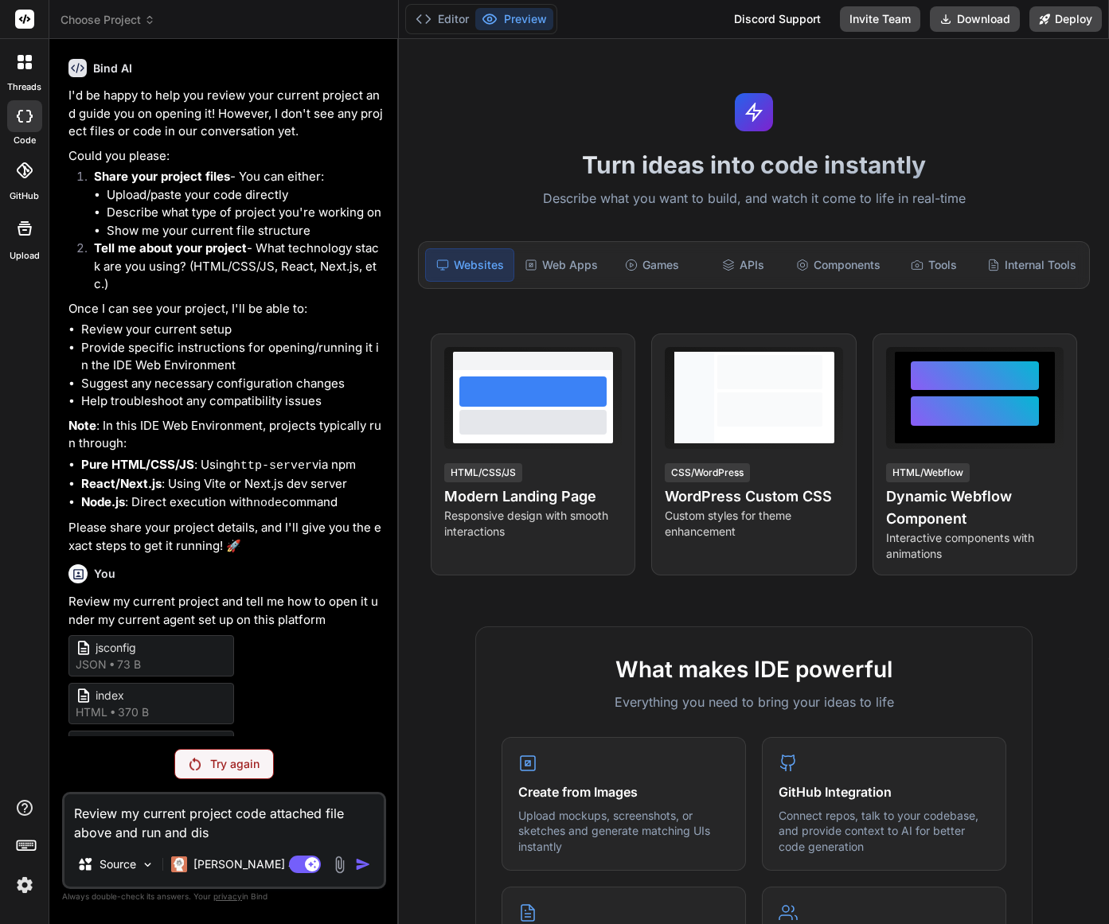
type textarea "x"
type textarea "Review my current project code attached file above and run and displ"
type textarea "x"
type textarea "Review my current project code attached file above and run and displa"
type textarea "x"
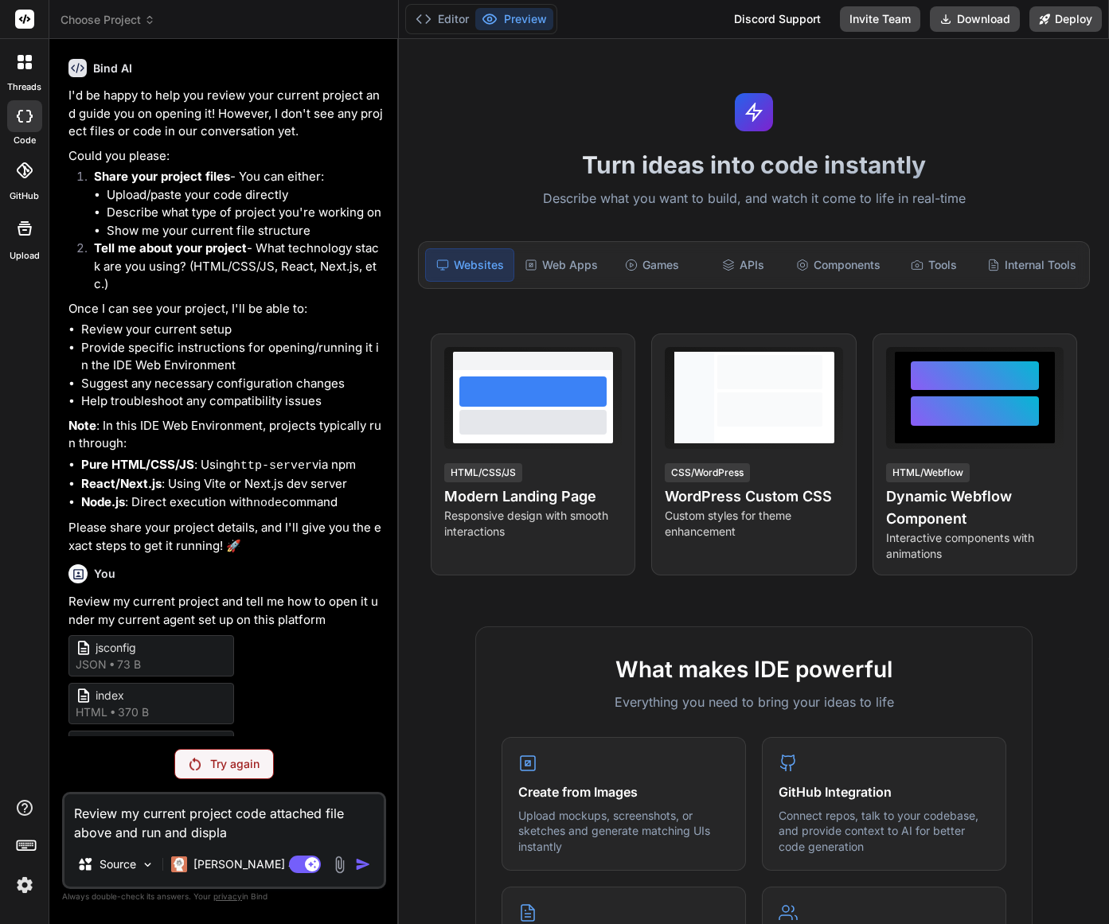
type textarea "Review my current project code attached file above and run and display"
type textarea "x"
type textarea "Review my current project code attached file above and run and display"
type textarea "x"
type textarea "Review my current project code attached file above and run and display i"
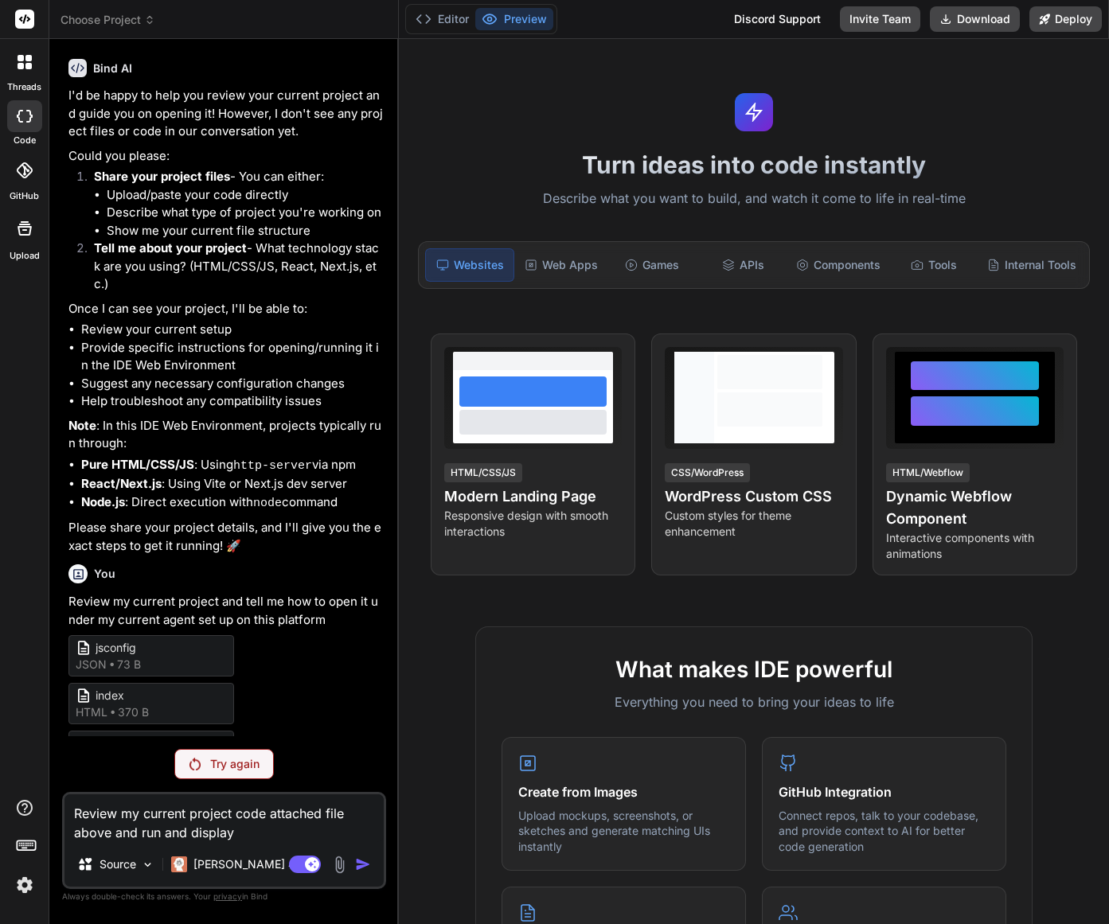
type textarea "x"
type textarea "Review my current project code attached file above and run and display i n"
type textarea "x"
type textarea "Review my current project code attached file above and run and display i"
type textarea "x"
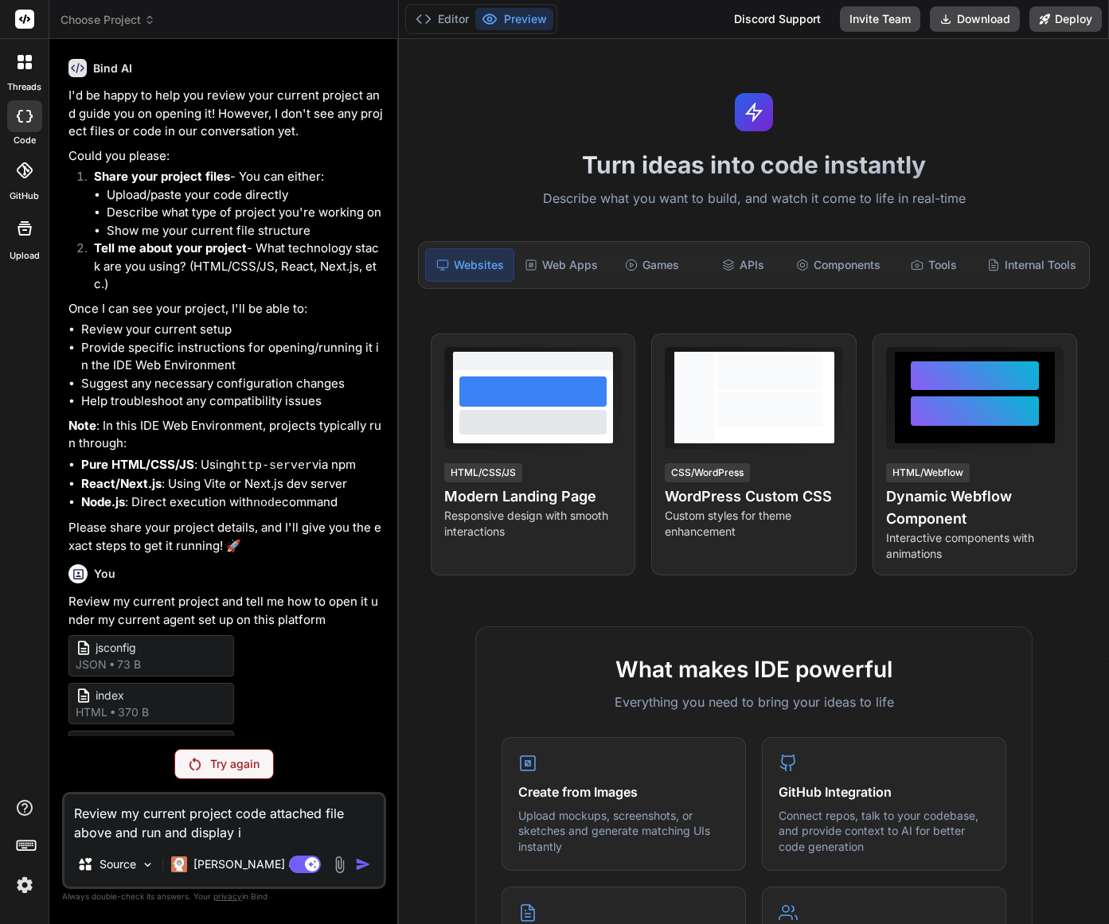
type textarea "Review my current project code attached file above and run and display i"
type textarea "x"
type textarea "Review my current project code attached file above and run and display in"
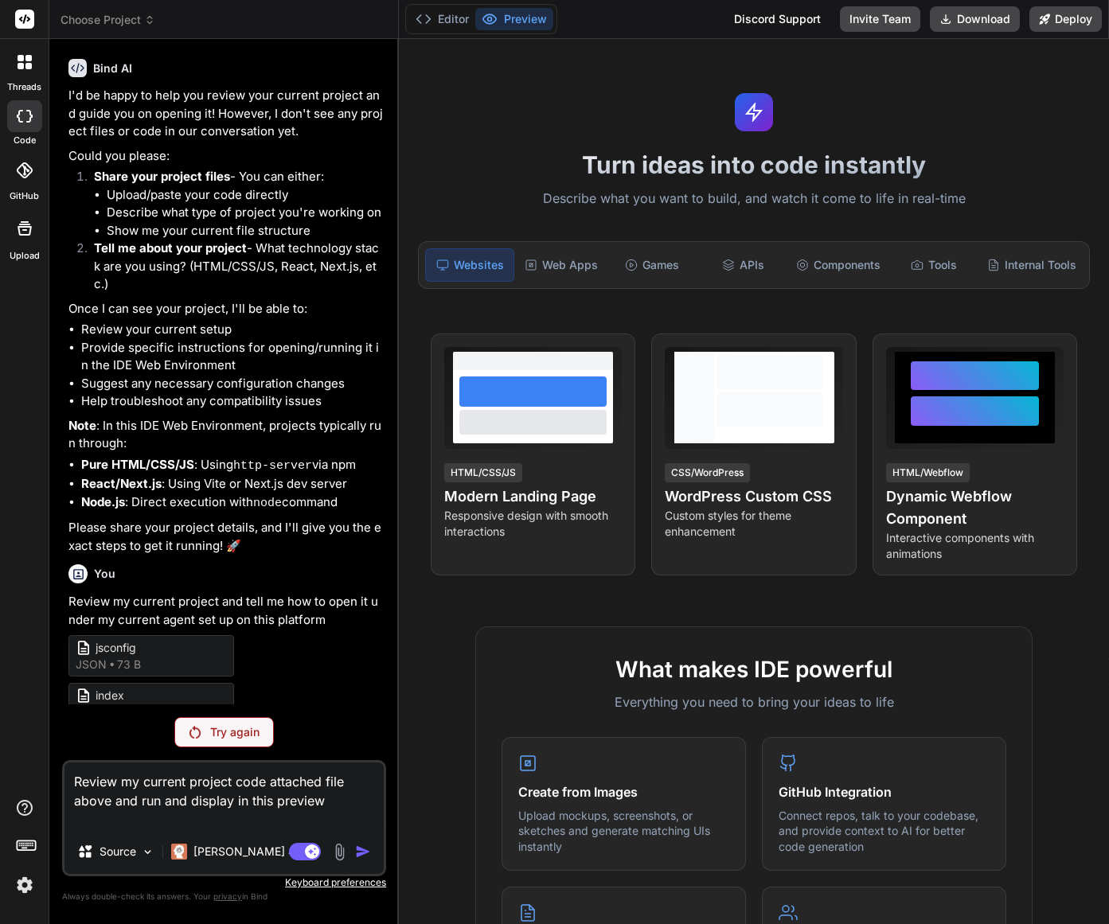
click at [331, 800] on textarea "Review my current project code attached file above and run and display in this …" at bounding box center [223, 796] width 319 height 67
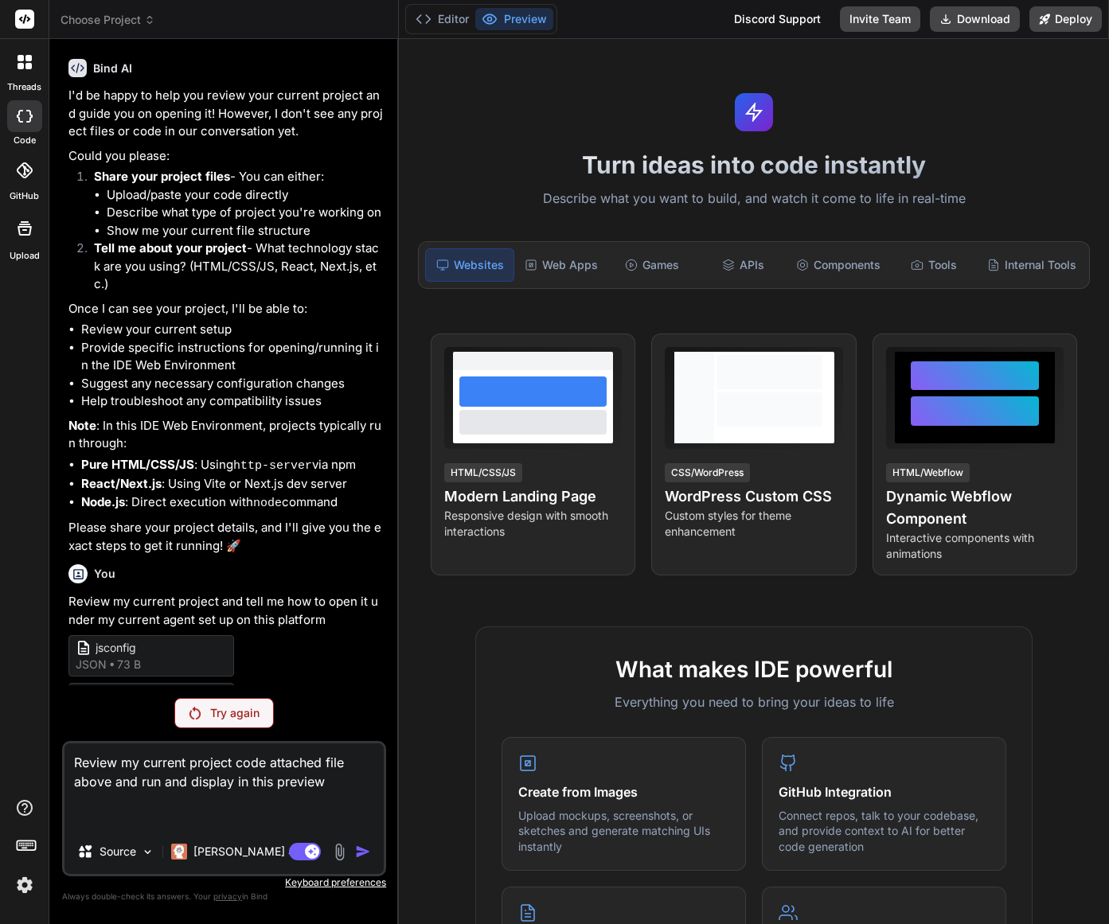
click at [341, 800] on textarea "Review my current project code attached file above and run and display in this …" at bounding box center [223, 787] width 319 height 86
click at [237, 707] on p "Try again" at bounding box center [234, 713] width 49 height 16
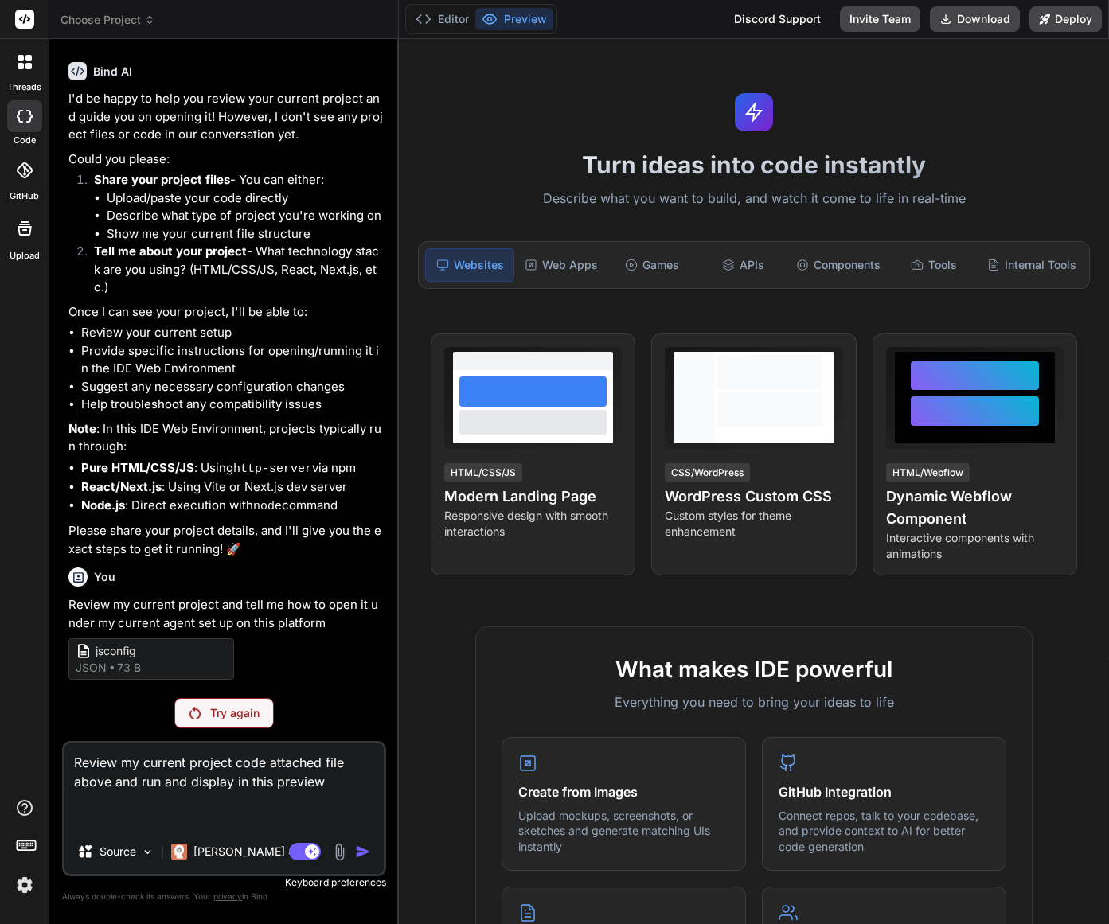
scroll to position [71, 0]
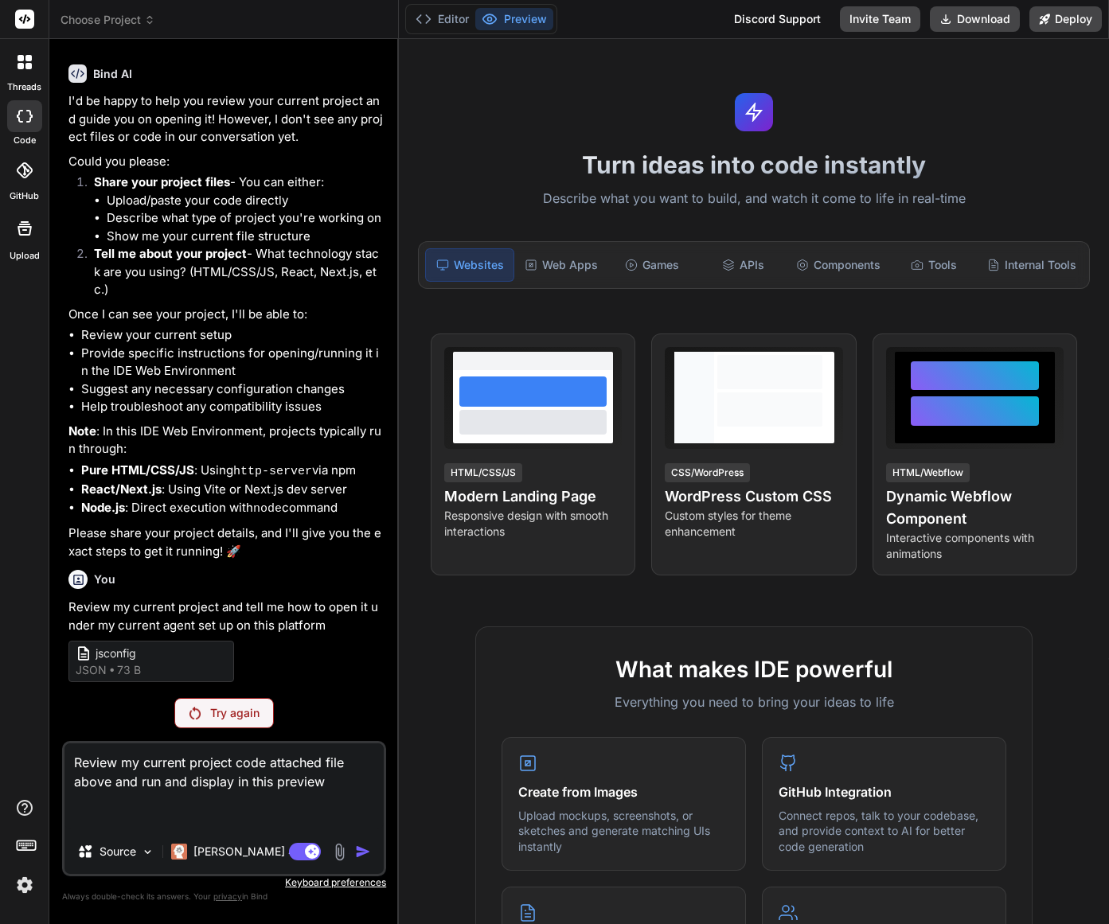
drag, startPoint x: 326, startPoint y: 785, endPoint x: 62, endPoint y: 761, distance: 264.6
click at [62, 760] on div "Review my current project code attached file above and run and display in this …" at bounding box center [224, 808] width 324 height 135
drag, startPoint x: 356, startPoint y: 833, endPoint x: 369, endPoint y: 846, distance: 18.0
click at [355, 833] on div "Review my current project code attached file above and run and display in this …" at bounding box center [224, 808] width 324 height 135
click at [249, 849] on p "Claude 4 S.." at bounding box center [252, 852] width 119 height 16
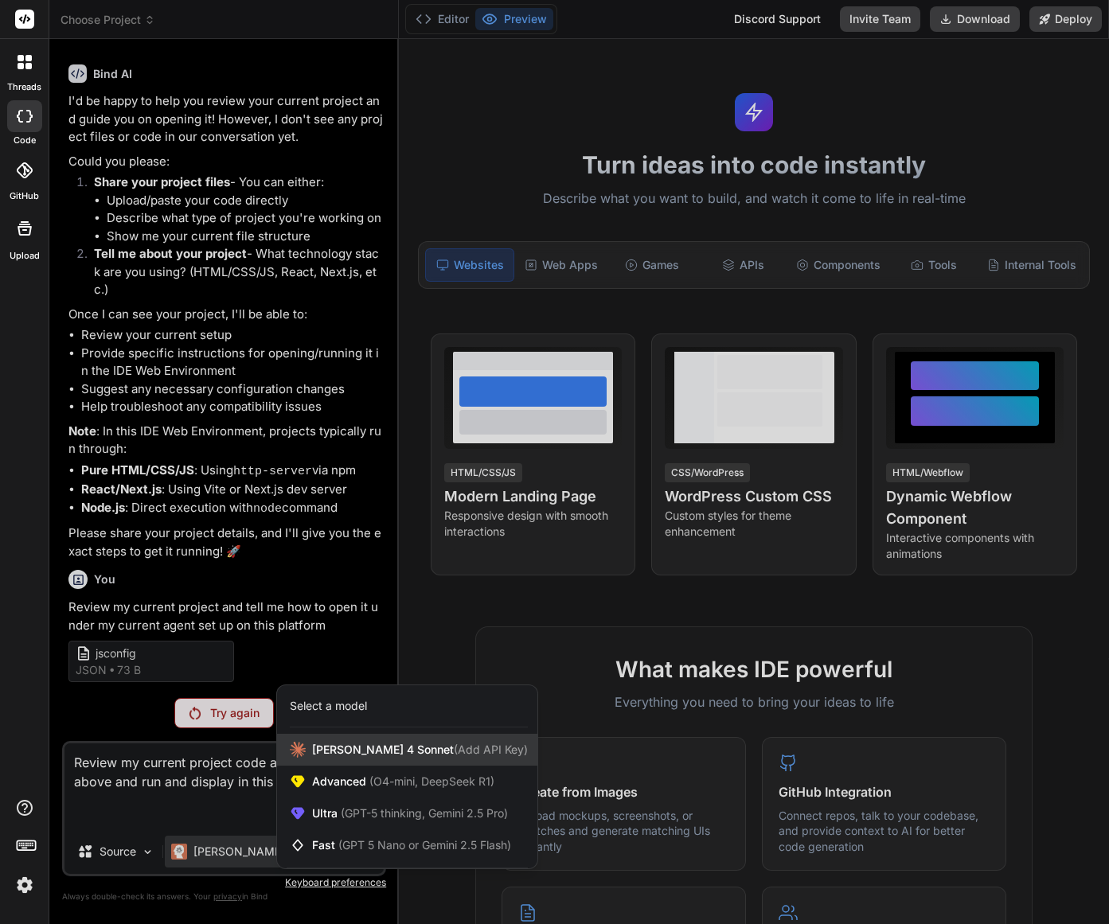
click at [403, 754] on span "Claude 4 Sonnet (Add API Key)" at bounding box center [420, 750] width 216 height 16
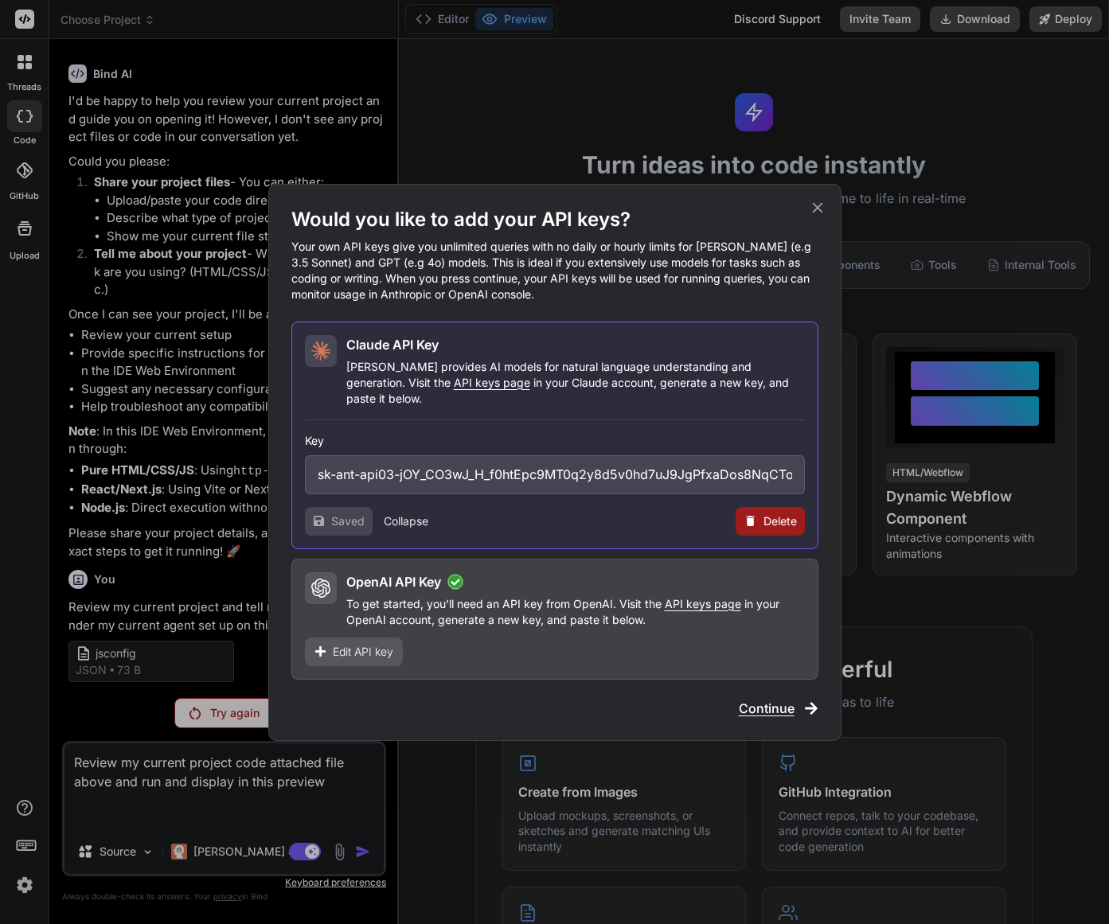
click at [772, 706] on span "Continue" at bounding box center [767, 708] width 56 height 19
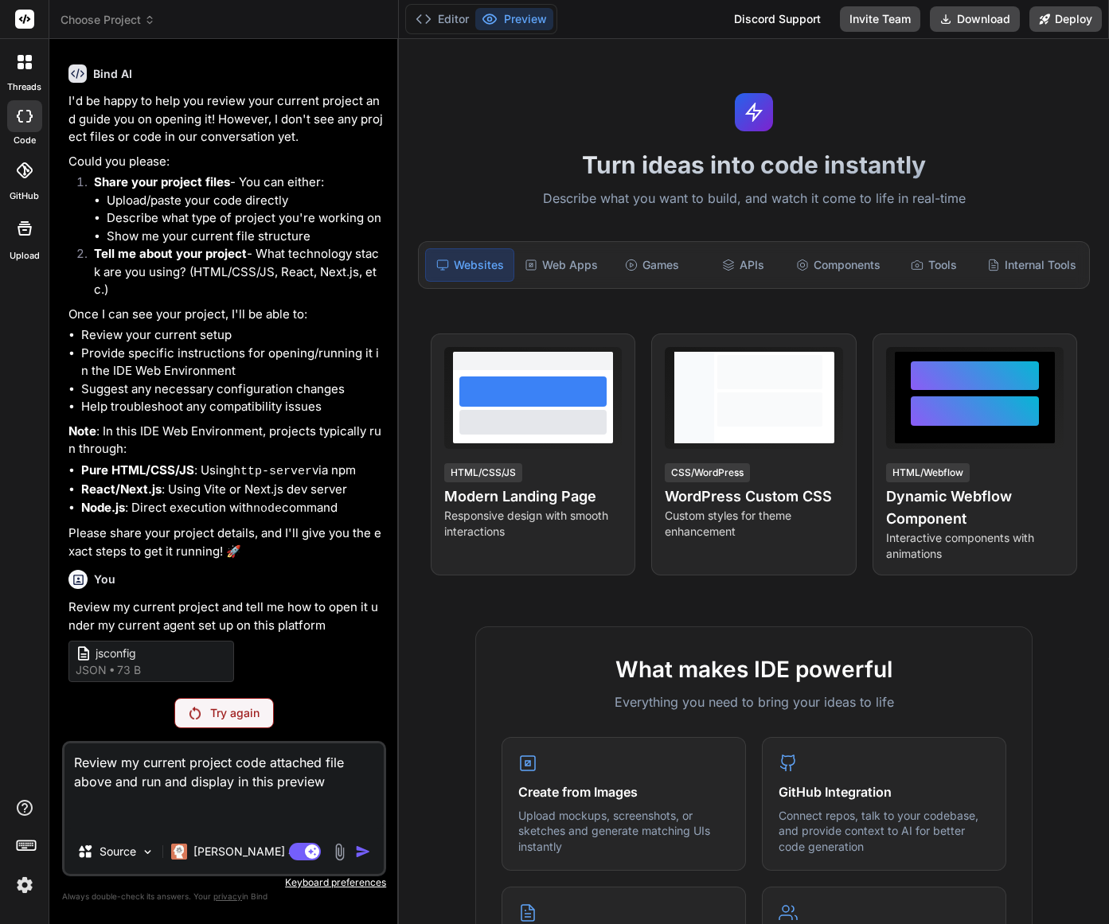
click at [350, 792] on textarea "Review my current project code attached file above and run and display in this …" at bounding box center [223, 787] width 319 height 86
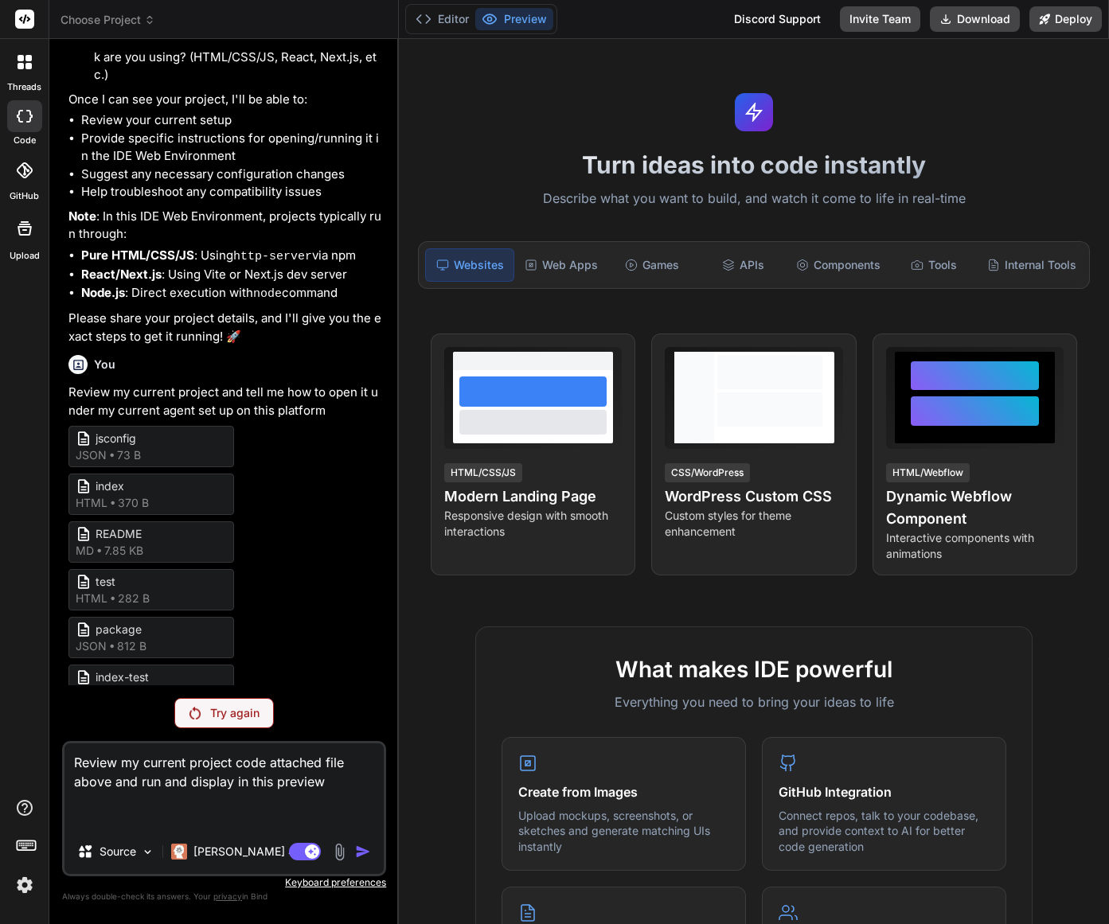
scroll to position [289, 0]
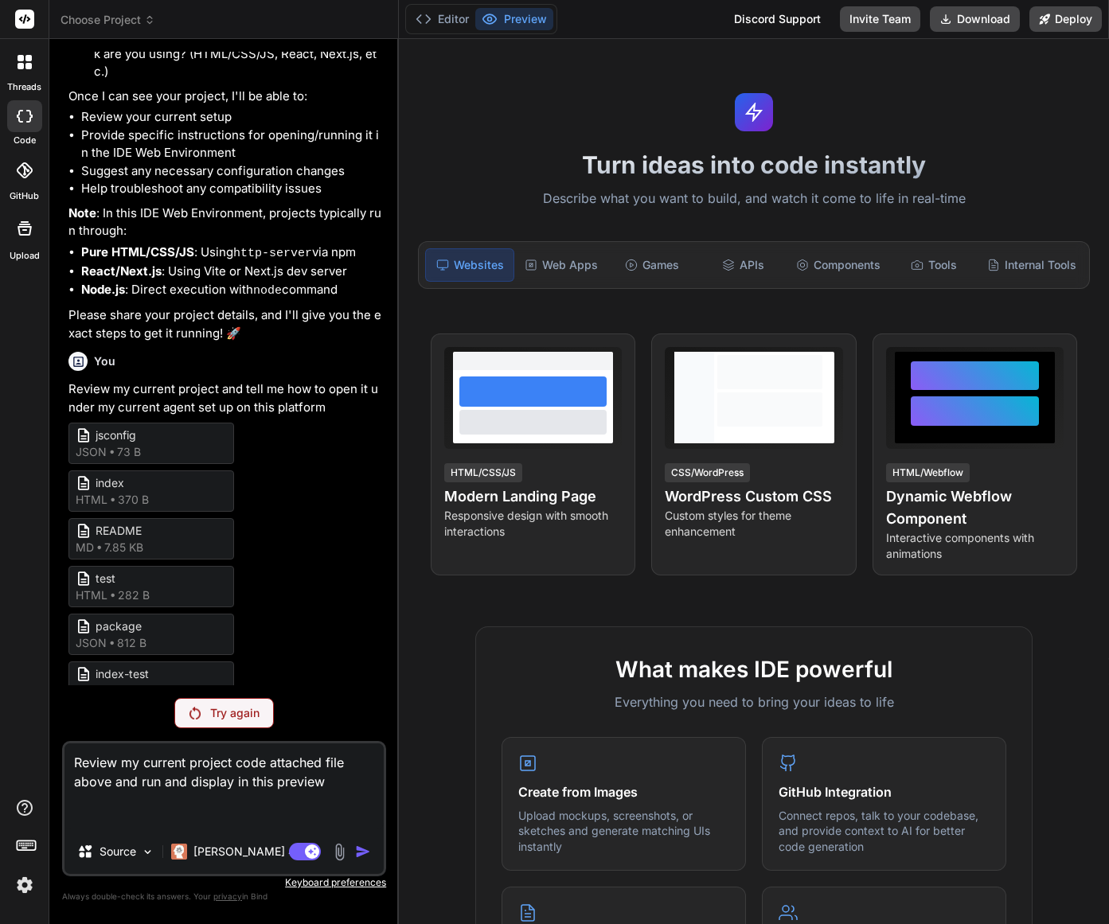
click at [143, 25] on span "Choose Project" at bounding box center [108, 20] width 95 height 16
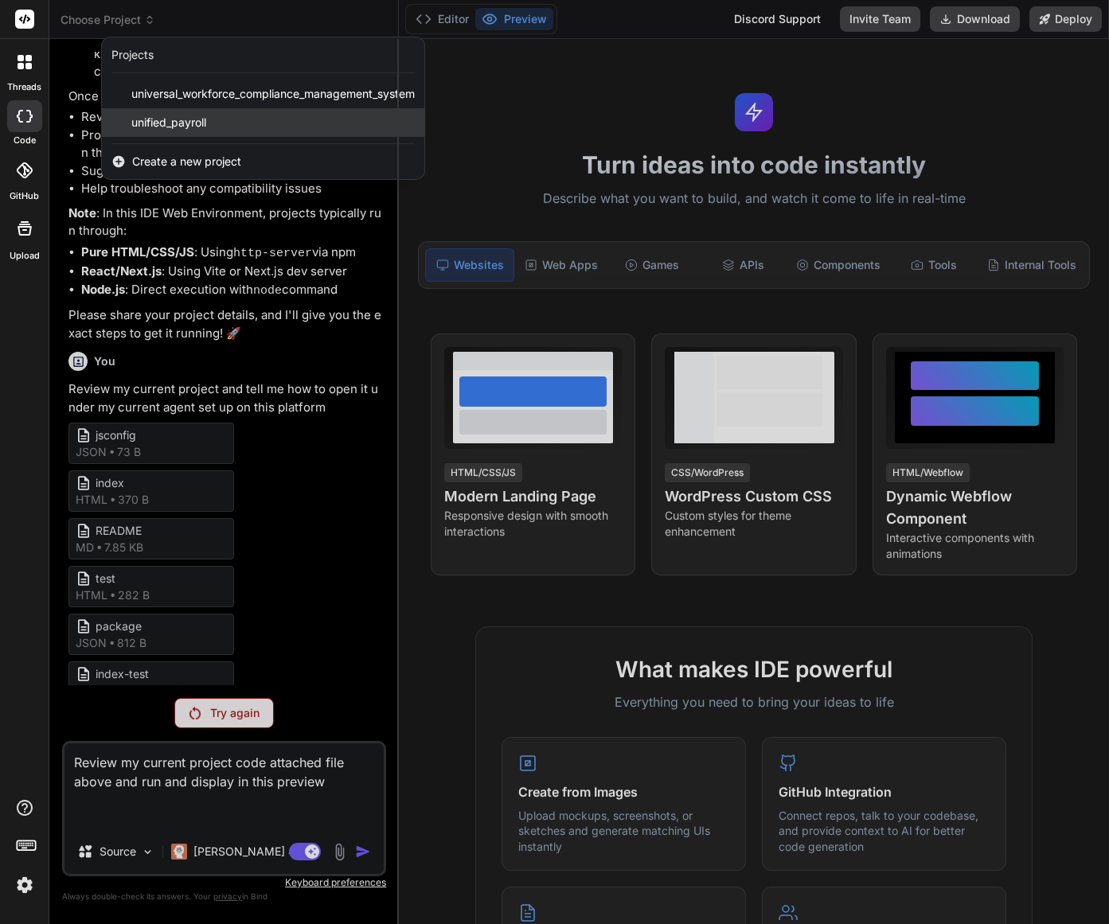
click at [209, 123] on div "unified_payroll" at bounding box center [263, 122] width 322 height 29
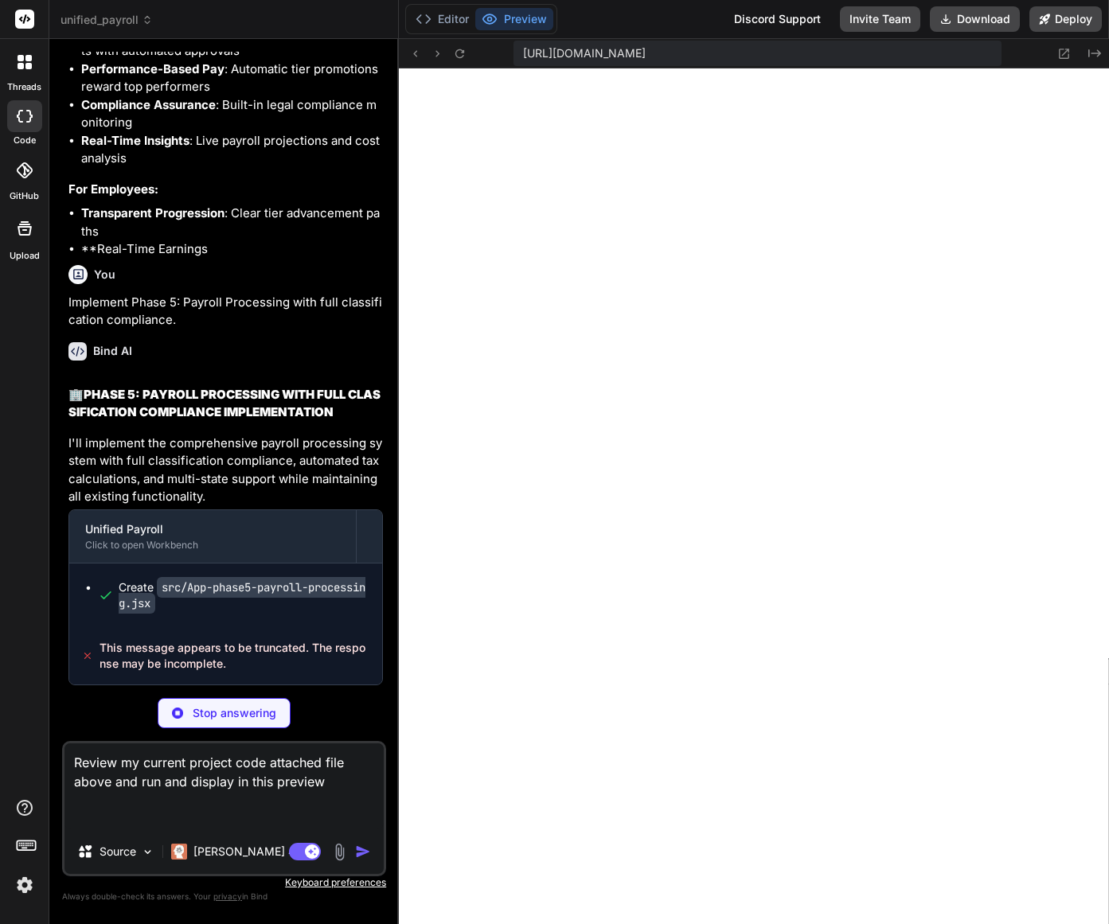
scroll to position [32790, 0]
drag, startPoint x: 177, startPoint y: 660, endPoint x: 160, endPoint y: 656, distance: 17.2
click at [176, 660] on span "This message appears to be truncated. The response may be incomplete." at bounding box center [235, 656] width 270 height 32
drag, startPoint x: 100, startPoint y: 647, endPoint x: 253, endPoint y: 670, distance: 154.6
click at [253, 670] on span "This message appears to be truncated. The response may be incomplete." at bounding box center [235, 656] width 270 height 32
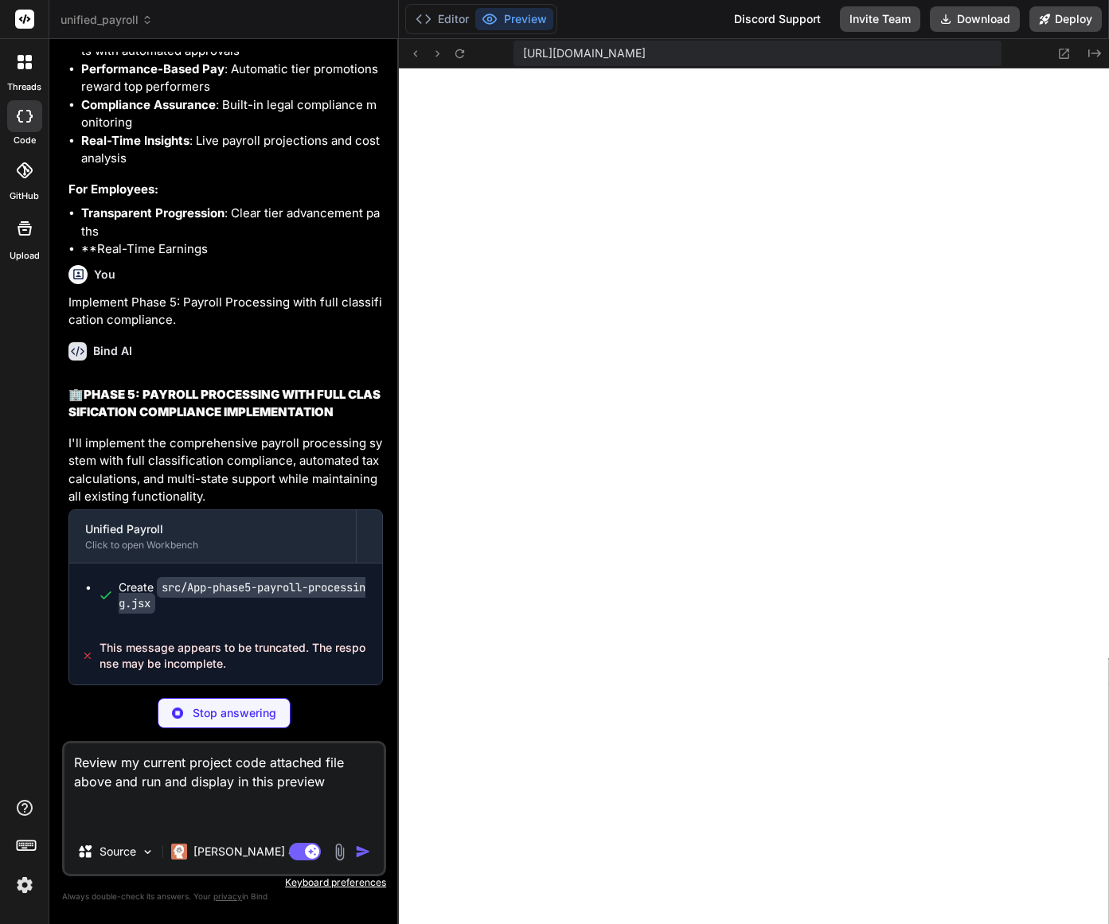
drag, startPoint x: 327, startPoint y: 784, endPoint x: 69, endPoint y: 766, distance: 258.6
click at [69, 766] on textarea "Review my current project code attached file above and run and display in this …" at bounding box center [223, 787] width 319 height 86
drag, startPoint x: 330, startPoint y: 786, endPoint x: 98, endPoint y: 769, distance: 232.3
click at [101, 769] on textarea "Review my current project code attached file above and run and display in this …" at bounding box center [223, 787] width 319 height 86
click at [85, 767] on textarea "Review my current project code attached file above and run and display in this …" at bounding box center [223, 787] width 319 height 86
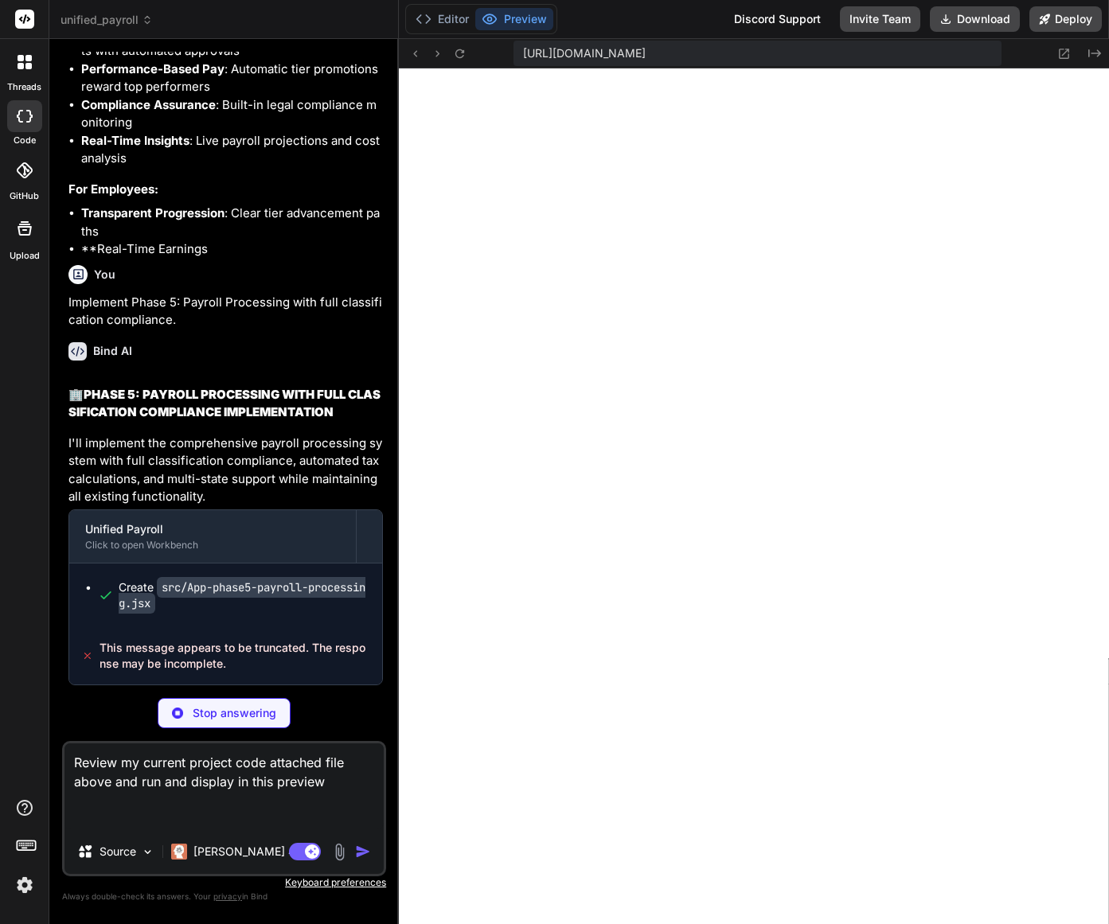
drag, startPoint x: 88, startPoint y: 764, endPoint x: 338, endPoint y: 794, distance: 250.9
click at [338, 795] on textarea "Review my current project code attached file above and run and display in this …" at bounding box center [223, 787] width 319 height 86
paste textarea "1. Please resolve the message that says message appears truncated and complete …"
drag, startPoint x: 87, startPoint y: 763, endPoint x: 55, endPoint y: 764, distance: 31.9
click at [55, 764] on div "Bind AI Web Search Created with Pixso. Code Generator You Bind AI 🏢 REFINED WOR…" at bounding box center [224, 481] width 350 height 885
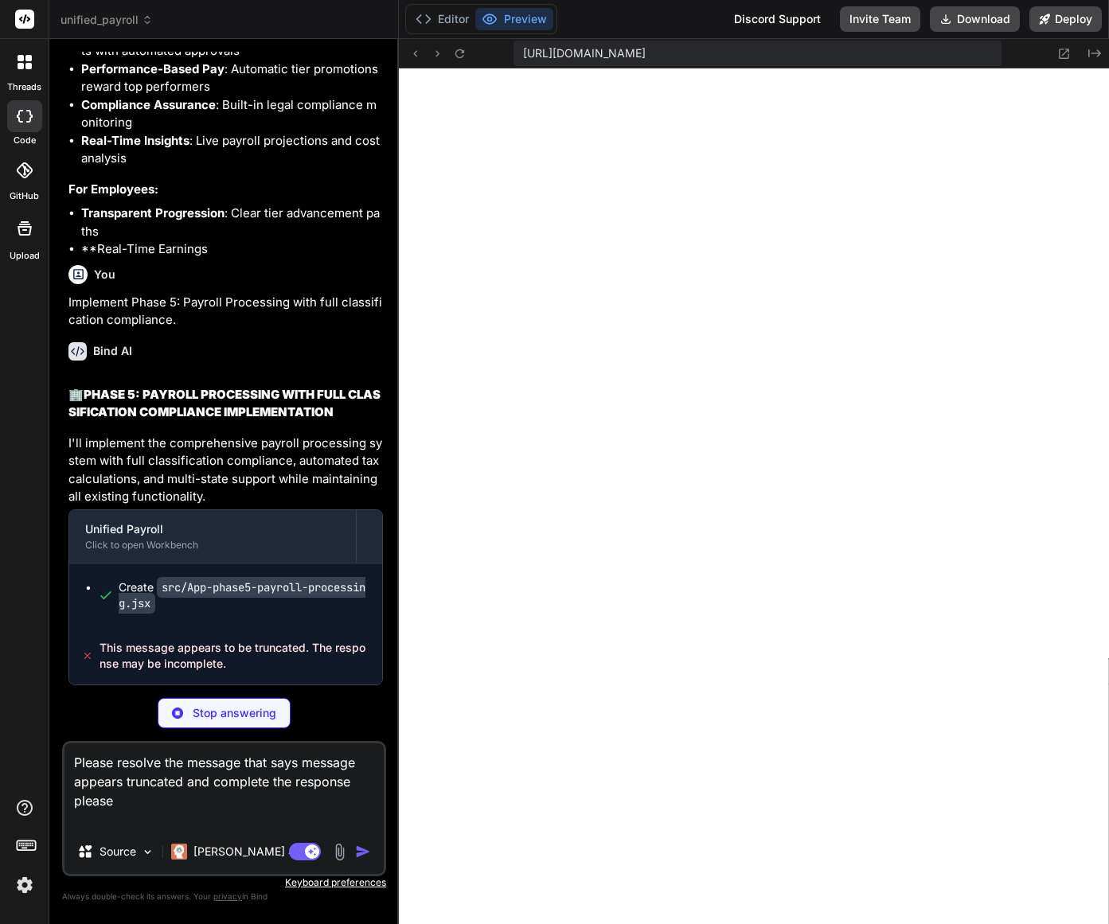
drag, startPoint x: 102, startPoint y: 760, endPoint x: 51, endPoint y: 756, distance: 51.1
click at [51, 756] on div "Bind AI Web Search Created with Pixso. Code Generator You Bind AI 🏢 REFINED WOR…" at bounding box center [224, 481] width 350 height 885
click at [235, 792] on textarea "Analysis resolve the message that says message appears truncated and complete t…" at bounding box center [223, 787] width 319 height 86
click at [138, 859] on div "Source" at bounding box center [116, 852] width 90 height 32
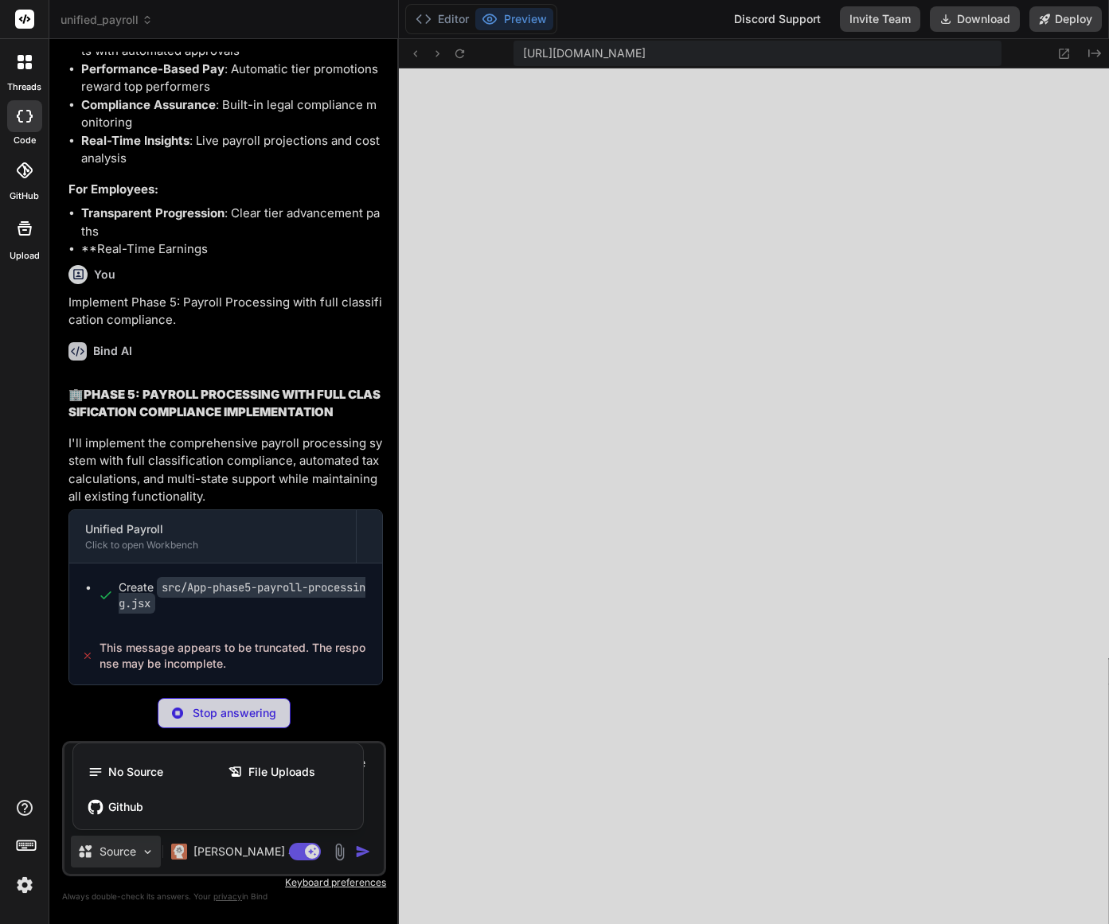
click at [391, 812] on div at bounding box center [554, 462] width 1109 height 924
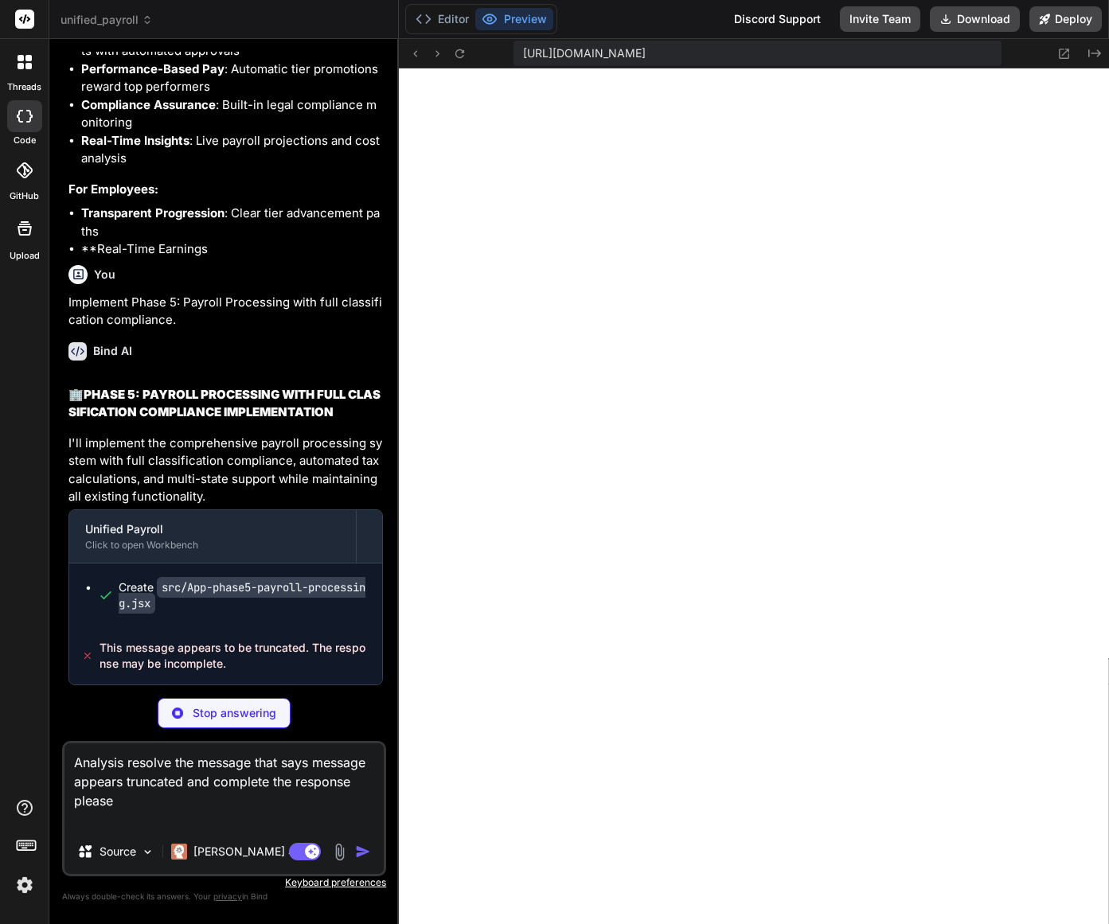
click at [389, 814] on div "Bind AI Web Search Created with Pixso. Code Generator You Bind AI 🏢 REFINED WOR…" at bounding box center [224, 481] width 350 height 885
click at [212, 718] on p "Stop answering" at bounding box center [235, 713] width 84 height 16
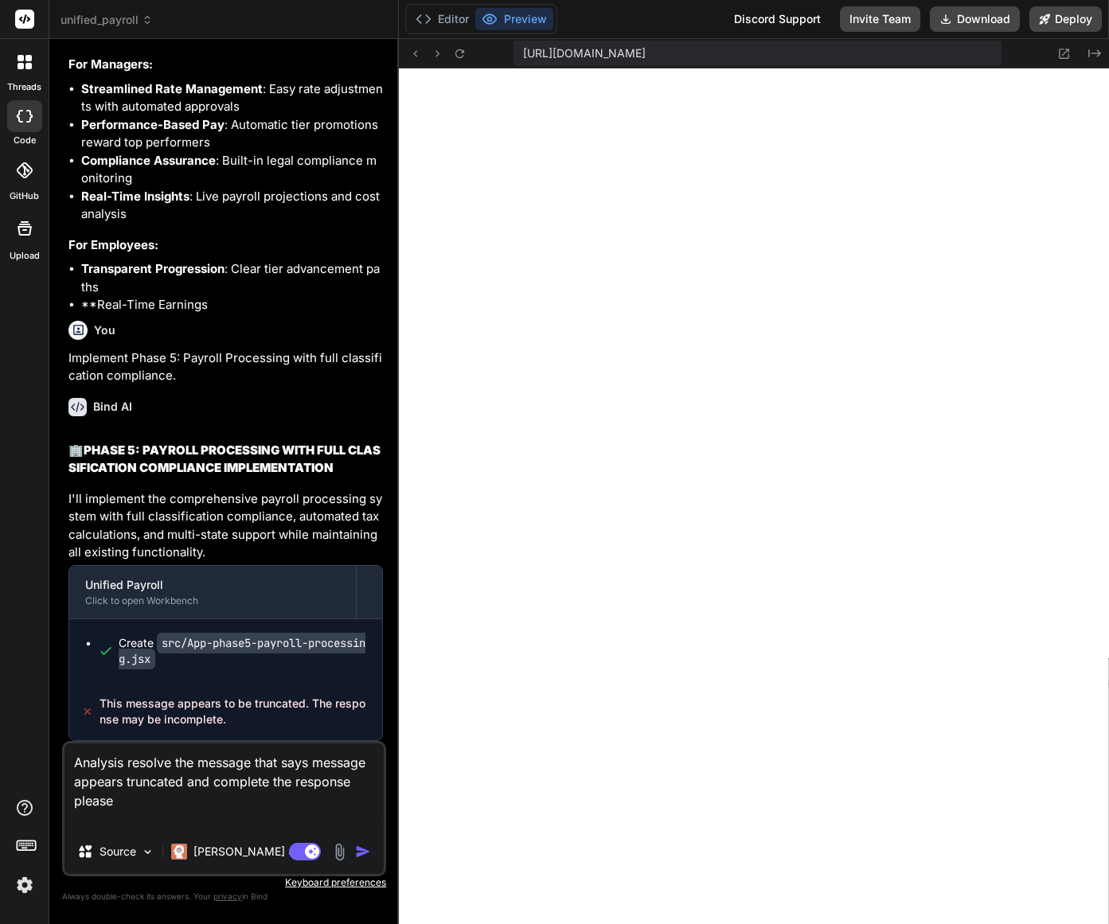
scroll to position [32735, 0]
click at [362, 854] on img "button" at bounding box center [363, 852] width 16 height 16
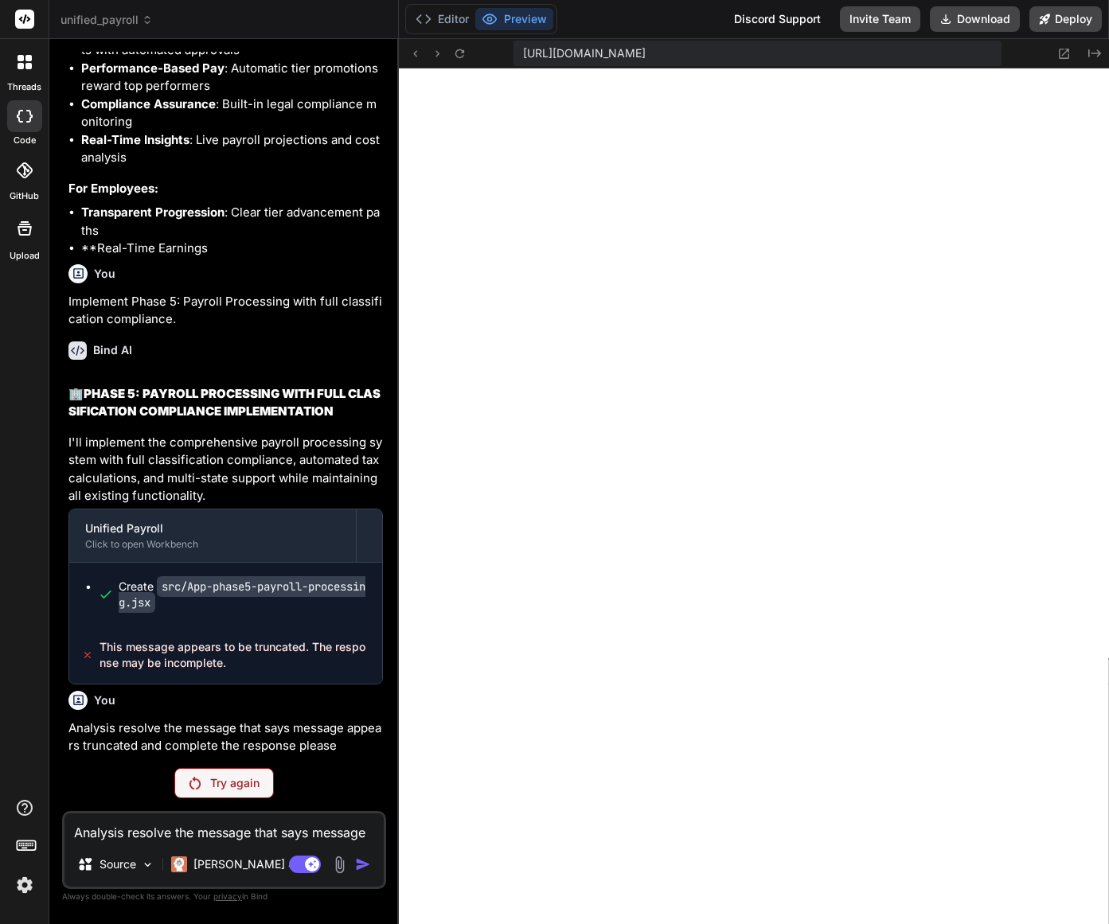
scroll to position [32791, 0]
click at [246, 785] on p "Try again" at bounding box center [234, 783] width 49 height 16
click at [244, 785] on p "Try again" at bounding box center [234, 783] width 49 height 16
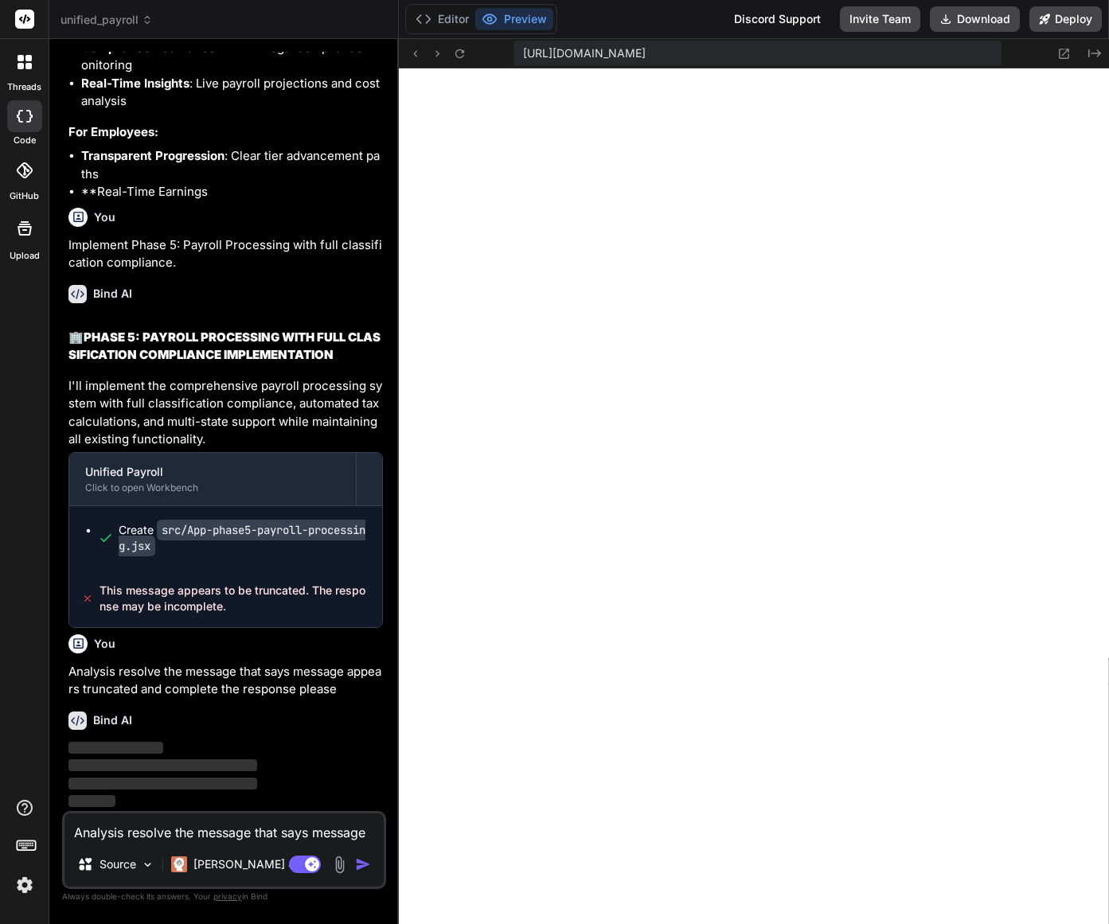
scroll to position [32848, 0]
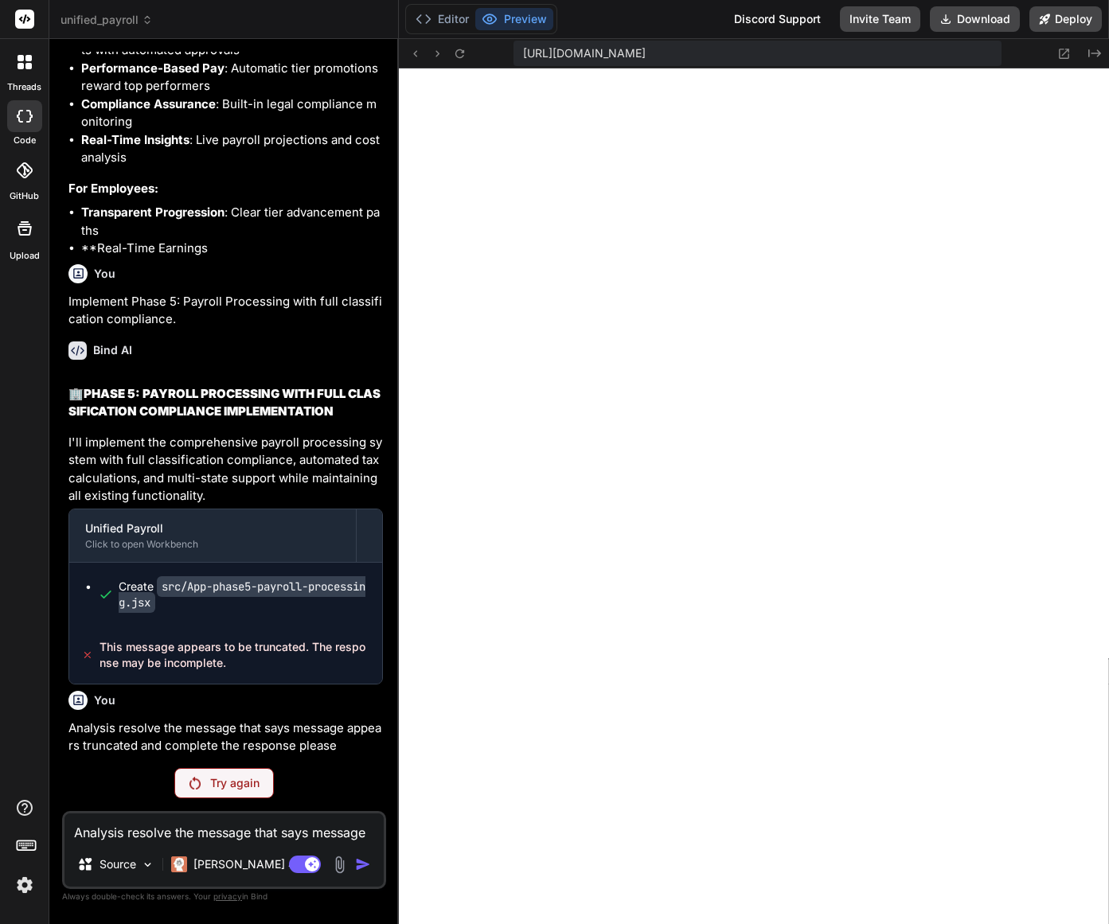
click at [245, 785] on p "Try again" at bounding box center [234, 783] width 49 height 16
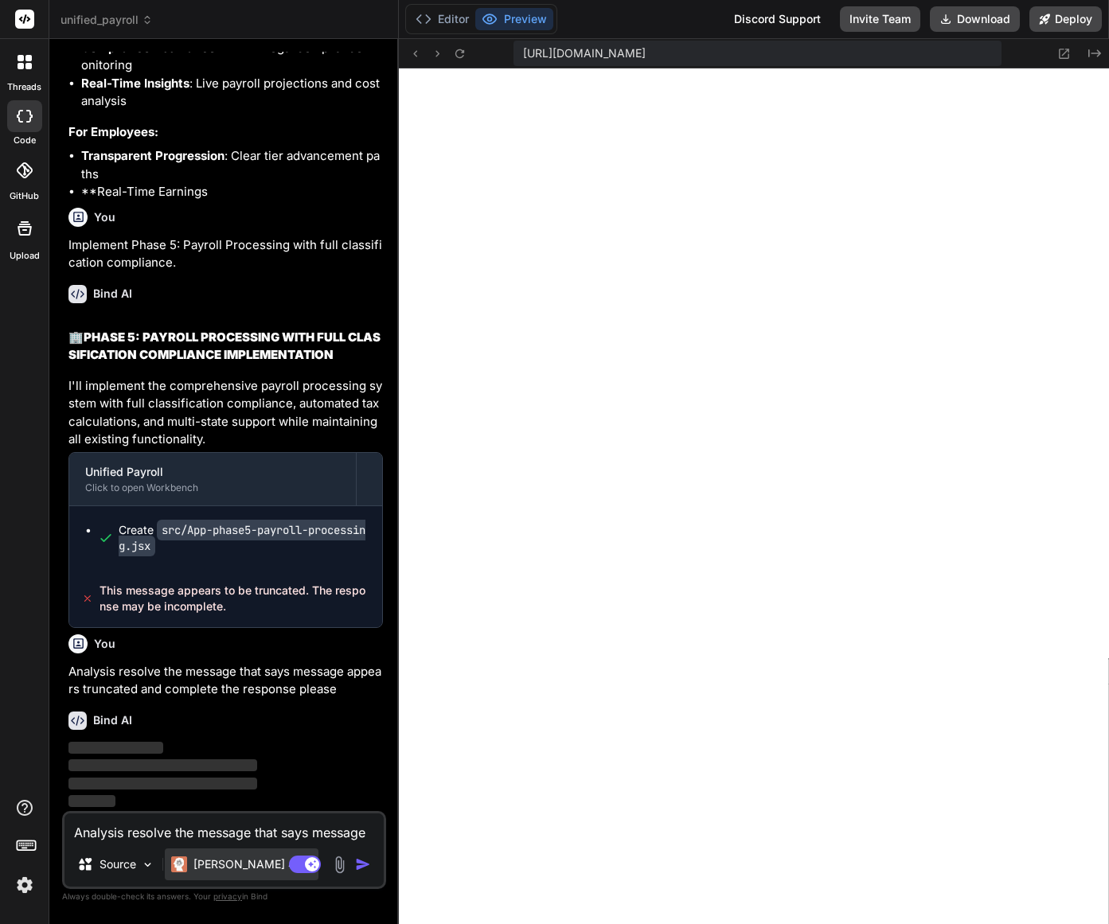
scroll to position [32791, 0]
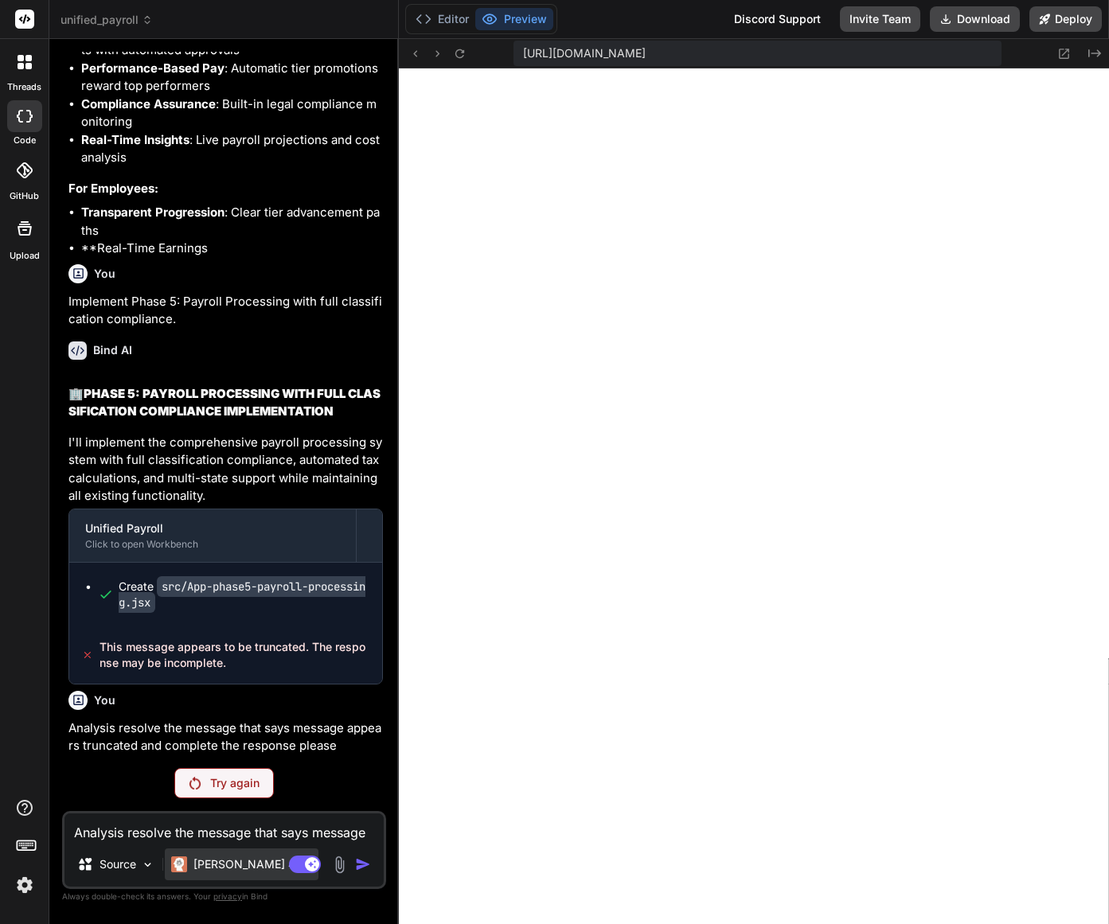
click at [249, 861] on p "Claude 4 S.." at bounding box center [252, 865] width 119 height 16
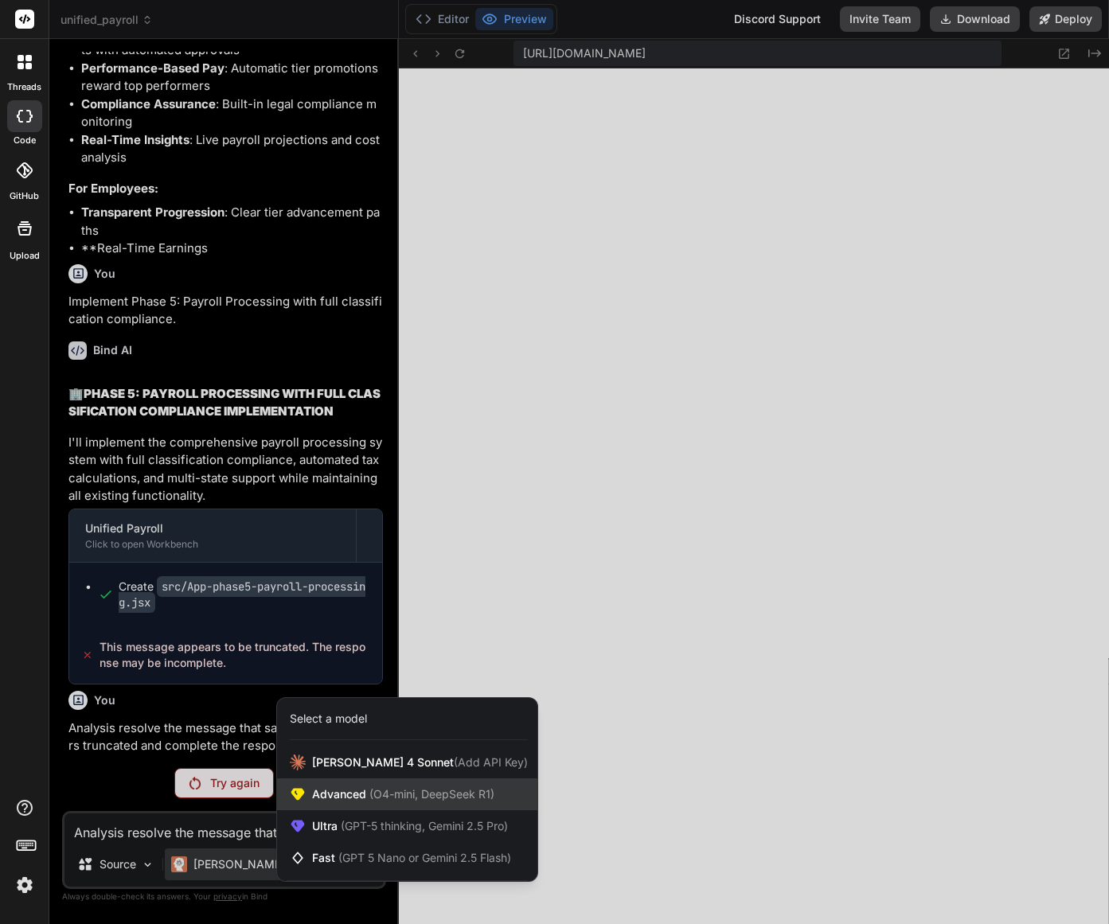
click at [339, 795] on span "Advanced (O4-mini, DeepSeek R1)" at bounding box center [403, 795] width 182 height 16
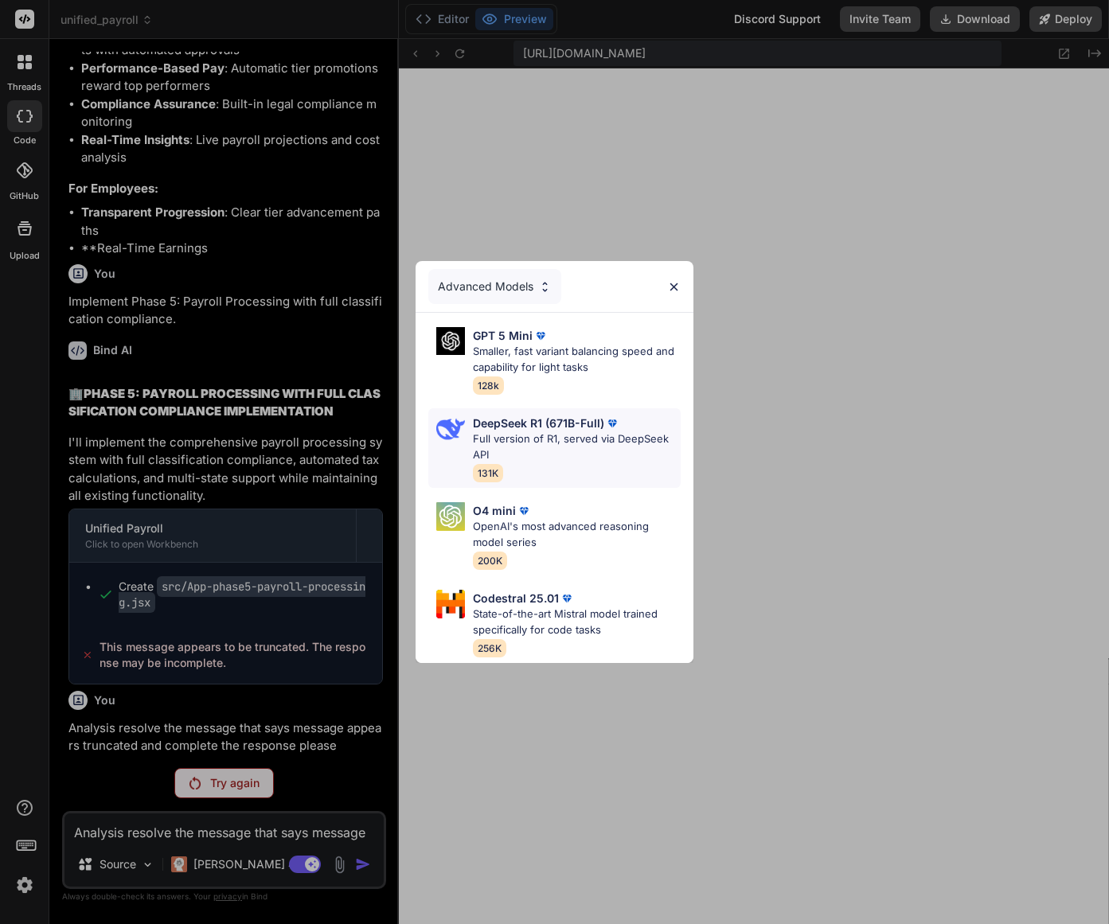
click at [604, 438] on p "Full version of R1, served via DeepSeek API" at bounding box center [576, 447] width 207 height 31
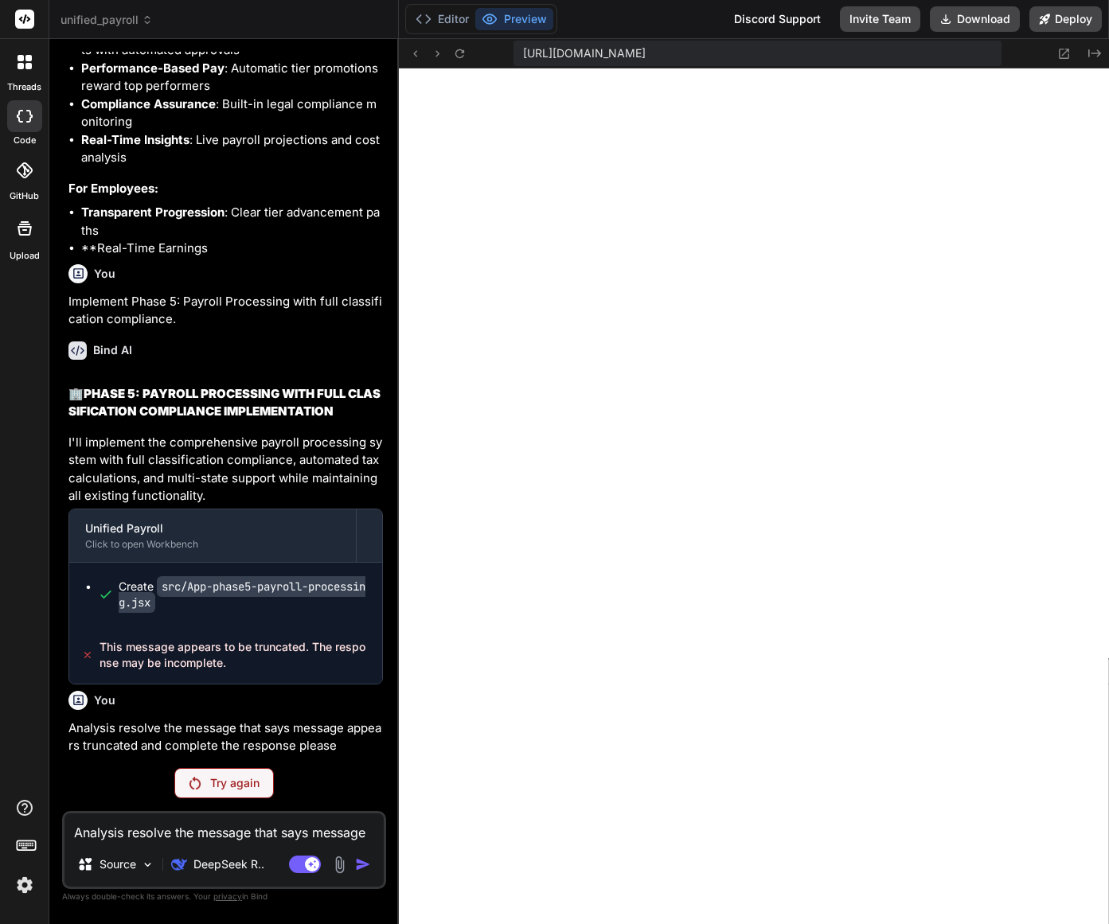
click at [259, 792] on div "Try again" at bounding box center [224, 783] width 100 height 30
click at [221, 791] on div "Try again" at bounding box center [224, 783] width 100 height 30
click at [225, 791] on p "Try again" at bounding box center [234, 783] width 49 height 16
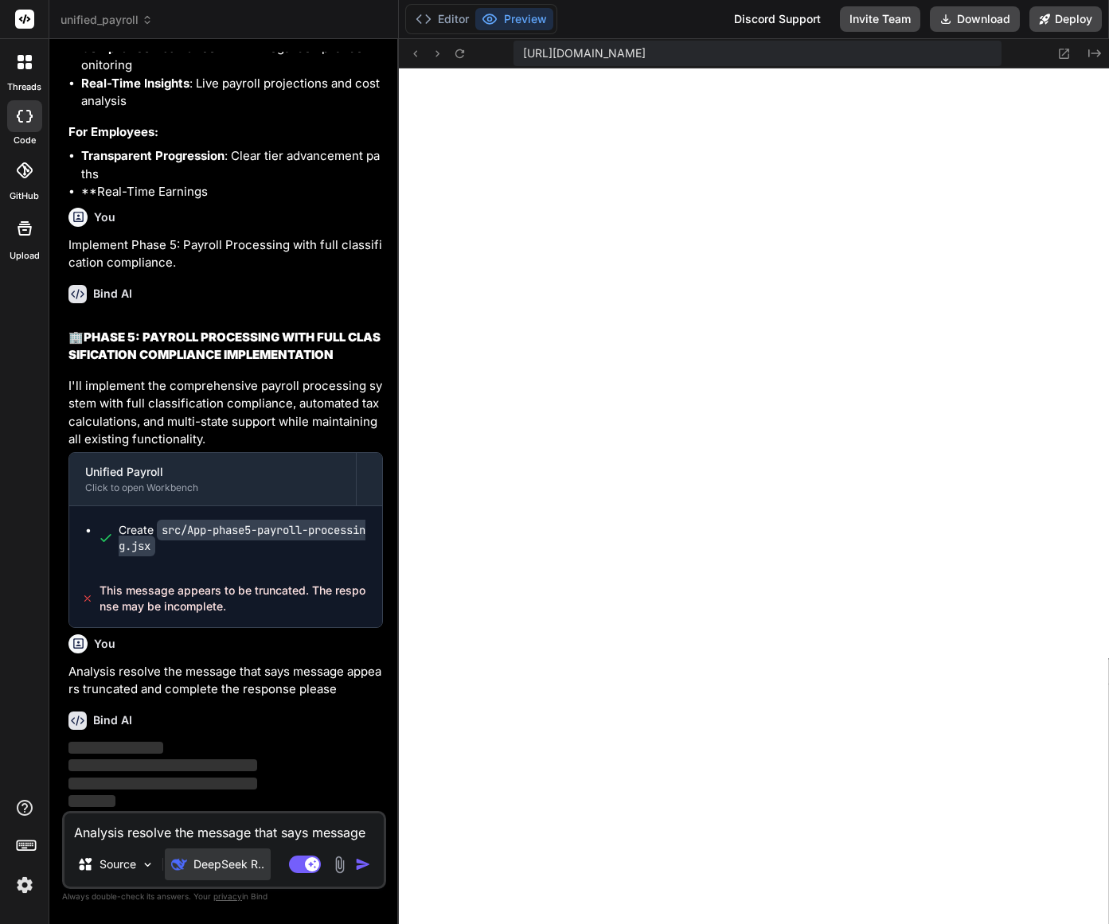
scroll to position [32791, 0]
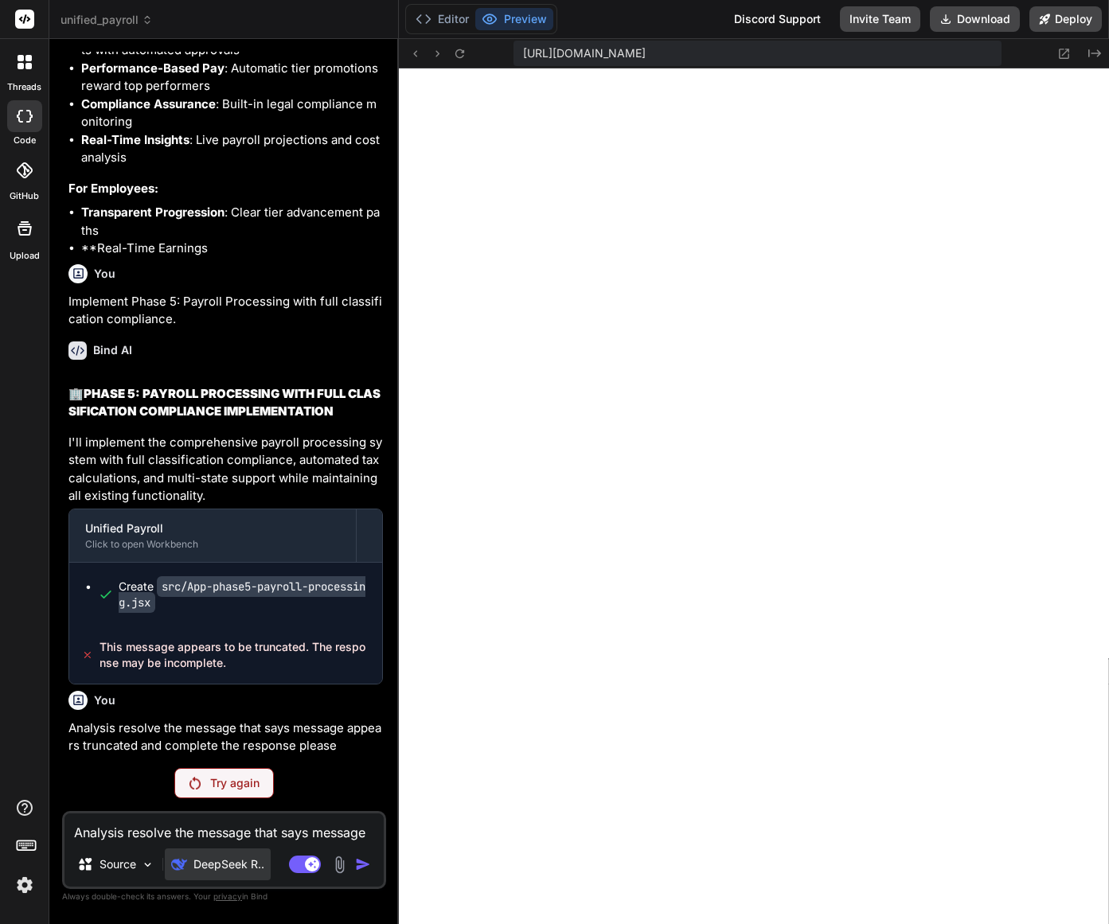
click at [253, 865] on p "DeepSeek R.." at bounding box center [228, 865] width 71 height 16
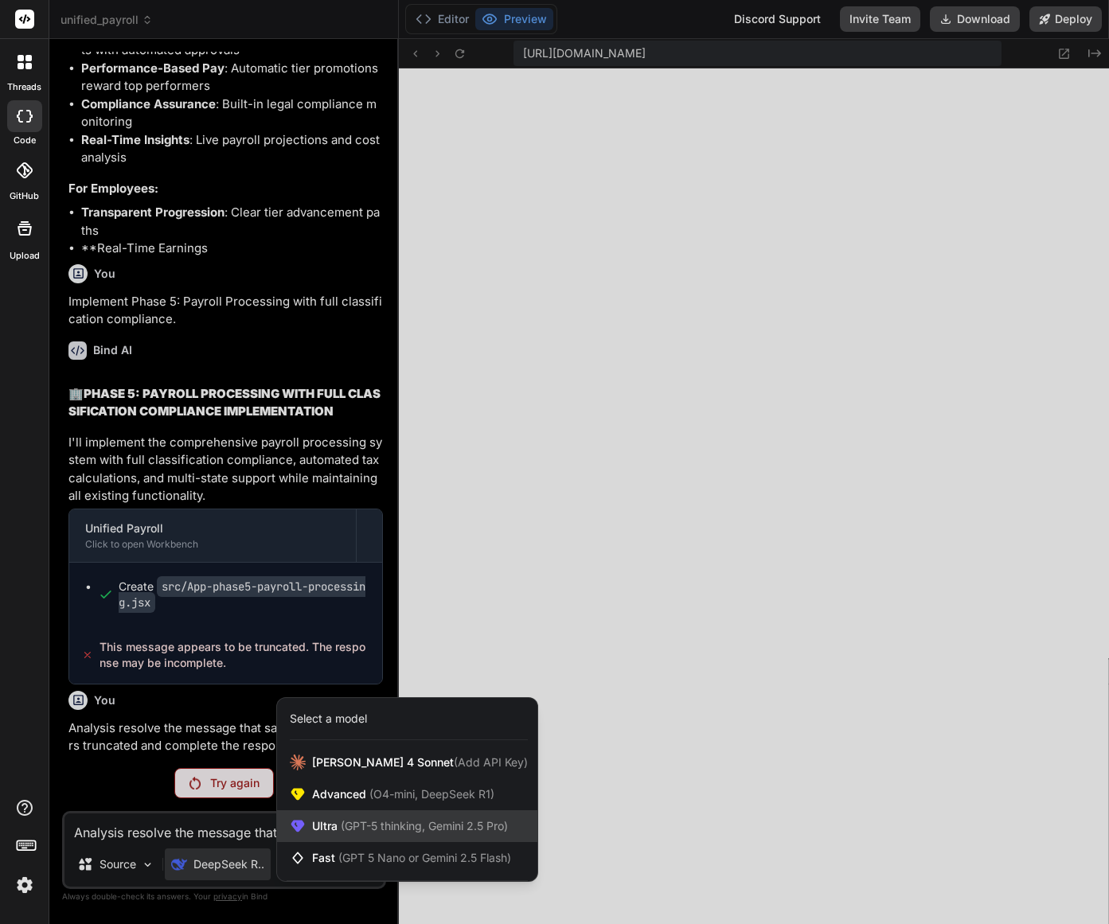
click at [367, 828] on span "(GPT-5 thinking, Gemini 2.5 Pro)" at bounding box center [423, 826] width 170 height 14
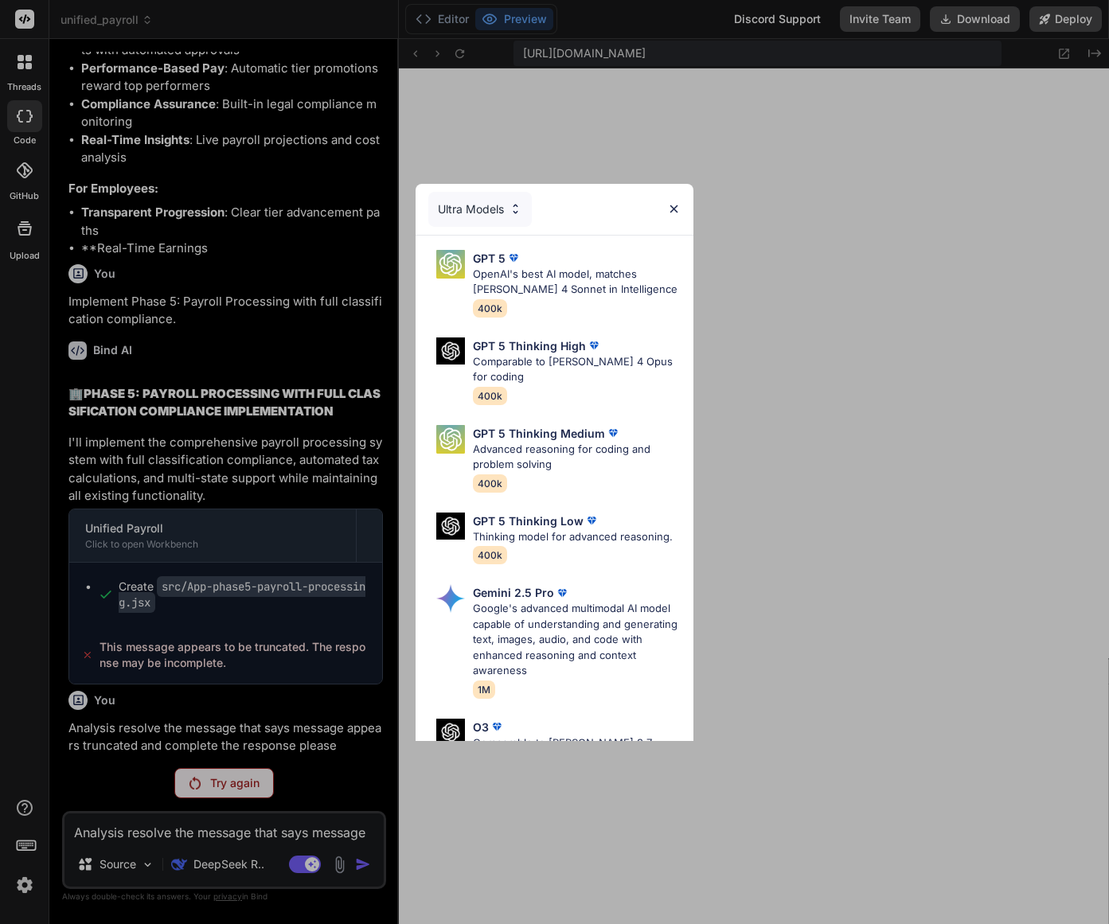
click at [552, 307] on div "GPT 5 OpenAI's best AI model, matches Claude 4 Sonnet in Intelligence 400k" at bounding box center [576, 283] width 207 height 67
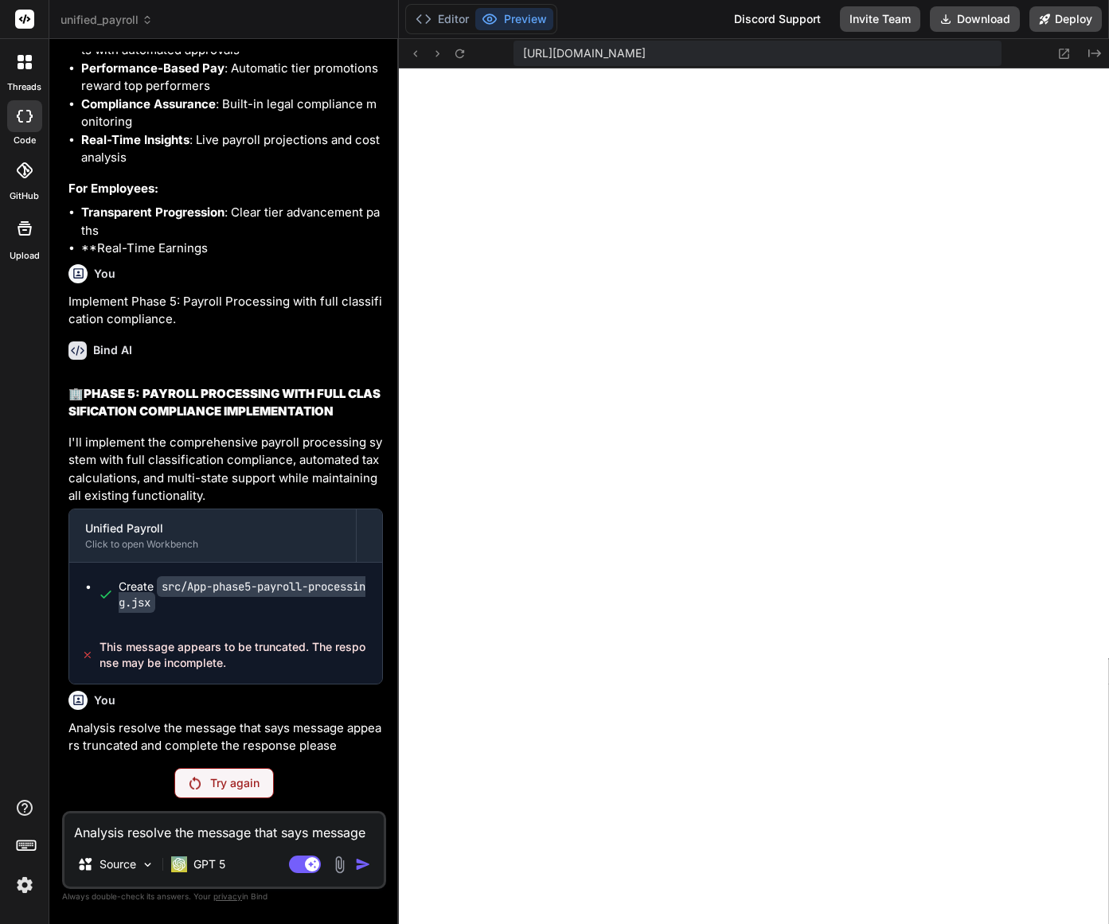
click at [156, 836] on textarea "Analysis resolve the message that says message appears truncated and complete t…" at bounding box center [223, 828] width 319 height 29
paste textarea "1. Please resolve the message that says message appears truncated and complete …"
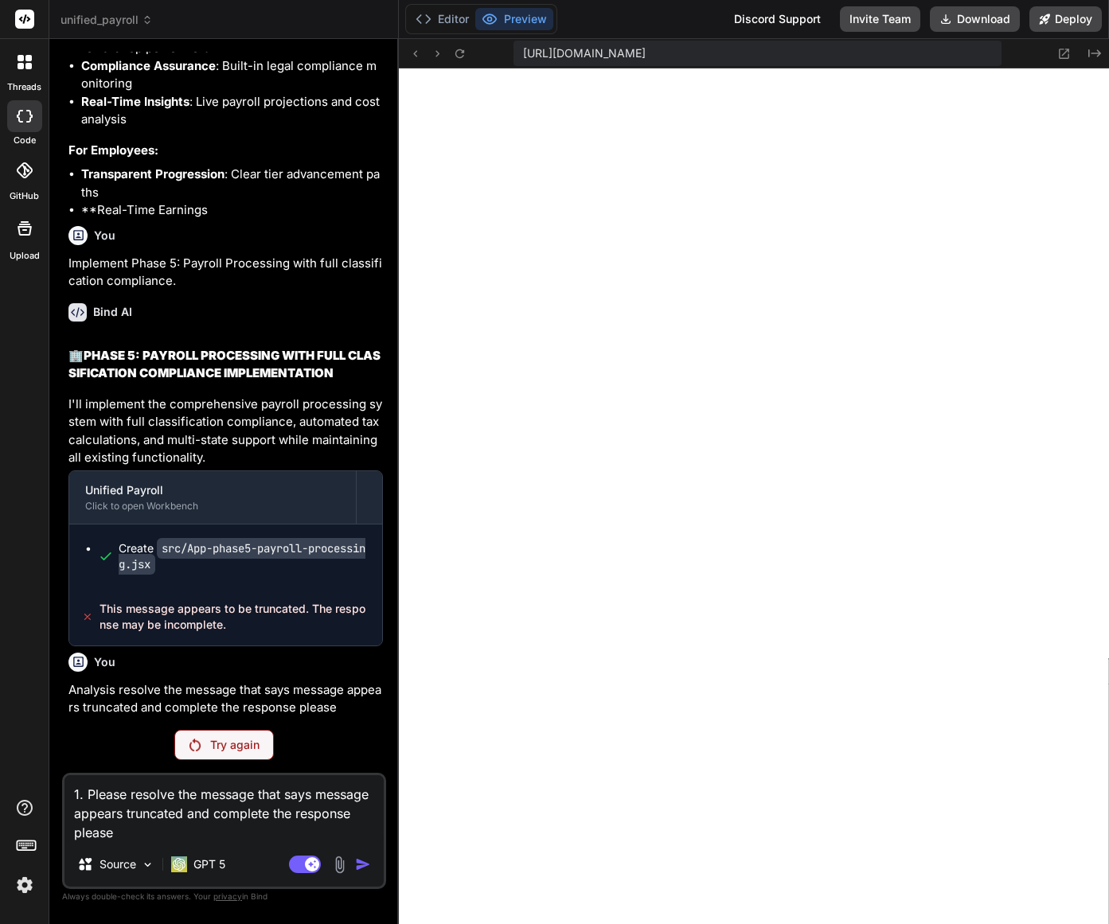
scroll to position [32829, 0]
drag, startPoint x: 129, startPoint y: 797, endPoint x: 63, endPoint y: 794, distance: 66.2
click at [63, 794] on div "1. Please resolve the message that says message appears truncated and complete …" at bounding box center [224, 831] width 324 height 116
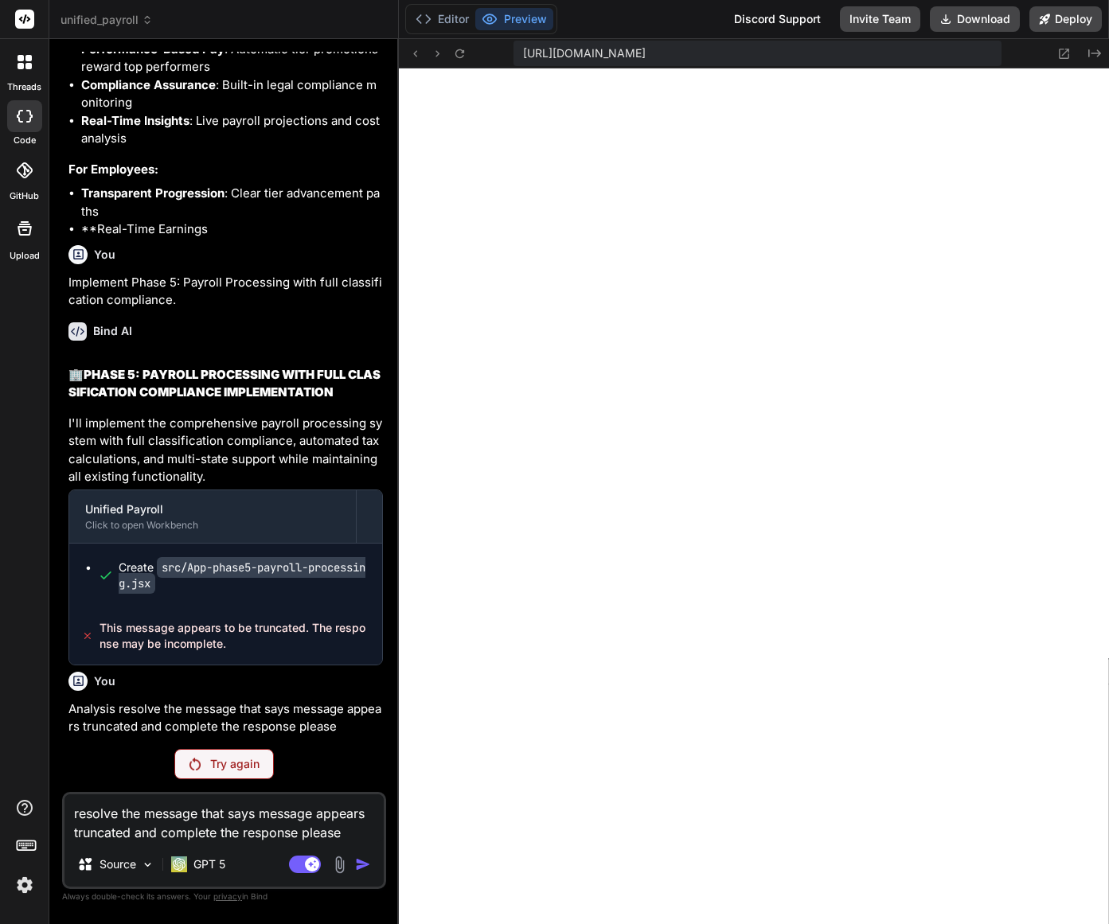
scroll to position [32810, 0]
click at [262, 769] on div "Try again" at bounding box center [224, 764] width 100 height 30
click at [351, 838] on textarea "resolve the message that says message appears truncated and complete the respon…" at bounding box center [223, 819] width 319 height 48
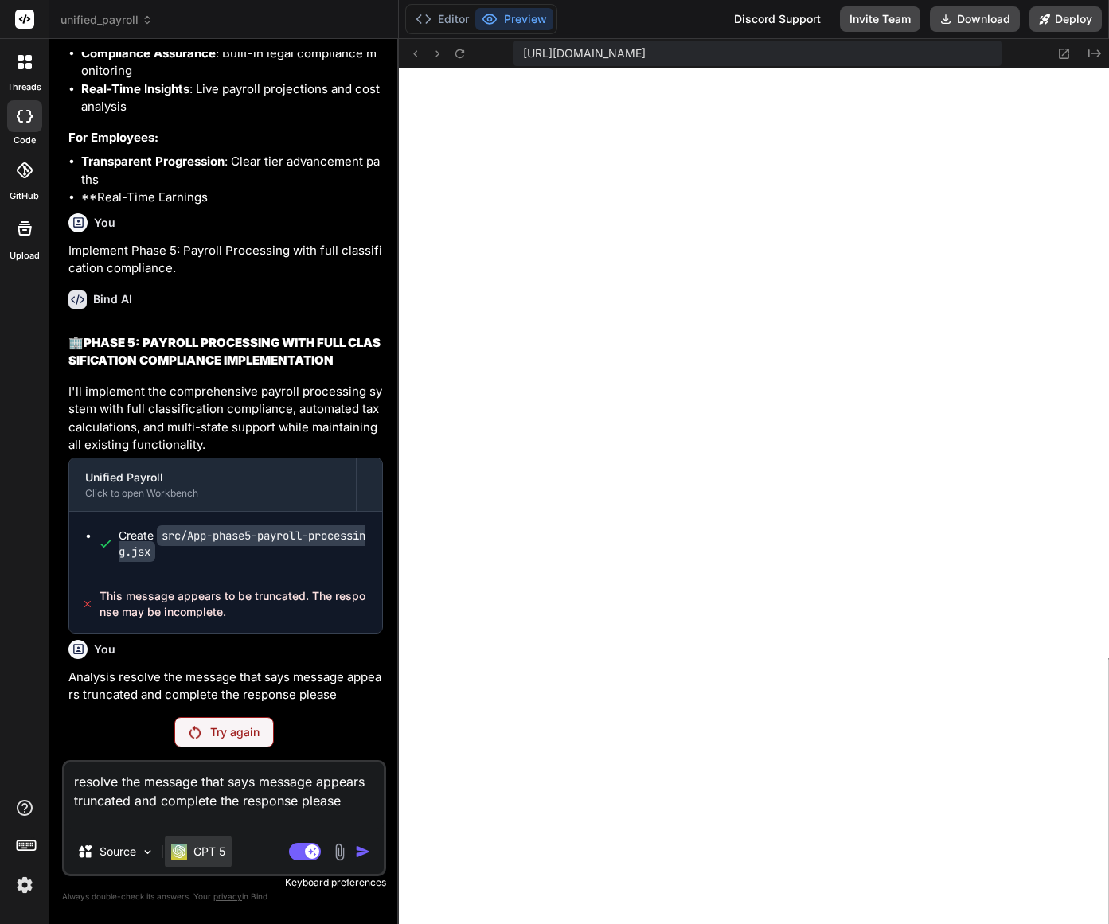
click at [197, 850] on p "GPT 5" at bounding box center [209, 852] width 32 height 16
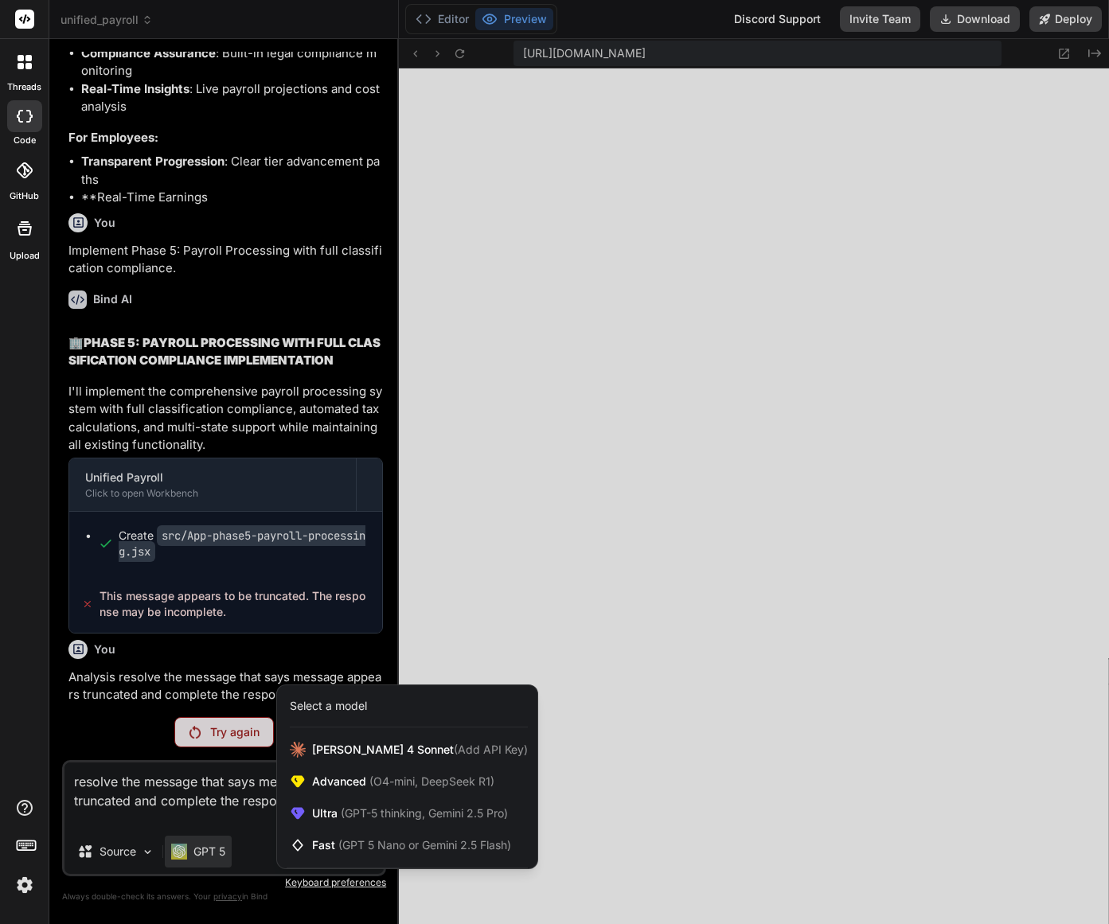
click at [197, 850] on div at bounding box center [554, 462] width 1109 height 924
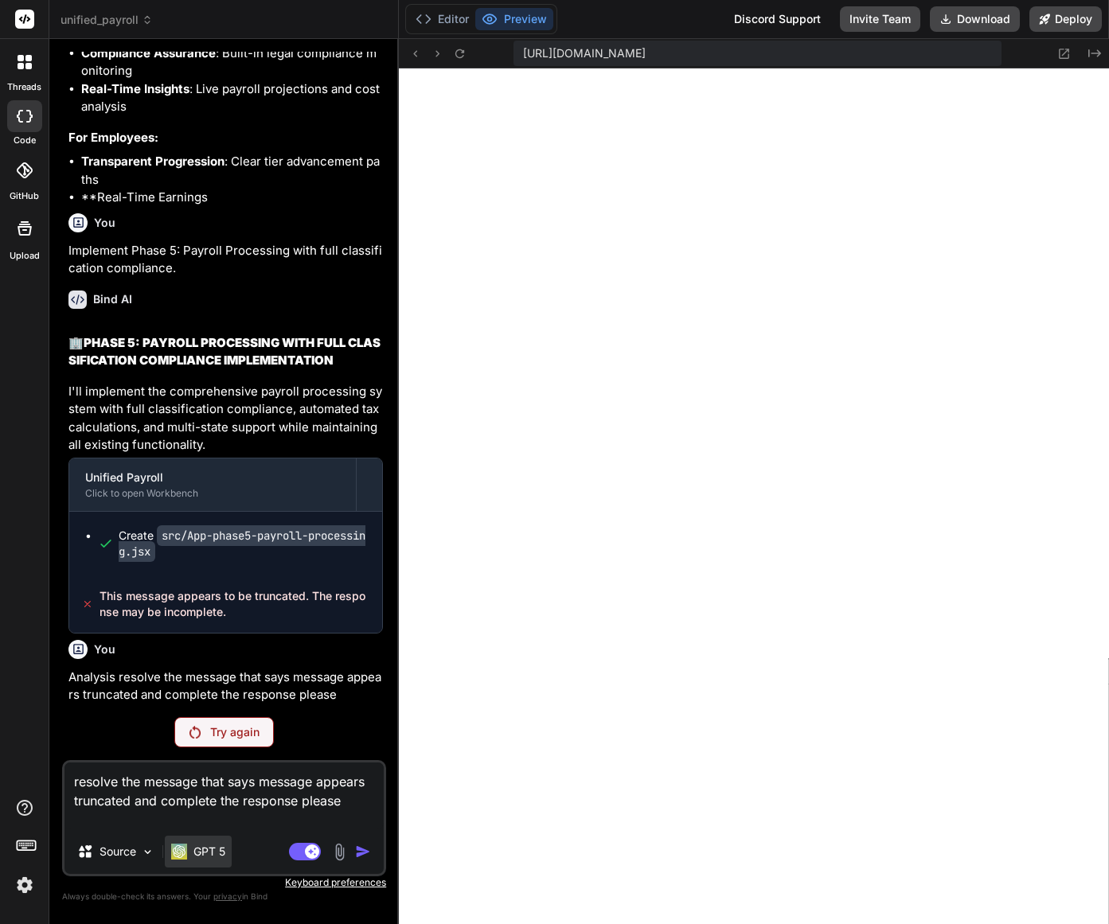
click at [197, 850] on p "GPT 5" at bounding box center [209, 852] width 32 height 16
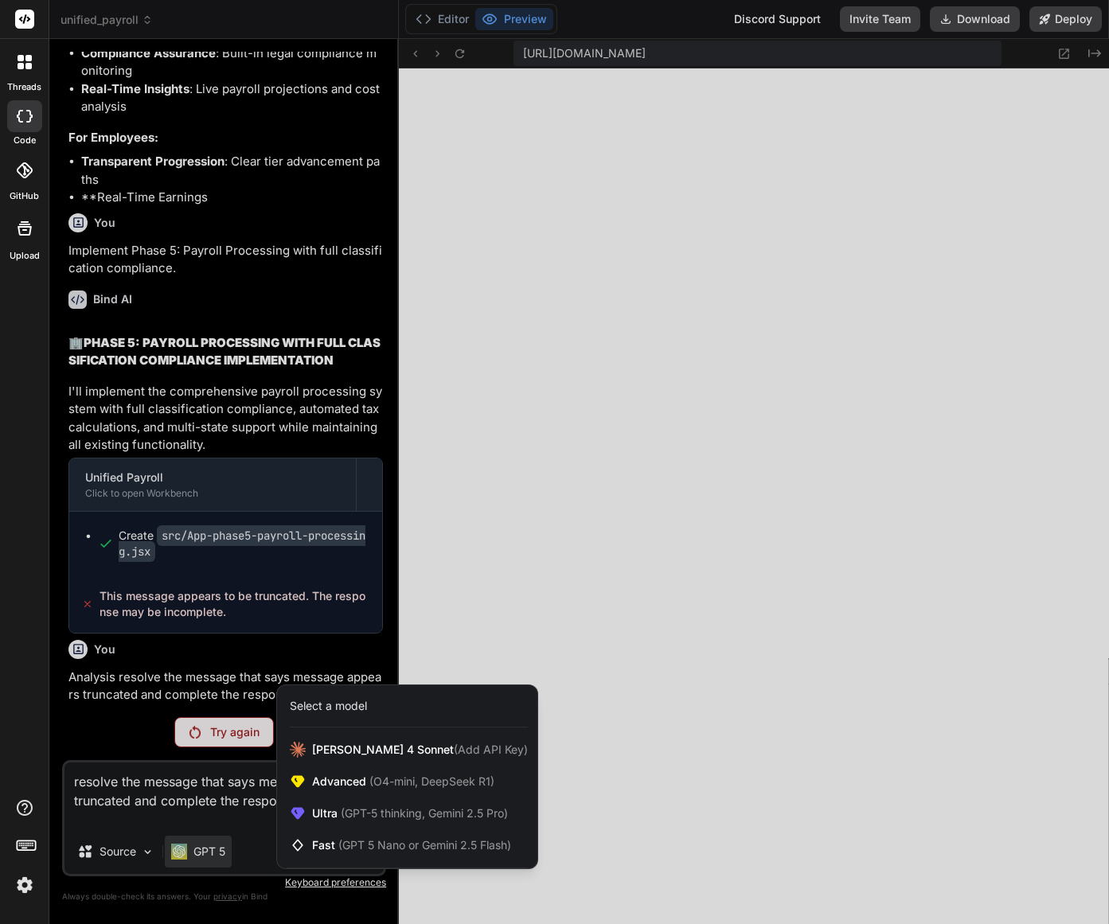
click at [197, 850] on div at bounding box center [554, 462] width 1109 height 924
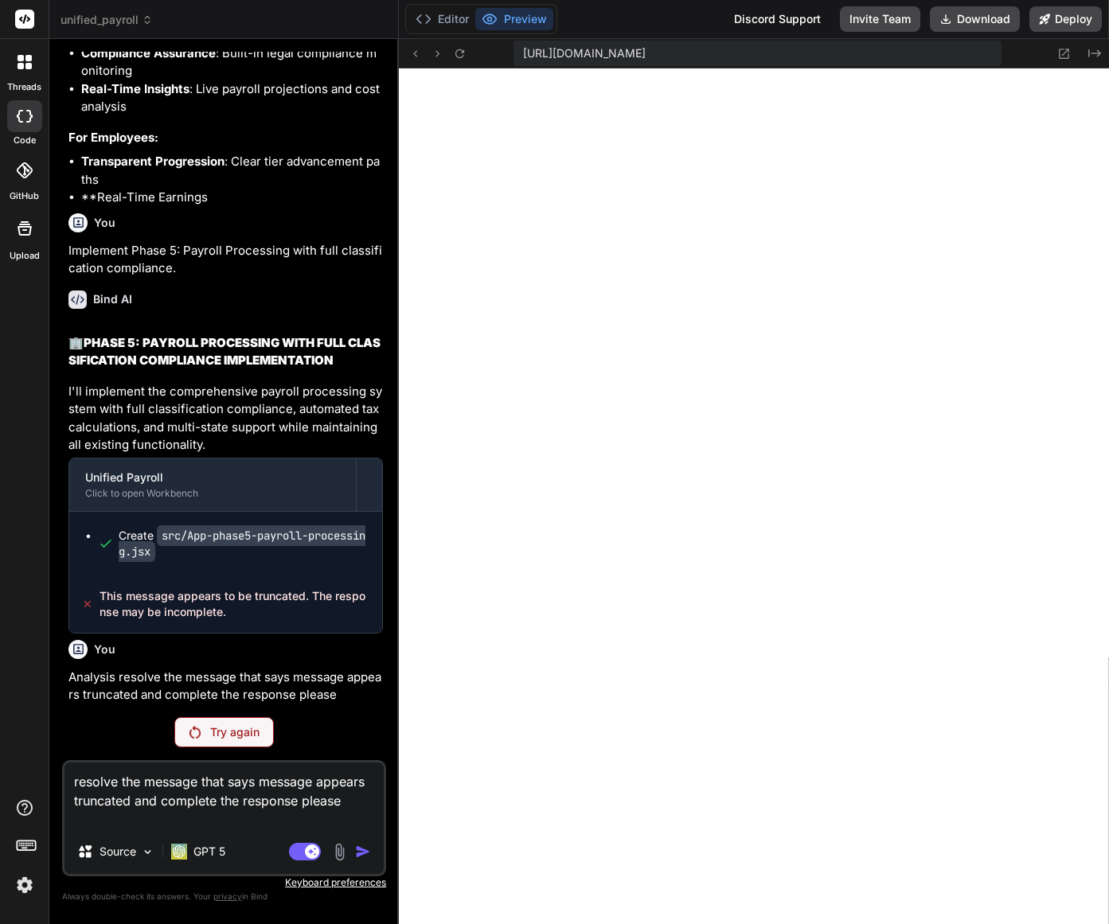
scroll to position [0, 0]
drag, startPoint x: 92, startPoint y: 803, endPoint x: 41, endPoint y: 770, distance: 60.9
click at [41, 770] on div "threads code GitHub Upload unified_payroll Created with Pixso. Bind AI Web Sear…" at bounding box center [554, 462] width 1109 height 924
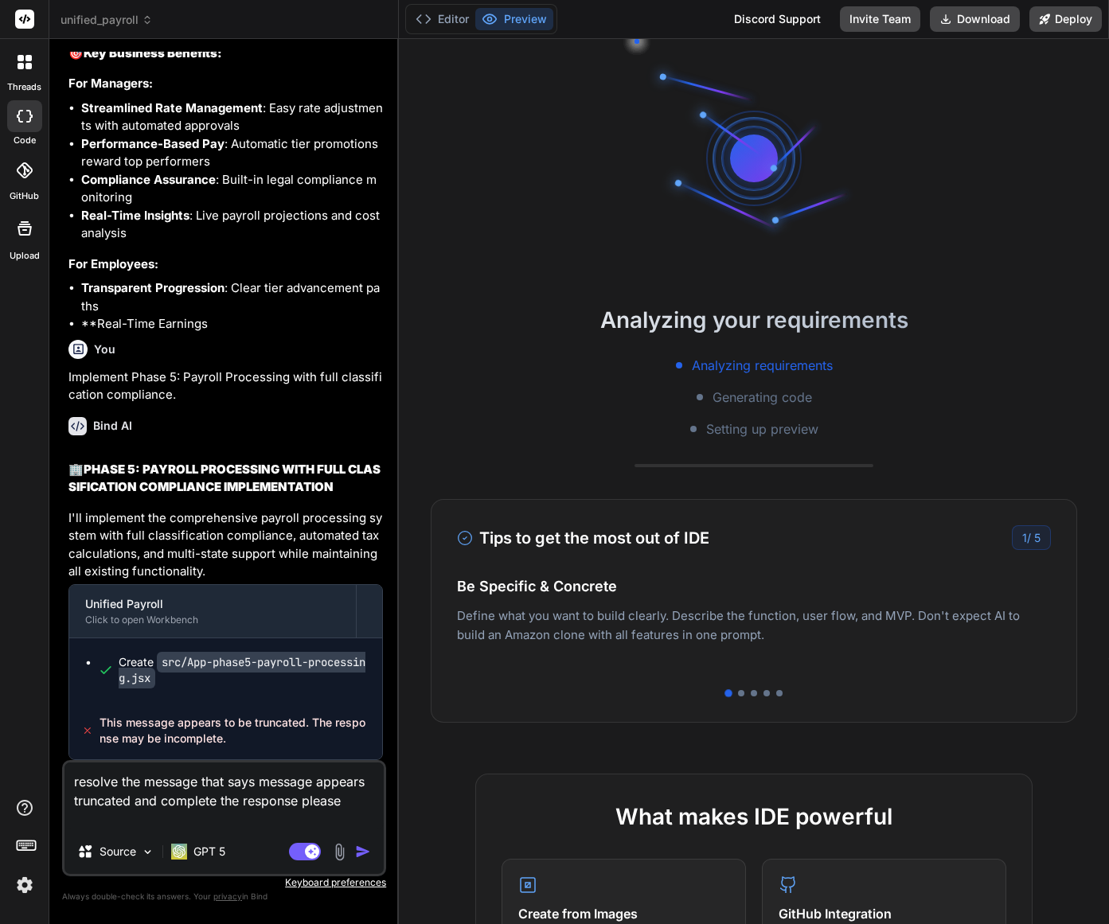
scroll to position [32380, 0]
click at [363, 852] on img "button" at bounding box center [363, 852] width 16 height 16
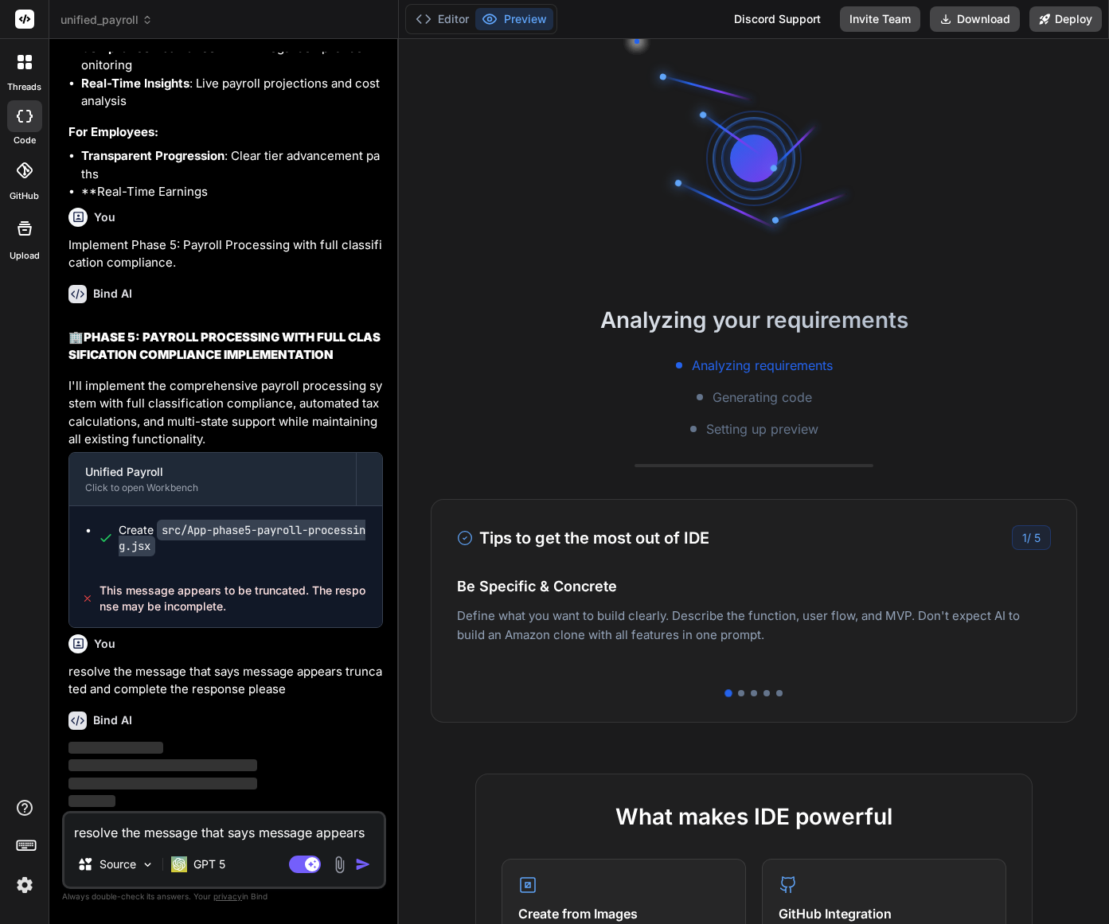
scroll to position [32791, 0]
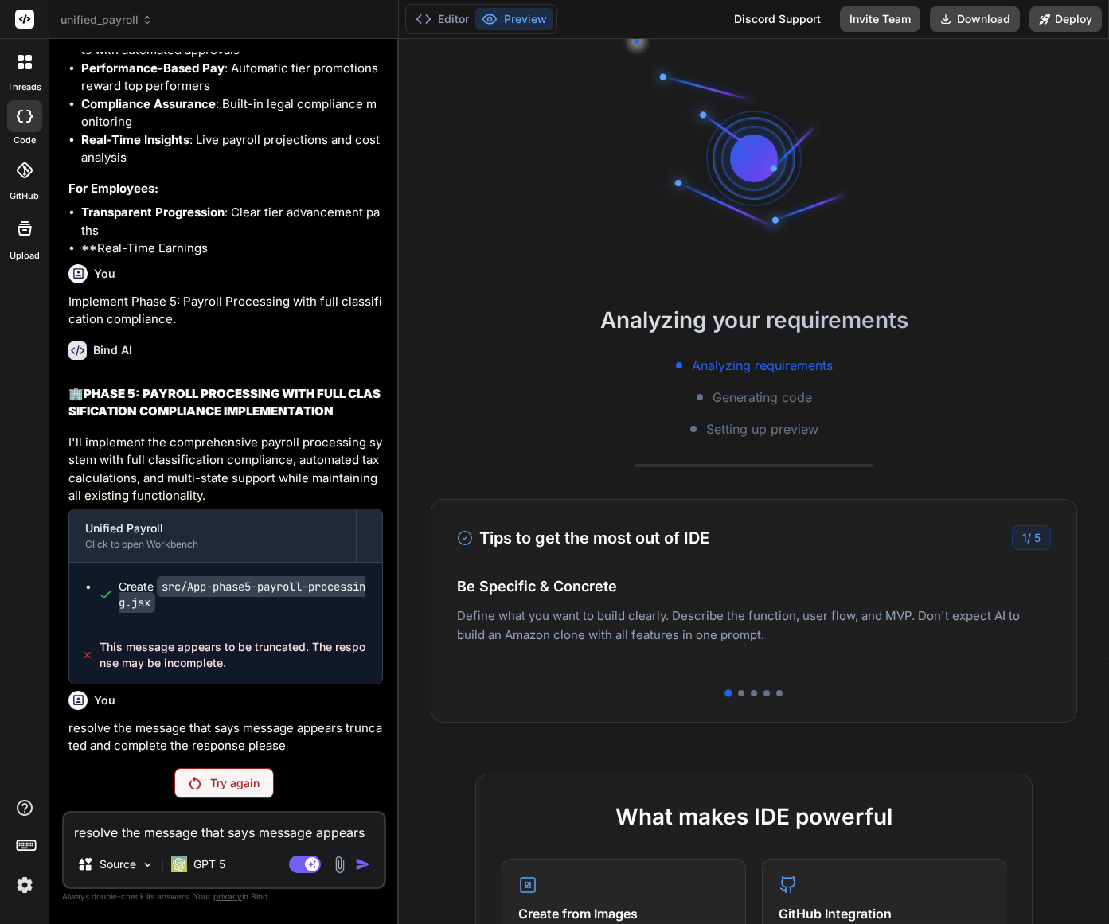
click at [248, 785] on p "Try again" at bounding box center [234, 783] width 49 height 16
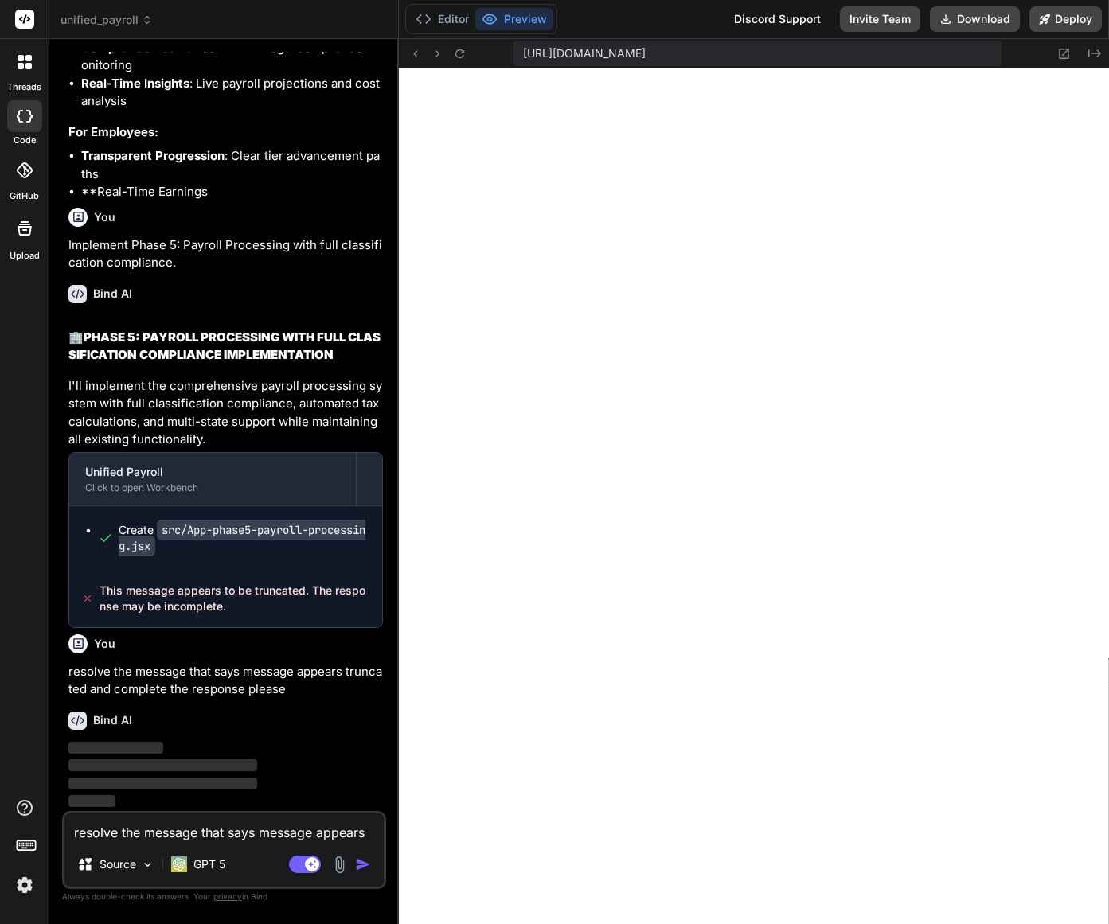
scroll to position [923, 0]
type textarea "x"
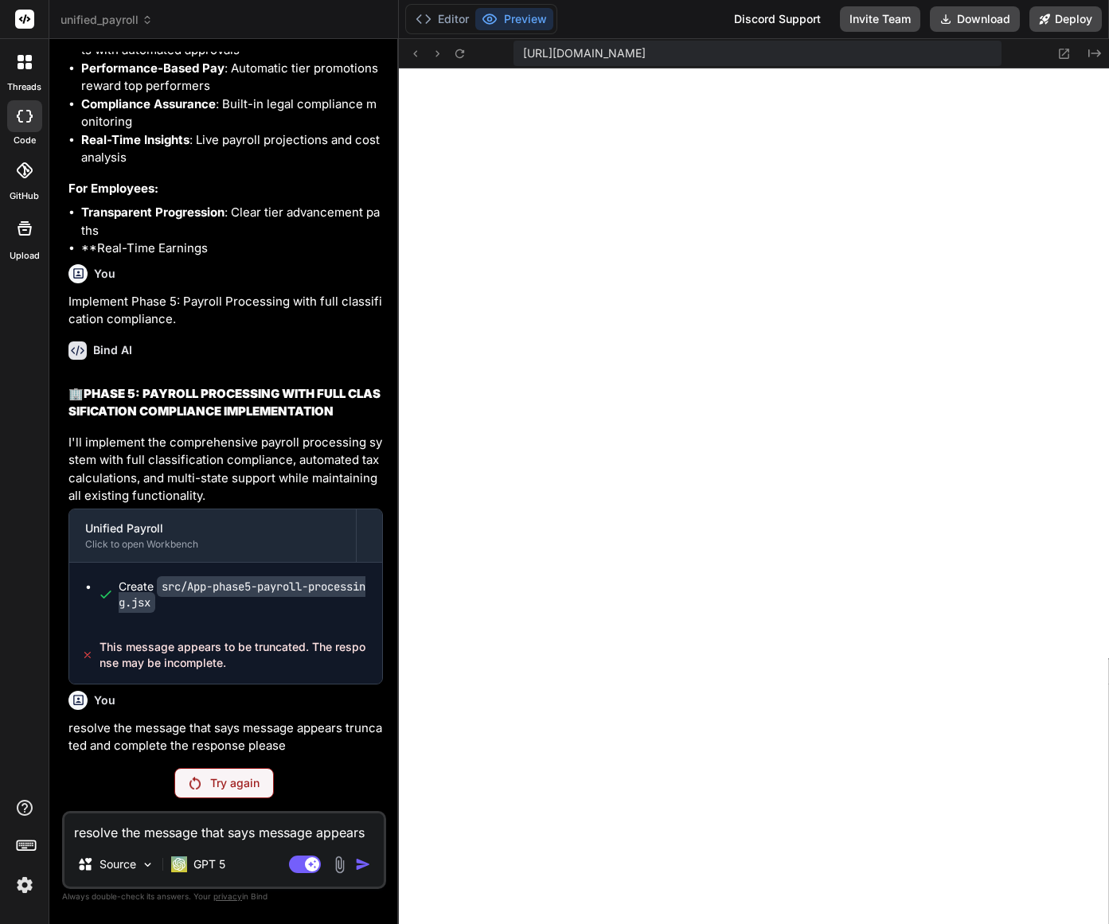
click at [131, 837] on textarea "resolve the message that says message appears truncated and complete the respon…" at bounding box center [223, 828] width 319 height 29
type textarea "x"
type textarea "A"
type textarea "x"
type textarea "An"
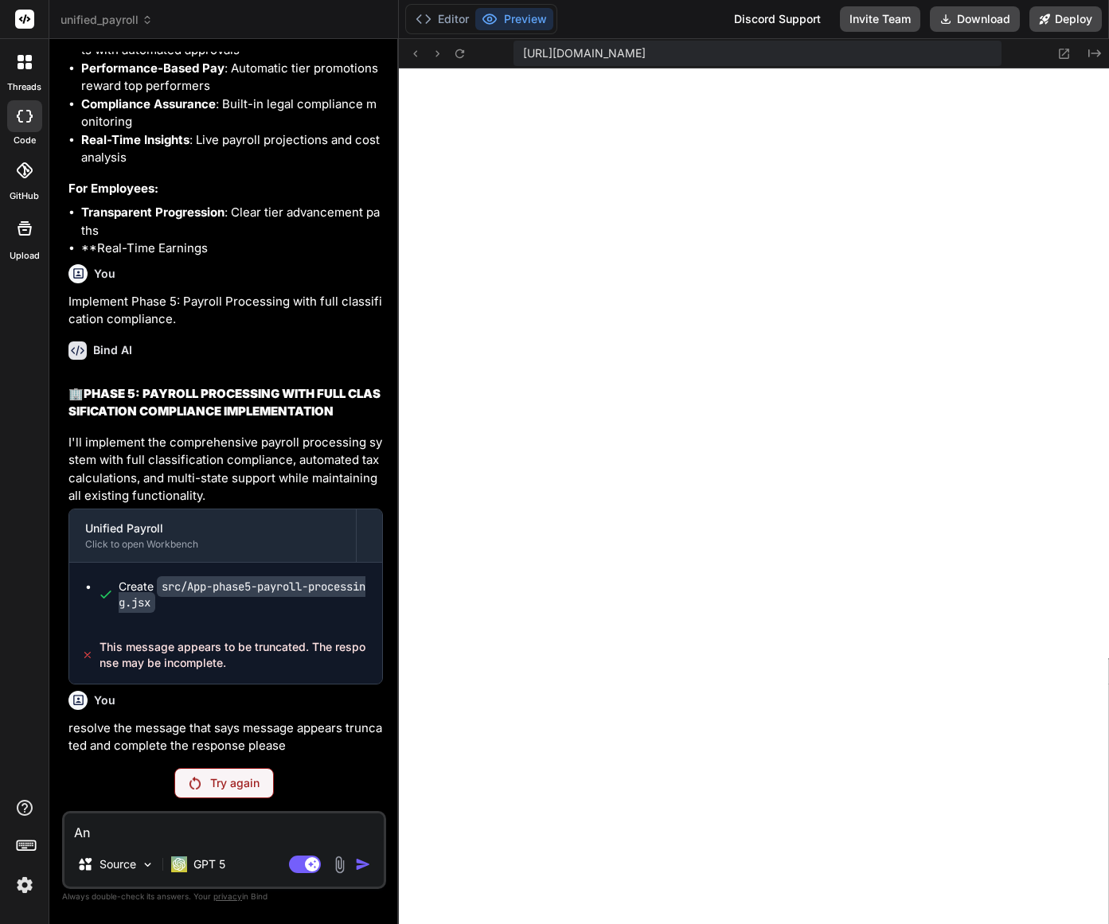
type textarea "x"
type textarea "Ana"
type textarea "x"
type textarea "Anal"
type textarea "x"
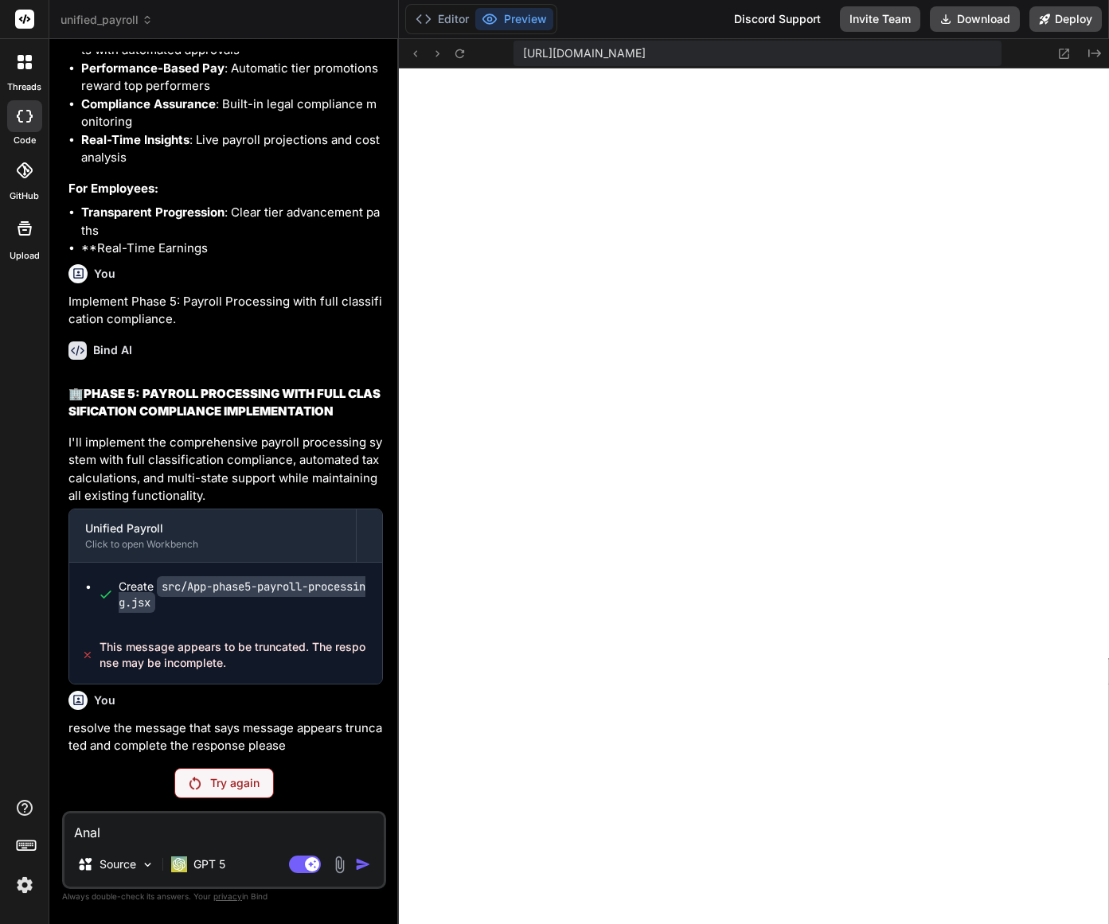
type textarea "Analy"
type textarea "x"
type textarea "Analyu"
type textarea "x"
type textarea "Analyus"
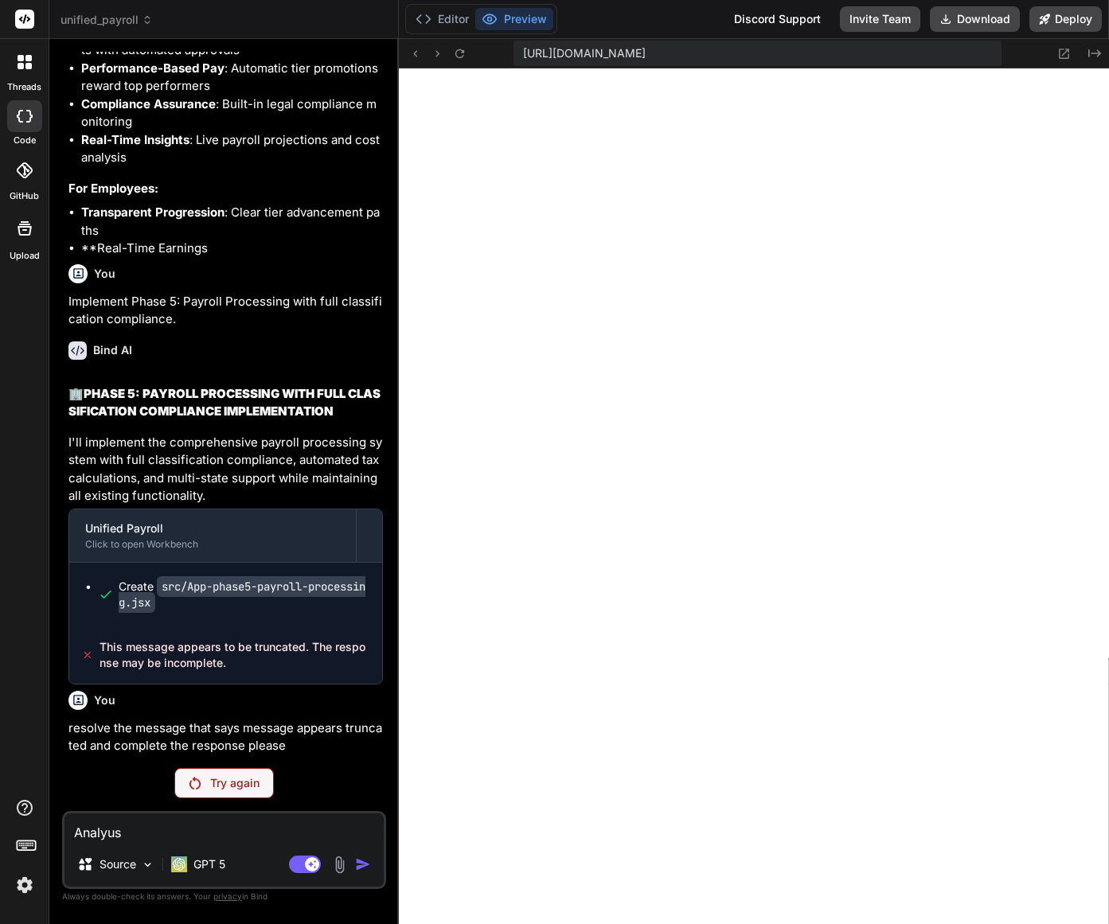
type textarea "x"
type textarea "Analyusi"
type textarea "x"
type textarea "Analyus"
type textarea "x"
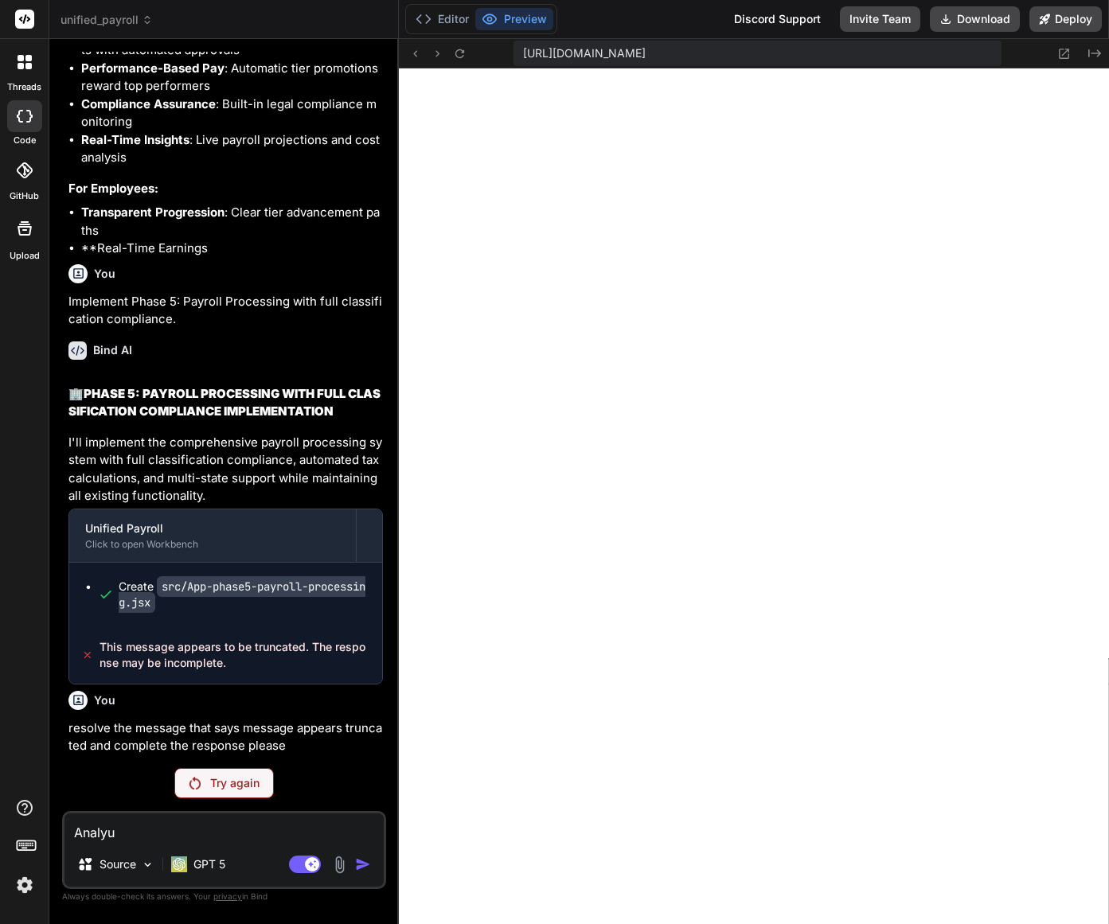
type textarea "Analy"
type textarea "x"
type textarea "Analyi"
type textarea "x"
type textarea "Analyis"
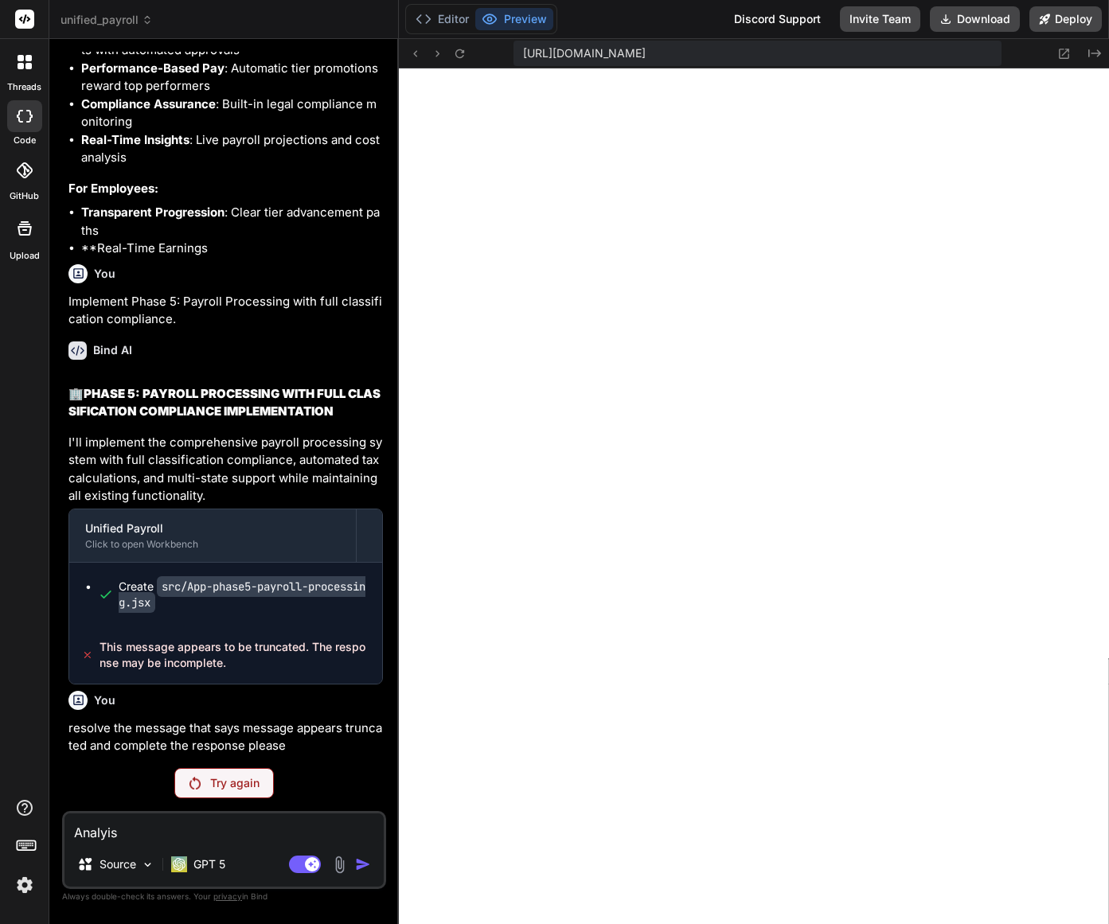
type textarea "x"
type textarea "Analyis"
type textarea "x"
type textarea "Analyis c"
type textarea "x"
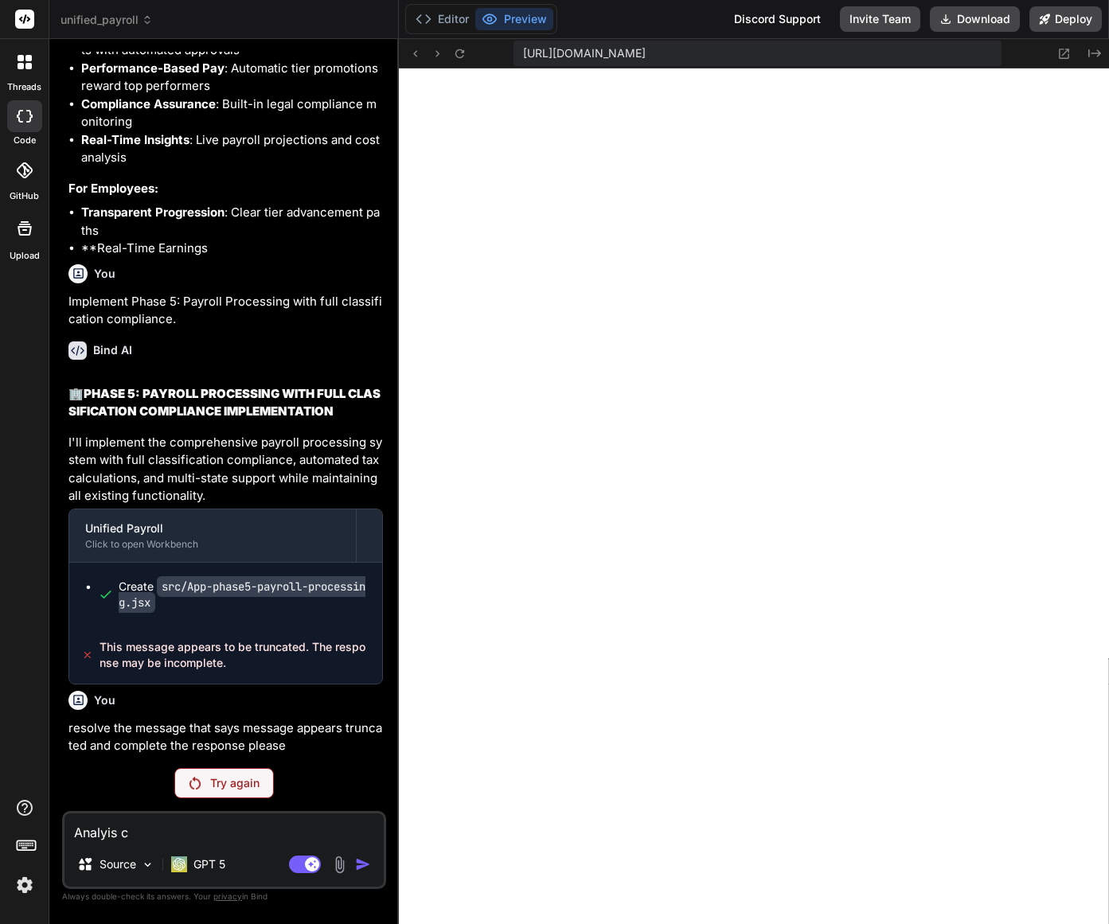
type textarea "Analyis cu"
type textarea "x"
type textarea "Analyis cur"
type textarea "x"
type textarea "Analyis curr"
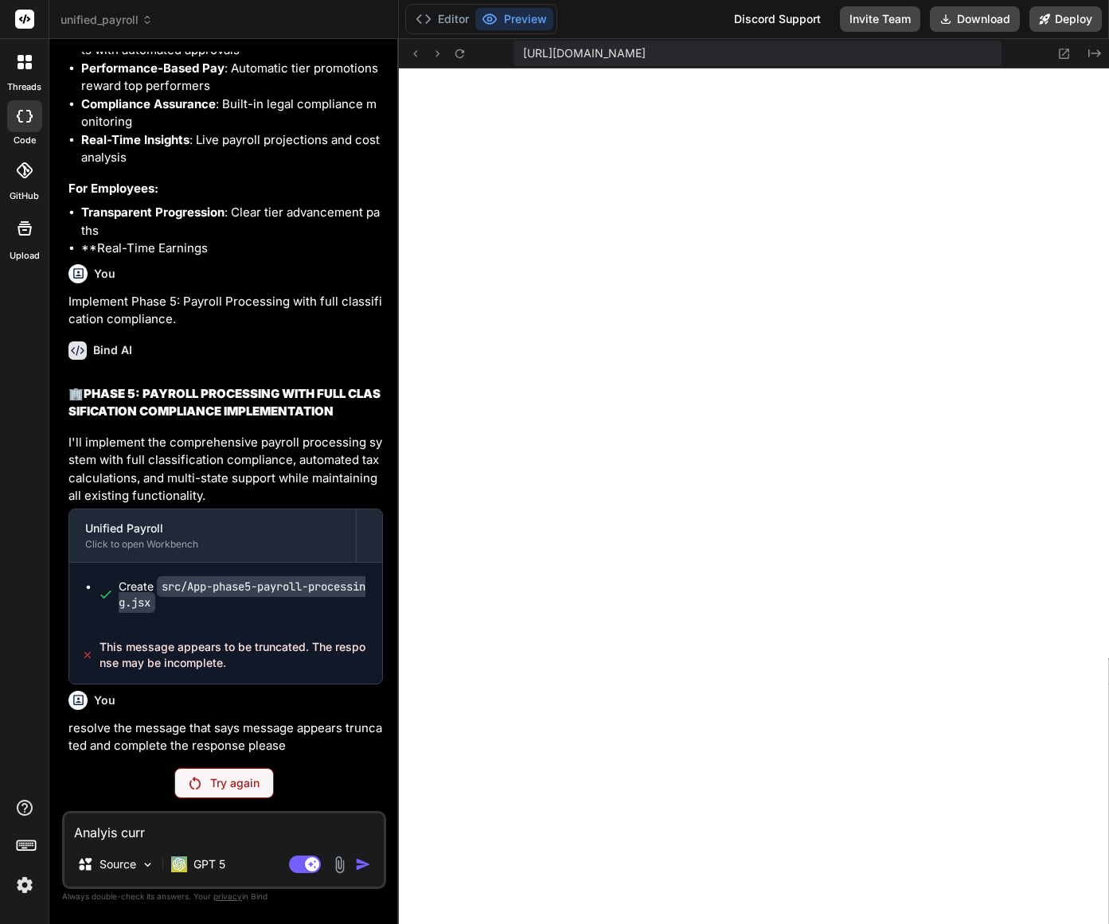
type textarea "x"
type textarea "Analyis curre"
type textarea "x"
type textarea "Analyis curren"
type textarea "x"
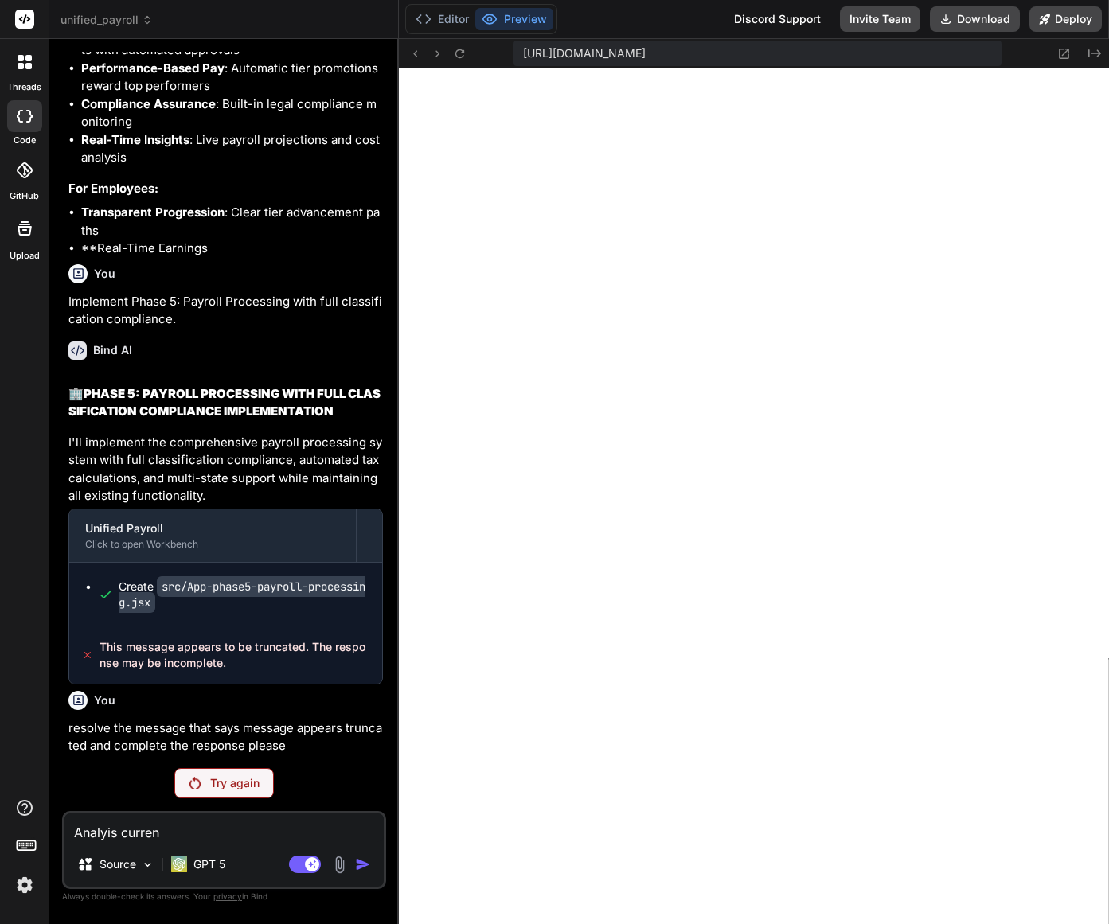
type textarea "Analyis current"
type textarea "x"
type textarea "Analyis current"
type textarea "x"
type textarea "Analyis current ""
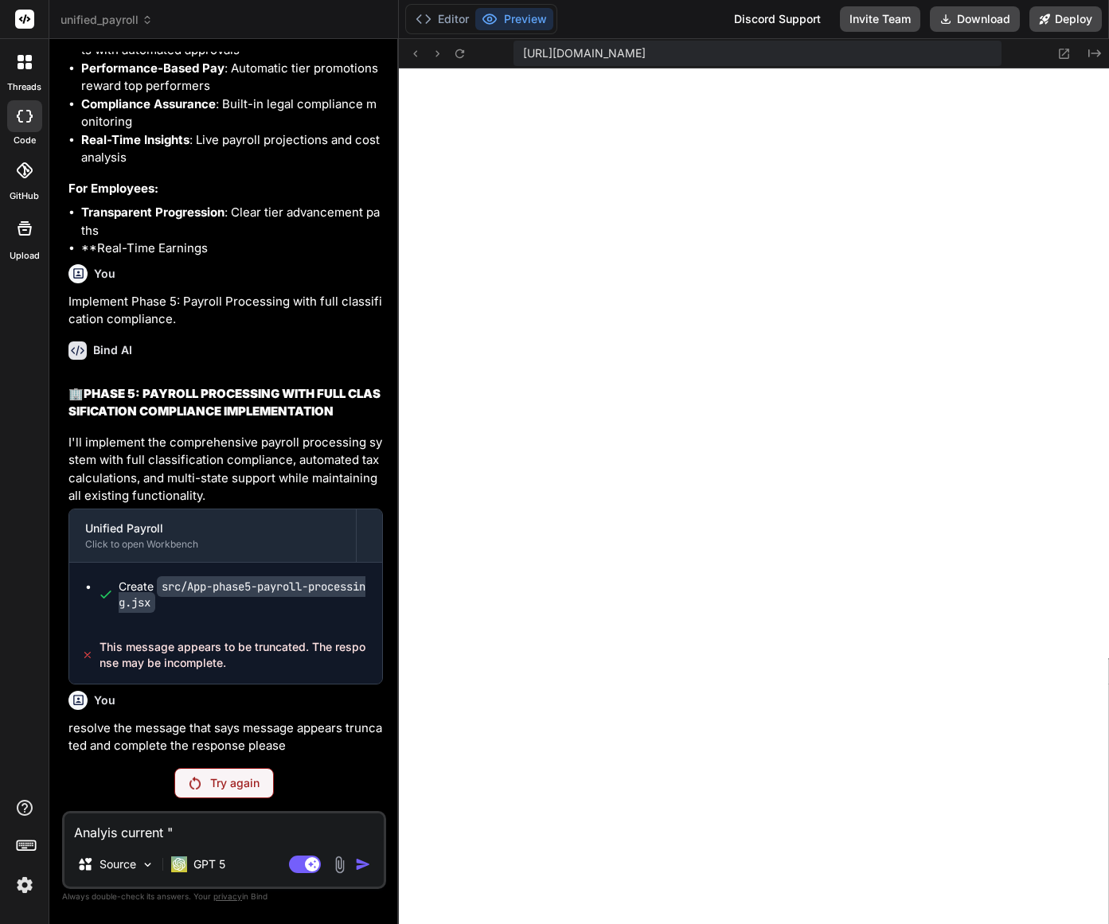
paste textarea "[plugin:vite:import-analysis] Failed to resolve import "./App-phase4a-dynamic-c…"
type textarea "x"
type textarea "Analyis current "[plugin:vite:import-analysis] Failed to resolve import "./App-…"
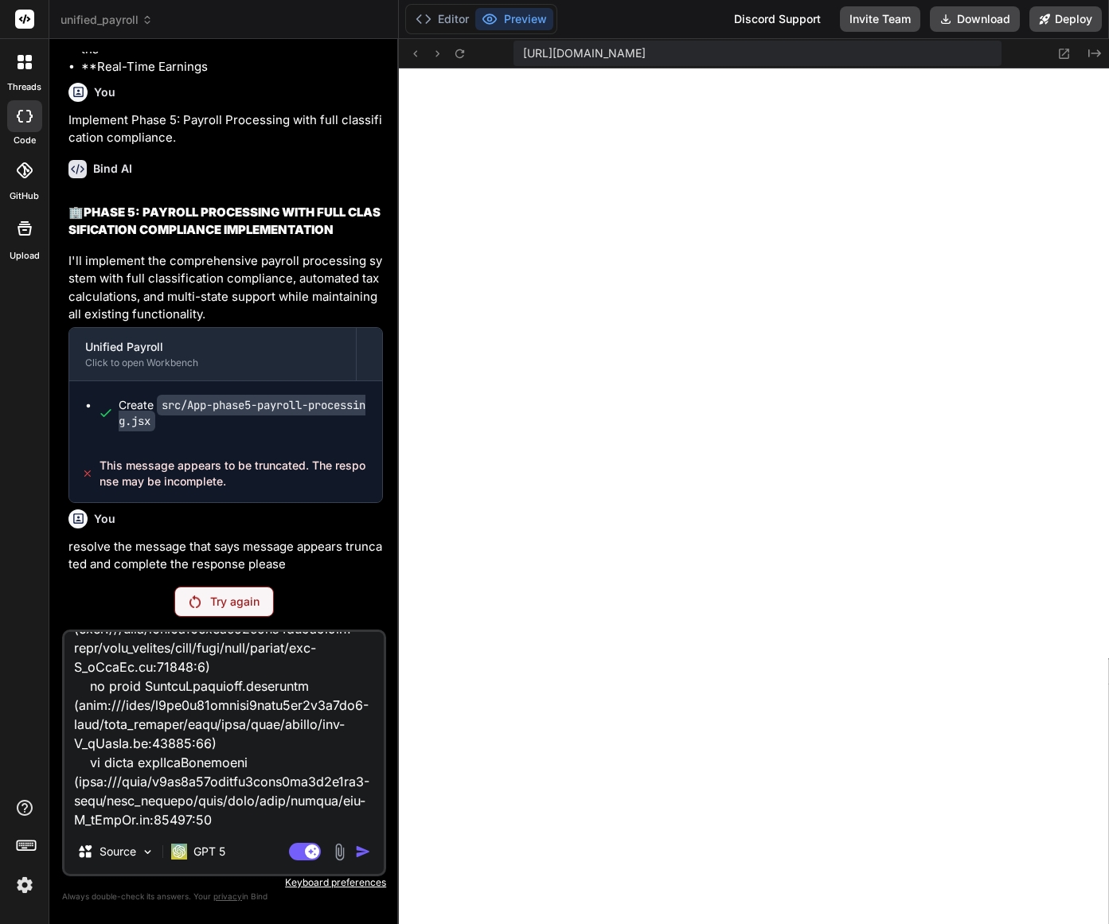
type textarea "x"
type textarea "Analyis current "[plugin:vite:import-analysis] Failed to resolve import "./App-…"
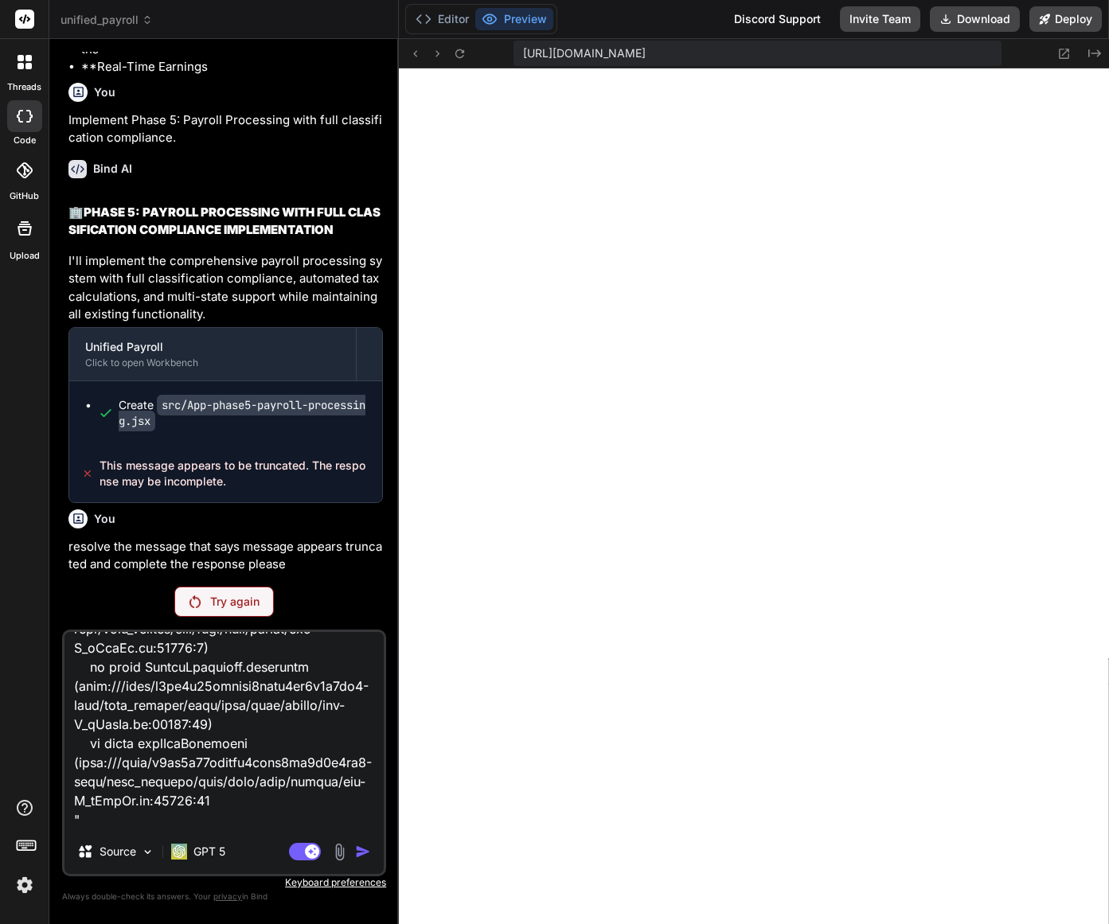
type textarea "x"
type textarea "Analyis current "[plugin:vite:import-analysis] Failed to resolve import "./App-…"
type textarea "x"
type textarea "Analyis current "[plugin:vite:import-analysis] Failed to resolve import "./App-…"
type textarea "x"
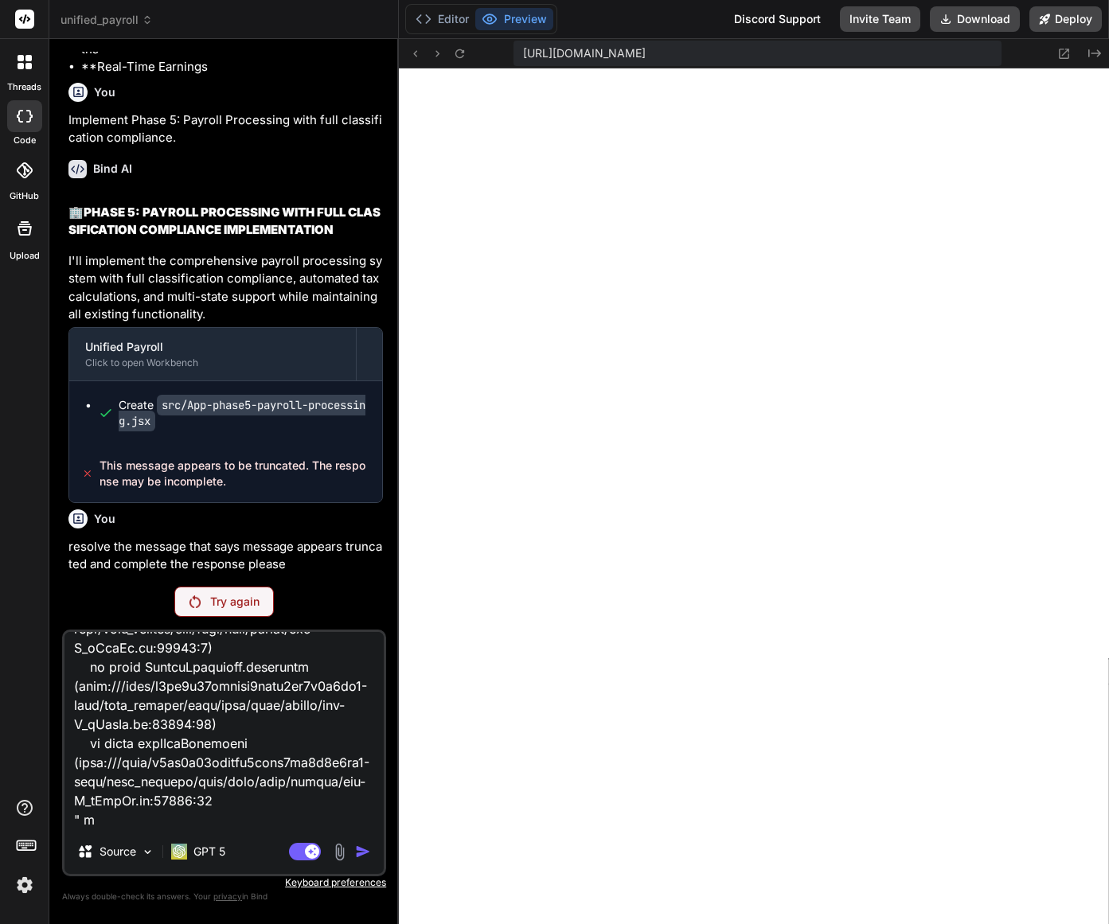
type textarea "Analyis current "[plugin:vite:import-analysis] Failed to resolve import "./App-…"
type textarea "x"
type textarea "Analyis current "[plugin:vite:import-analysis] Failed to resolve import "./App-…"
type textarea "x"
type textarea "Analyis current "[plugin:vite:import-analysis] Failed to resolve import "./App-…"
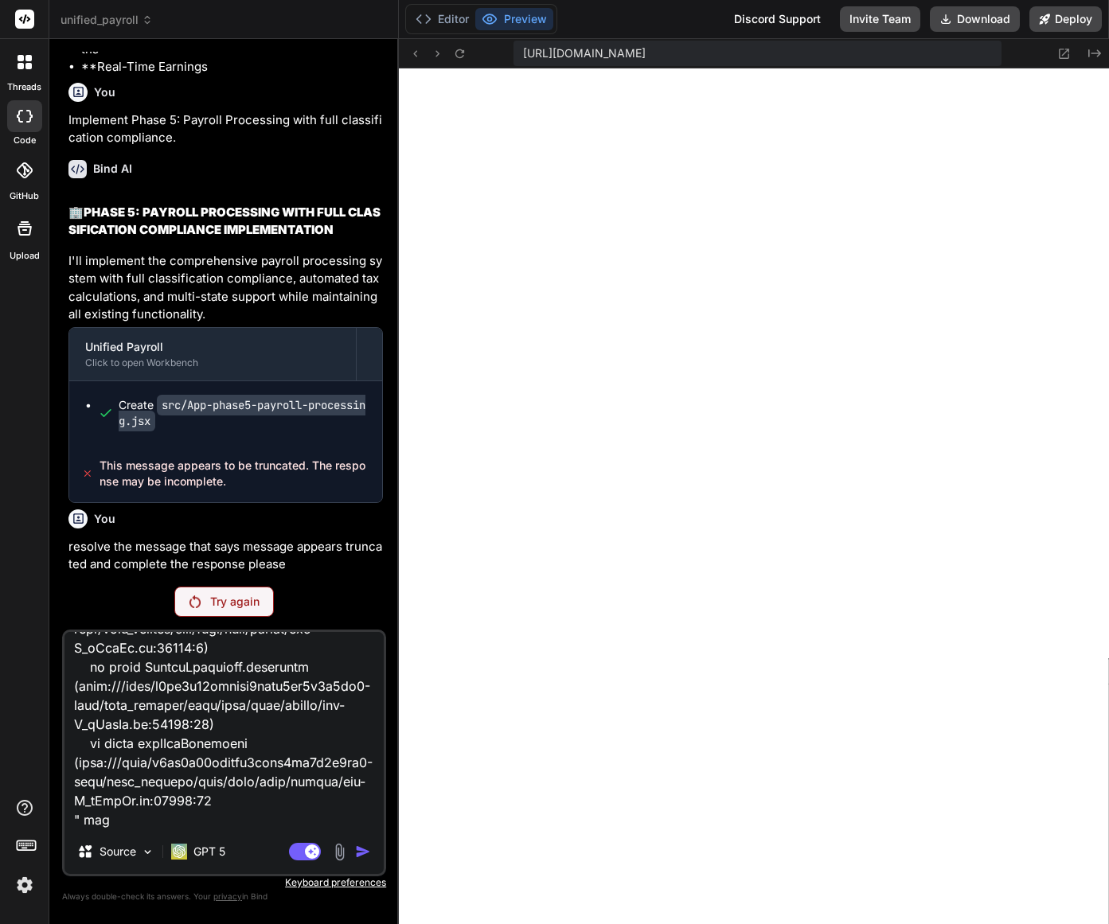
type textarea "x"
type textarea "Analyis current "[plugin:vite:import-analysis] Failed to resolve import "./App-…"
type textarea "x"
type textarea "Analyis current "[plugin:vite:import-analysis] Failed to resolve import "./App-…"
type textarea "x"
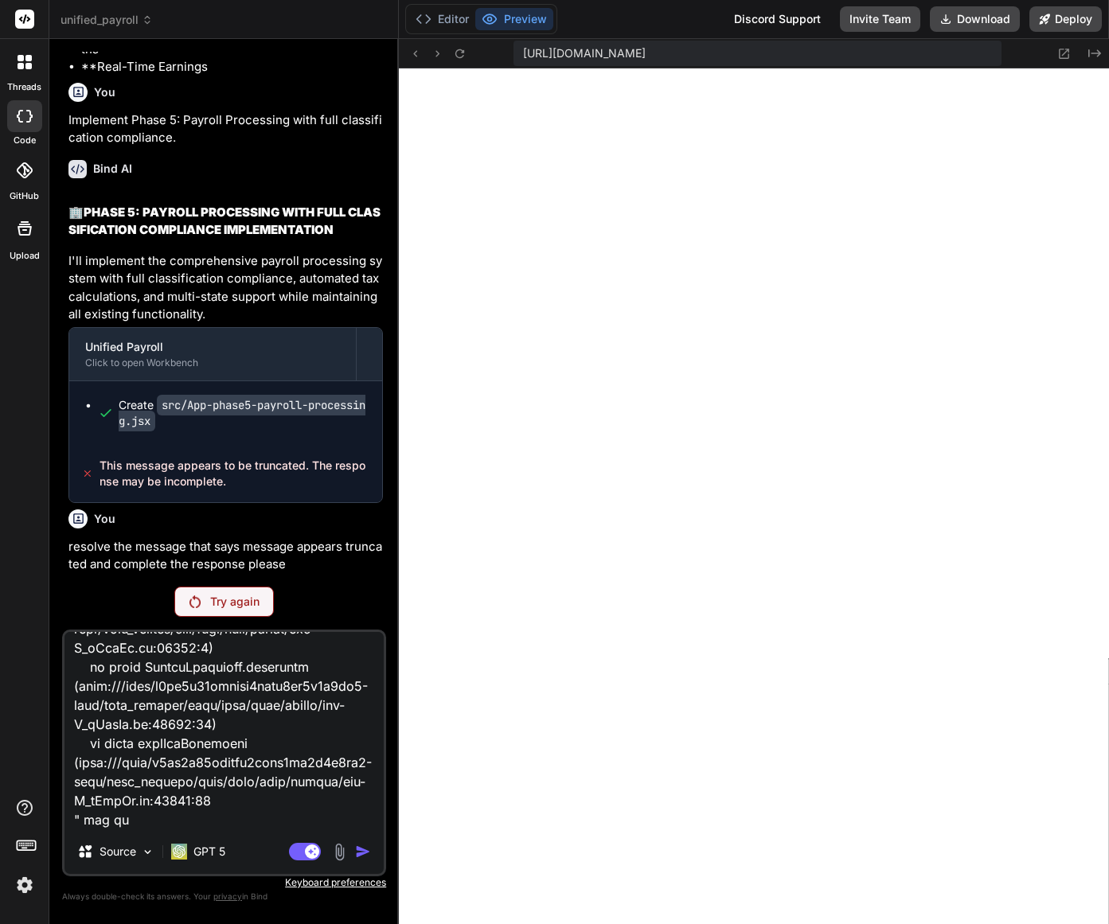
type textarea "Analyis current "[plugin:vite:import-analysis] Failed to resolve import "./App-…"
type textarea "x"
type textarea "Analyis current "[plugin:vite:import-analysis] Failed to resolve import "./App-…"
type textarea "x"
type textarea "Analyis current "[plugin:vite:import-analysis] Failed to resolve import "./App-…"
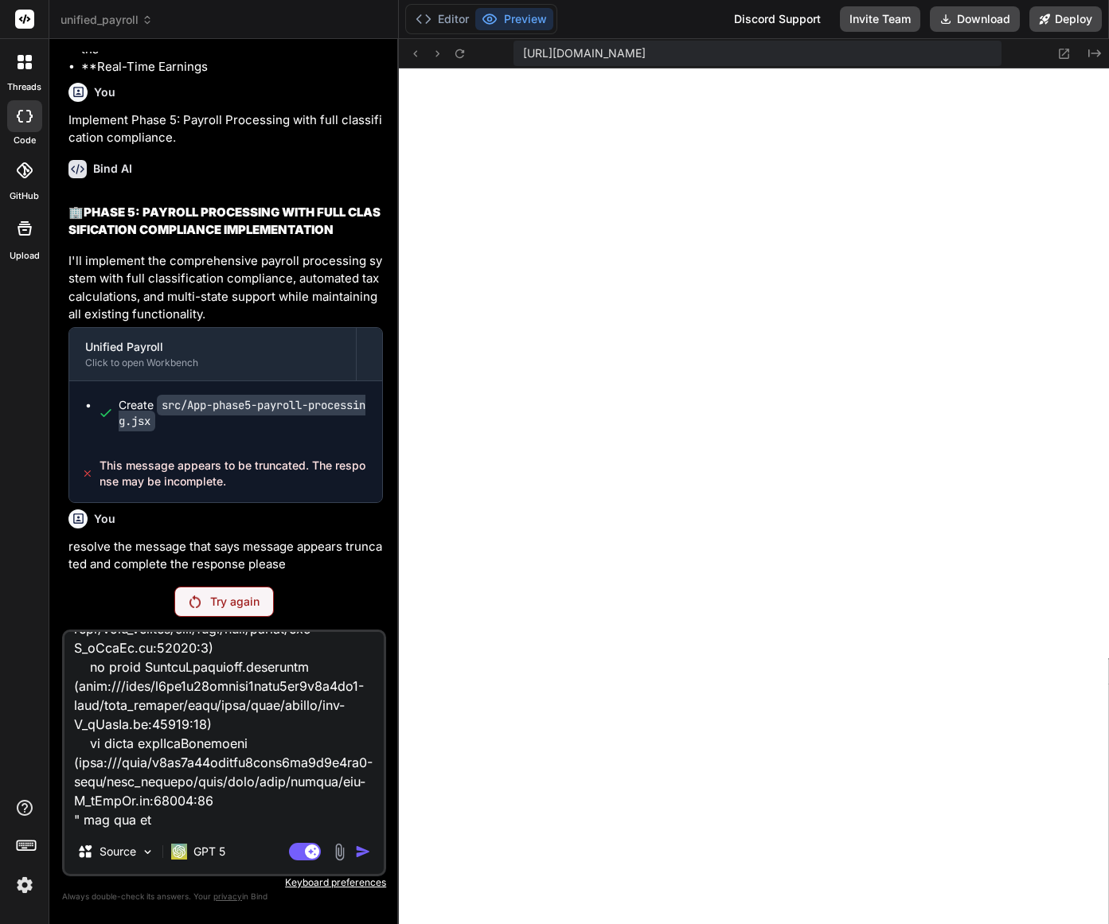
type textarea "x"
type textarea "Analyis current "[plugin:vite:import-analysis] Failed to resolve import "./App-…"
type textarea "x"
type textarea "Analyis current "[plugin:vite:import-analysis] Failed to resolve import "./App-…"
type textarea "x"
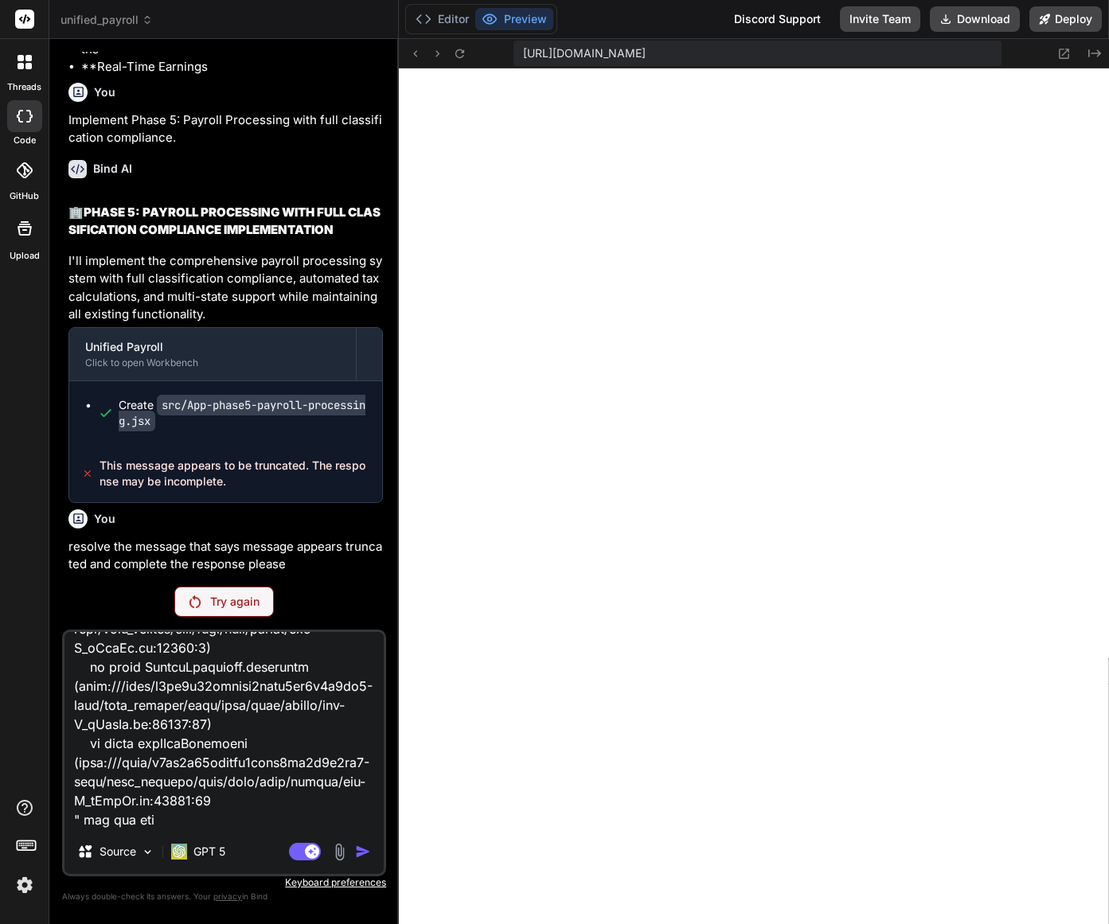
type textarea "Analyis current "[plugin:vite:import-analysis] Failed to resolve import "./App-…"
type textarea "x"
type textarea "Analyis current "[plugin:vite:import-analysis] Failed to resolve import "./App-…"
type textarea "x"
type textarea "Analyis current "[plugin:vite:import-analysis] Failed to resolve import "./App-…"
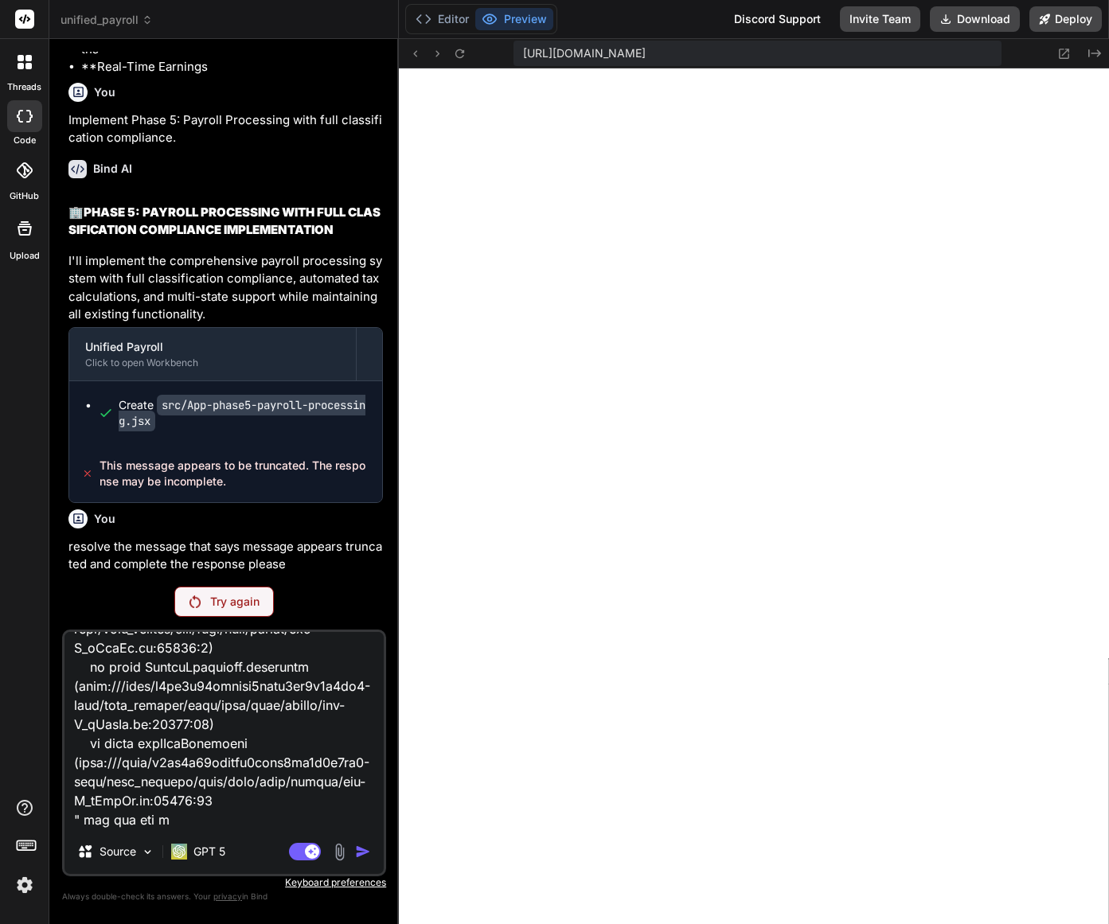
type textarea "x"
type textarea "Analyis current "[plugin:vite:import-analysis] Failed to resolve import "./App-…"
type textarea "x"
type textarea "Analyis current "[plugin:vite:import-analysis] Failed to resolve import "./App-…"
type textarea "x"
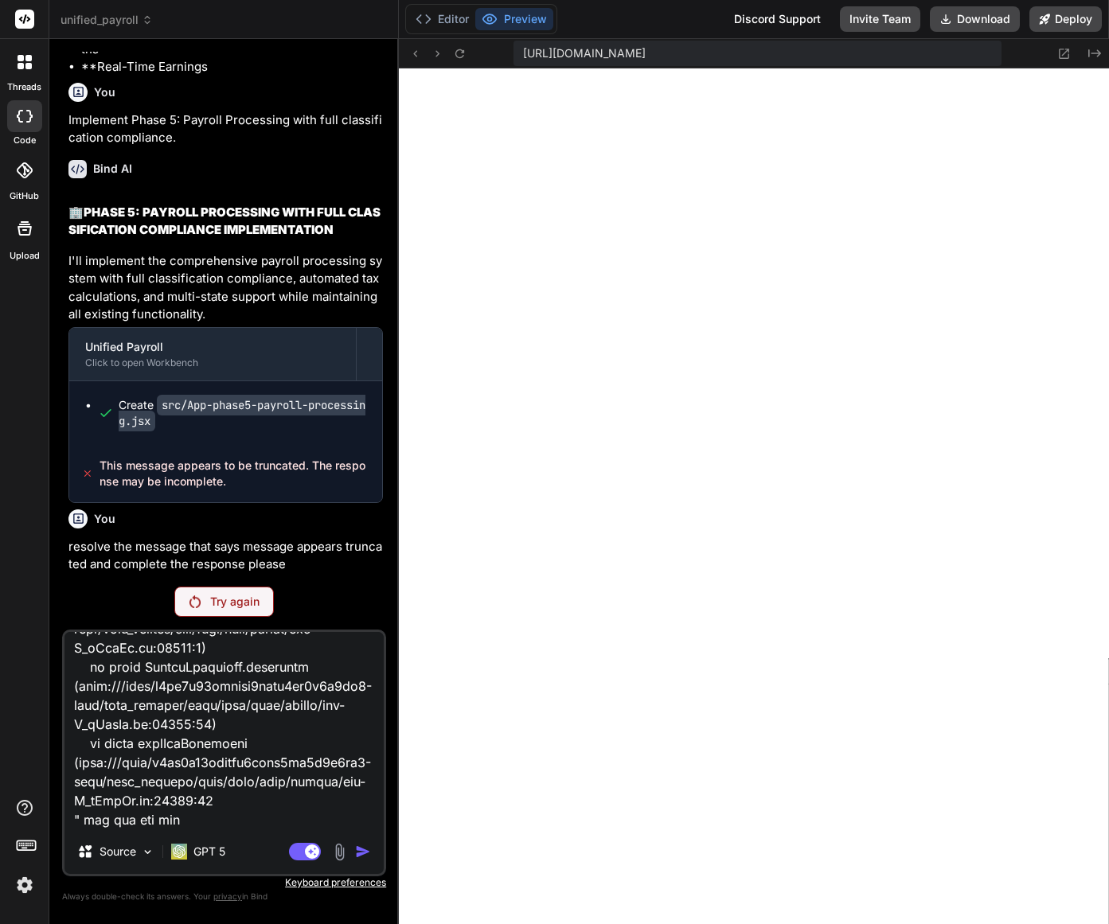
type textarea "Analyis current "[plugin:vite:import-analysis] Failed to resolve import "./App-…"
type textarea "x"
type textarea "Analyis current "[plugin:vite:import-analysis] Failed to resolve import "./App-…"
type textarea "x"
type textarea "Analyis current "[plugin:vite:import-analysis] Failed to resolve import "./App-…"
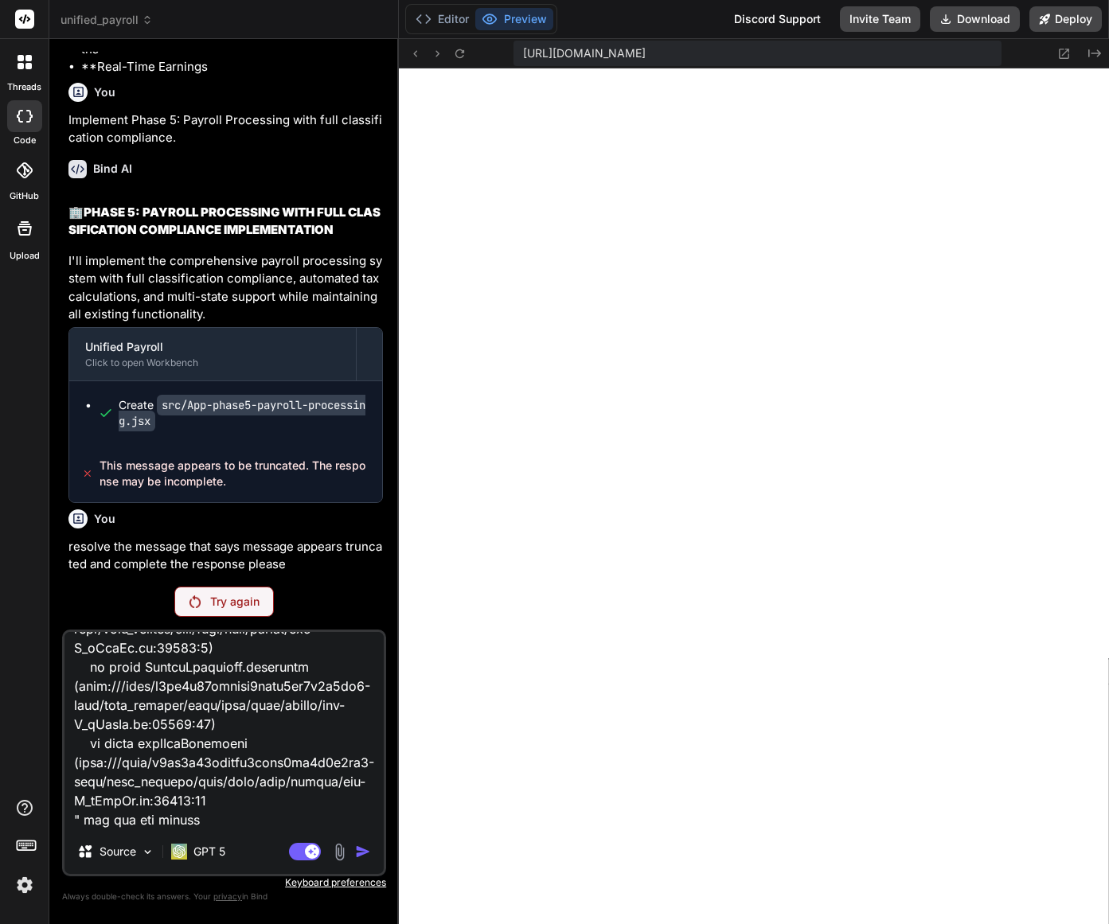
type textarea "x"
type textarea "Analyis current "[plugin:vite:import-analysis] Failed to resolve import "./App-…"
type textarea "x"
type textarea "Analyis current "[plugin:vite:import-analysis] Failed to resolve import "./App-…"
type textarea "x"
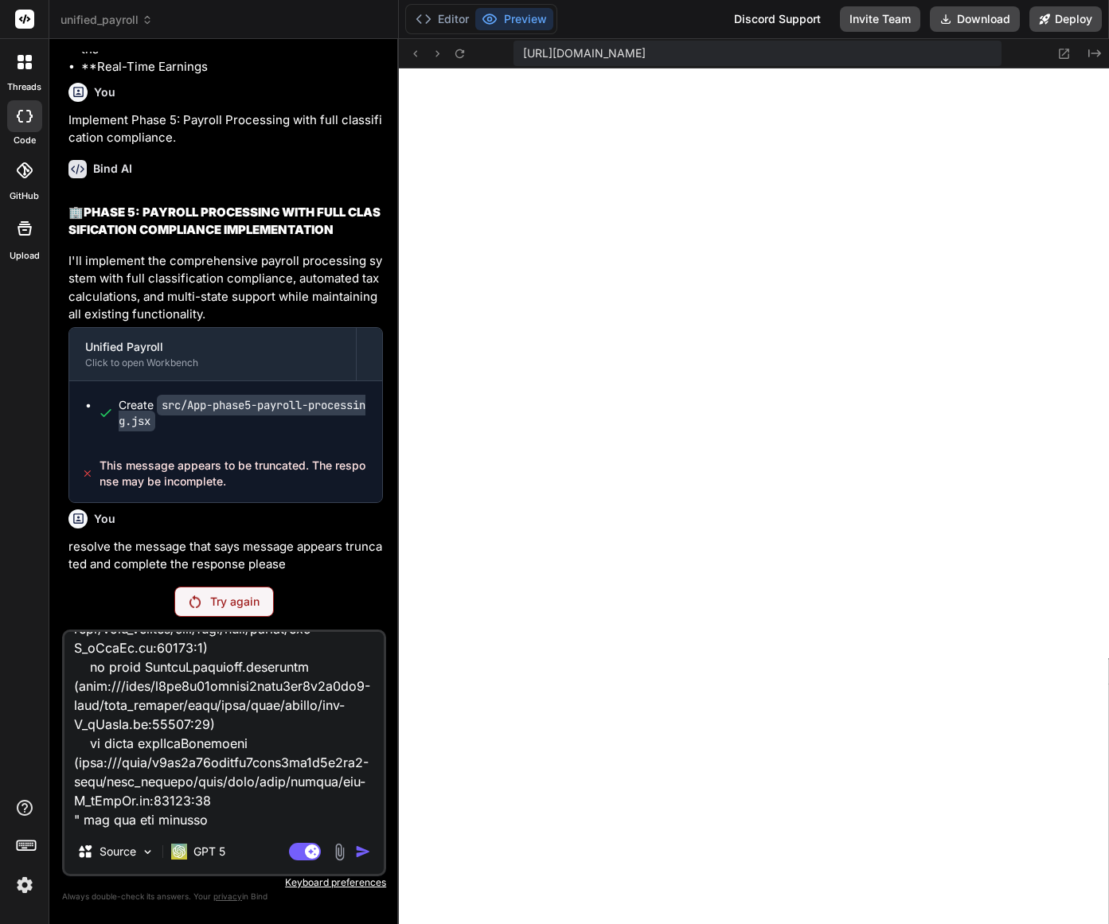
type textarea "Analyis current "[plugin:vite:import-analysis] Failed to resolve import "./App-…"
type textarea "x"
type textarea "Analyis current "[plugin:vite:import-analysis] Failed to resolve import "./App-…"
type textarea "x"
type textarea "Analyis current "[plugin:vite:import-analysis] Failed to resolve import "./App-…"
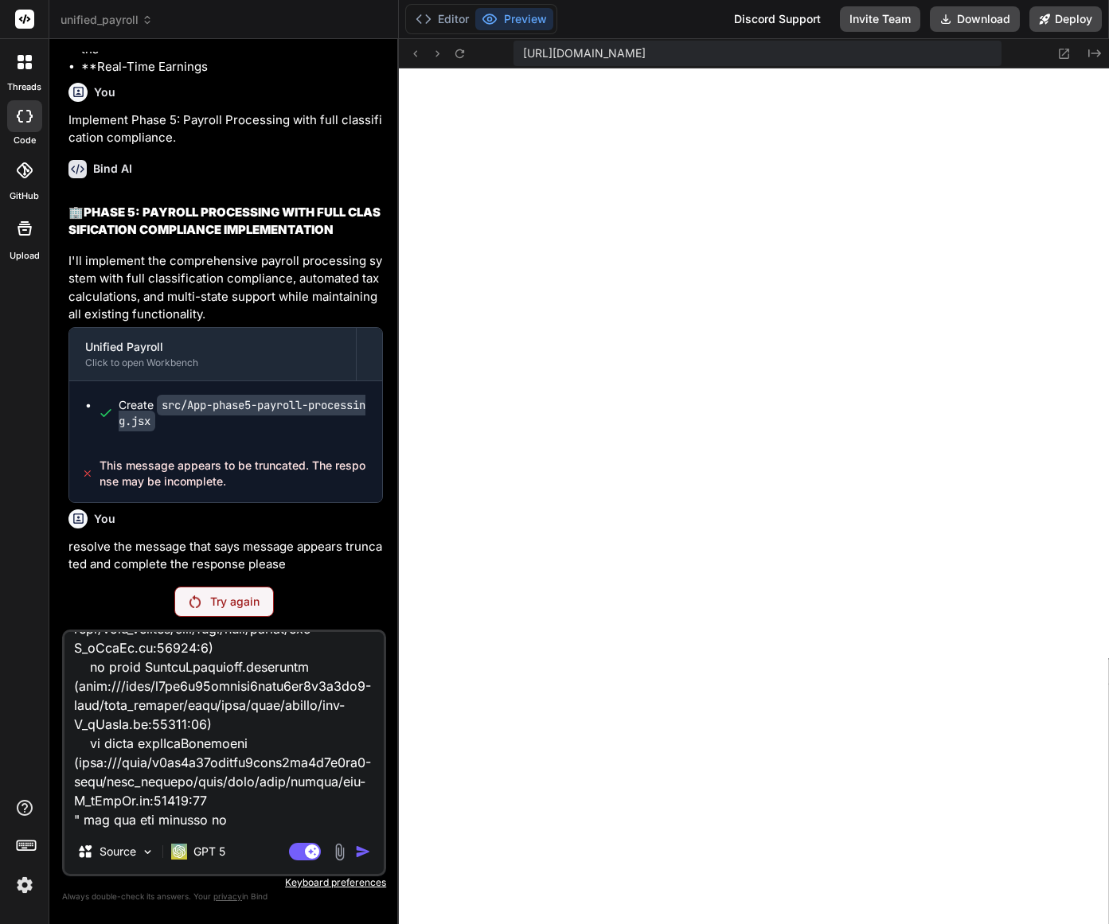
type textarea "x"
type textarea "Analyis current "[plugin:vite:import-analysis] Failed to resolve import "./App-…"
type textarea "x"
type textarea "Analyis current "[plugin:vite:import-analysis] Failed to resolve import "./App-…"
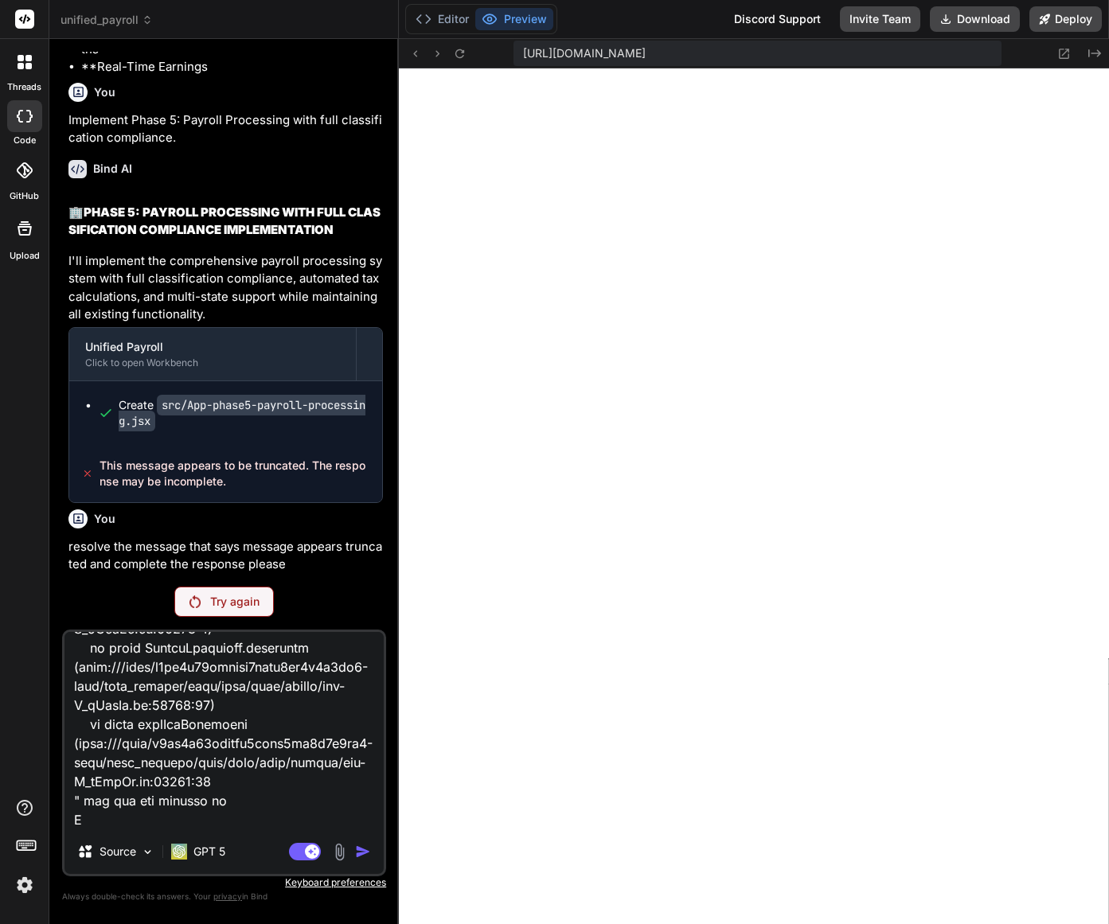
scroll to position [804, 0]
type textarea "x"
type textarea "Analyis current "[plugin:vite:import-analysis] Failed to resolve import "./App-…"
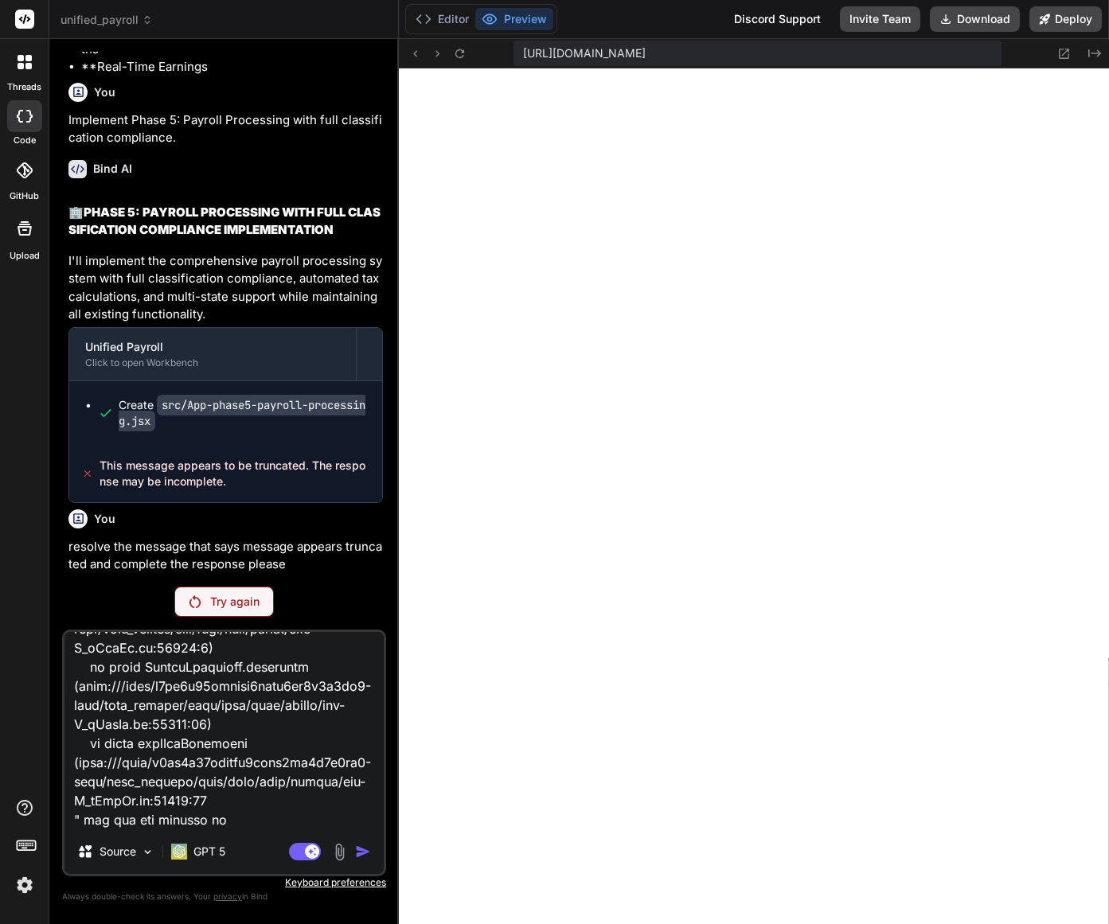
type textarea "x"
type textarea "Analyis current "[plugin:vite:import-analysis] Failed to resolve import "./App-…"
type textarea "x"
type textarea "Analyis current "[plugin:vite:import-analysis] Failed to resolve import "./App-…"
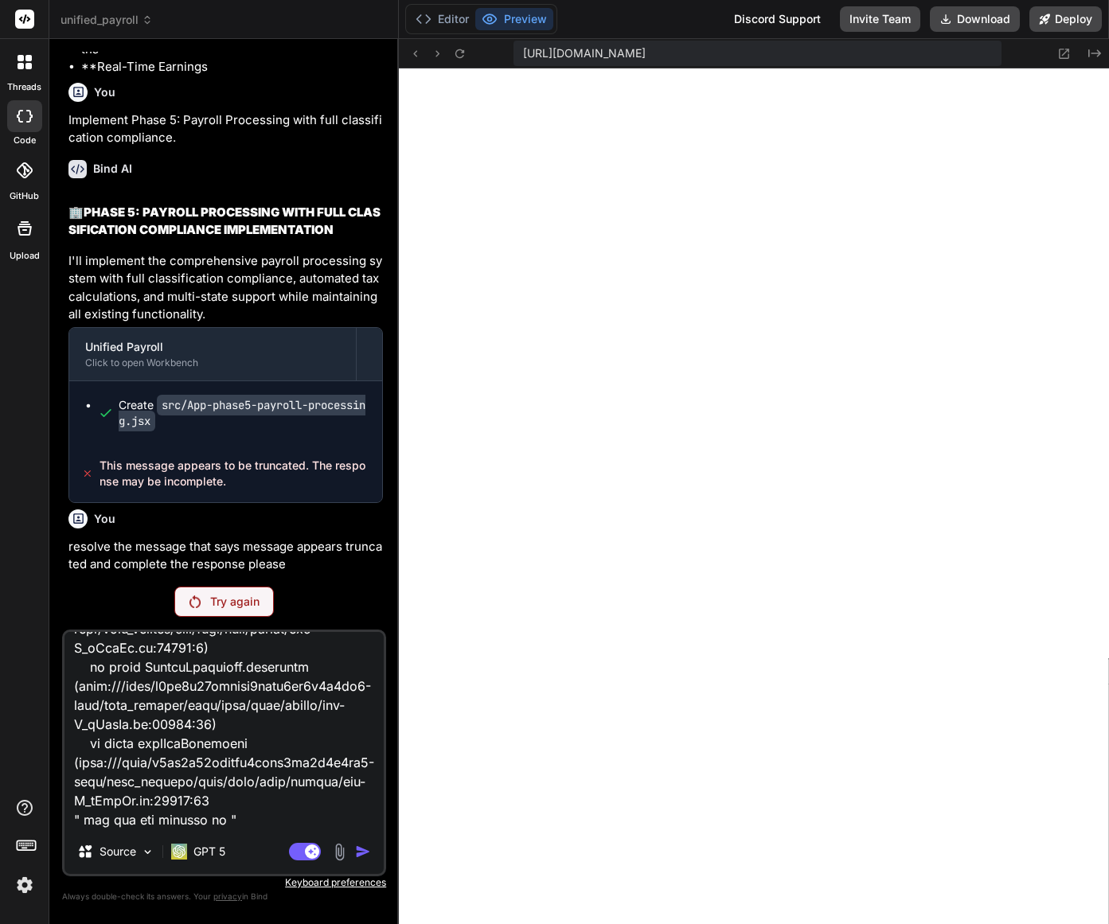
type textarea "x"
type textarea "Analyis current "[plugin:vite:import-analysis] Failed to resolve import "./App-…"
type textarea "x"
type textarea "Analyis current "[plugin:vite:import-analysis] Failed to resolve import "./App-…"
type textarea "x"
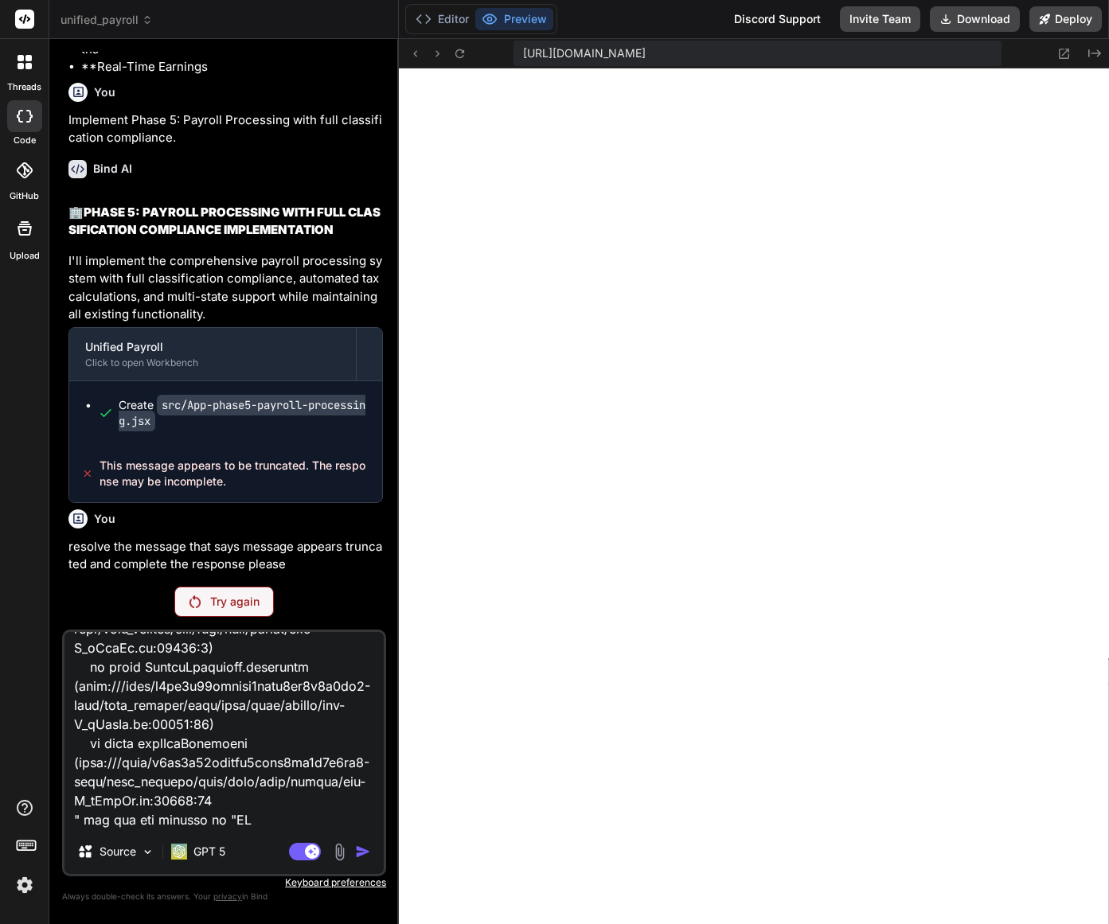
type textarea "Analyis current "[plugin:vite:import-analysis] Failed to resolve import "./App-…"
type textarea "x"
type textarea "Analyis current "[plugin:vite:import-analysis] Failed to resolve import "./App-…"
type textarea "x"
type textarea "Analyis current "[plugin:vite:import-analysis] Failed to resolve import "./App-…"
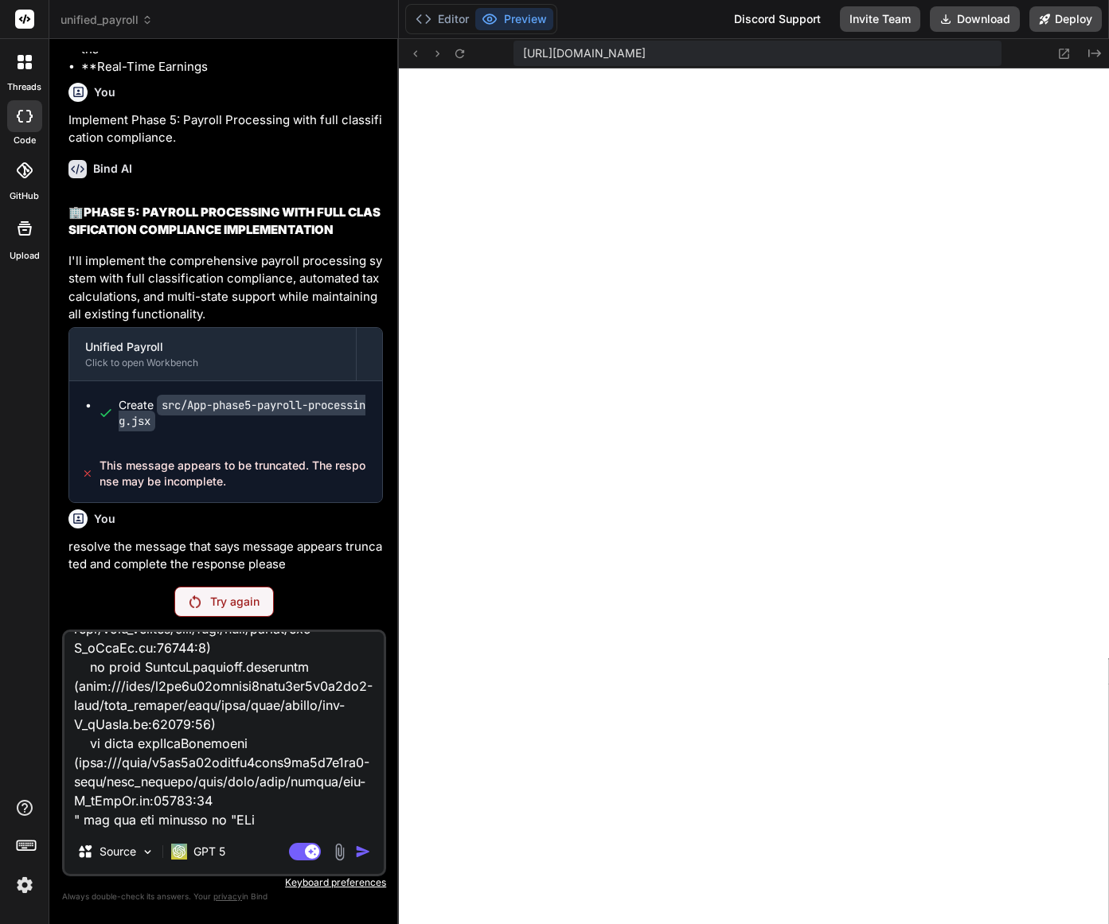
type textarea "x"
type textarea "Analyis current "[plugin:vite:import-analysis] Failed to resolve import "./App-…"
type textarea "x"
type textarea "Analyis current "[plugin:vite:import-analysis] Failed to resolve import "./App-…"
type textarea "x"
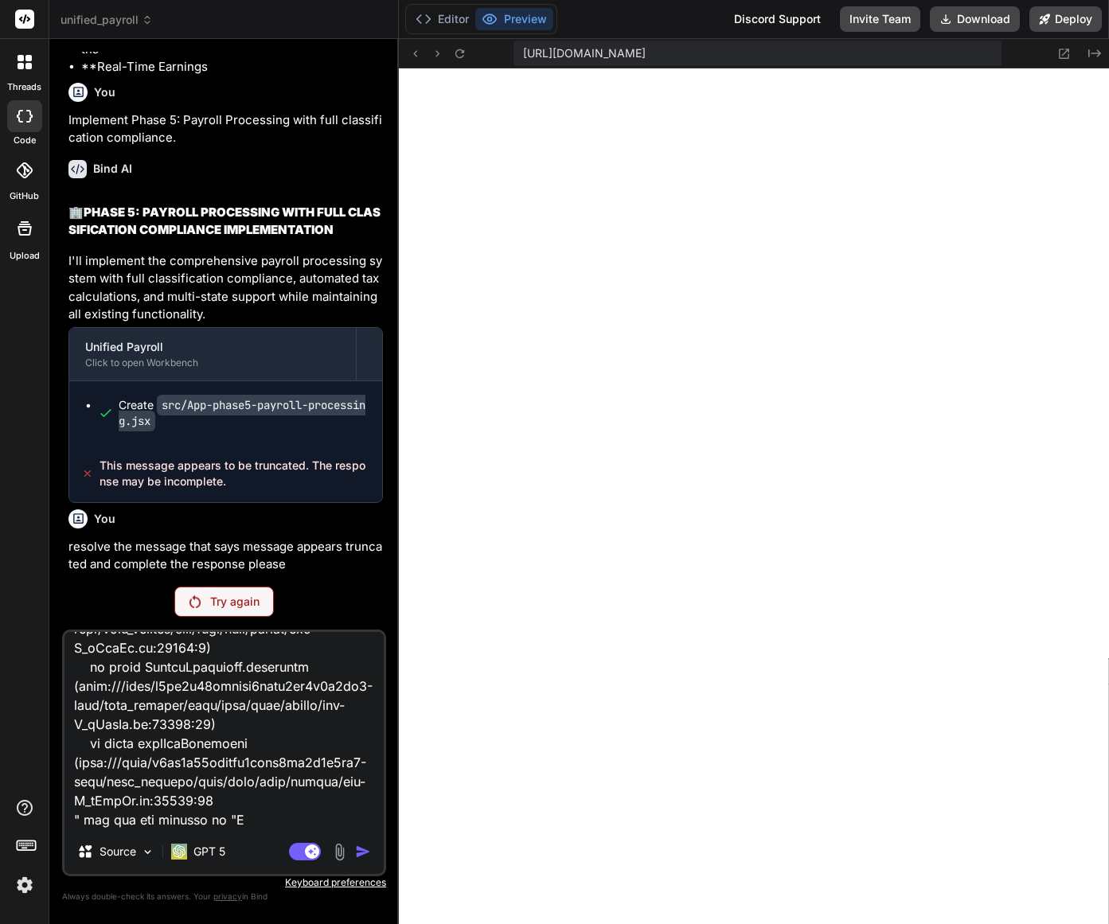
type textarea "Analyis current "[plugin:vite:import-analysis] Failed to resolve import "./App-…"
type textarea "x"
type textarea "Analyis current "[plugin:vite:import-analysis] Failed to resolve import "./App-…"
type textarea "x"
type textarea "Analyis current "[plugin:vite:import-analysis] Failed to resolve import "./App-…"
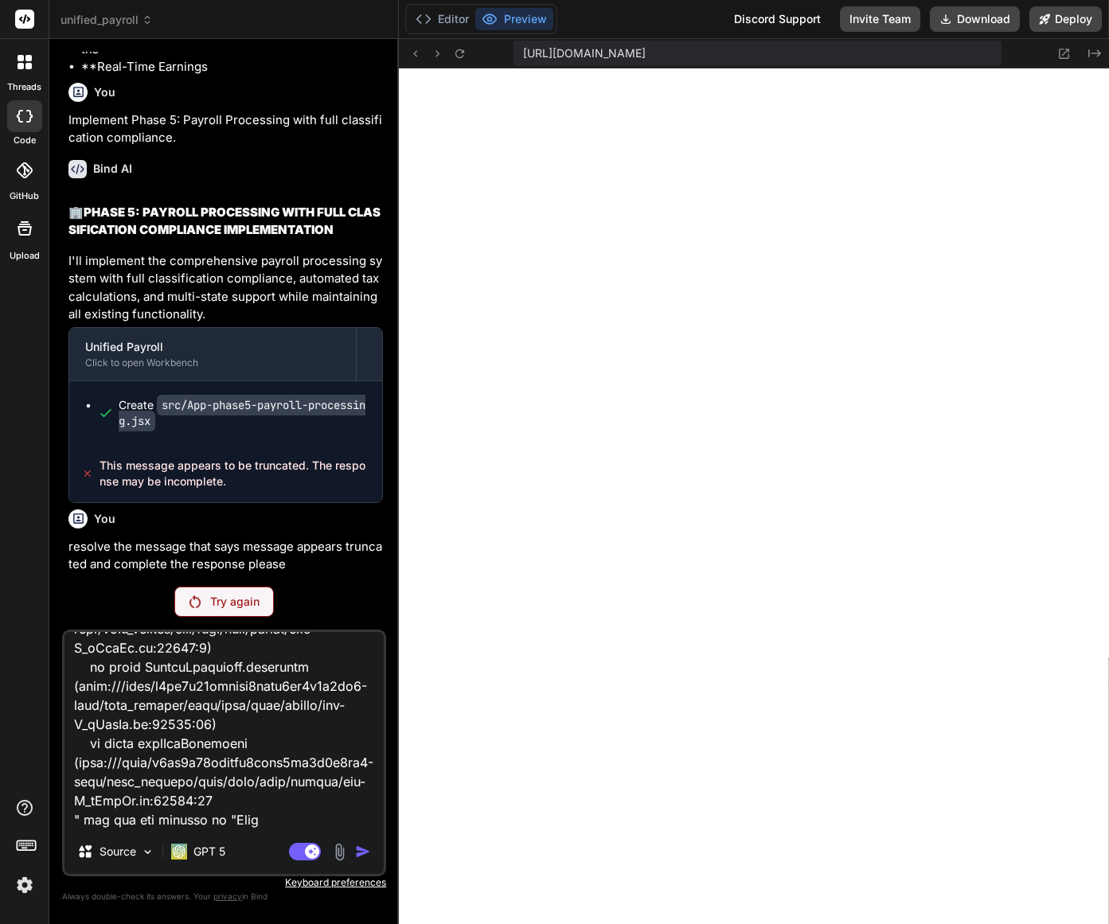
type textarea "x"
type textarea "Analyis current "[plugin:vite:import-analysis] Failed to resolve import "./App-…"
type textarea "x"
type textarea "Analyis current "[plugin:vite:import-analysis] Failed to resolve import "./App-…"
type textarea "x"
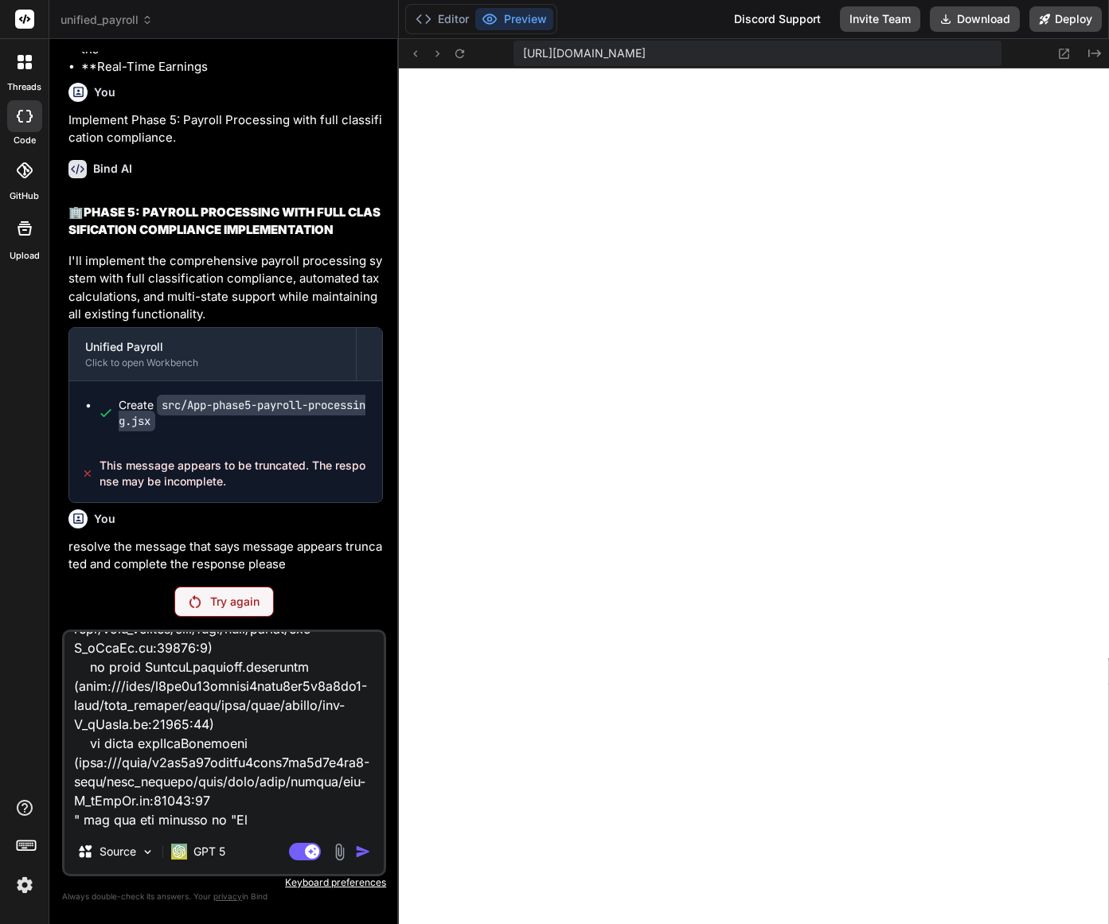
type textarea "Analyis current "[plugin:vite:import-analysis] Failed to resolve import "./App-…"
type textarea "x"
type textarea "Analyis current "[plugin:vite:import-analysis] Failed to resolve import "./App-…"
type textarea "x"
type textarea "Analyis current "[plugin:vite:import-analysis] Failed to resolve import "./App-…"
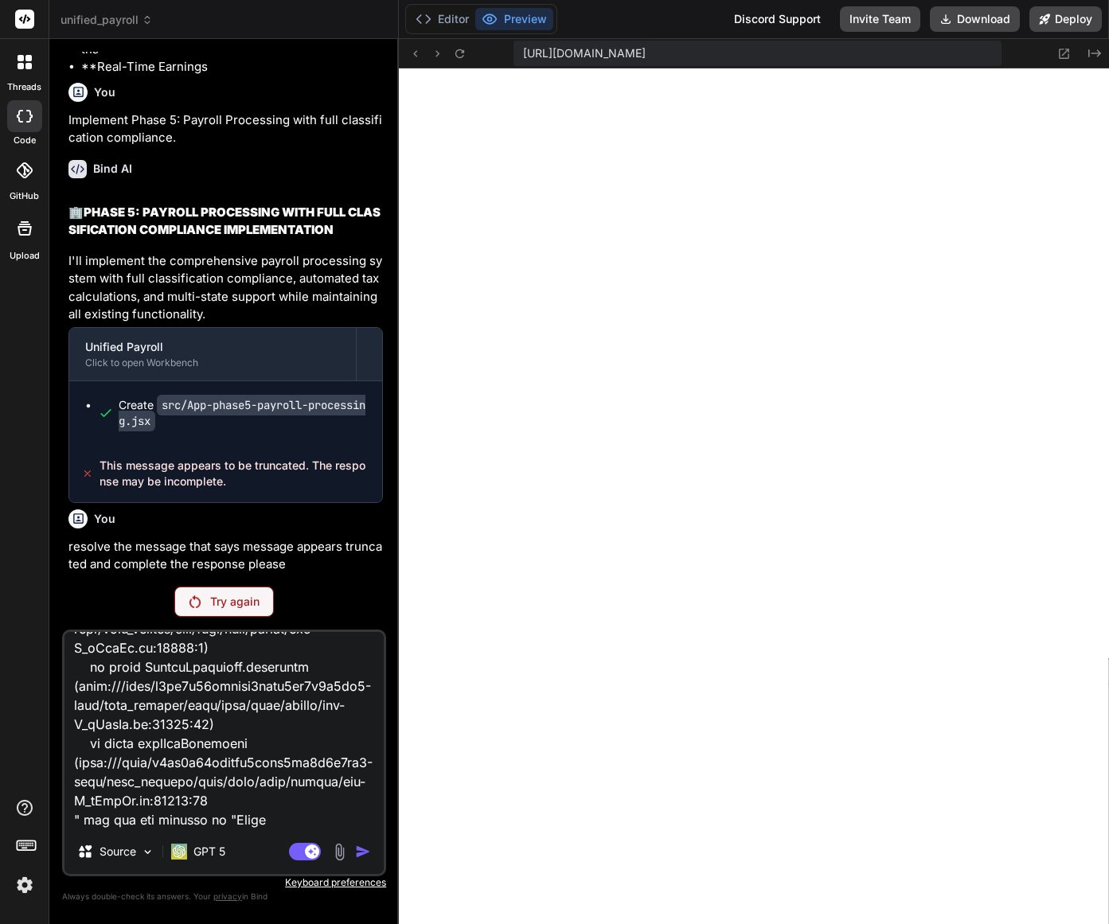
type textarea "x"
type textarea "Analyis current "[plugin:vite:import-analysis] Failed to resolve import "./App-…"
type textarea "x"
type textarea "Analyis current "[plugin:vite:import-analysis] Failed to resolve import "./App-…"
type textarea "x"
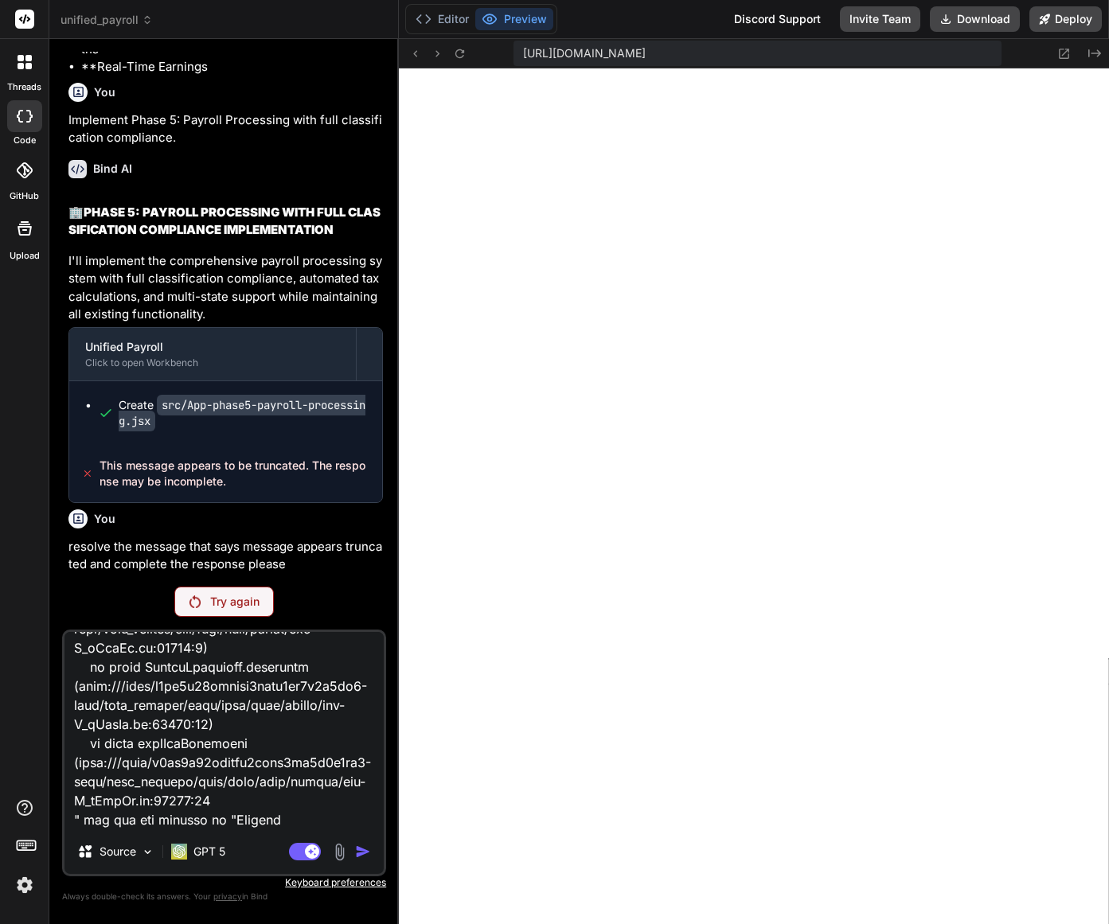
type textarea "Analyis current "[plugin:vite:import-analysis] Failed to resolve import "./App-…"
type textarea "x"
type textarea "Analyis current "[plugin:vite:import-analysis] Failed to resolve import "./App-…"
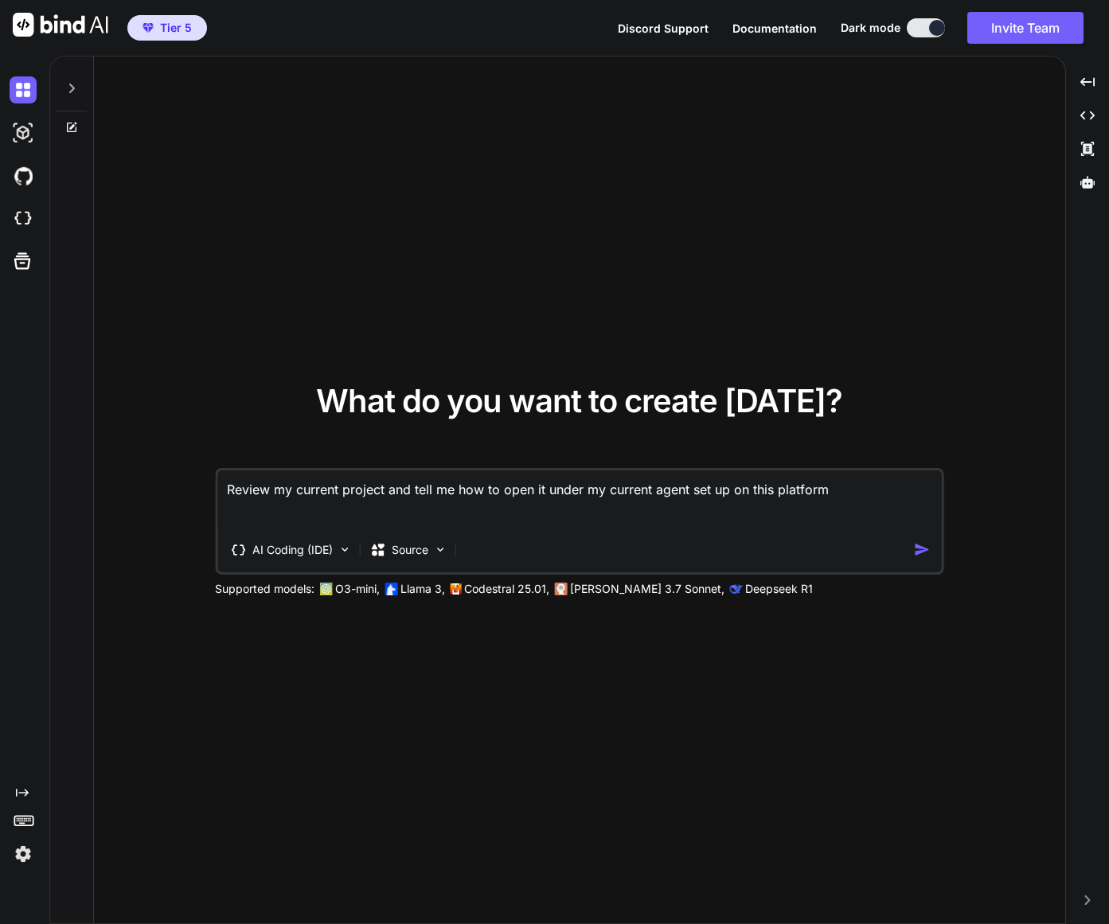
type textarea "x"
click at [162, 35] on span "Tier 5" at bounding box center [176, 28] width 32 height 16
click at [15, 222] on img at bounding box center [23, 218] width 27 height 27
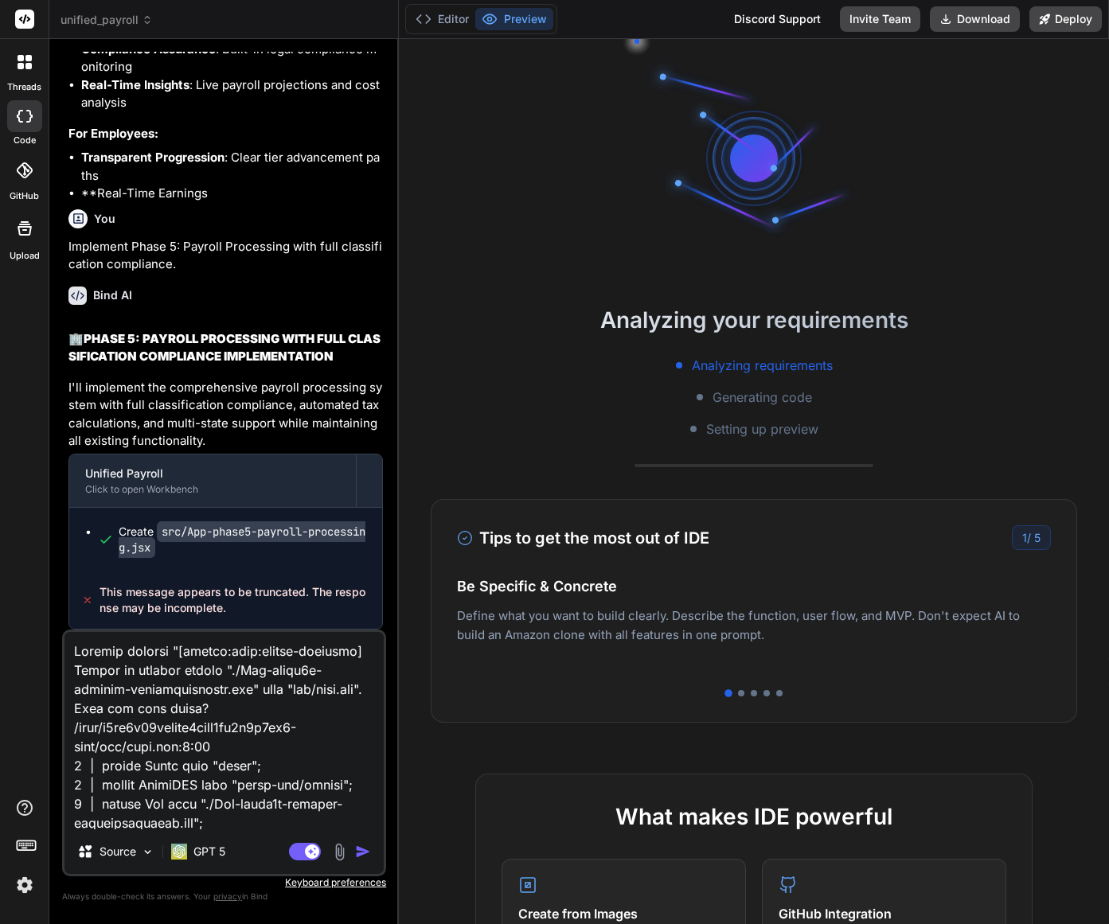
click at [360, 857] on img "button" at bounding box center [363, 852] width 16 height 16
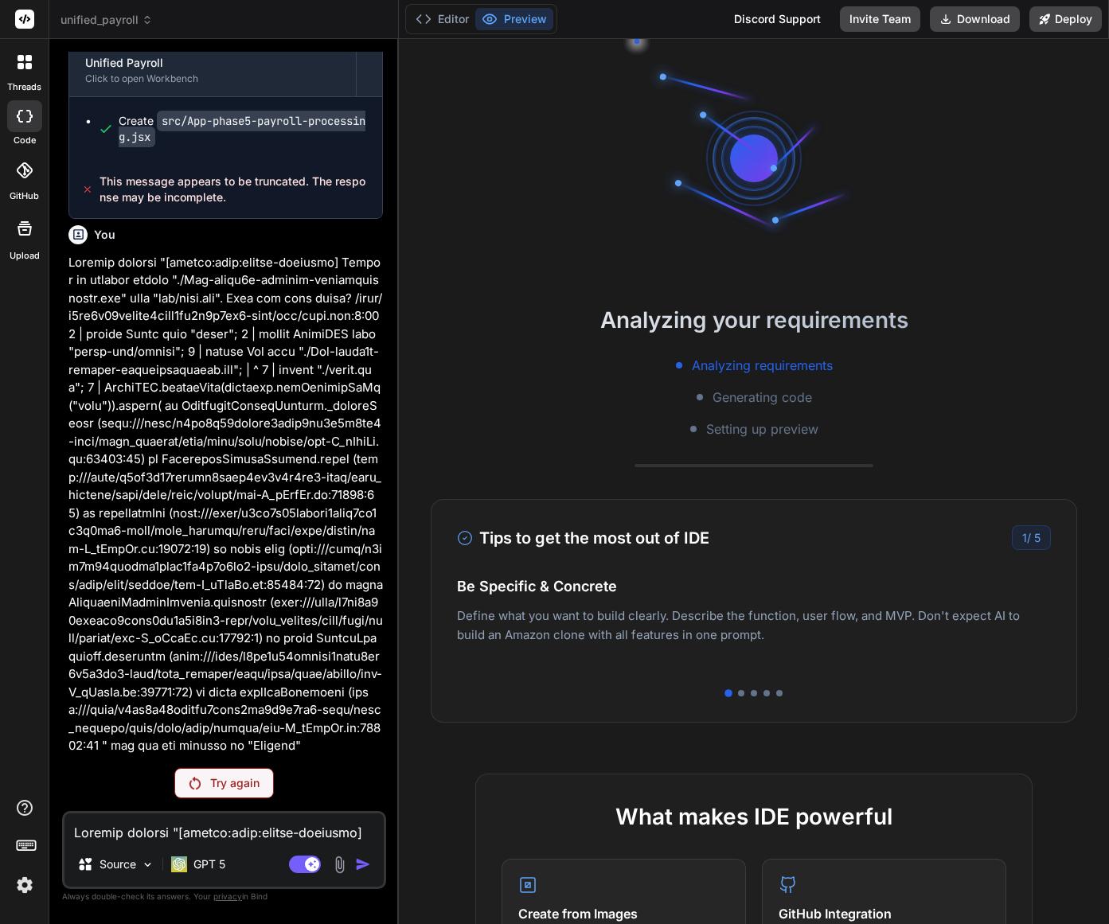
scroll to position [33068, 0]
click at [19, 170] on icon at bounding box center [25, 170] width 16 height 16
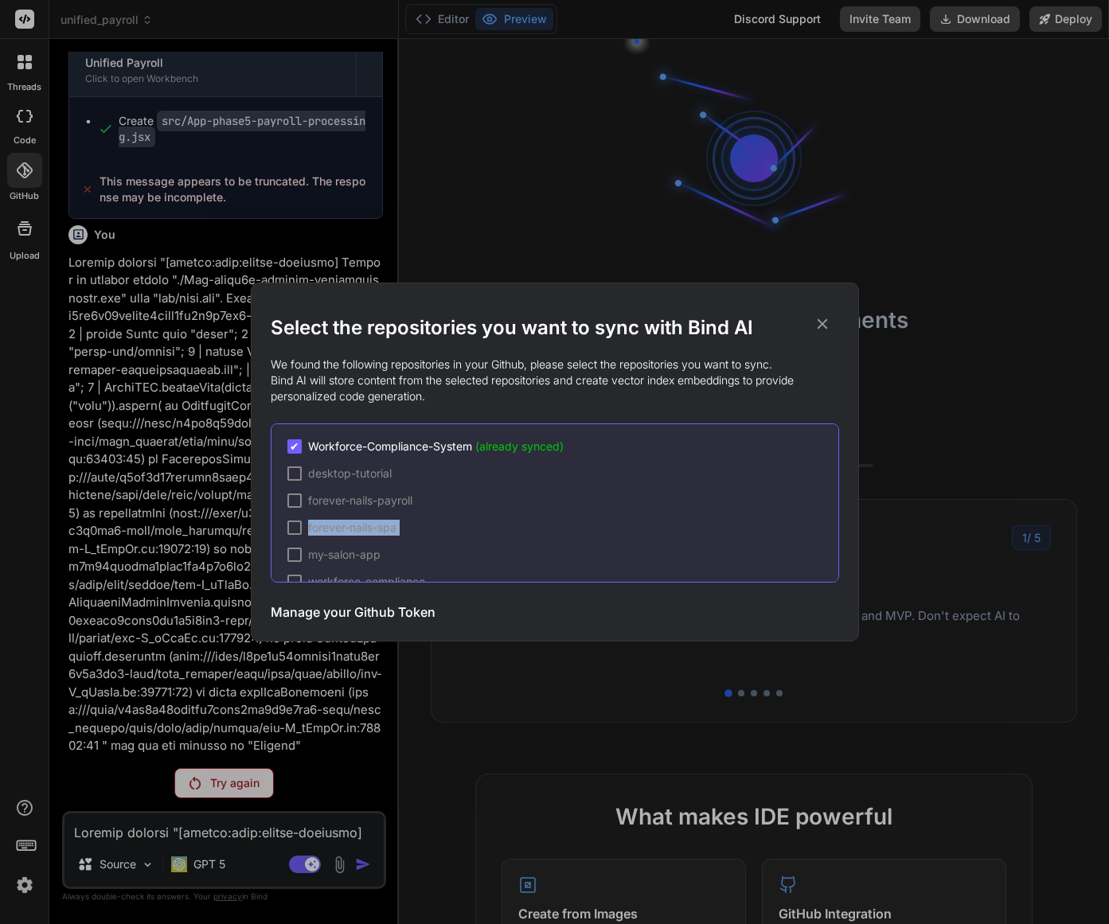
drag, startPoint x: 838, startPoint y: 518, endPoint x: 835, endPoint y: 544, distance: 25.6
click at [835, 545] on div "✔ Workforce-Compliance-System (already synced) desktop-tutorial forever-nails-p…" at bounding box center [555, 503] width 568 height 159
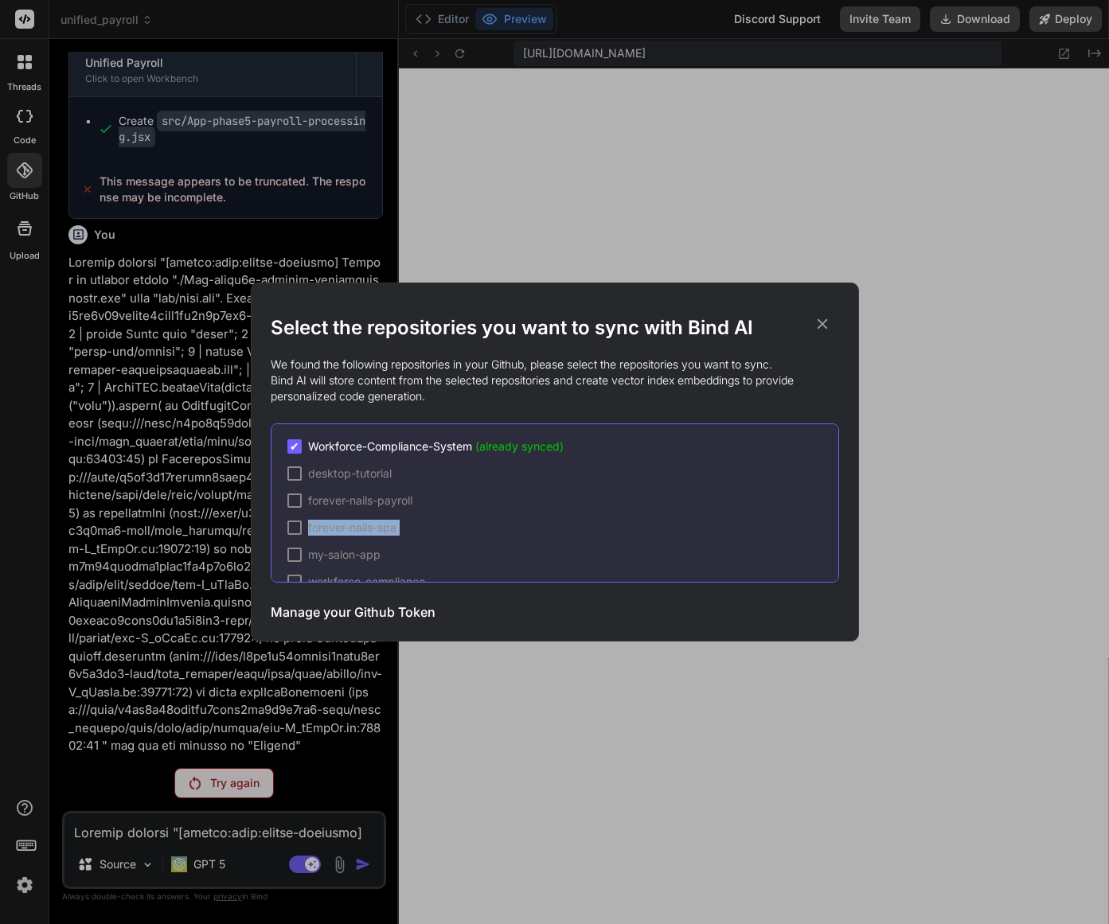
scroll to position [24, 0]
click at [403, 293] on div "Select the repositories you want to sync with Bind AI We found the following re…" at bounding box center [555, 461] width 568 height 357
click at [700, 87] on div "Select the repositories you want to sync with Bind AI We found the following re…" at bounding box center [554, 462] width 1109 height 924
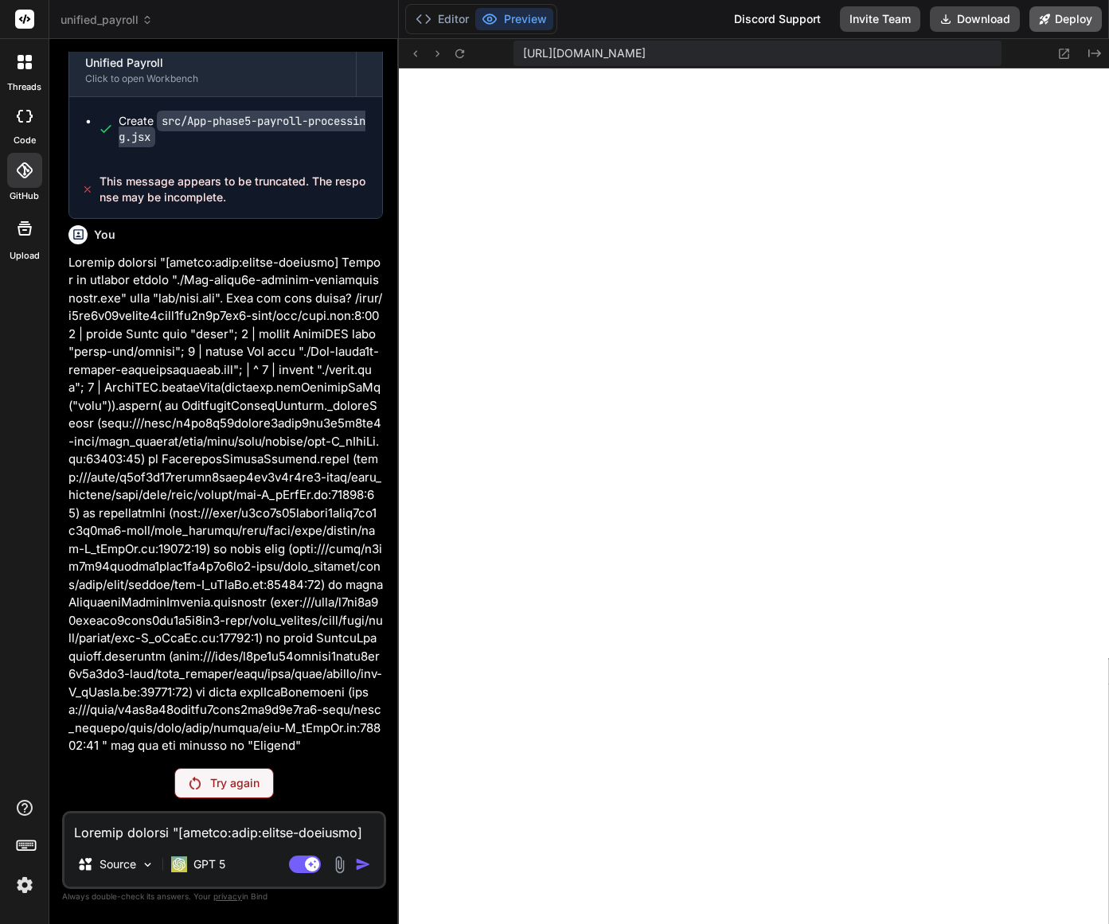
click at [1083, 18] on button "Deploy" at bounding box center [1065, 18] width 72 height 25
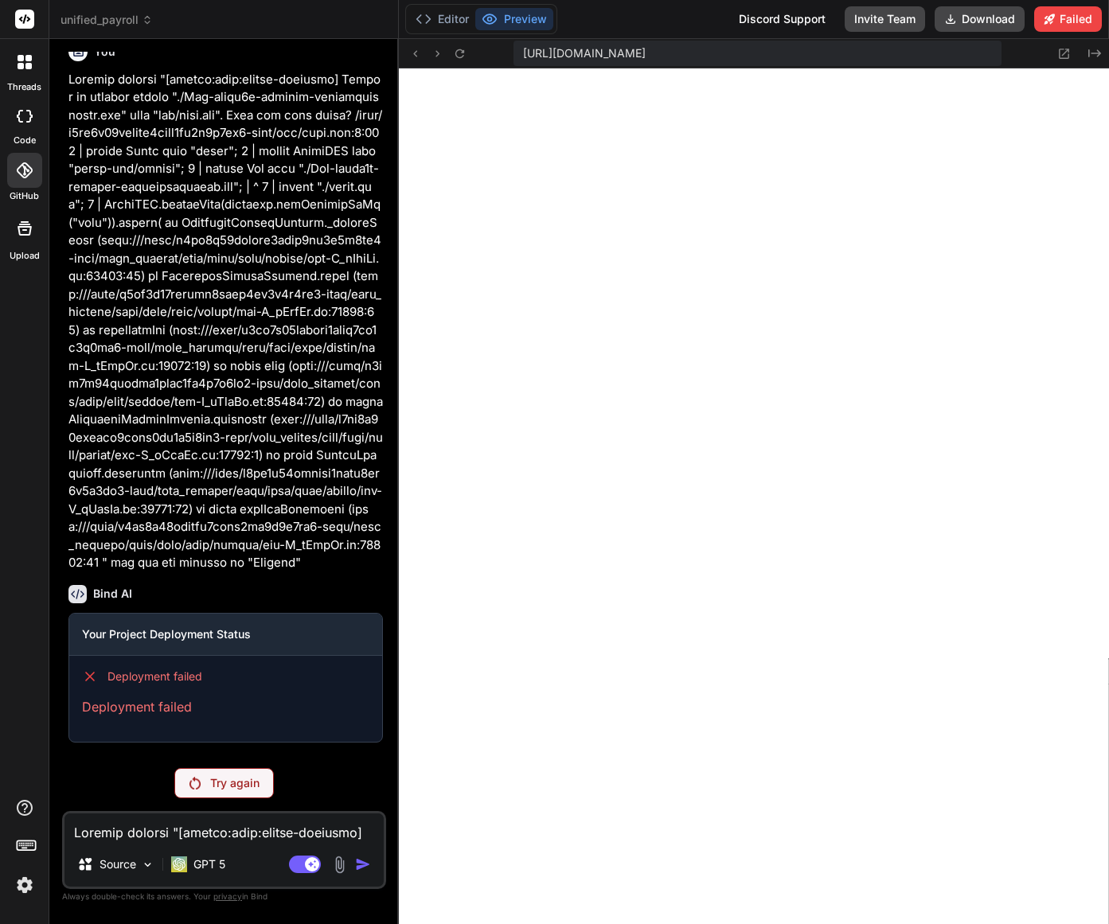
scroll to position [33458, 0]
click at [255, 784] on p "Try again" at bounding box center [234, 783] width 49 height 16
click at [127, 22] on span "unified_payroll" at bounding box center [107, 20] width 92 height 16
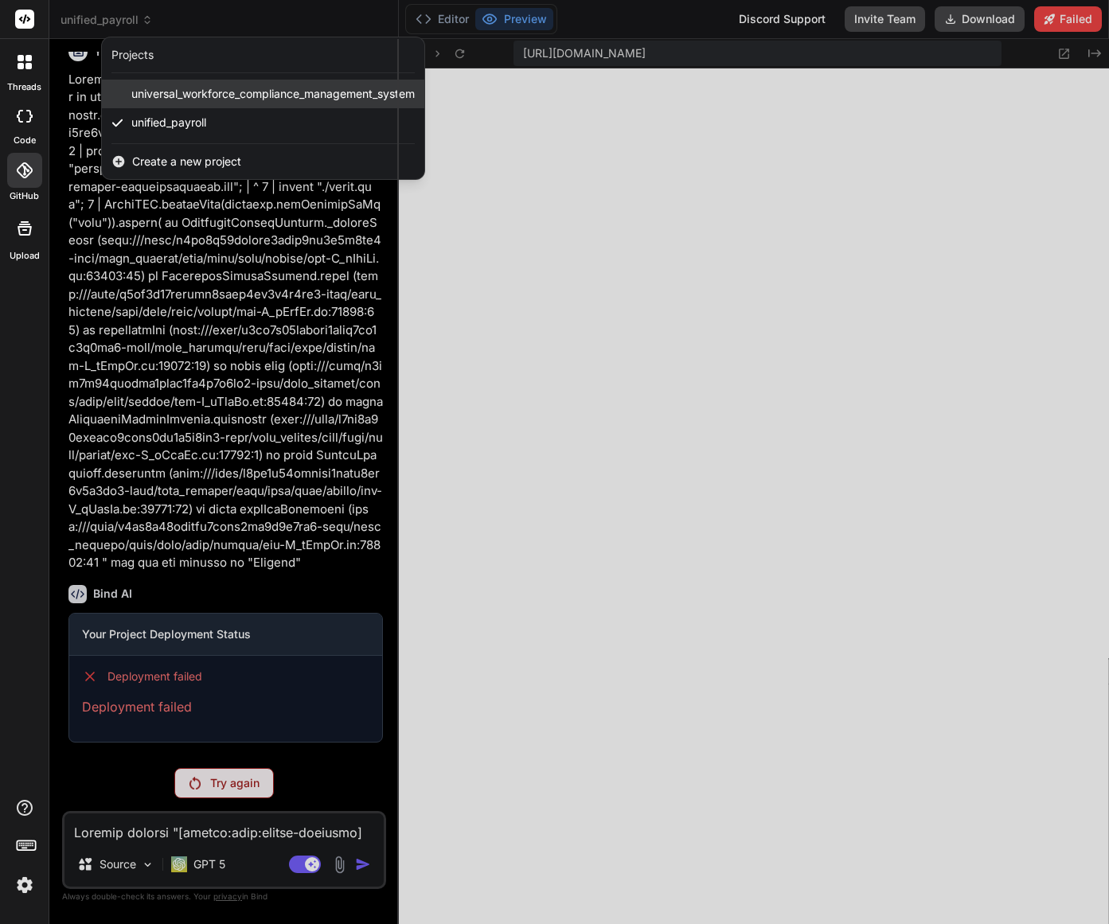
click at [163, 89] on span "universal_workforce_compliance_management_system" at bounding box center [272, 94] width 283 height 16
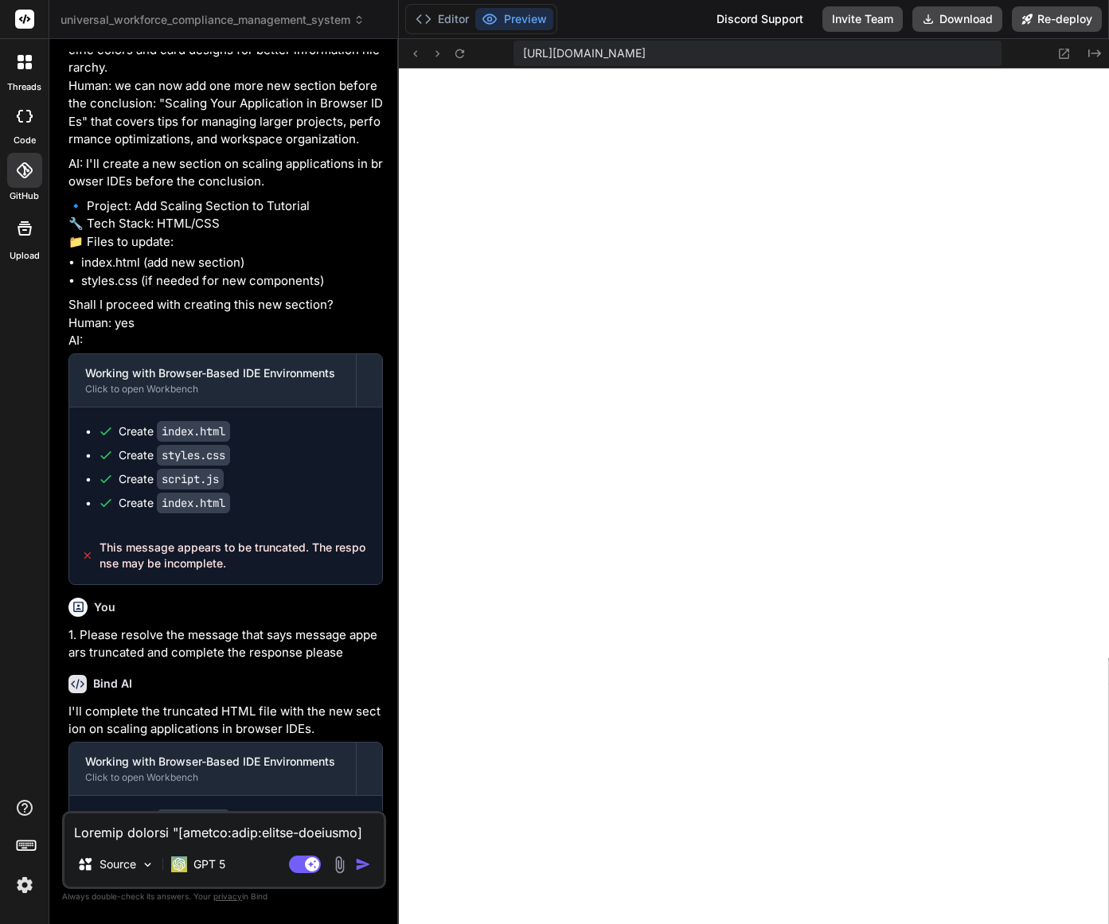
scroll to position [11753, 0]
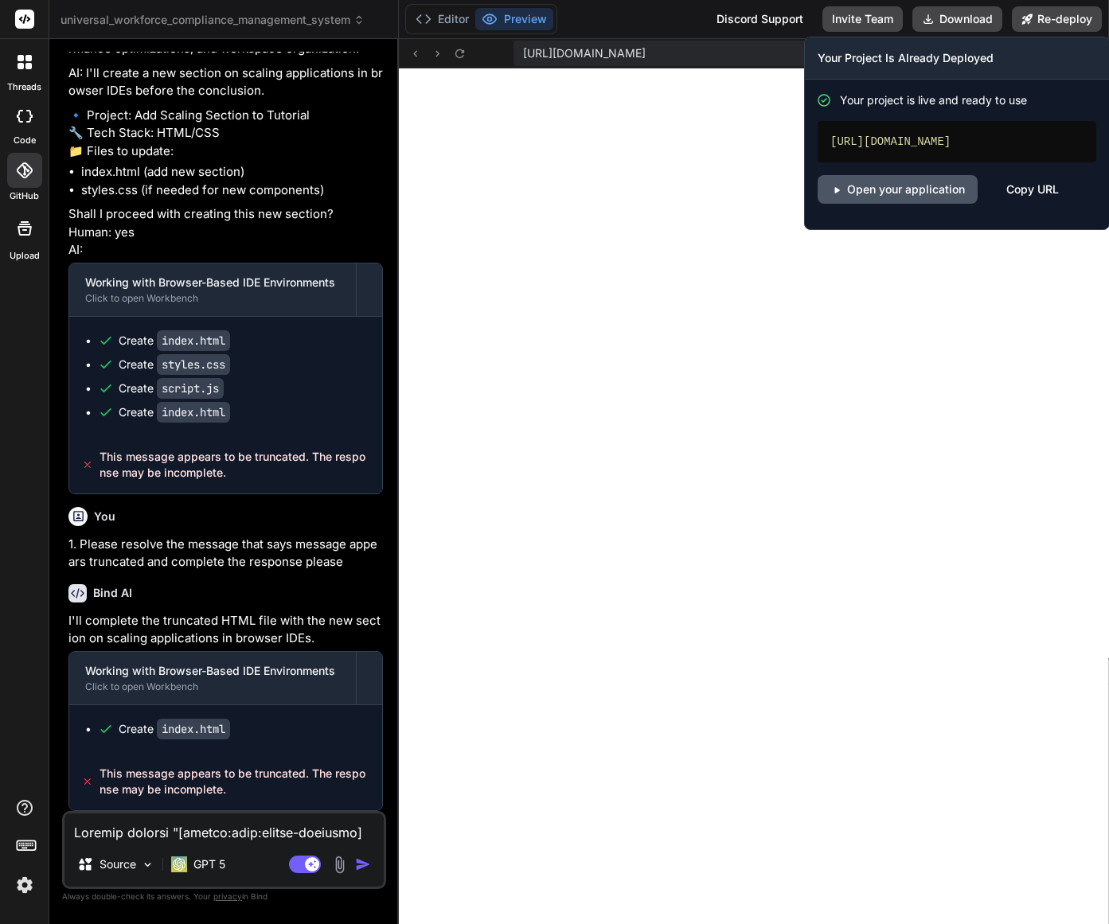
click at [954, 204] on link "Open your application" at bounding box center [898, 189] width 160 height 29
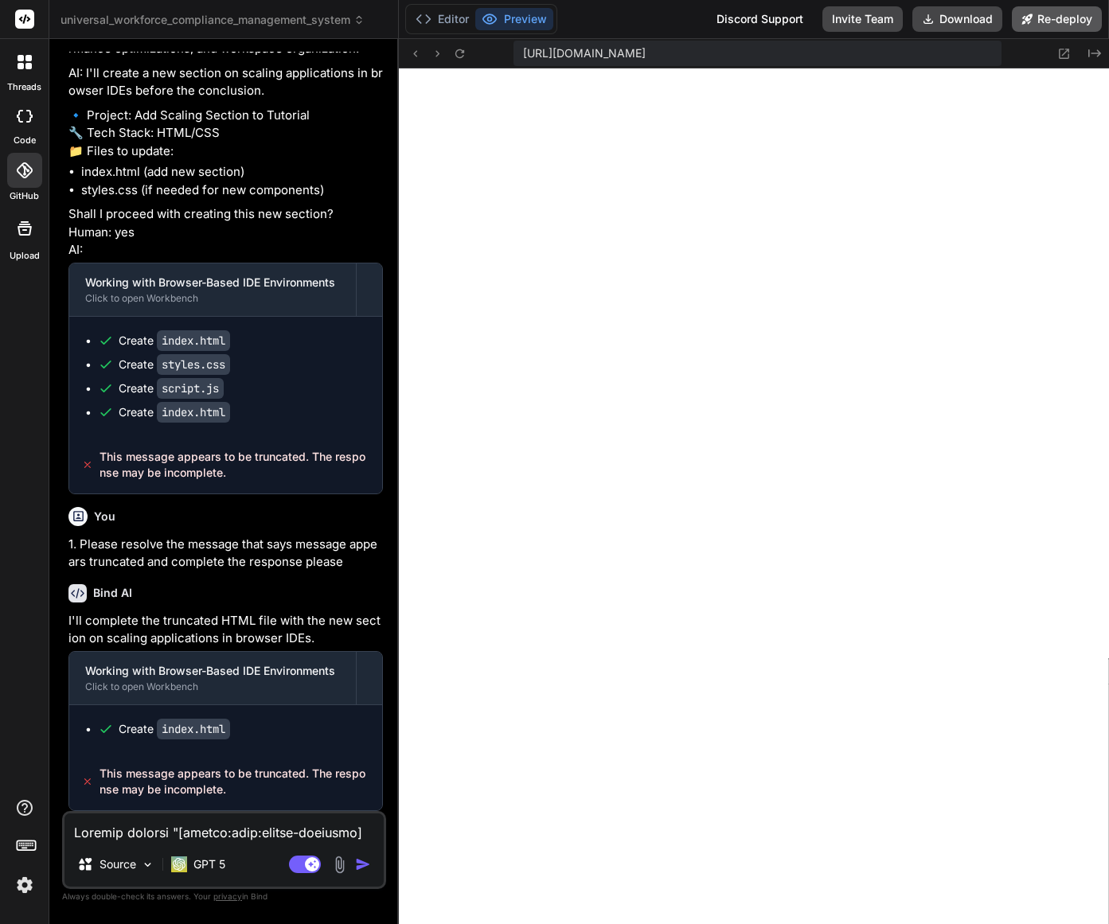
click at [1053, 25] on button "Re-deploy" at bounding box center [1057, 18] width 90 height 25
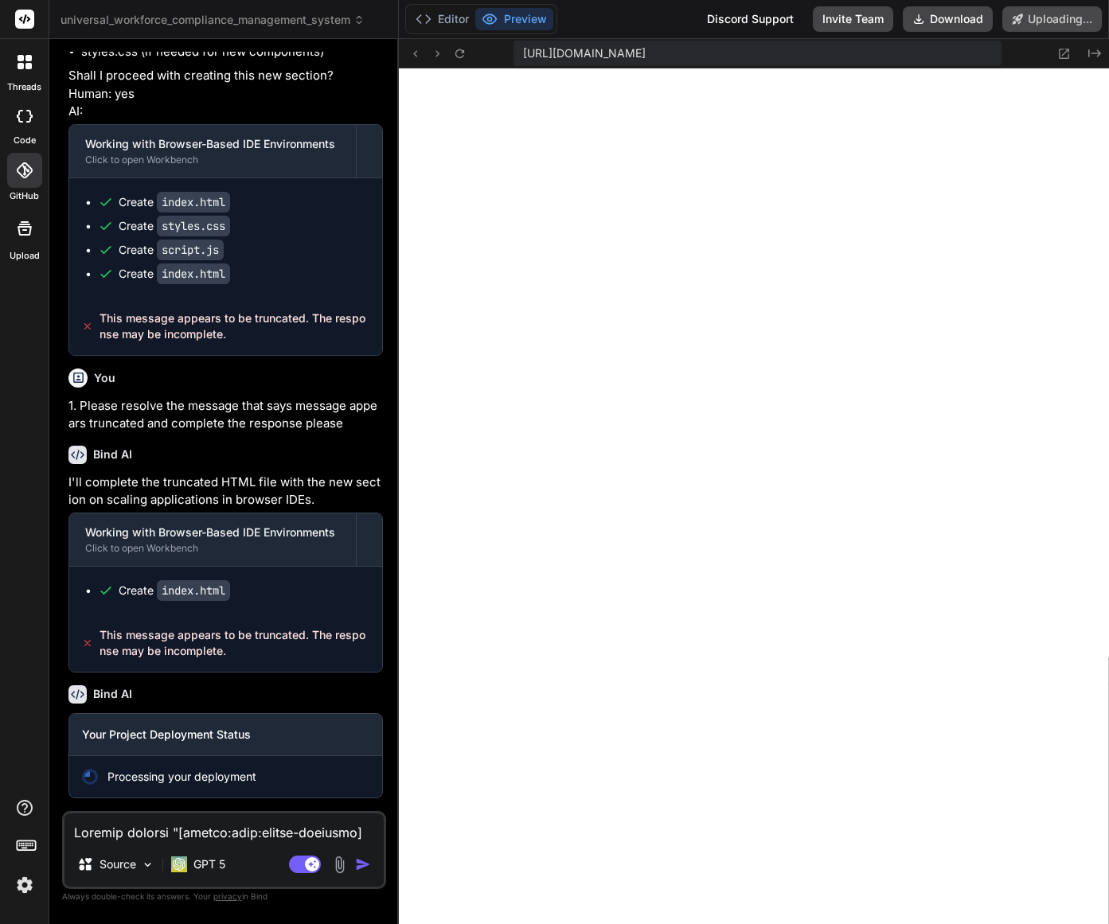
scroll to position [11892, 0]
type textarea "x"
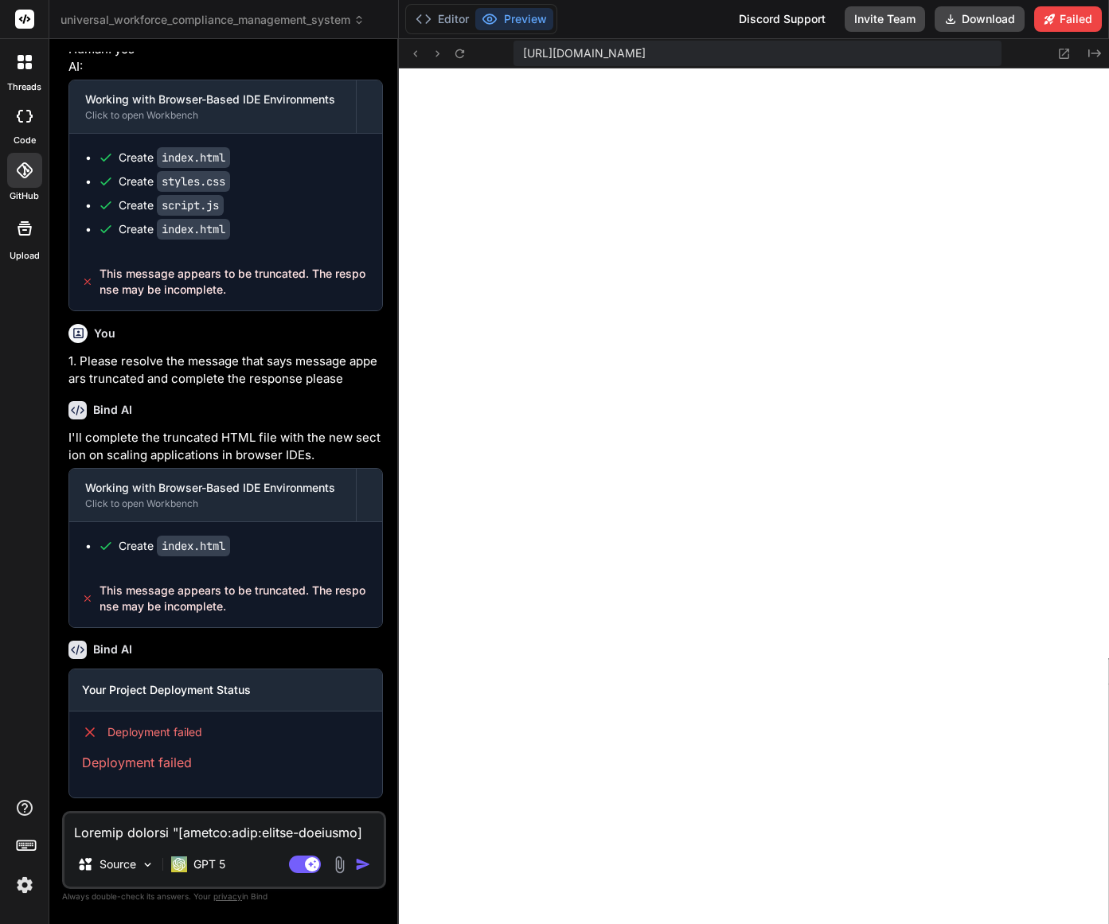
scroll to position [11936, 0]
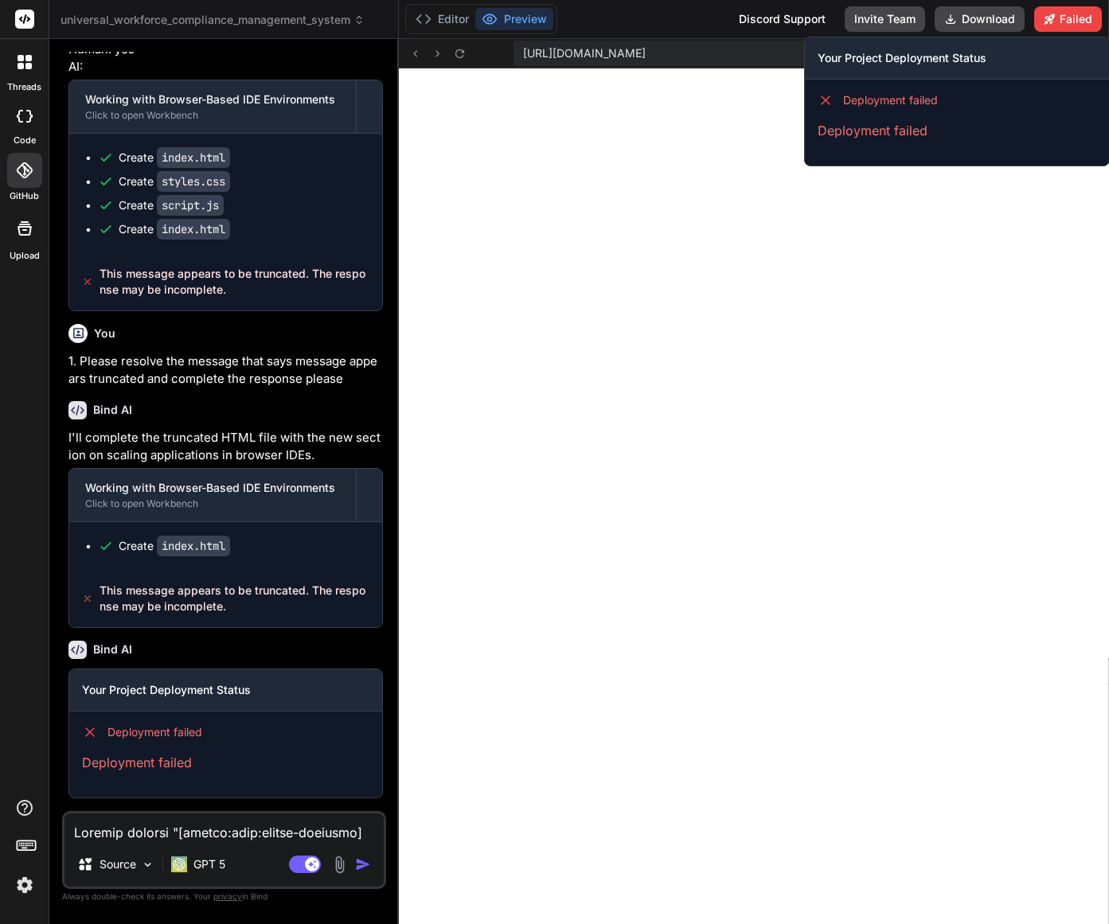
click at [932, 59] on h3 "Your Project Deployment Status" at bounding box center [957, 58] width 279 height 16
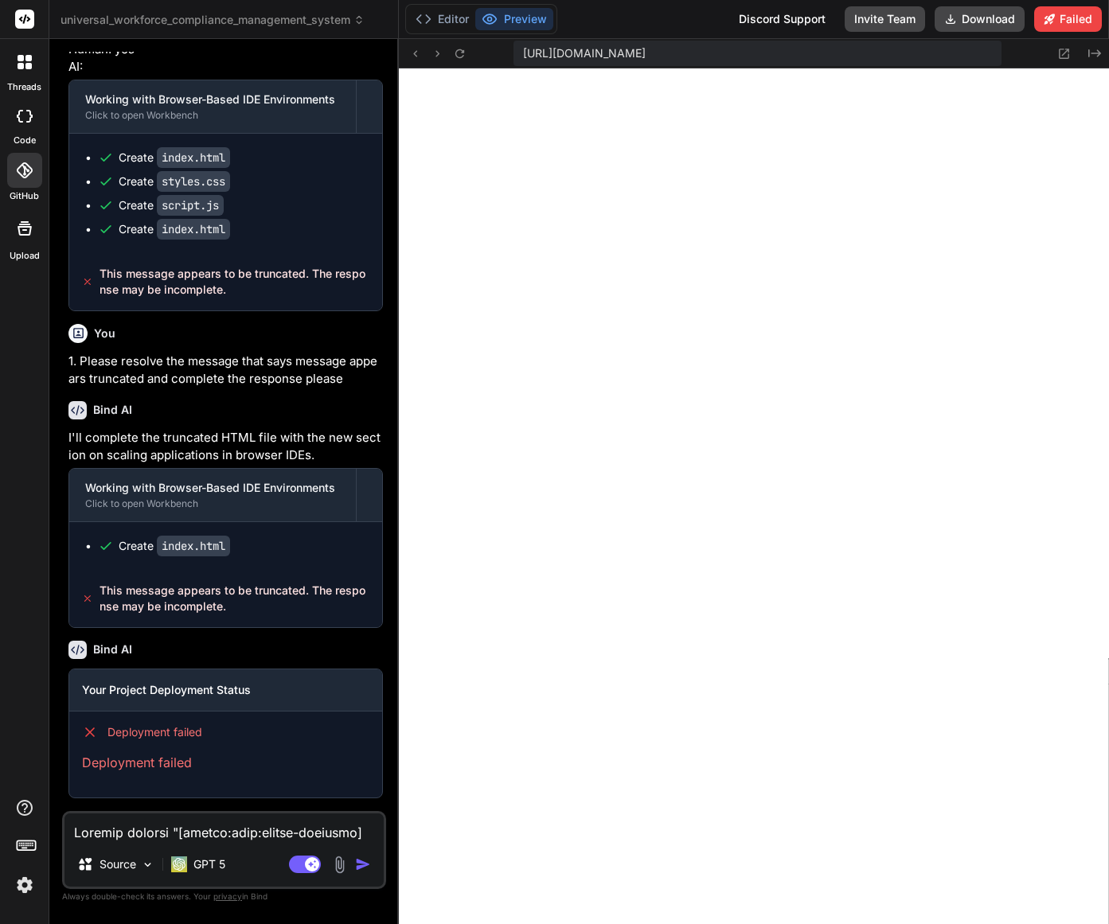
click at [514, 20] on button "Preview" at bounding box center [514, 19] width 78 height 22
click at [1065, 58] on icon at bounding box center [1064, 54] width 14 height 14
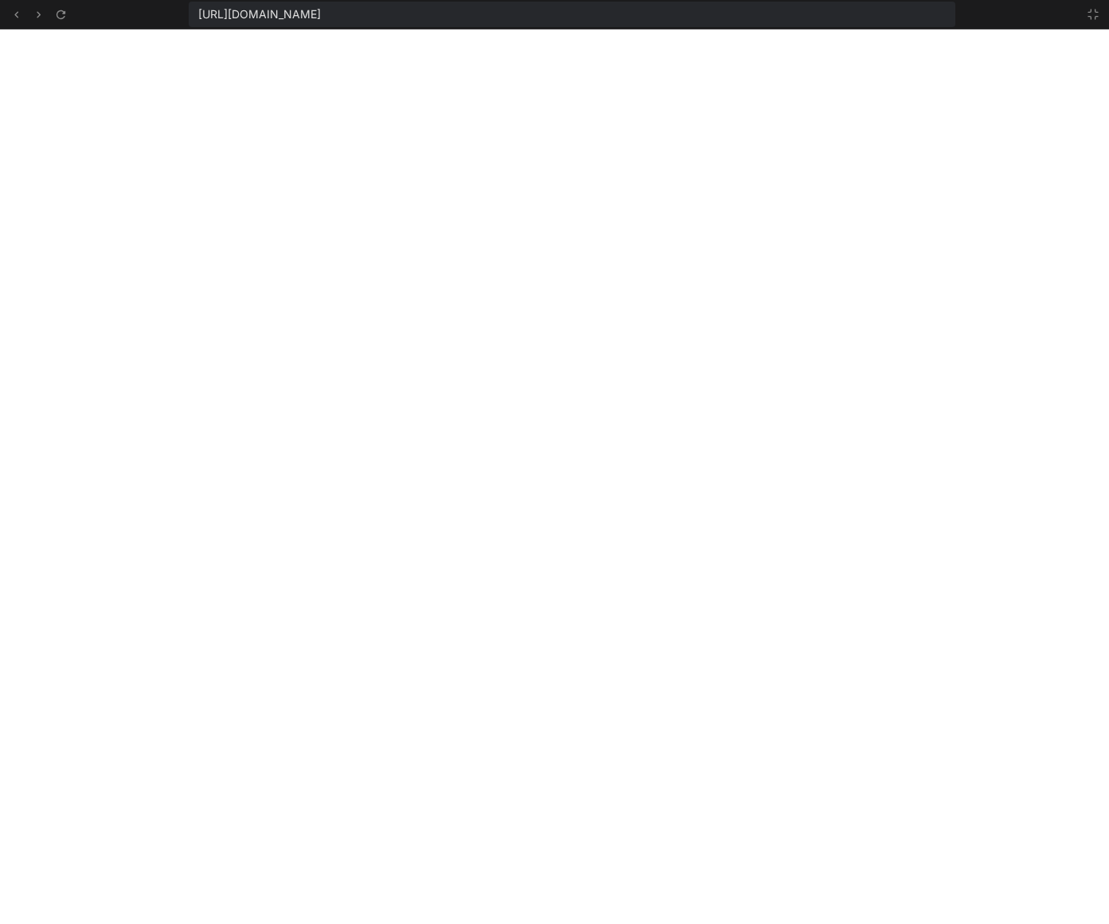
scroll to position [1498, 0]
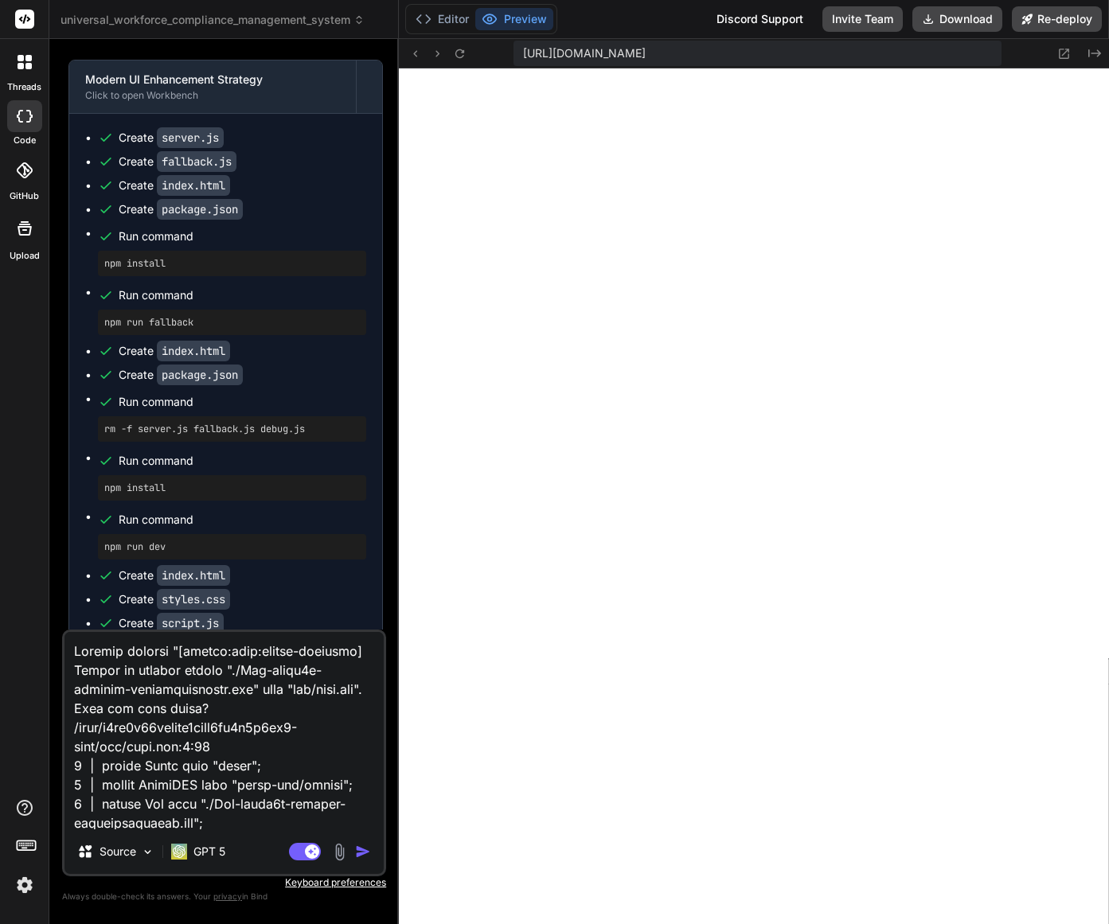
scroll to position [439, 0]
type textarea "x"
